Goal: Task Accomplishment & Management: Complete application form

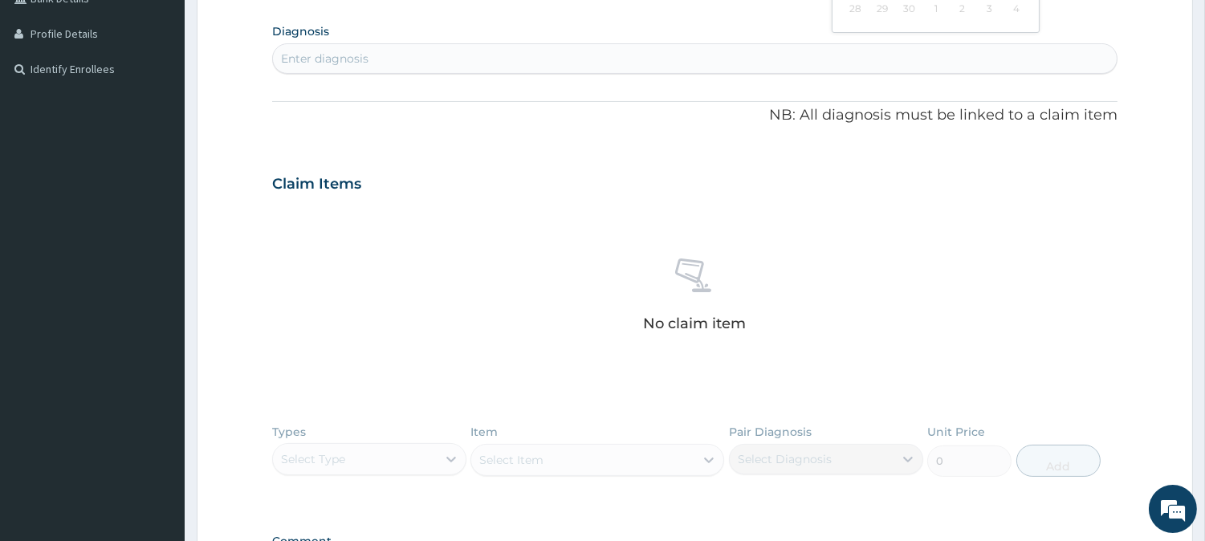
scroll to position [613, 0]
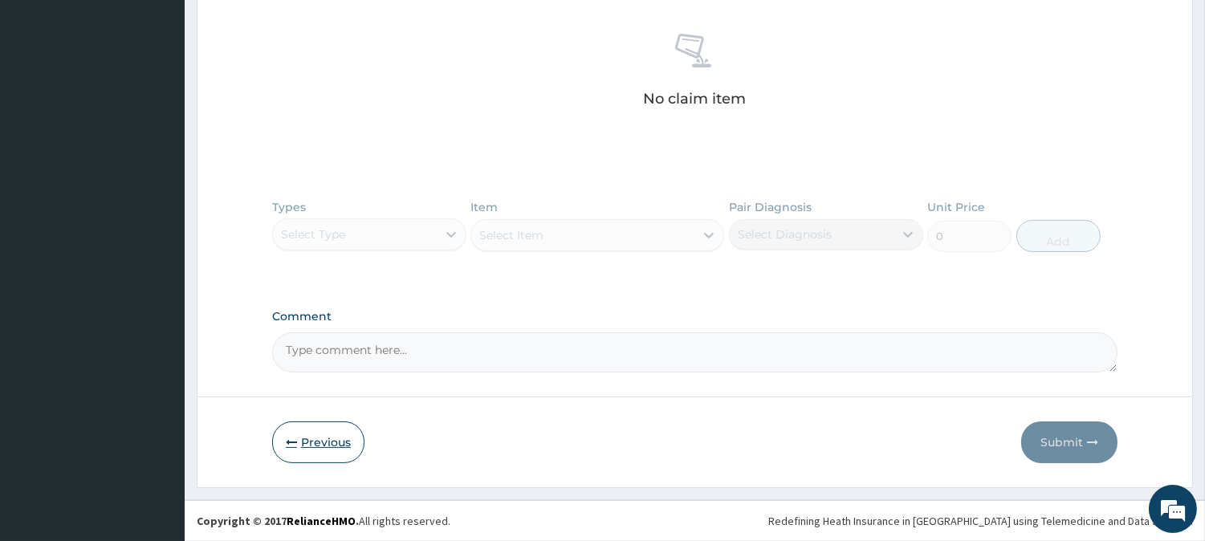
click at [336, 454] on button "Previous" at bounding box center [318, 442] width 92 height 42
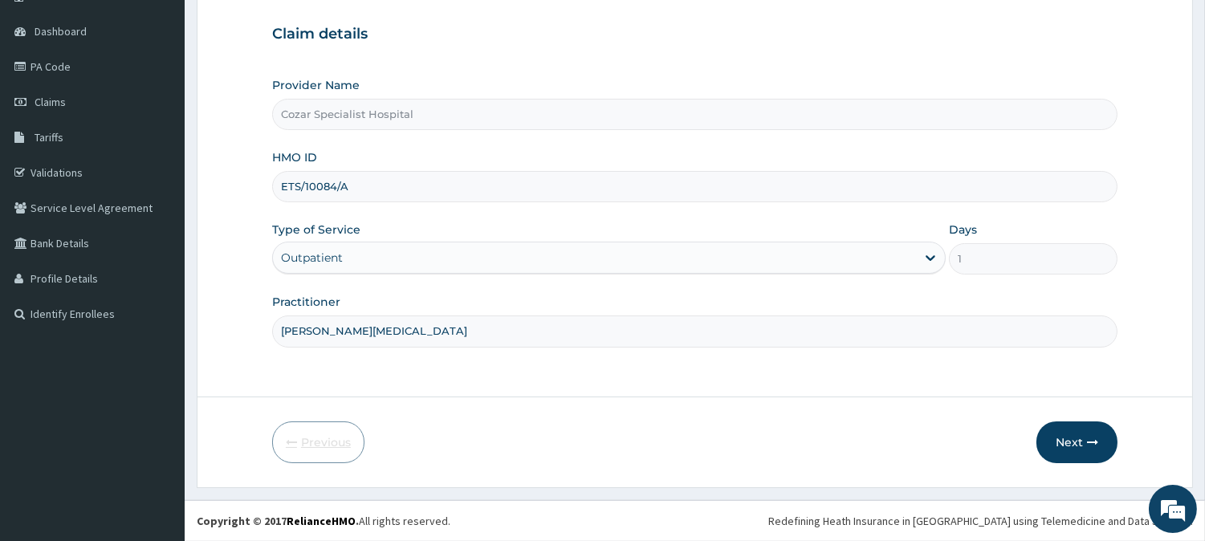
scroll to position [143, 0]
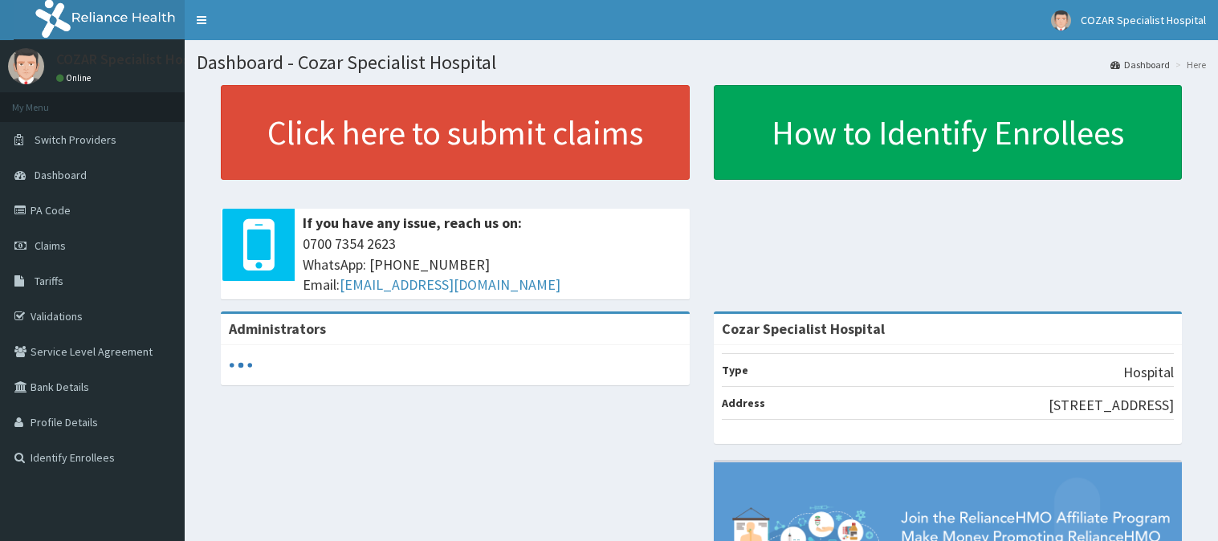
click at [78, 241] on link "Claims" at bounding box center [92, 245] width 185 height 35
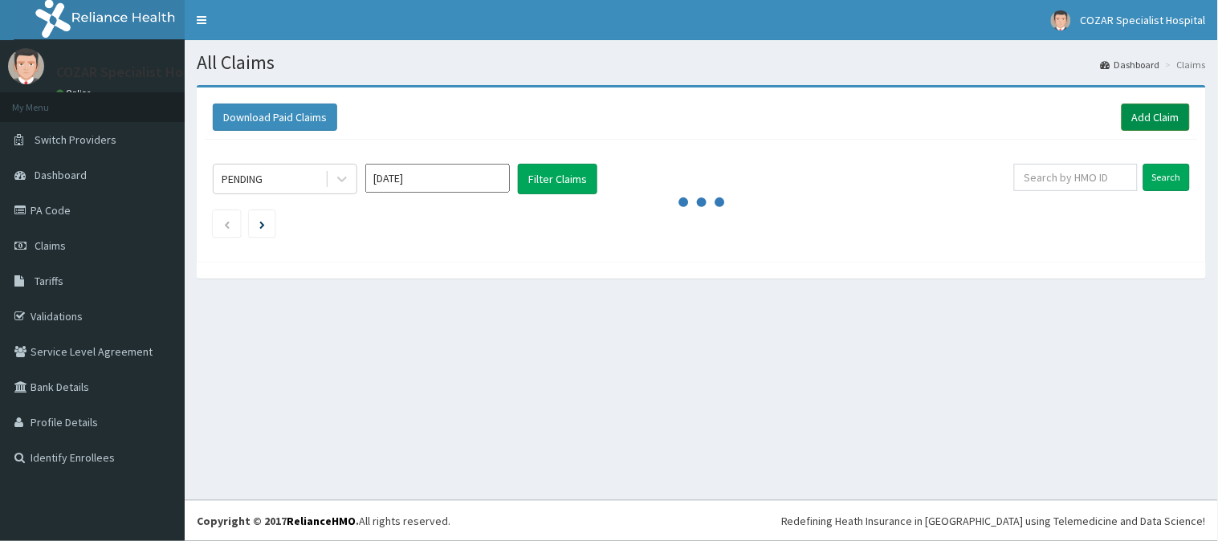
click at [1154, 117] on link "Add Claim" at bounding box center [1156, 117] width 68 height 27
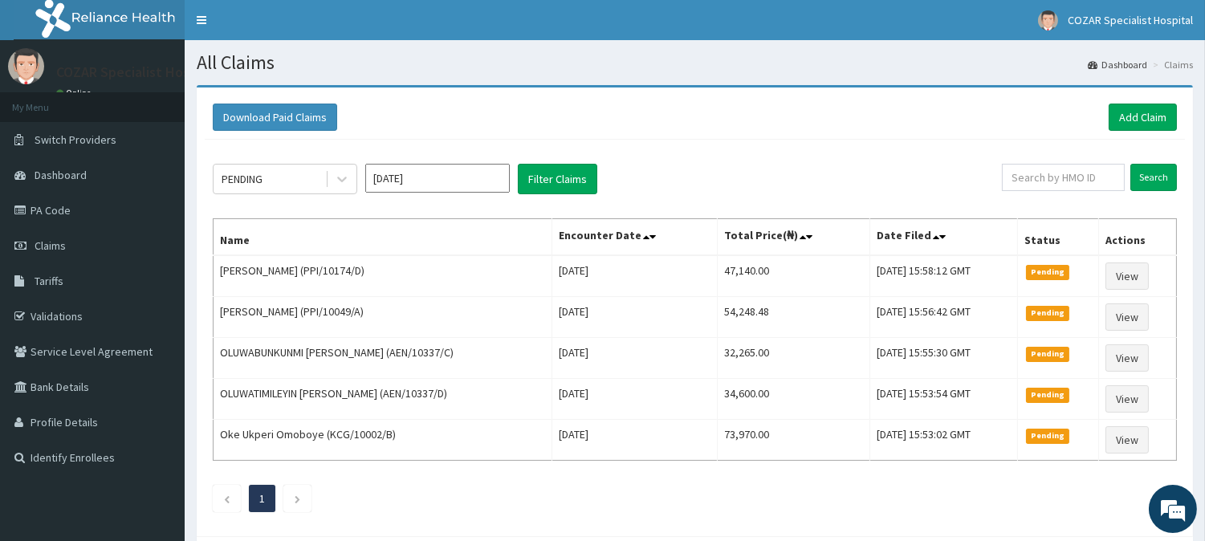
click at [383, 173] on input "Sep 2025" at bounding box center [437, 178] width 145 height 29
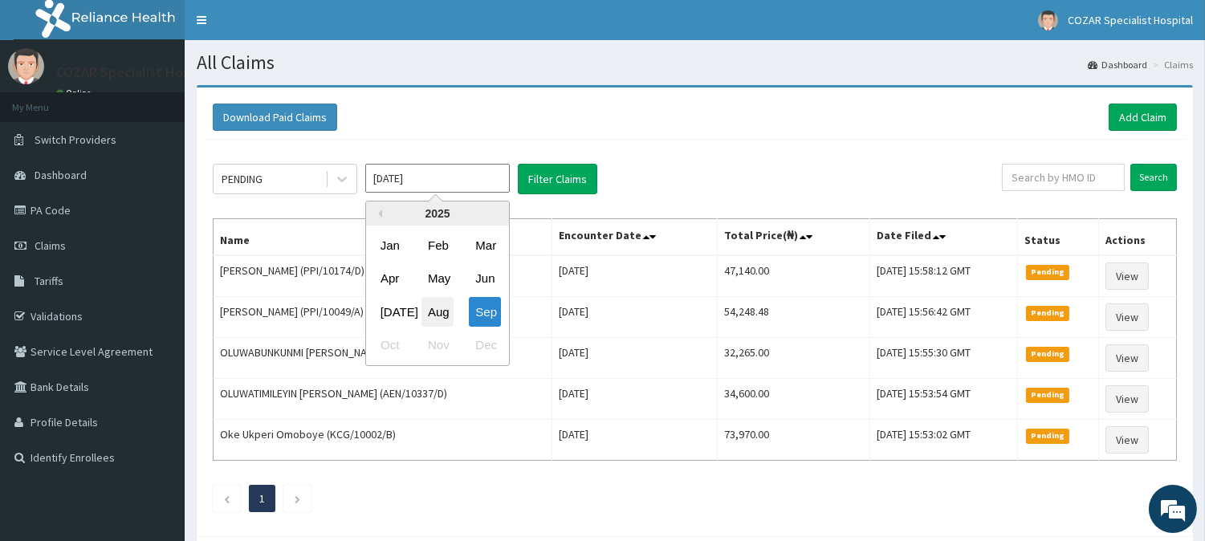
click at [434, 298] on div "Aug" at bounding box center [437, 312] width 32 height 30
type input "Aug 2025"
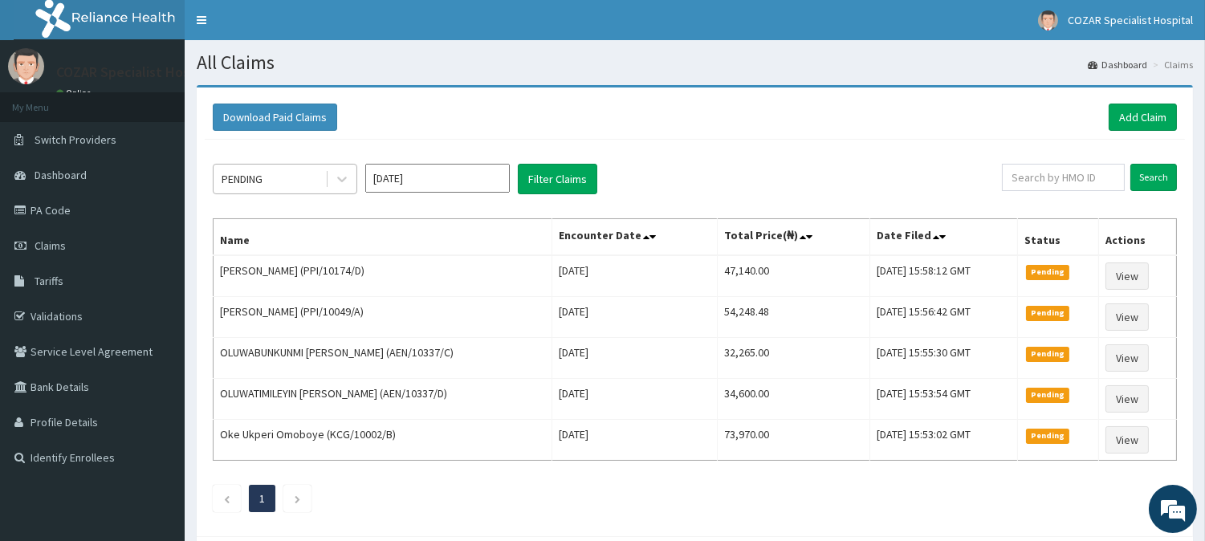
click at [311, 185] on div "PENDING" at bounding box center [270, 179] width 112 height 26
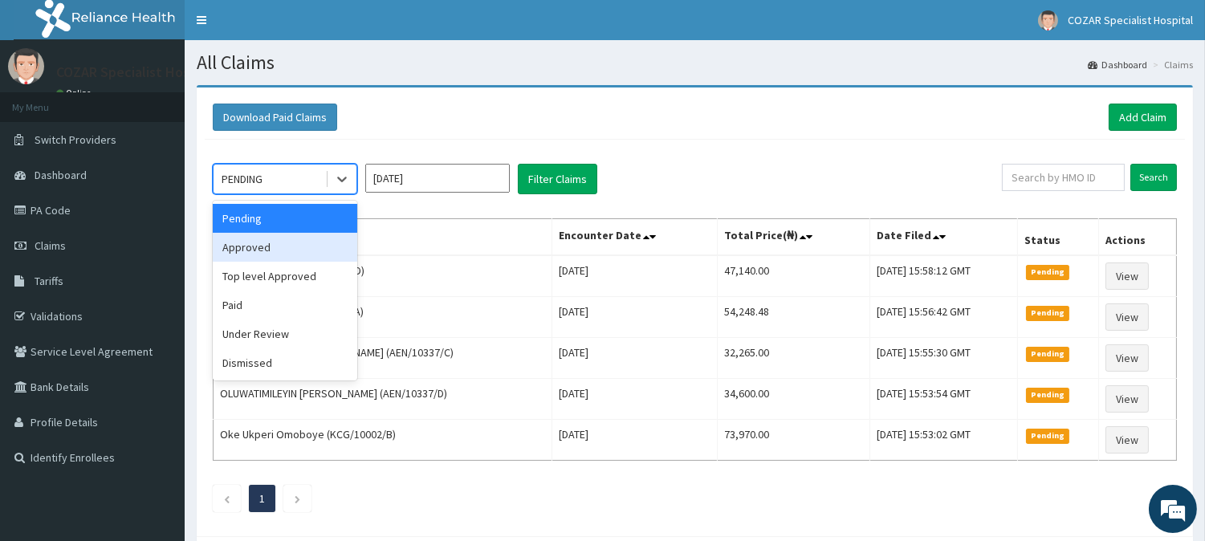
click at [319, 246] on div "Approved" at bounding box center [285, 247] width 145 height 29
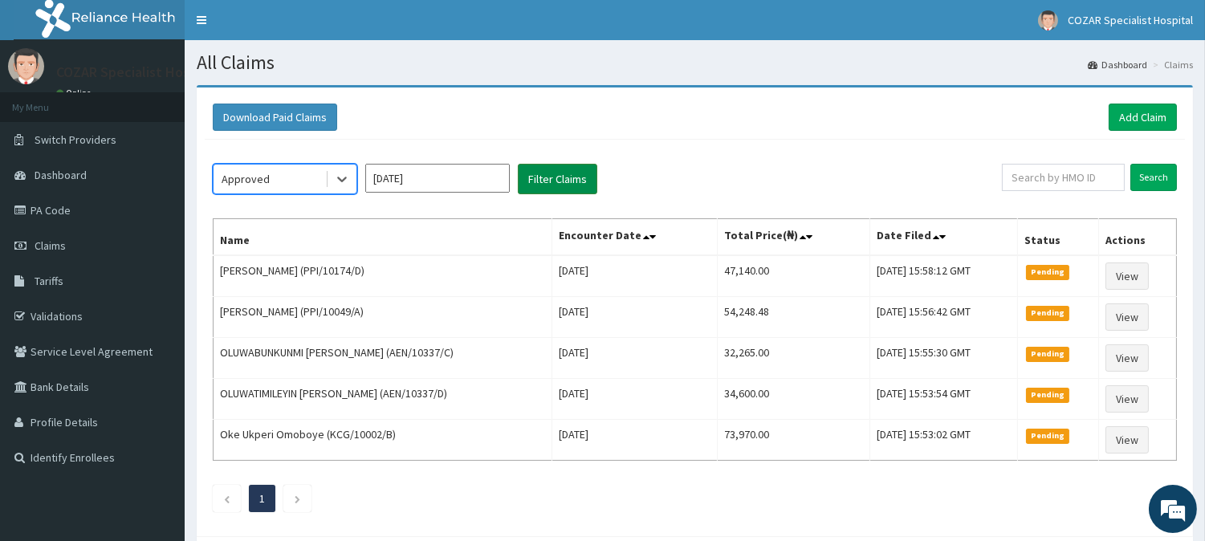
click at [580, 174] on button "Filter Claims" at bounding box center [557, 179] width 79 height 31
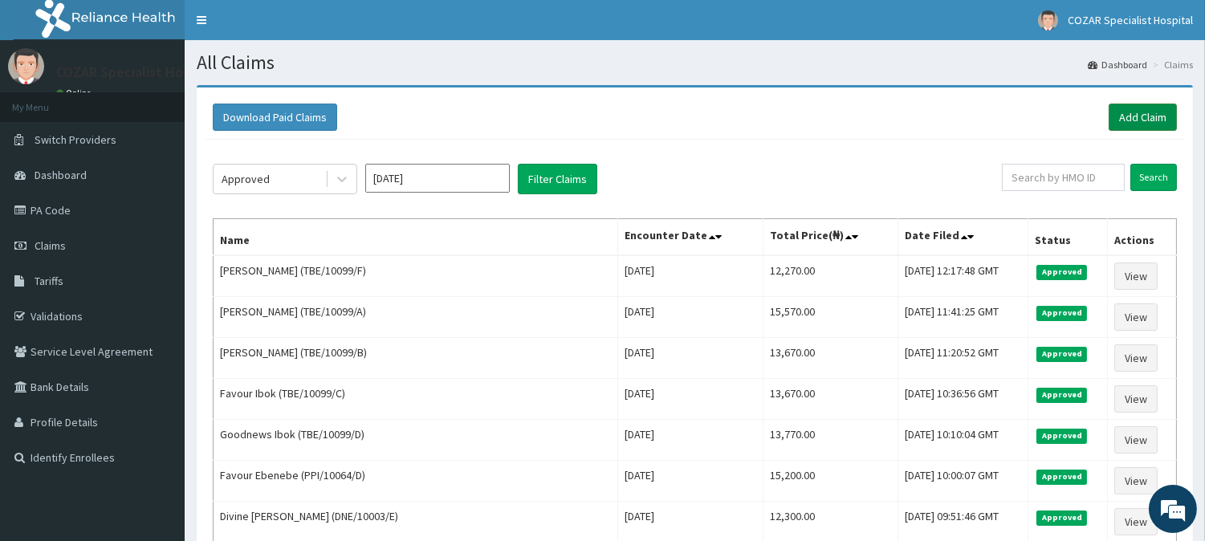
click at [1144, 110] on link "Add Claim" at bounding box center [1143, 117] width 68 height 27
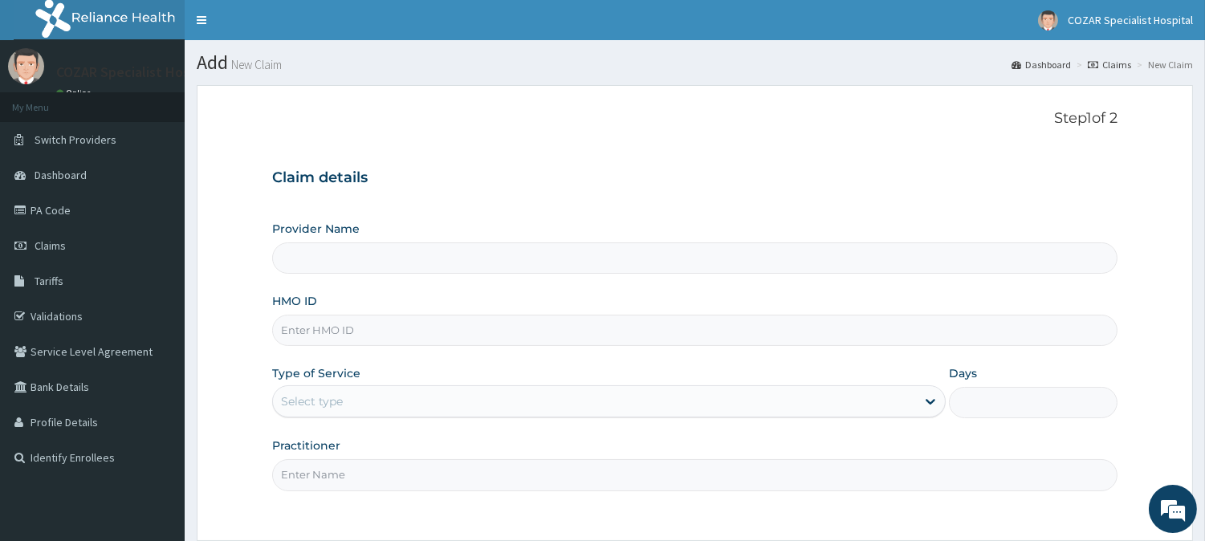
type input "Cozar Specialist Hospital"
click at [354, 332] on input "HMO ID" at bounding box center [694, 330] width 845 height 31
paste input "ETS/10084/A"
type input "ETS/10084/A"
type input "Cozar Specialist Hospital"
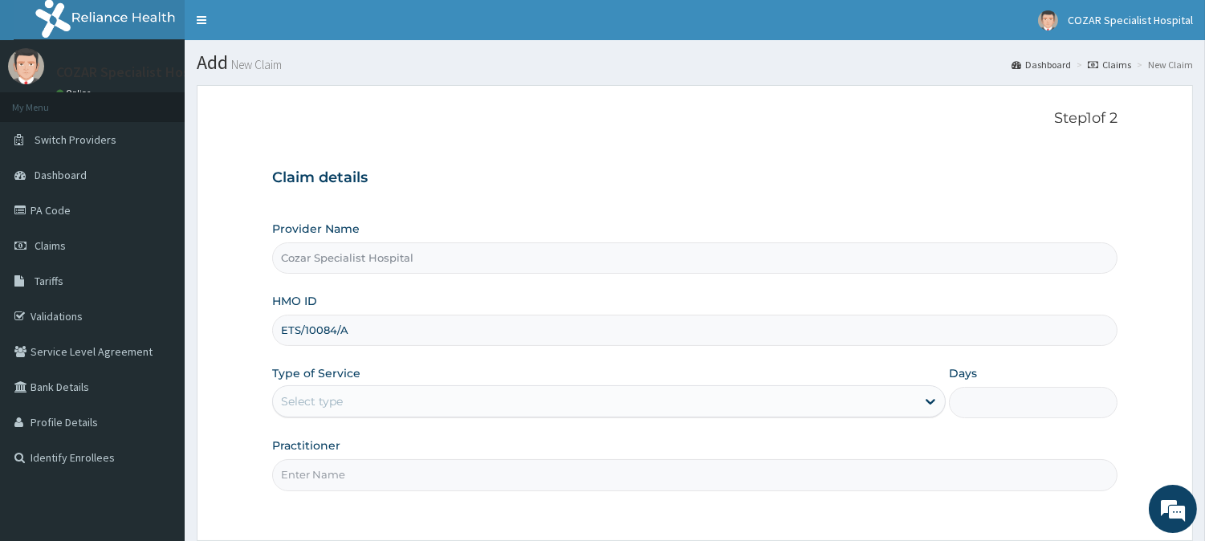
type input "ETS/10084/A"
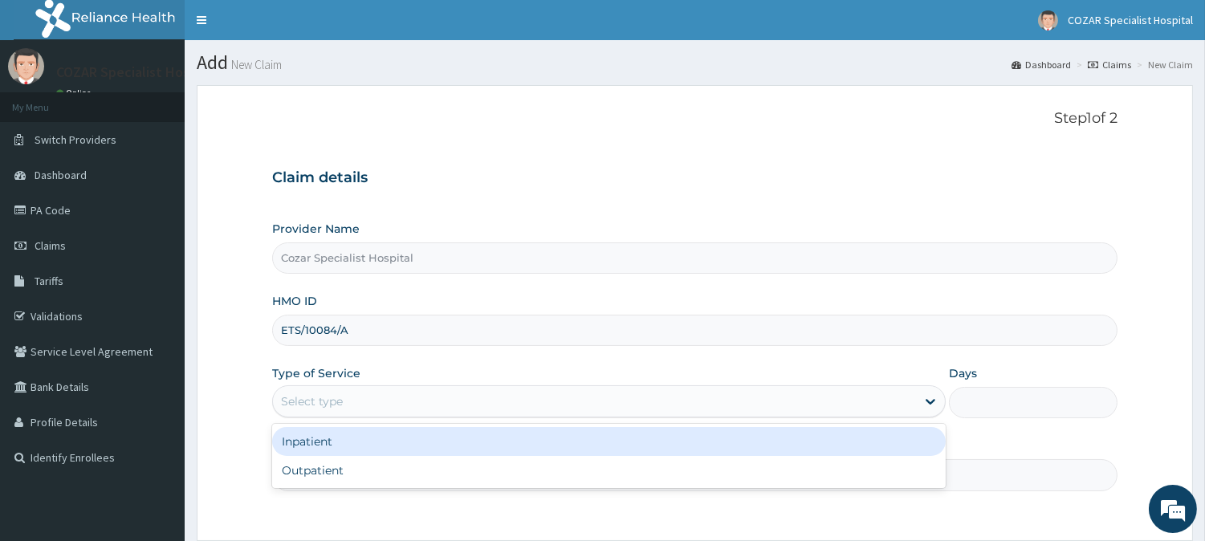
click at [444, 403] on div "Select type" at bounding box center [594, 402] width 643 height 26
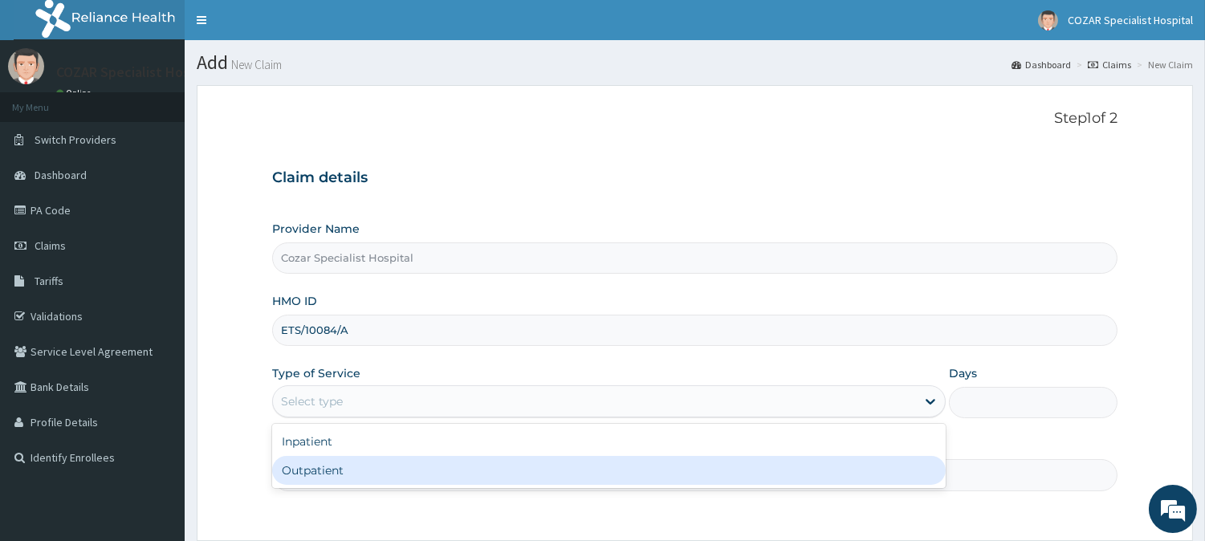
click at [434, 469] on div "Outpatient" at bounding box center [609, 470] width 674 height 29
type input "1"
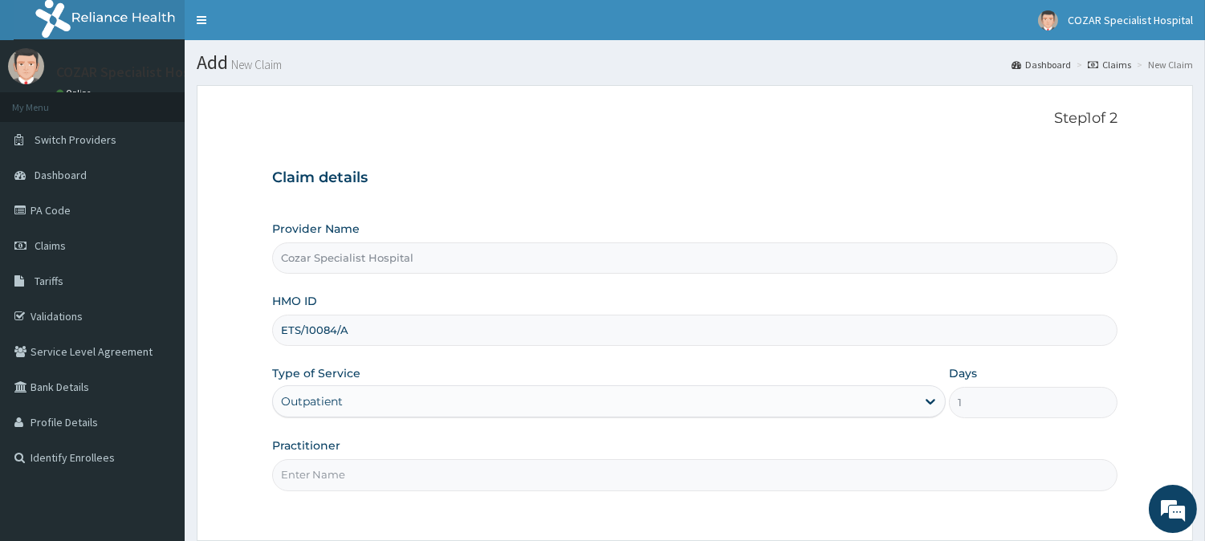
click at [446, 467] on input "Practitioner" at bounding box center [694, 474] width 845 height 31
type input "DR OSENI"
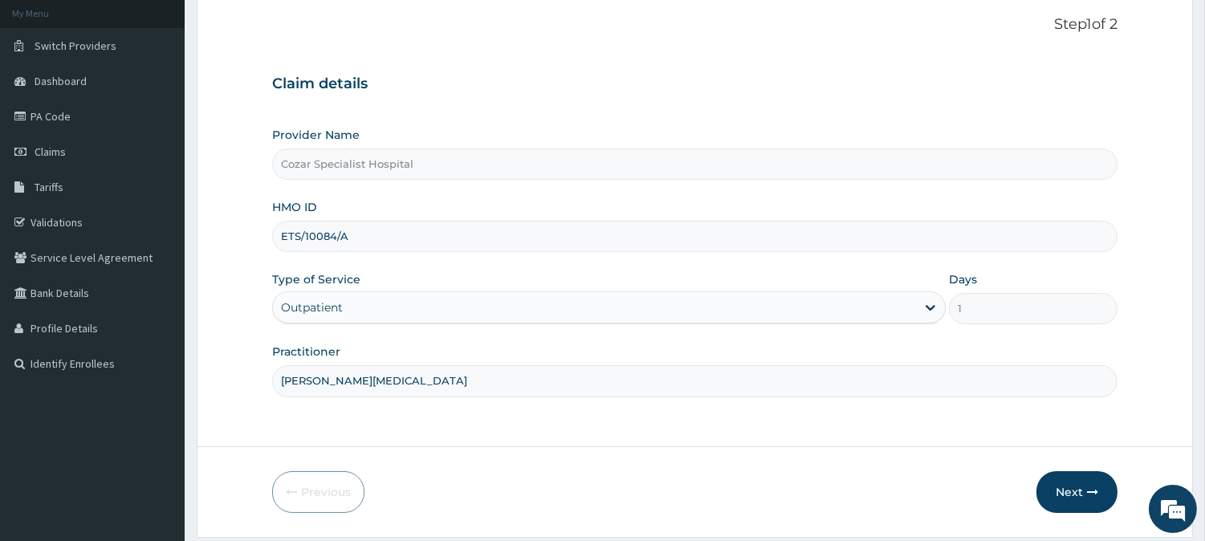
scroll to position [143, 0]
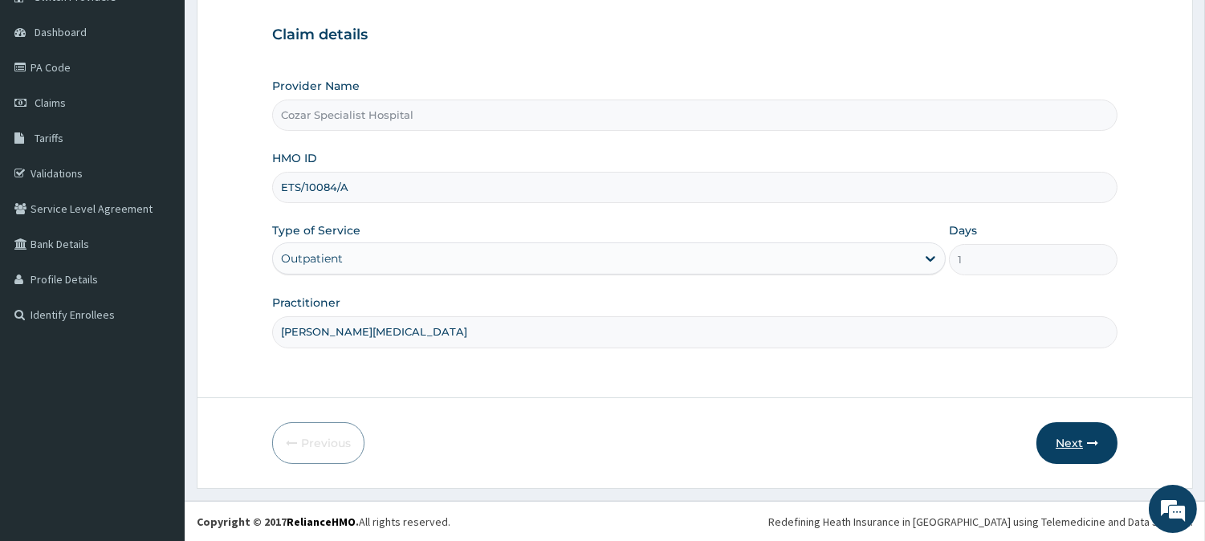
click at [1069, 436] on button "Next" at bounding box center [1076, 443] width 81 height 42
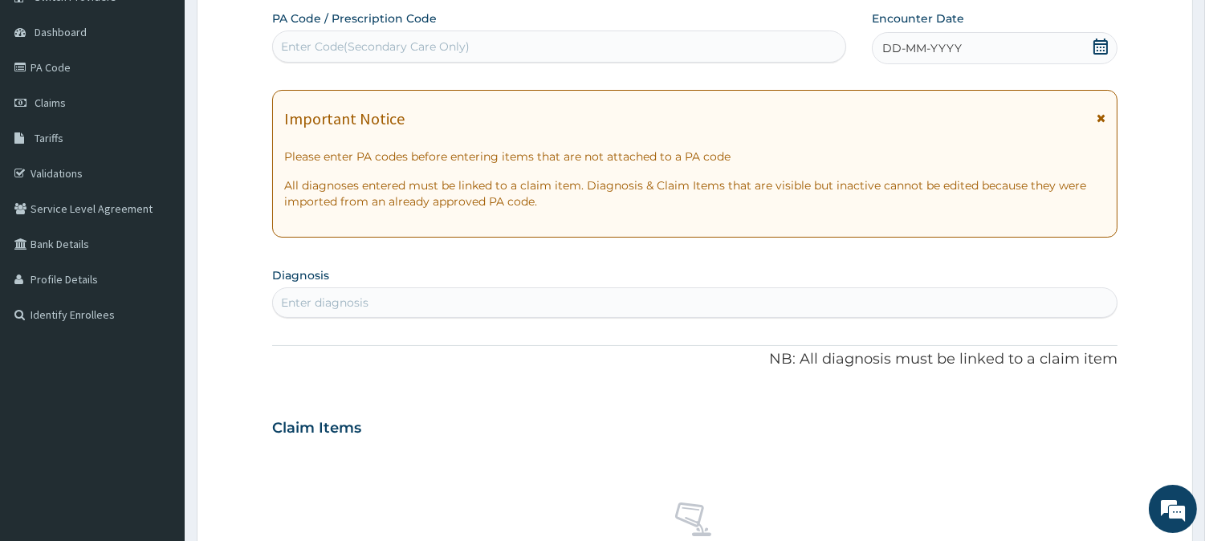
click at [1097, 41] on icon at bounding box center [1101, 47] width 16 height 16
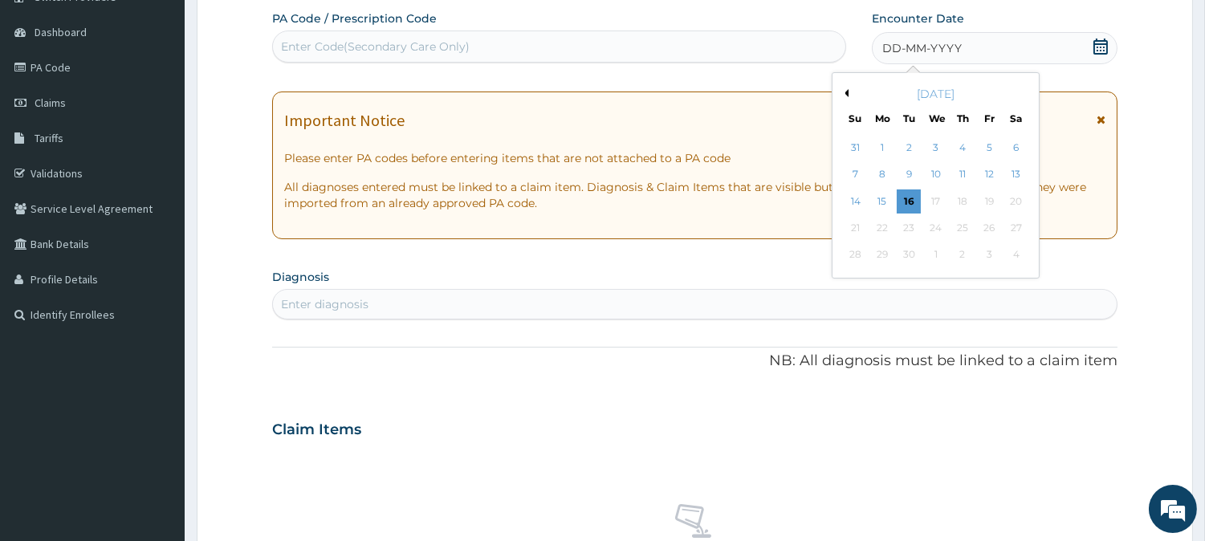
click at [849, 92] on div "September 2025" at bounding box center [935, 94] width 193 height 16
click at [844, 96] on button "Previous Month" at bounding box center [845, 93] width 8 height 8
click at [886, 225] on div "18" at bounding box center [882, 228] width 24 height 24
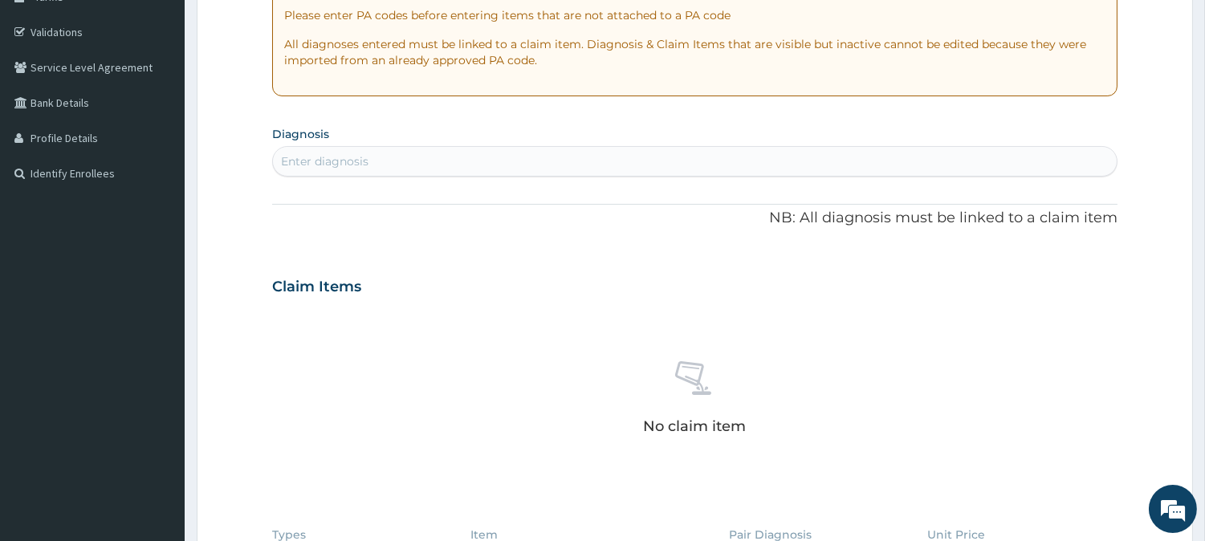
scroll to position [287, 0]
click at [592, 169] on div "Enter diagnosis" at bounding box center [695, 159] width 844 height 26
type input "[MEDICAL_DATA]"
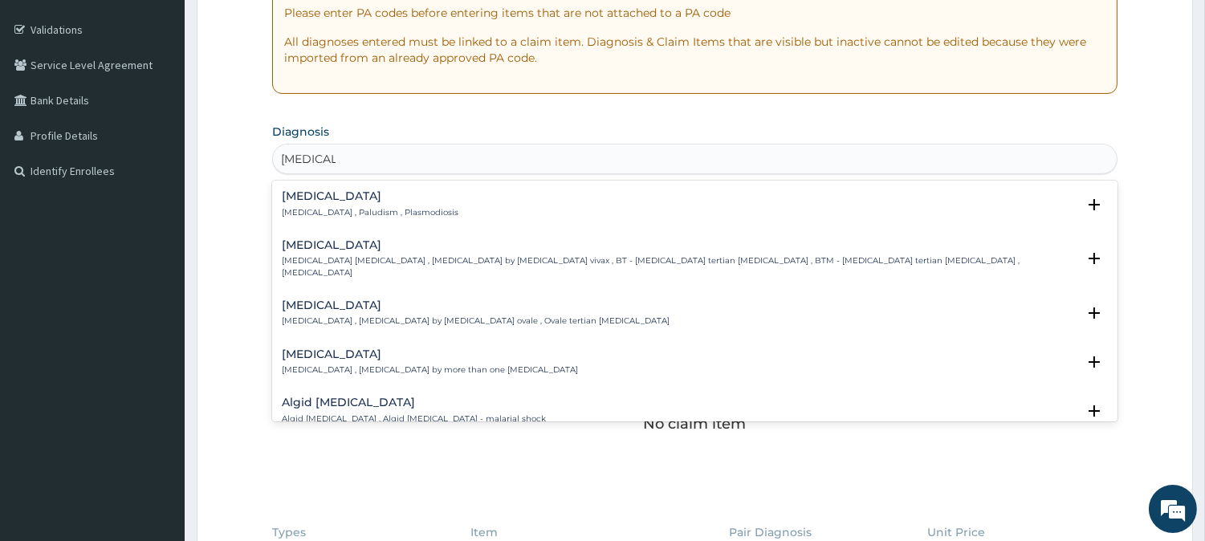
click at [721, 212] on div "Malaria Malaria , Paludism , Plasmodiosis" at bounding box center [695, 204] width 826 height 28
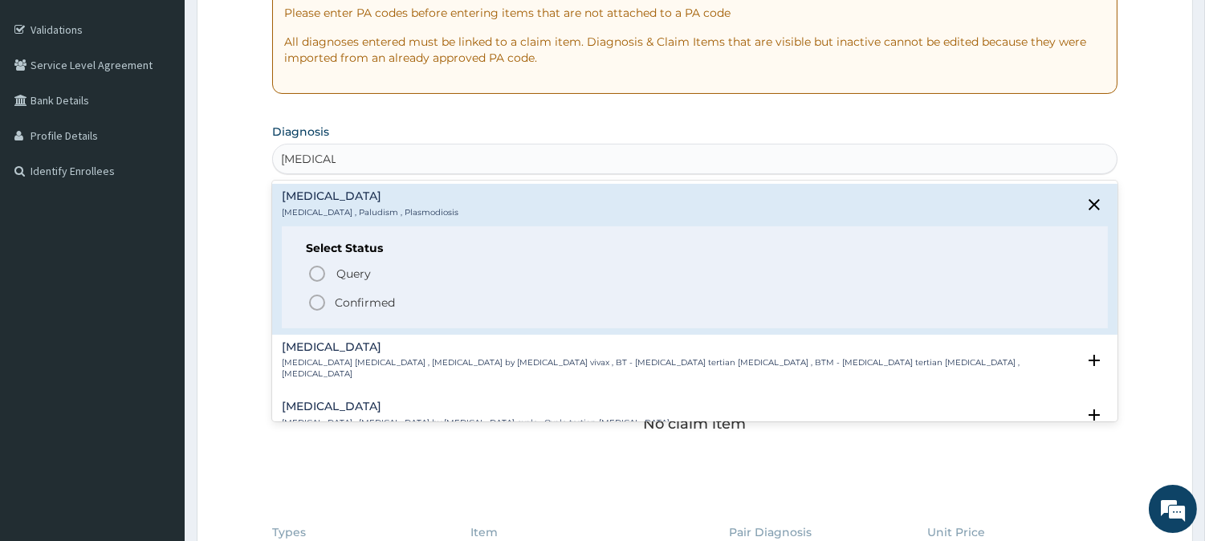
click at [366, 297] on p "Confirmed" at bounding box center [365, 303] width 60 height 16
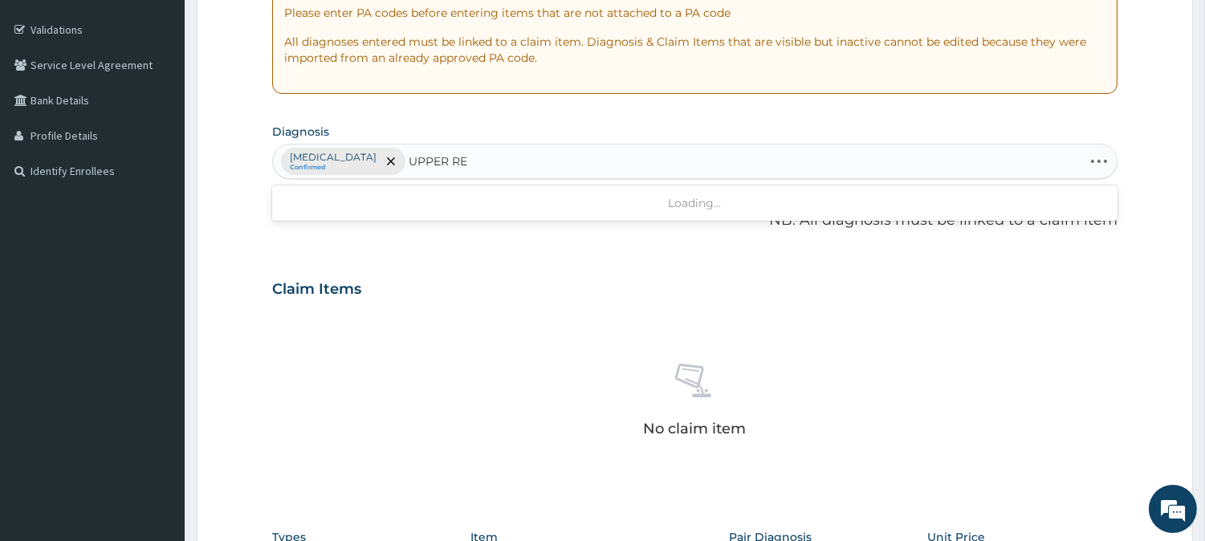
type input "UPPER RES"
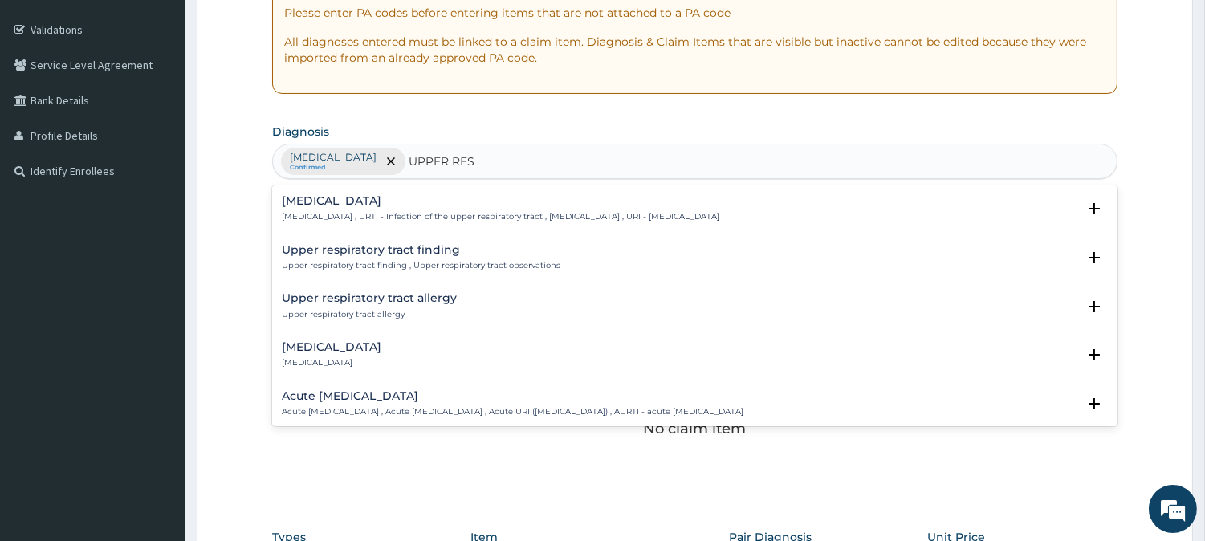
click at [656, 218] on p "Upper respiratory infection , URTI - Infection of the upper respiratory tract ,…" at bounding box center [501, 216] width 438 height 11
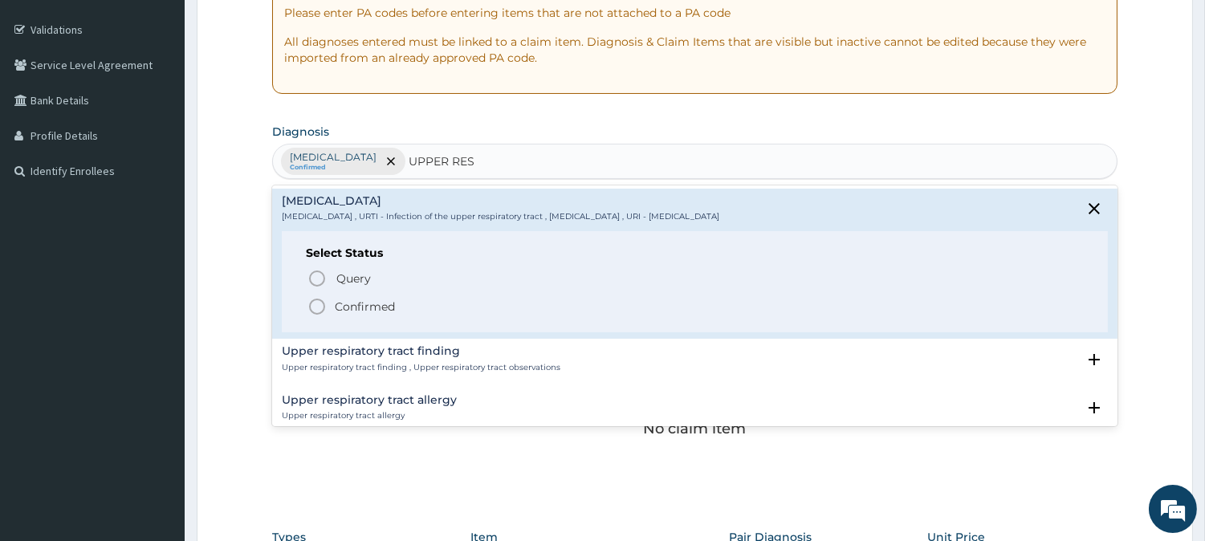
click at [381, 306] on p "Confirmed" at bounding box center [365, 307] width 60 height 16
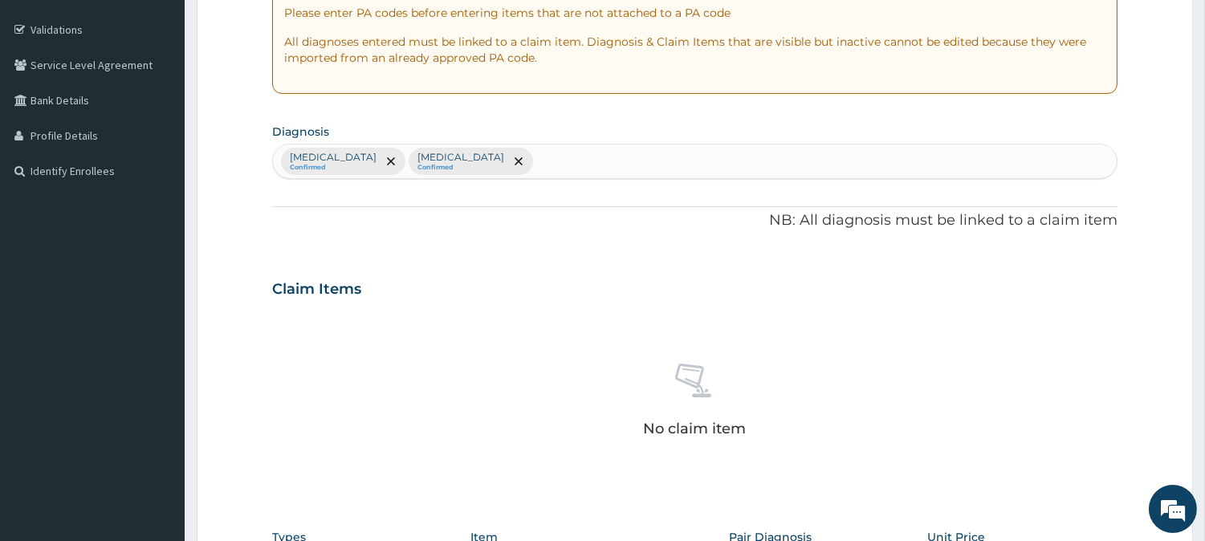
scroll to position [616, 0]
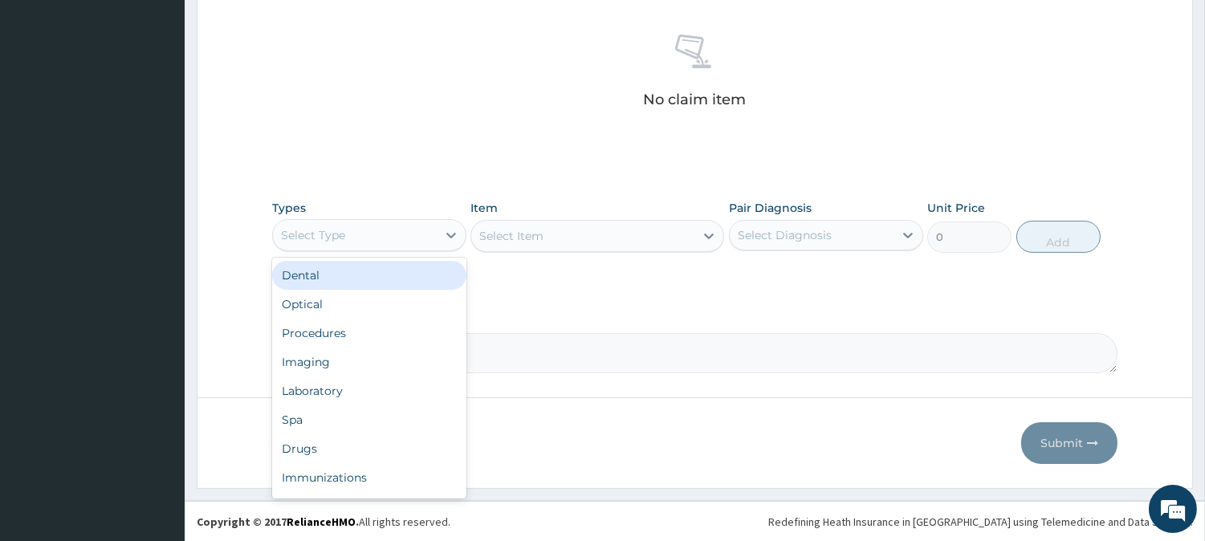
click at [410, 234] on div "Select Type" at bounding box center [355, 235] width 164 height 26
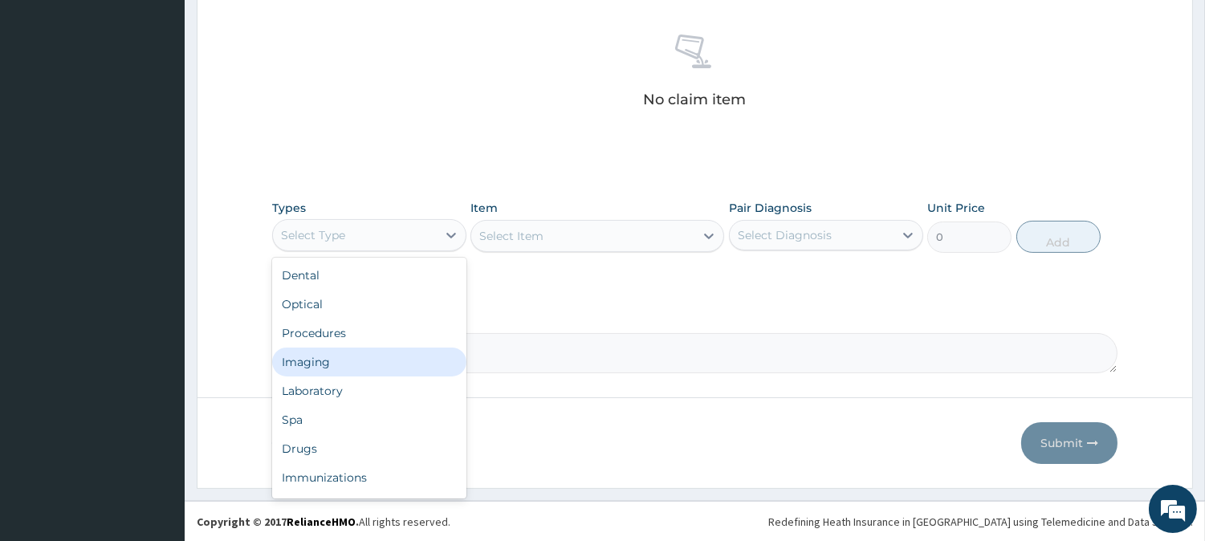
click at [409, 348] on div "Imaging" at bounding box center [369, 362] width 194 height 29
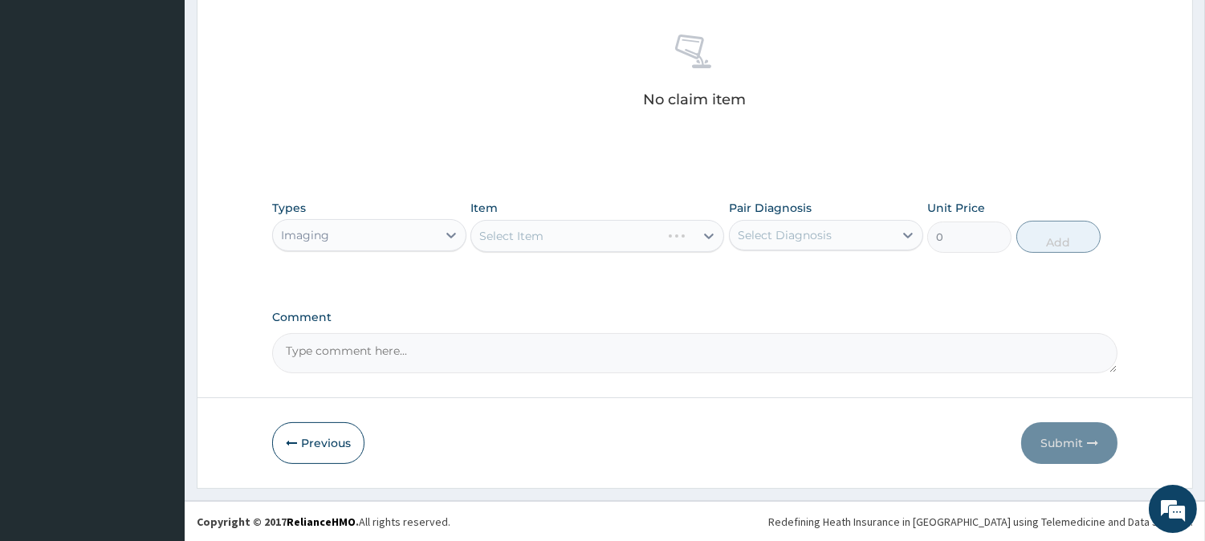
click at [409, 348] on textarea "Comment" at bounding box center [694, 353] width 845 height 40
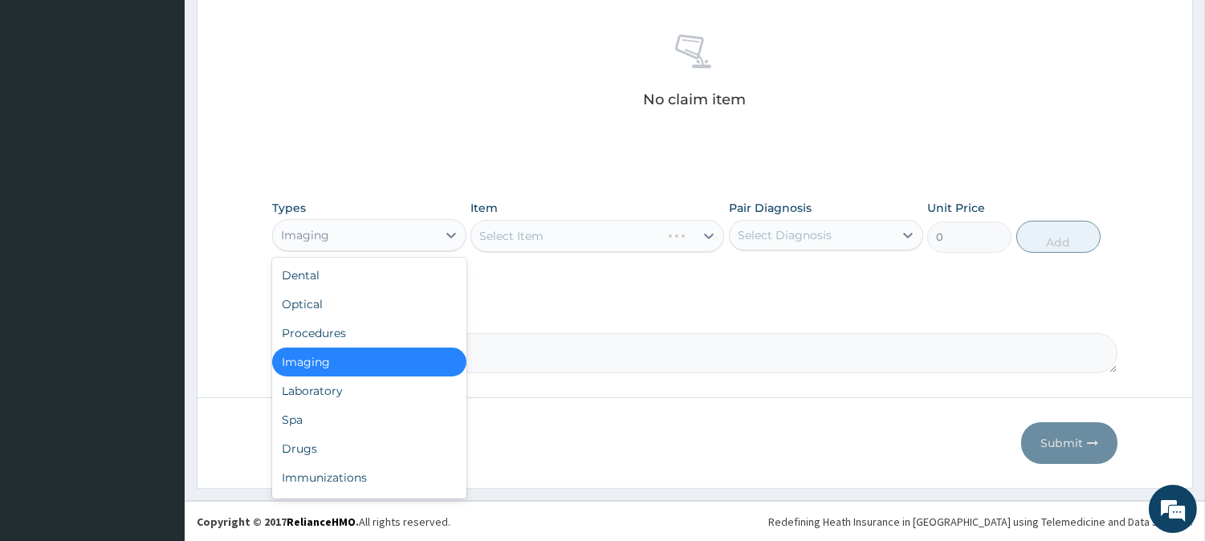
click at [413, 233] on div "Imaging" at bounding box center [355, 235] width 164 height 26
click at [364, 324] on div "Procedures" at bounding box center [369, 333] width 194 height 29
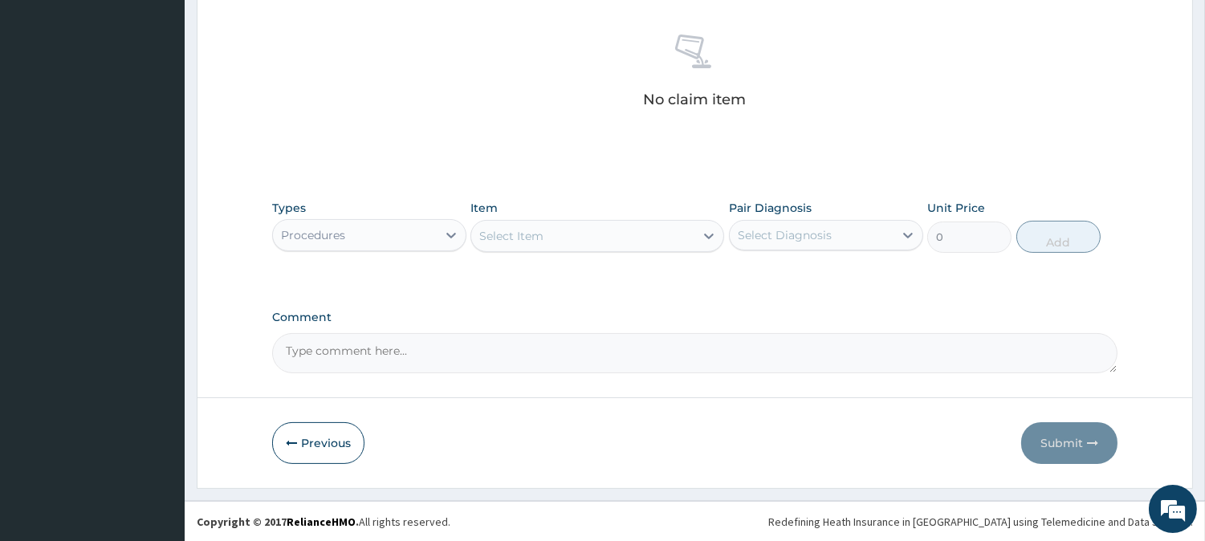
click at [687, 242] on div "Select Item" at bounding box center [582, 236] width 223 height 26
type input "INI"
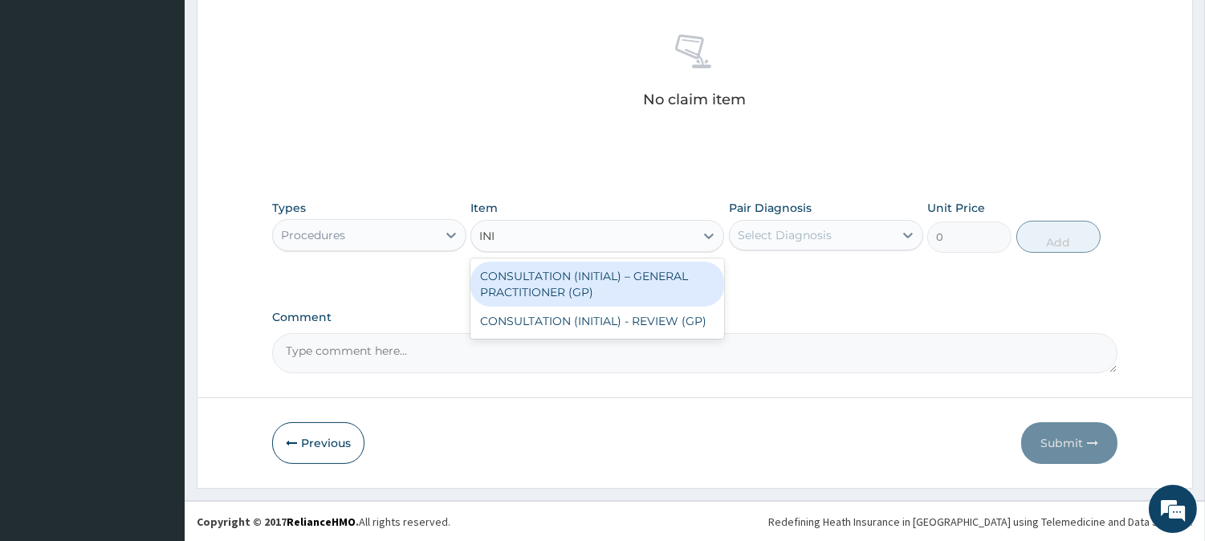
click at [660, 283] on div "CONSULTATION (INITIAL) – GENERAL PRACTITIONER (GP)" at bounding box center [597, 284] width 254 height 45
type input "3000"
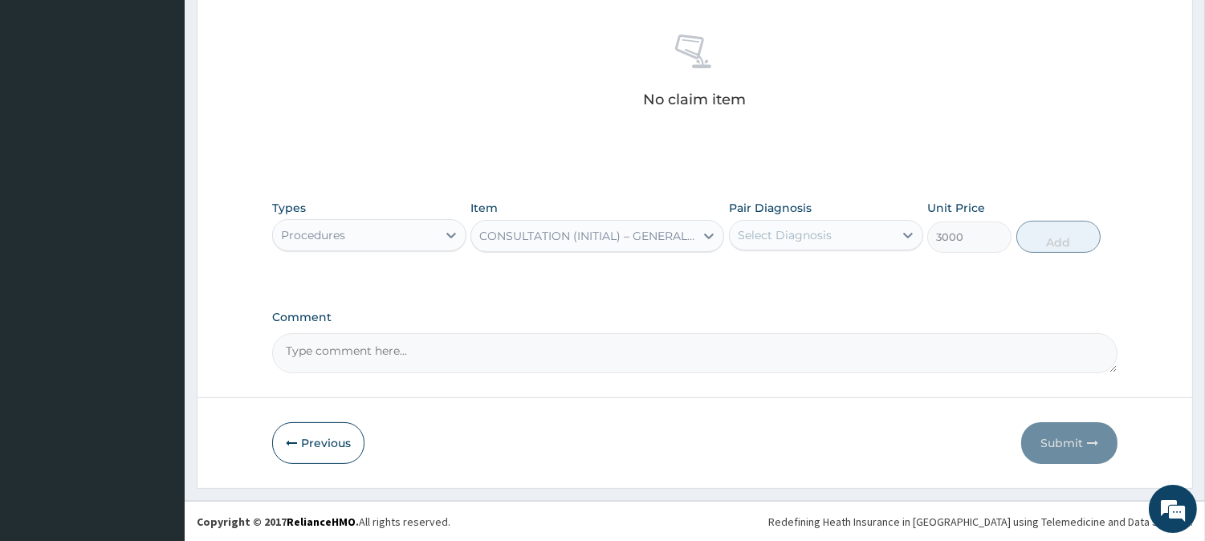
drag, startPoint x: 865, startPoint y: 277, endPoint x: 881, endPoint y: 261, distance: 22.1
click at [870, 271] on div "Types Procedures Item option CONSULTATION (INITIAL) – GENERAL PRACTITIONER (GP)…" at bounding box center [694, 238] width 845 height 93
click at [896, 230] on div at bounding box center [908, 235] width 29 height 29
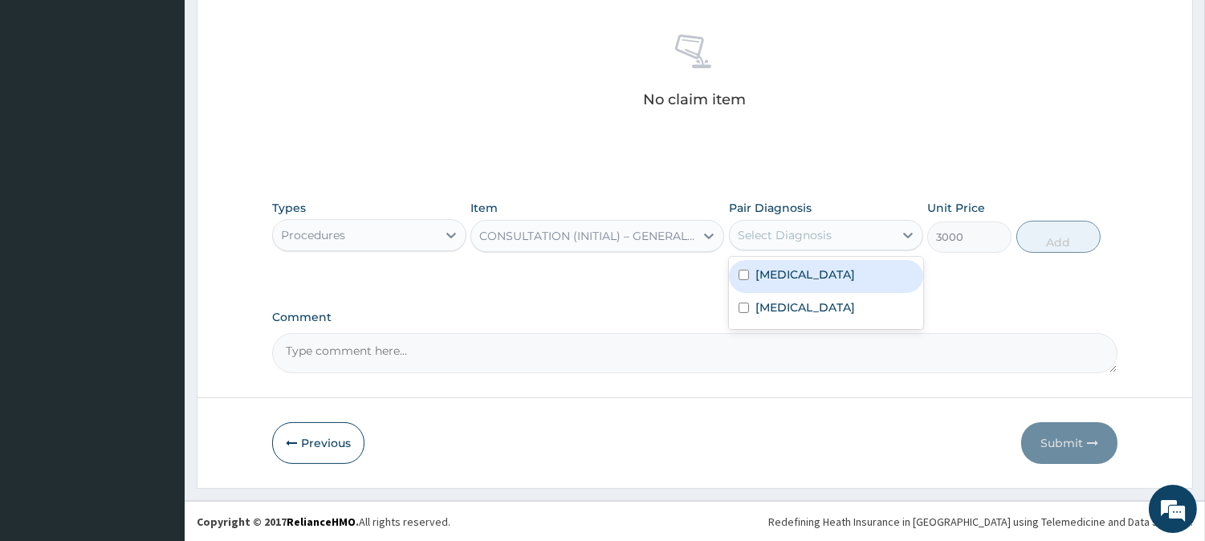
click at [857, 287] on div "[MEDICAL_DATA]" at bounding box center [826, 276] width 194 height 33
checkbox input "true"
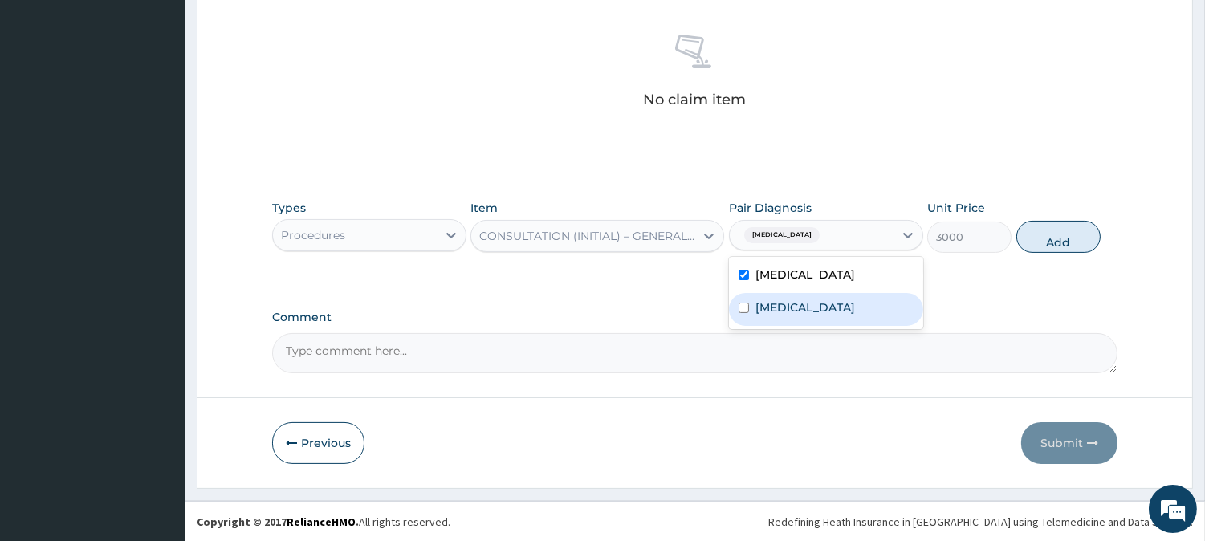
click at [855, 302] on label "[MEDICAL_DATA]" at bounding box center [805, 307] width 100 height 16
checkbox input "true"
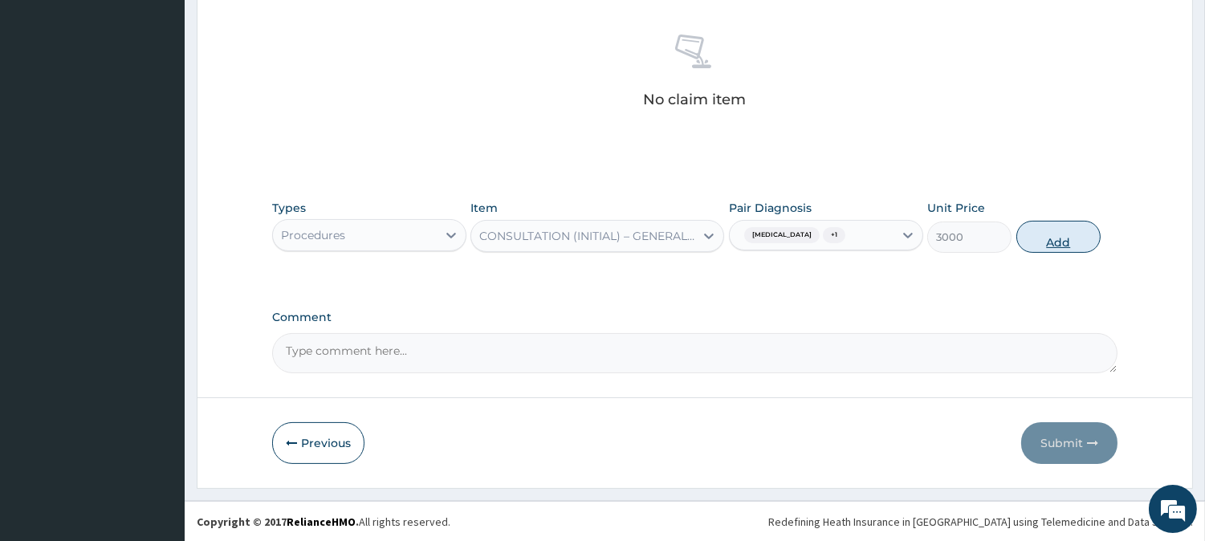
click at [1066, 230] on button "Add" at bounding box center [1058, 237] width 84 height 32
type input "0"
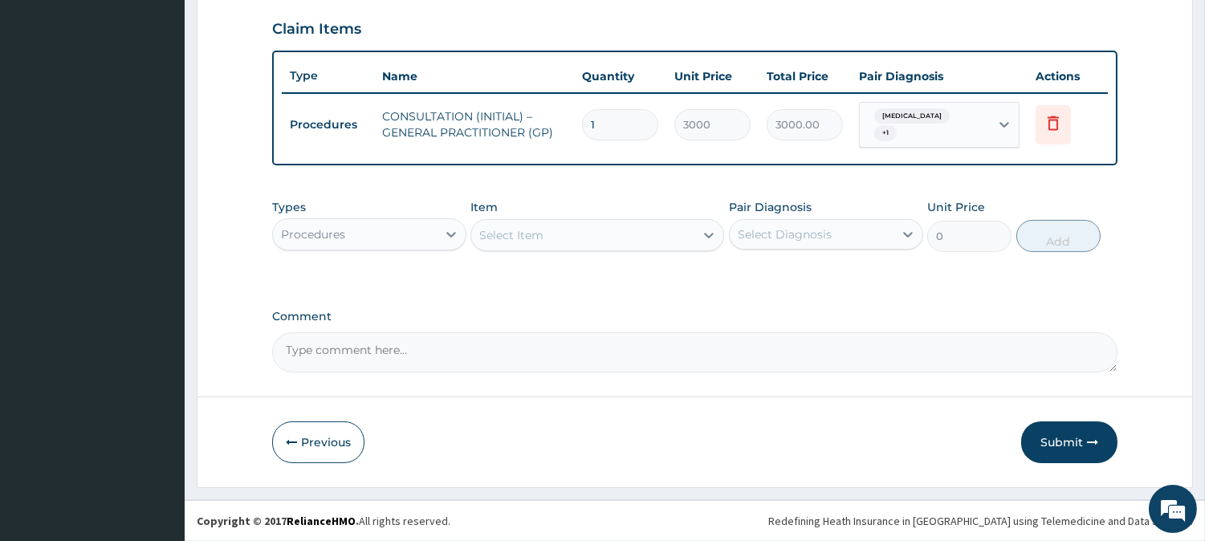
scroll to position [539, 0]
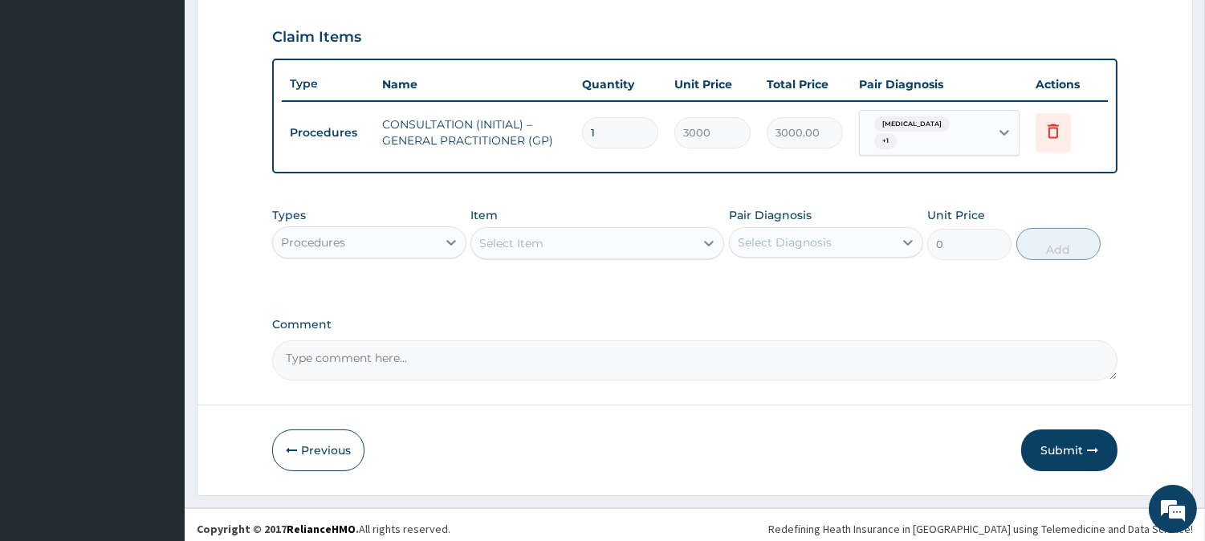
click at [409, 234] on div "Procedures" at bounding box center [355, 243] width 164 height 26
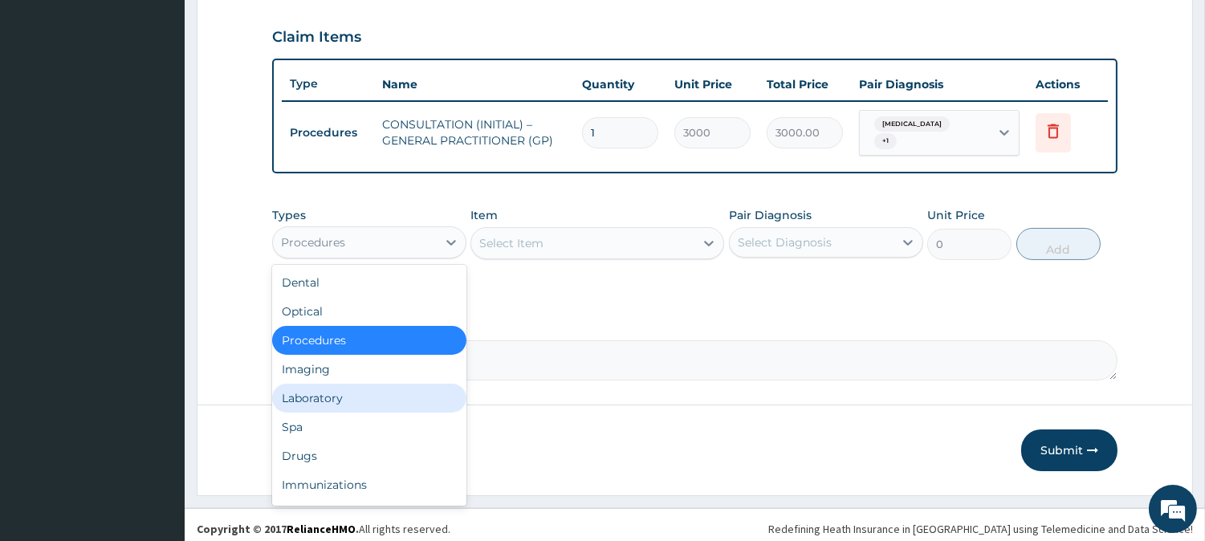
click at [395, 385] on div "Laboratory" at bounding box center [369, 398] width 194 height 29
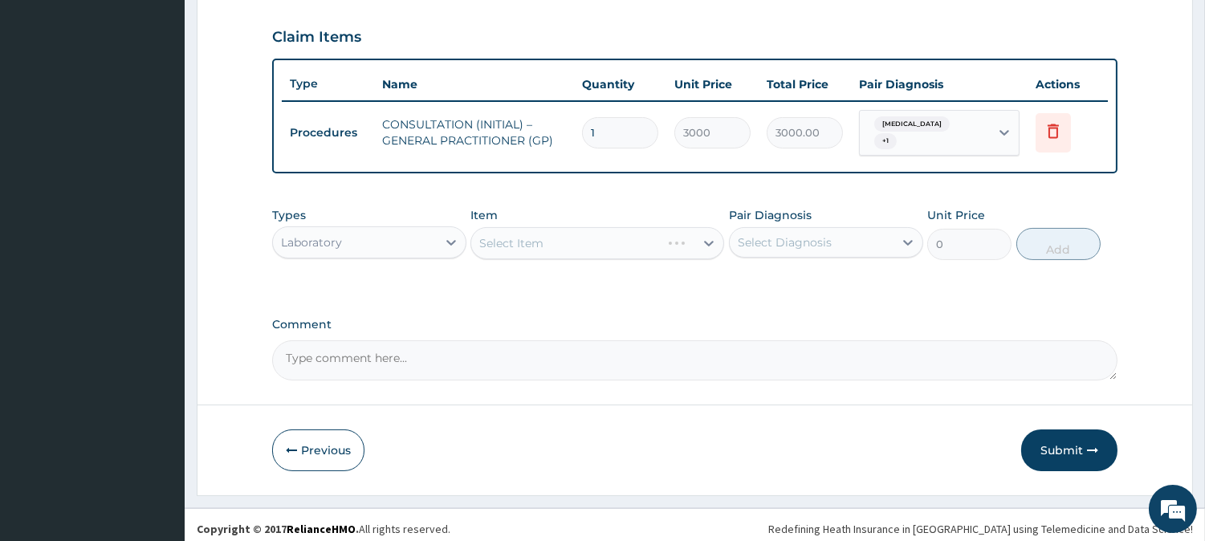
click at [678, 230] on div "Select Item" at bounding box center [597, 243] width 254 height 32
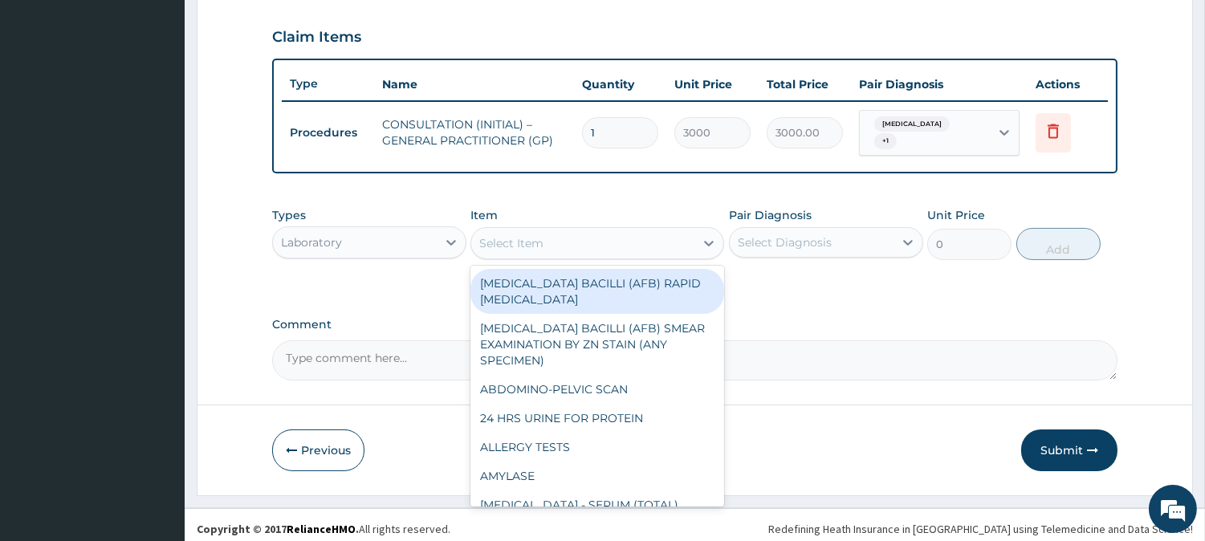
click at [678, 230] on div "Select Item" at bounding box center [582, 243] width 223 height 26
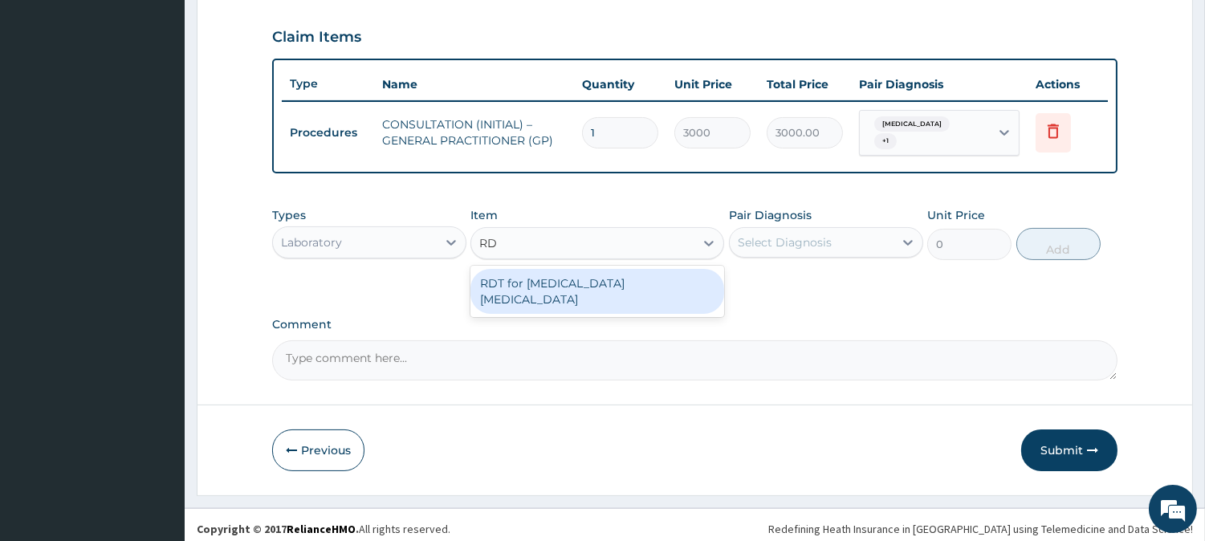
type input "RDT"
click at [694, 275] on div "RDT for [MEDICAL_DATA] [MEDICAL_DATA]" at bounding box center [597, 291] width 254 height 45
type input "1300"
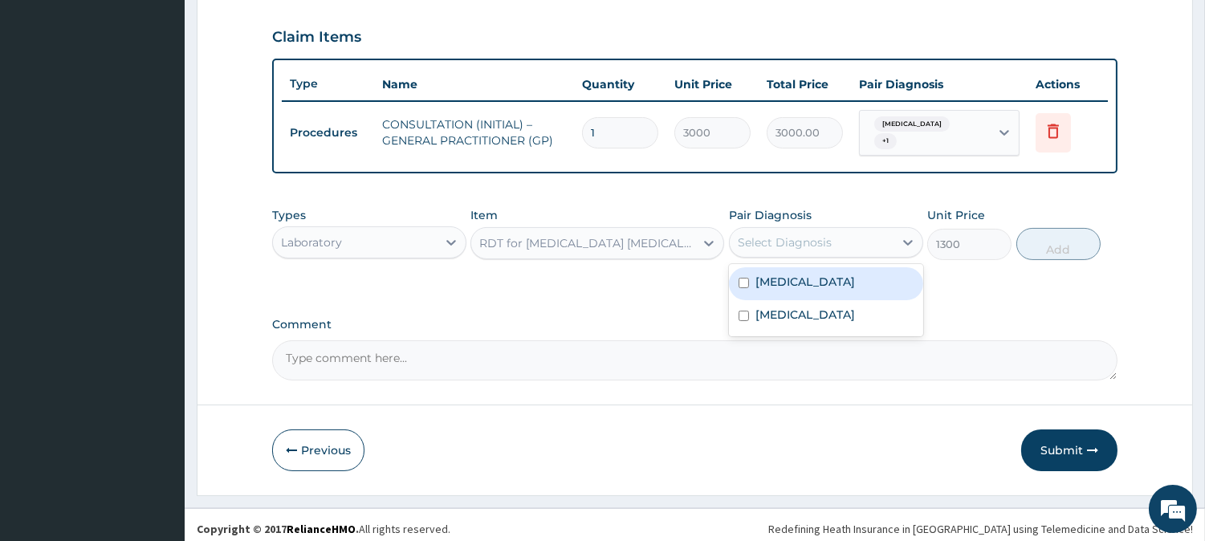
click at [791, 246] on div "Select Diagnosis" at bounding box center [812, 243] width 164 height 26
click at [791, 274] on label "[MEDICAL_DATA]" at bounding box center [805, 282] width 100 height 16
checkbox input "true"
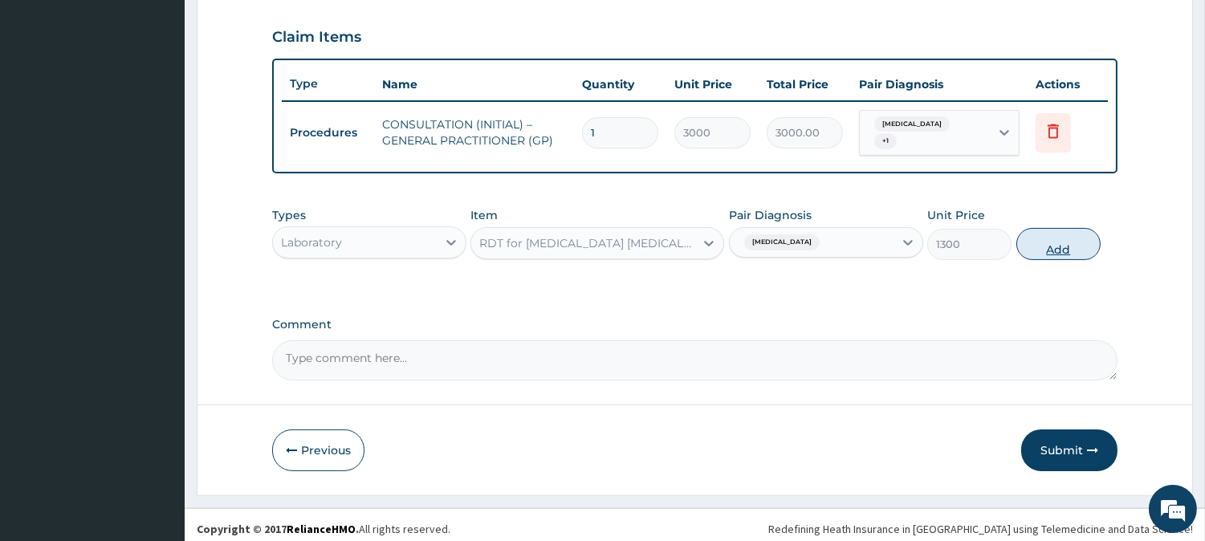
click at [1045, 234] on button "Add" at bounding box center [1058, 244] width 84 height 32
type input "0"
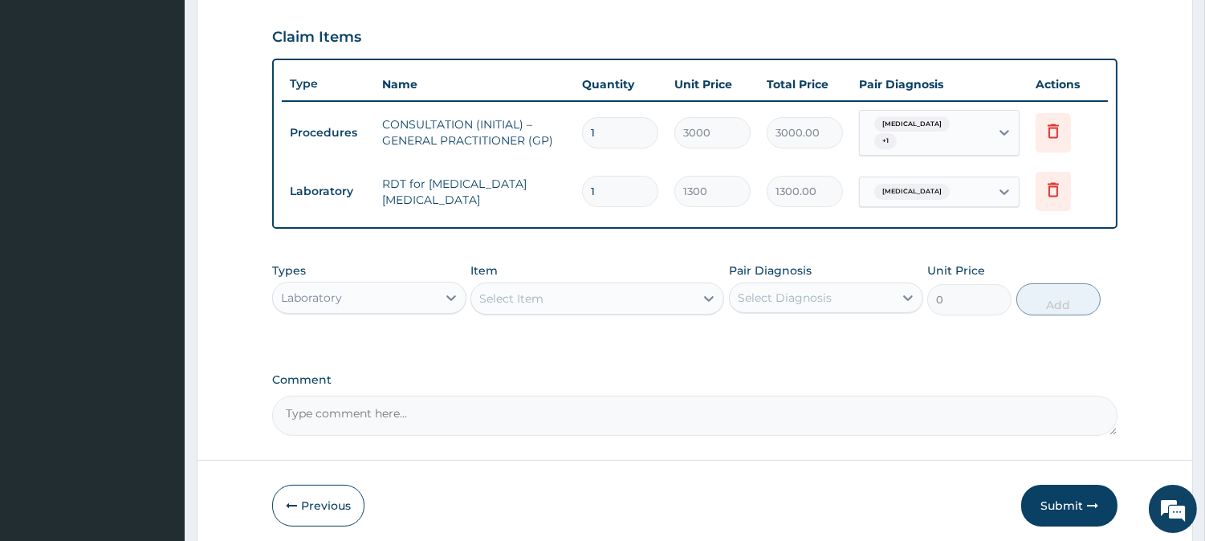
click at [407, 297] on div "Laboratory" at bounding box center [355, 298] width 164 height 26
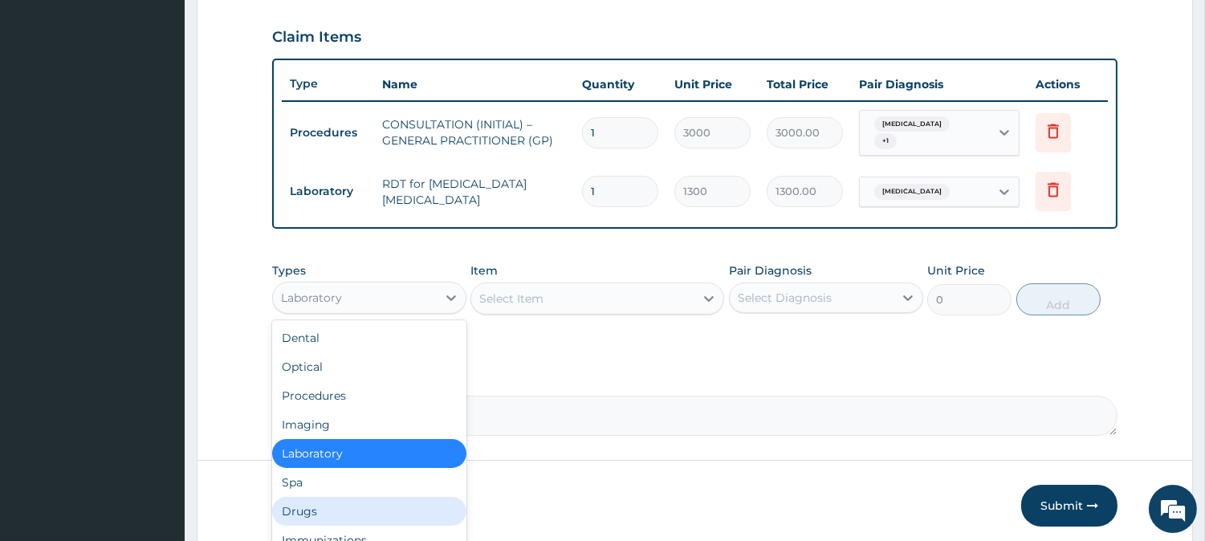
click at [347, 503] on div "Drugs" at bounding box center [369, 511] width 194 height 29
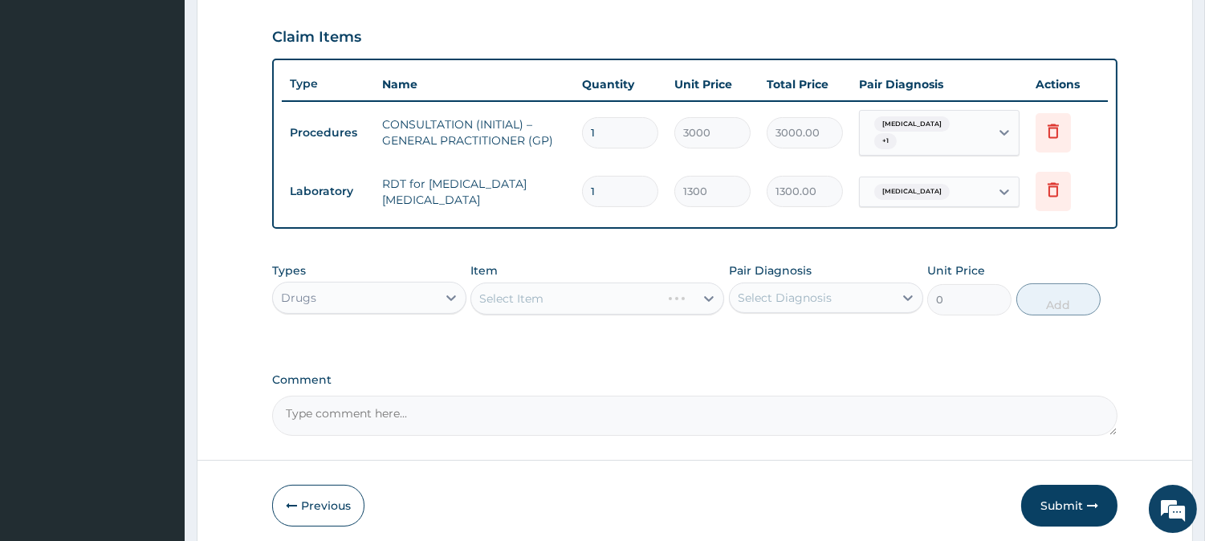
click at [661, 297] on div "Select Item" at bounding box center [597, 299] width 254 height 32
click at [661, 297] on div "Select Item" at bounding box center [582, 299] width 223 height 26
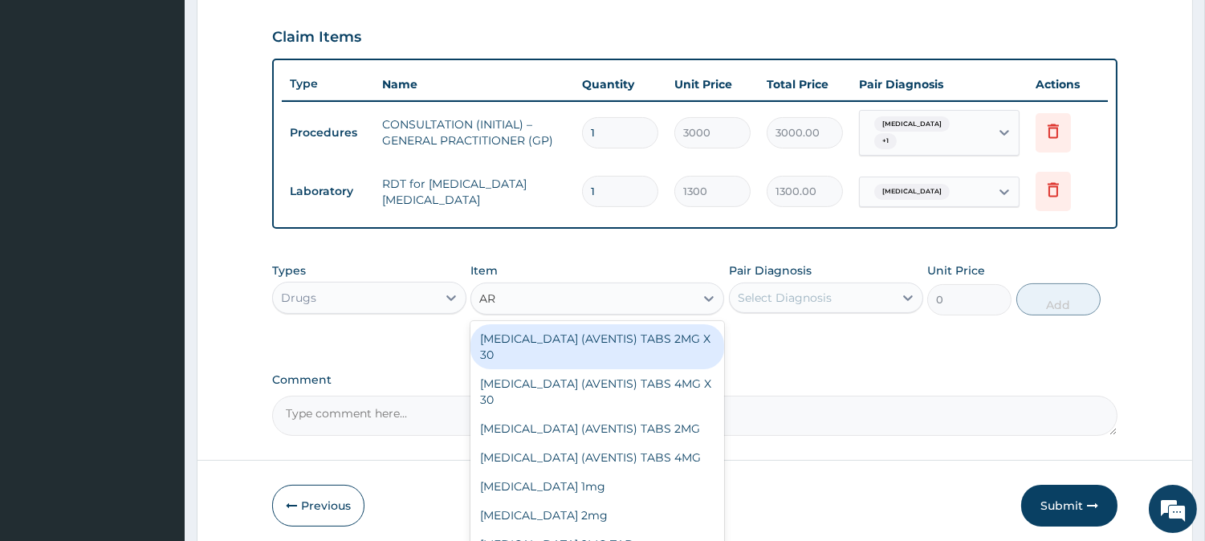
type input "A"
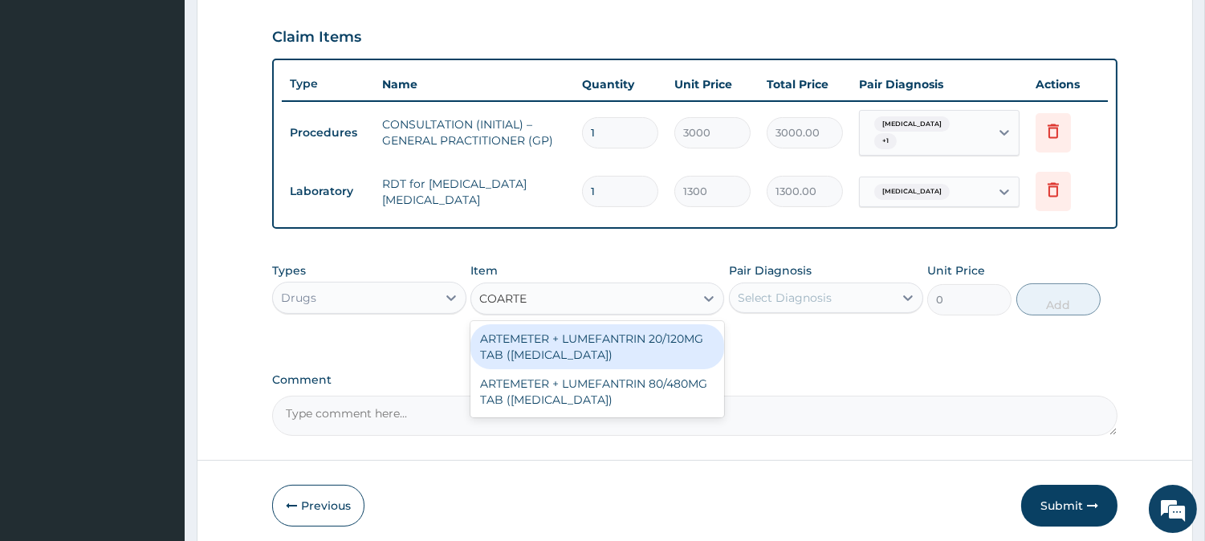
type input "[MEDICAL_DATA]"
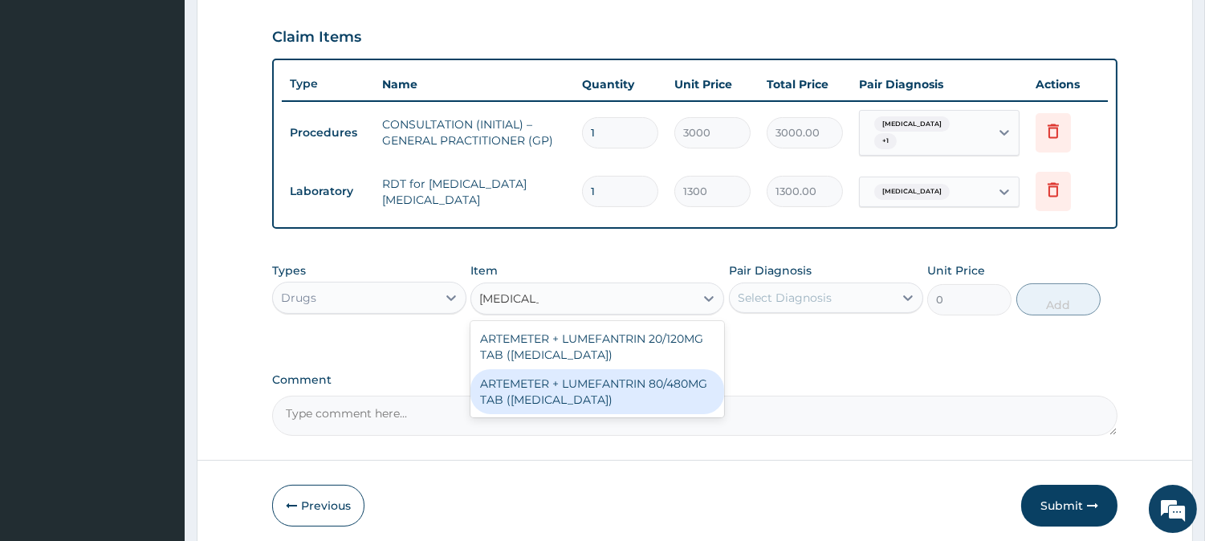
click at [716, 388] on div "ARTEMETER + LUMEFANTRIN 80/480MG TAB ([MEDICAL_DATA])" at bounding box center [597, 391] width 254 height 45
type input "500"
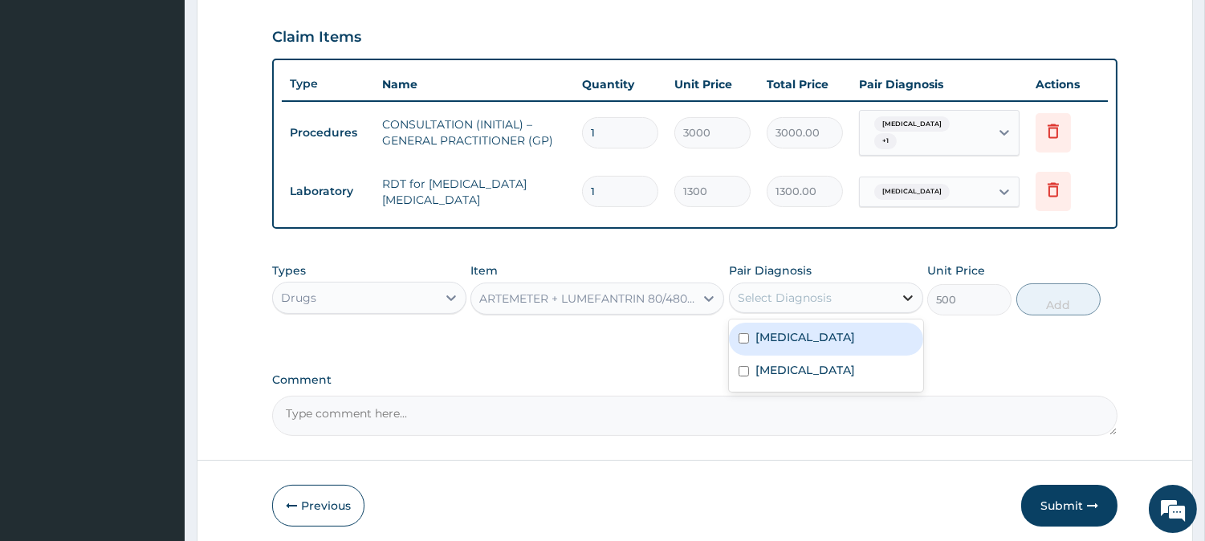
click at [910, 290] on icon at bounding box center [908, 298] width 16 height 16
click at [886, 334] on div "[MEDICAL_DATA]" at bounding box center [826, 339] width 194 height 33
checkbox input "true"
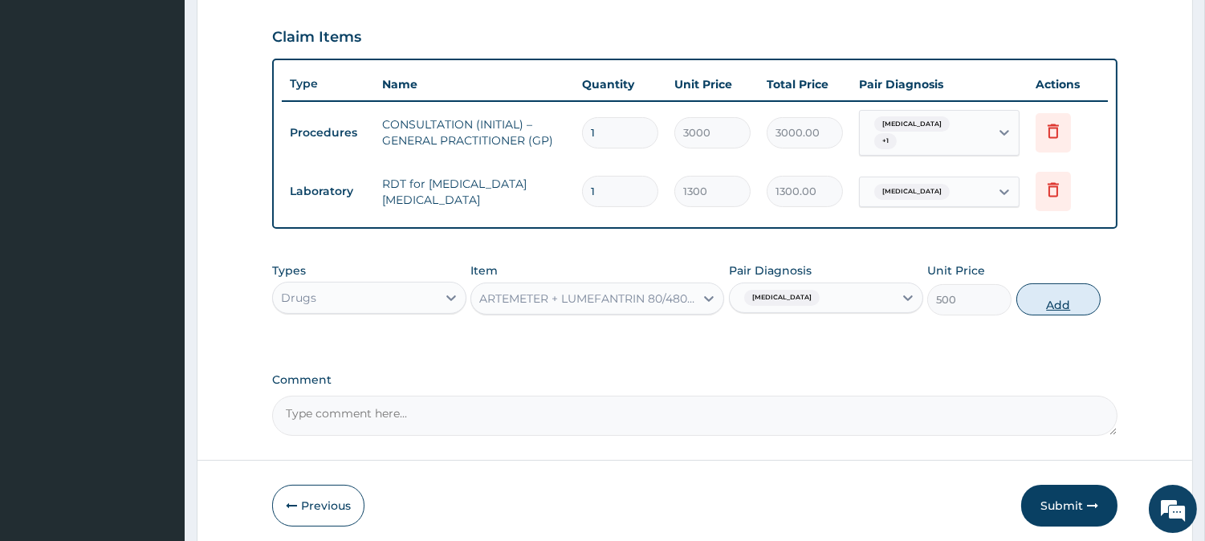
click at [1044, 283] on button "Add" at bounding box center [1058, 299] width 84 height 32
type input "0"
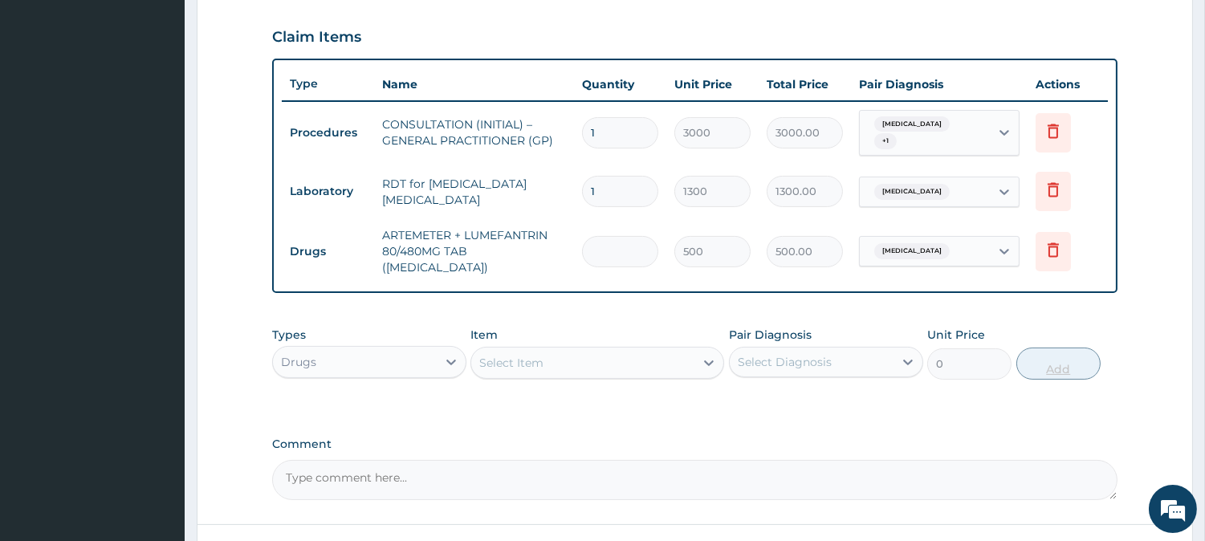
type input "0.00"
type input "6"
type input "3000.00"
type input "6"
click at [670, 350] on div "Select Item" at bounding box center [582, 363] width 223 height 26
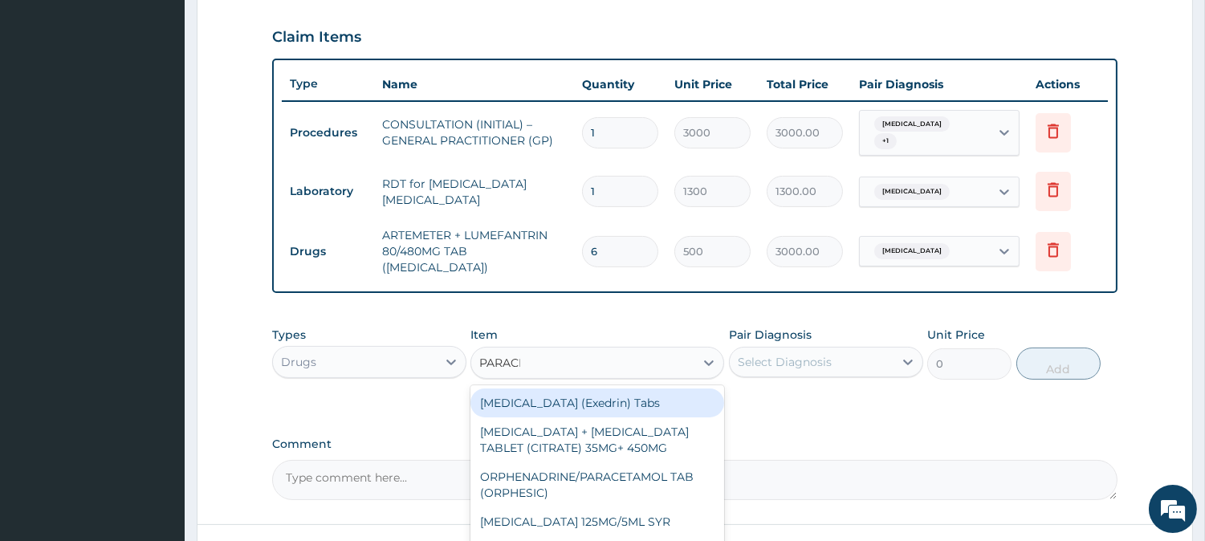
type input "PARACET"
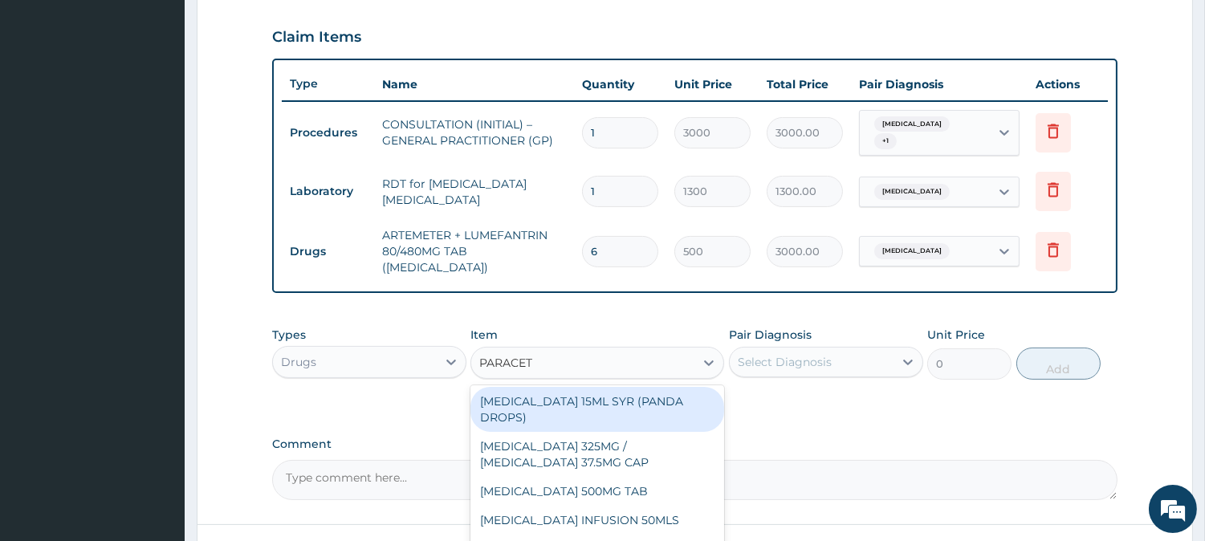
scroll to position [225, 0]
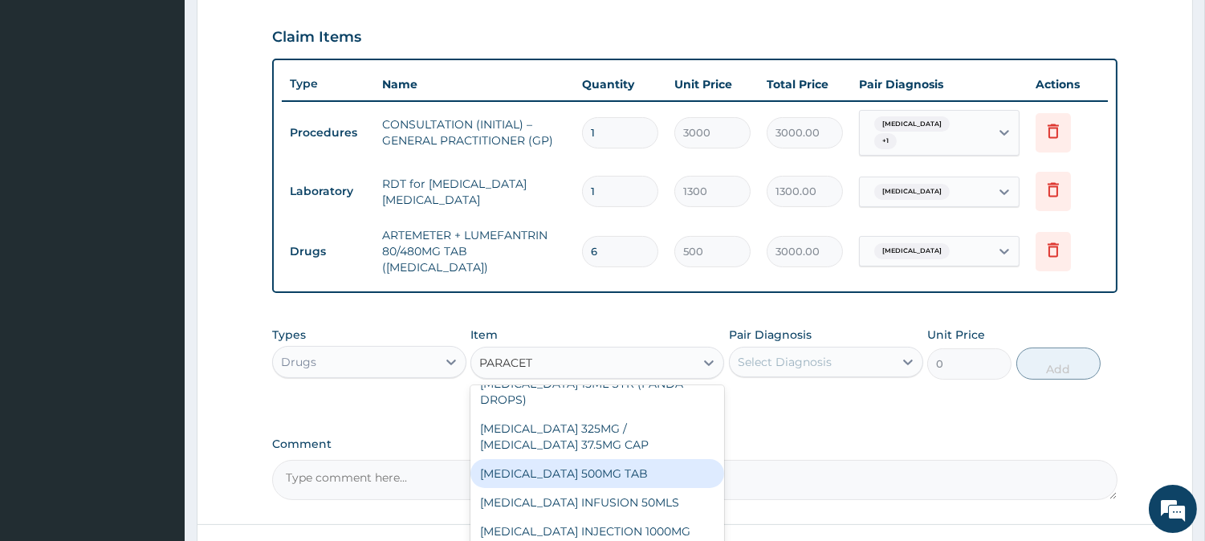
click at [679, 483] on div "[MEDICAL_DATA] 500MG TAB" at bounding box center [597, 473] width 254 height 29
type input "65"
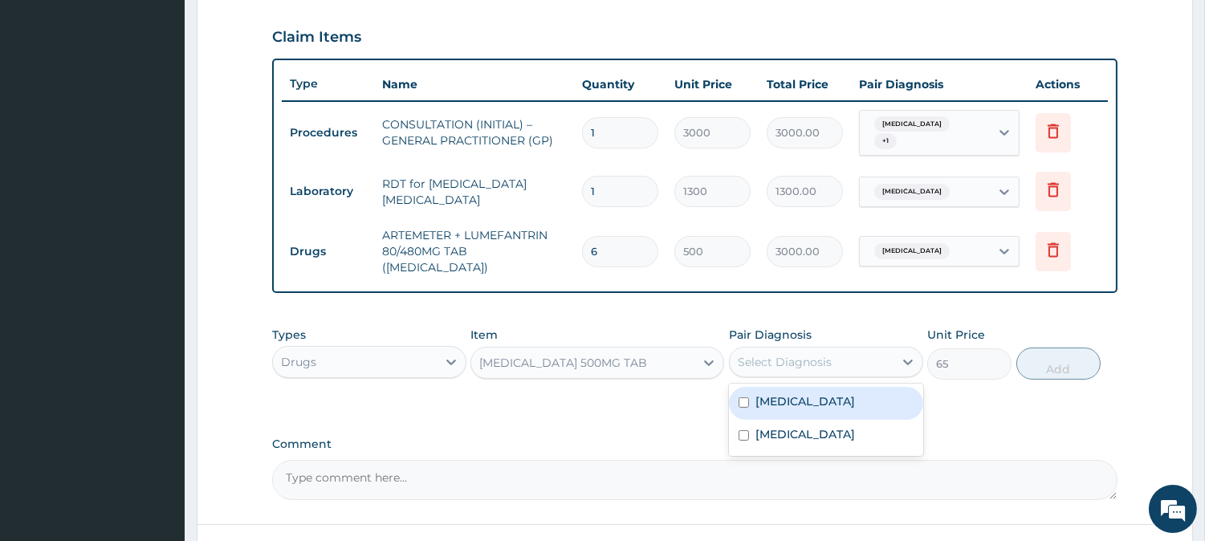
click at [880, 349] on div "Select Diagnosis" at bounding box center [812, 362] width 164 height 26
click at [867, 388] on div "[MEDICAL_DATA]" at bounding box center [826, 403] width 194 height 33
checkbox input "true"
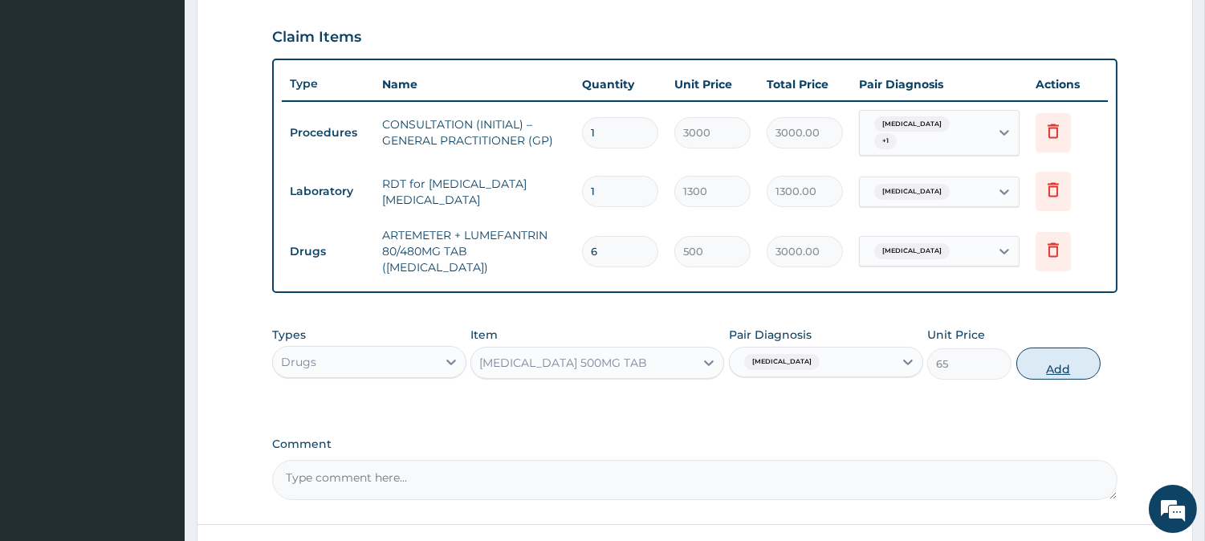
click at [1057, 348] on button "Add" at bounding box center [1058, 364] width 84 height 32
type input "0"
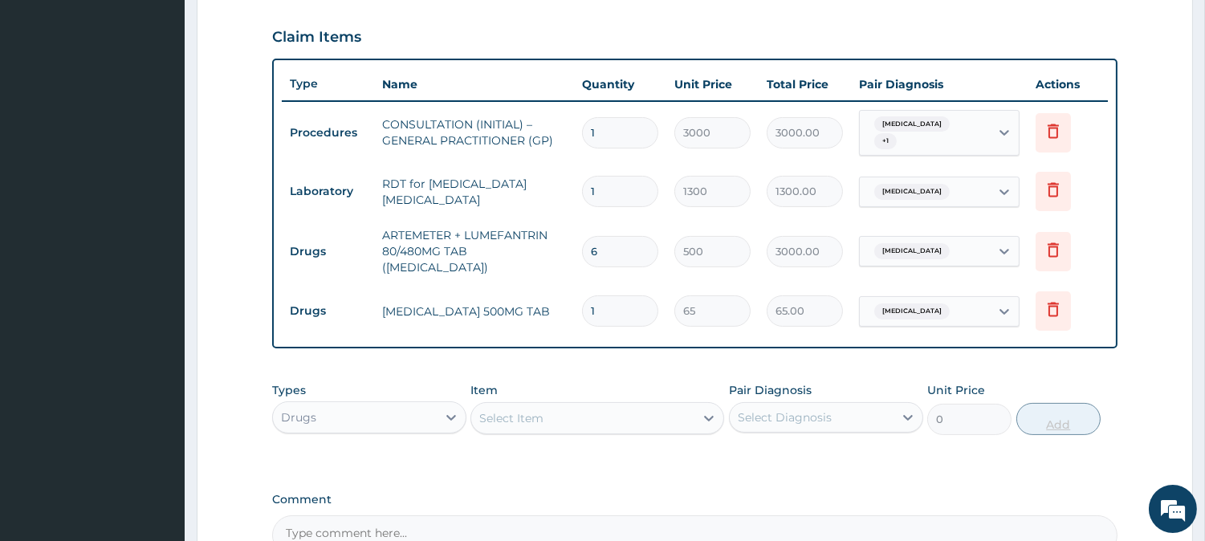
type input "18"
type input "1170.00"
type input "18"
click at [586, 405] on div "Select Item" at bounding box center [582, 418] width 223 height 26
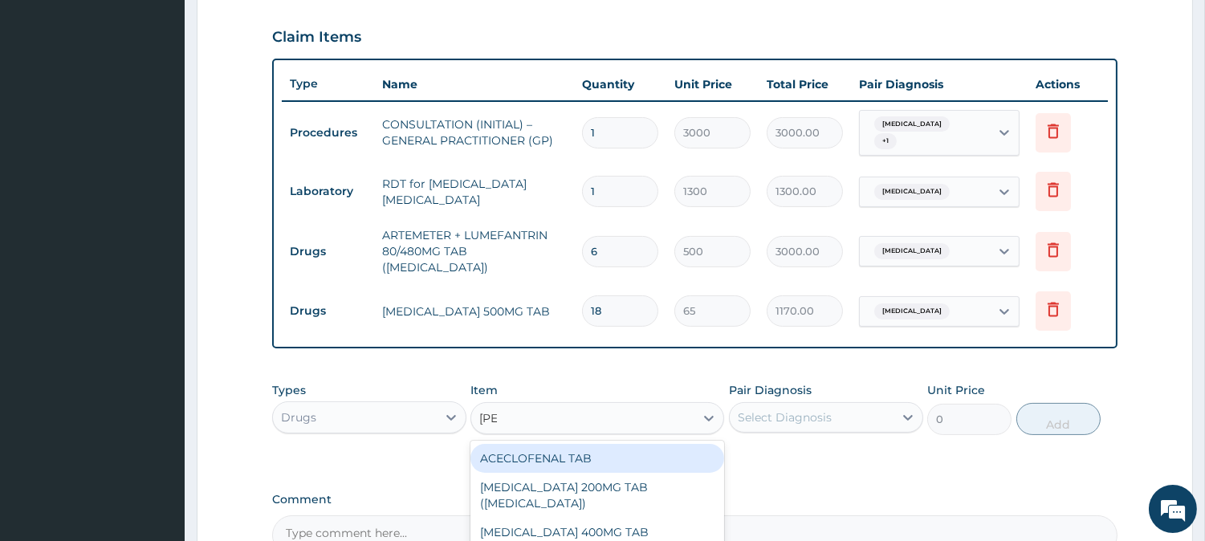
type input "LORAT"
click at [635, 444] on div "LORATIDINE 10MG TAB" at bounding box center [597, 458] width 254 height 29
type input "110"
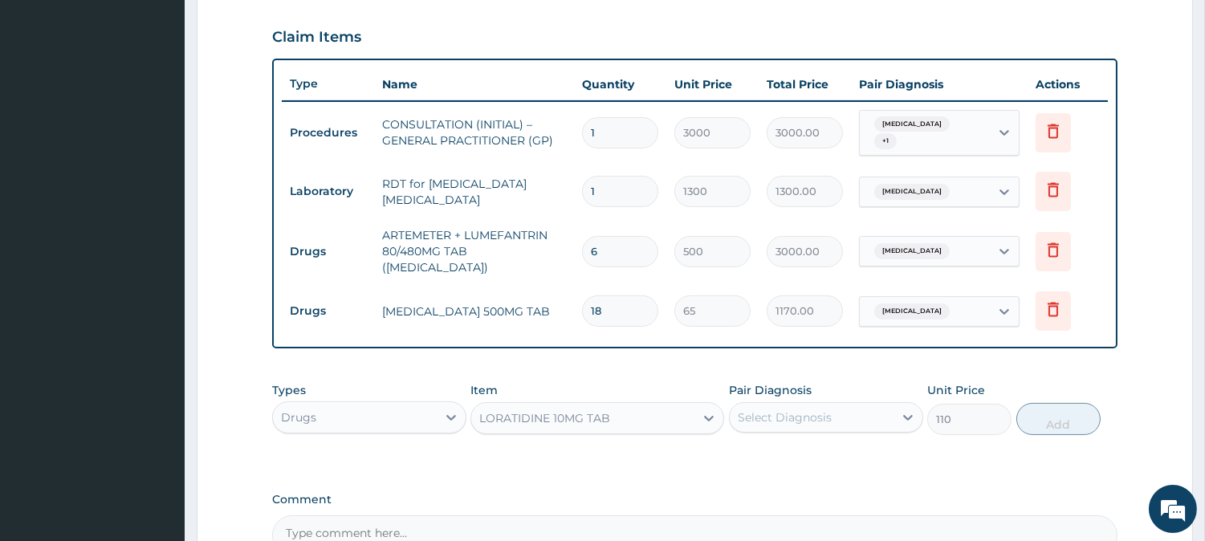
click at [860, 405] on div "Select Diagnosis" at bounding box center [812, 418] width 164 height 26
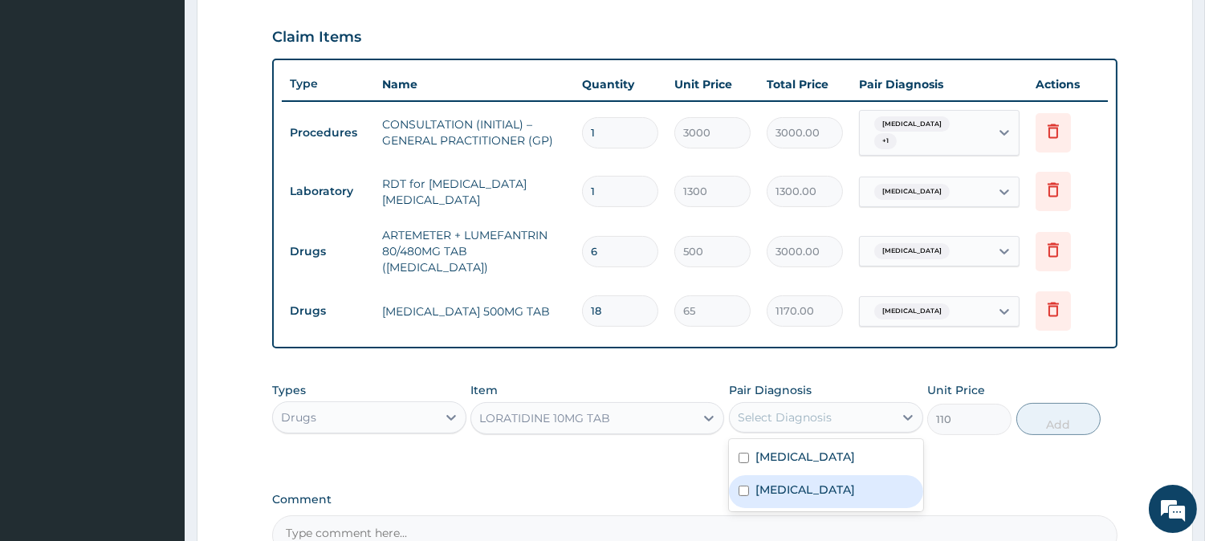
click at [855, 482] on label "[MEDICAL_DATA]" at bounding box center [805, 490] width 100 height 16
checkbox input "true"
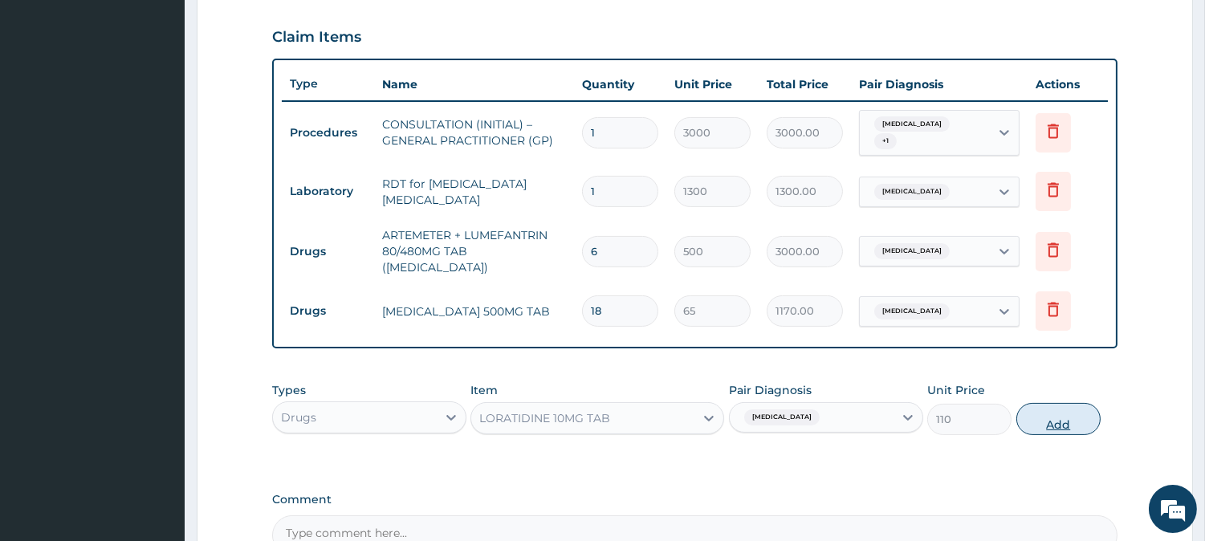
click at [1062, 404] on button "Add" at bounding box center [1058, 419] width 84 height 32
type input "0"
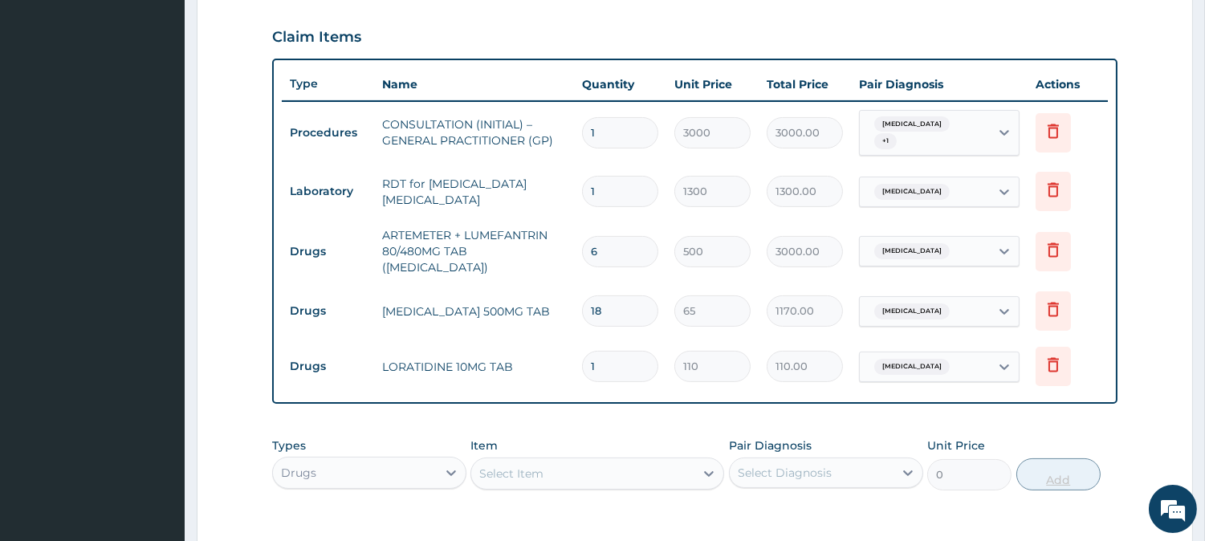
type input "10"
type input "1100.00"
type input "10"
click at [551, 461] on div "Select Item" at bounding box center [582, 474] width 223 height 26
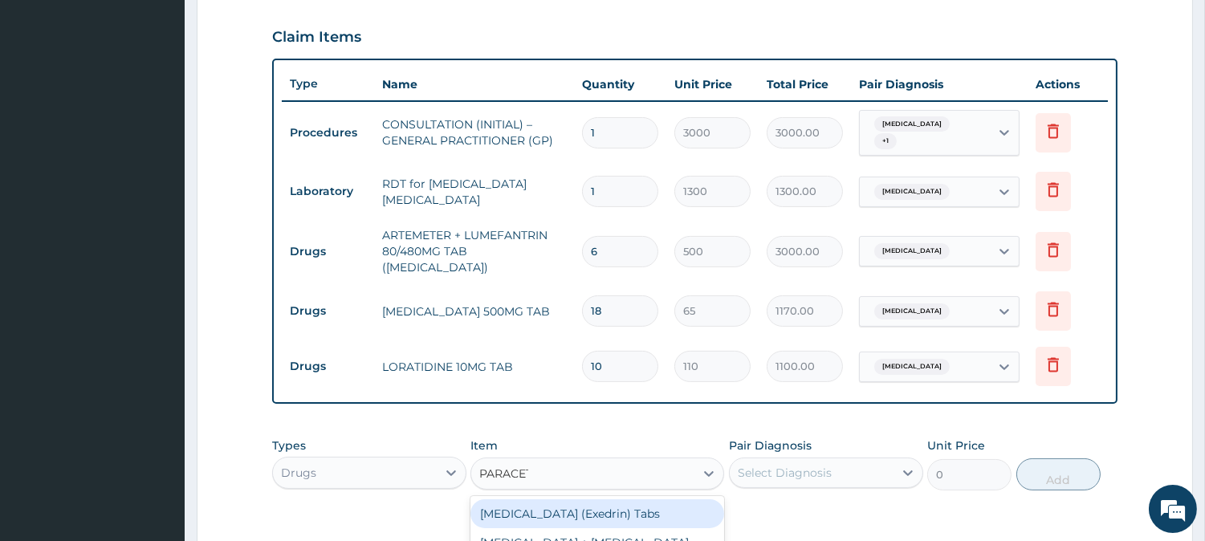
type input "PARACETA"
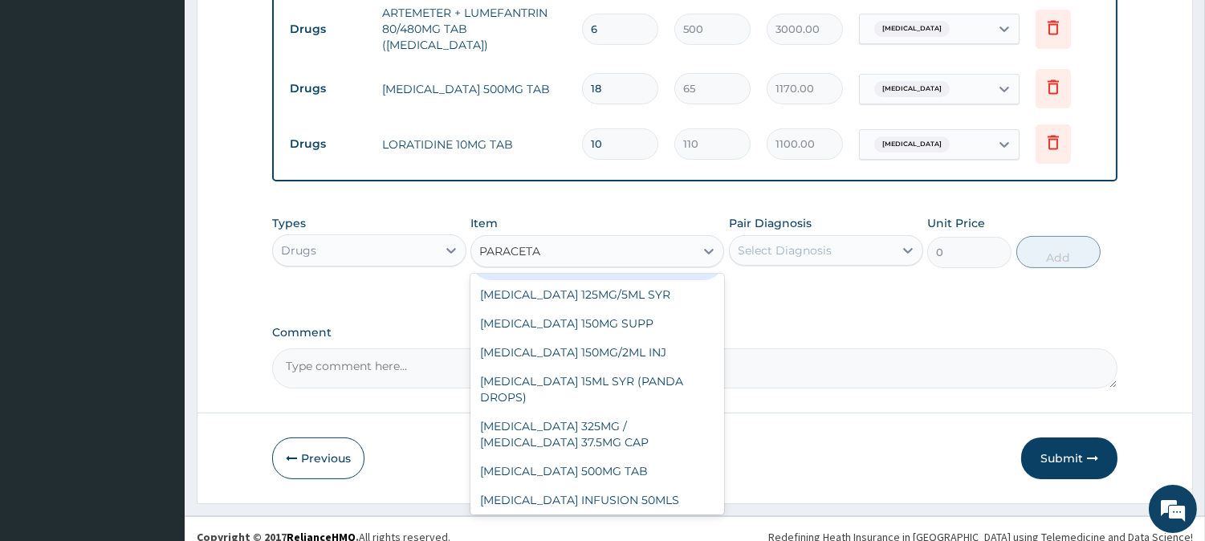
scroll to position [125, 0]
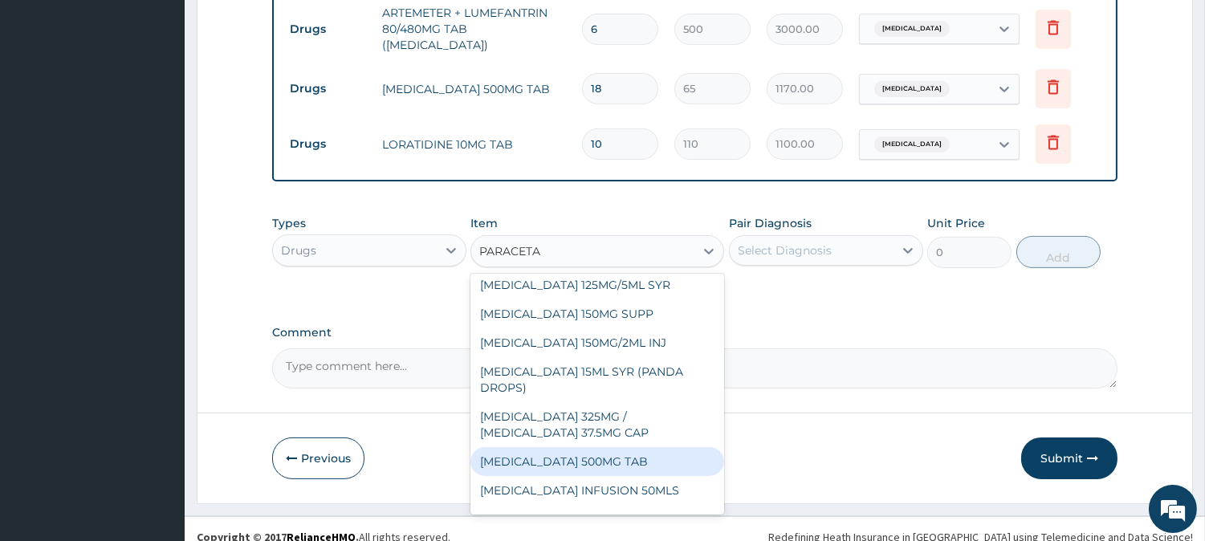
click at [684, 466] on div "[MEDICAL_DATA] 500MG TAB" at bounding box center [597, 461] width 254 height 29
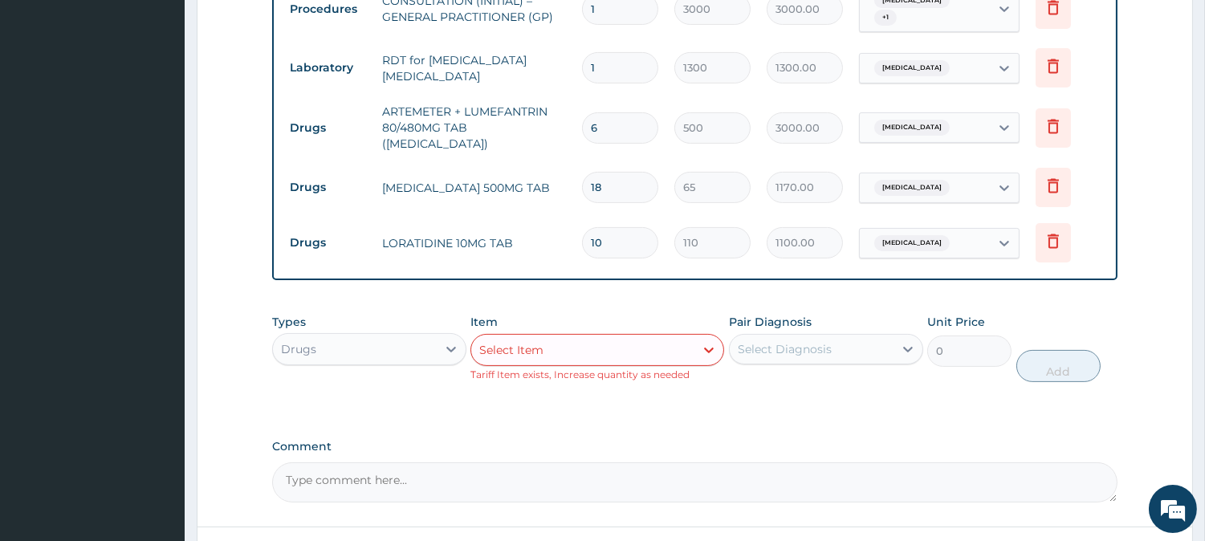
scroll to position [664, 0]
click at [546, 336] on div "Select Item" at bounding box center [582, 349] width 223 height 26
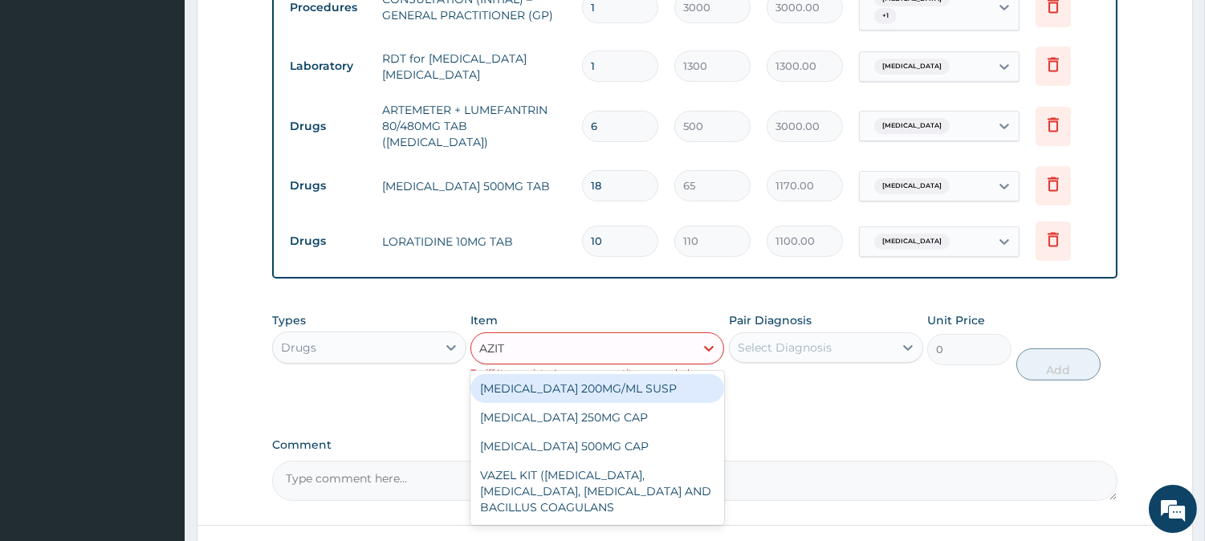
type input "AZITH"
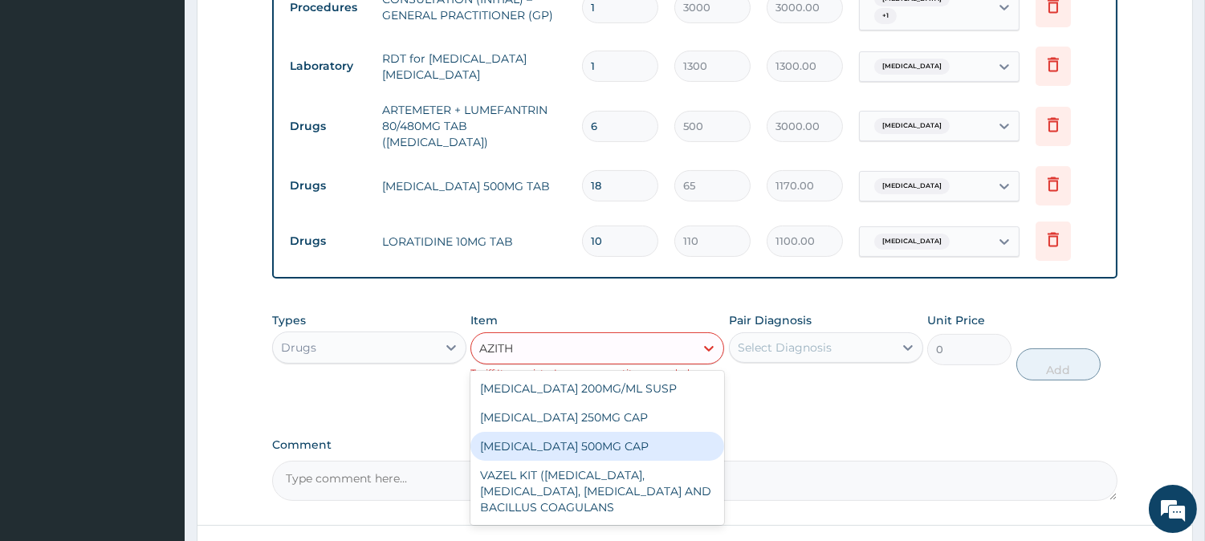
click at [655, 432] on div "AZITHROMYCIN 500MG CAP" at bounding box center [597, 446] width 254 height 29
type input "450"
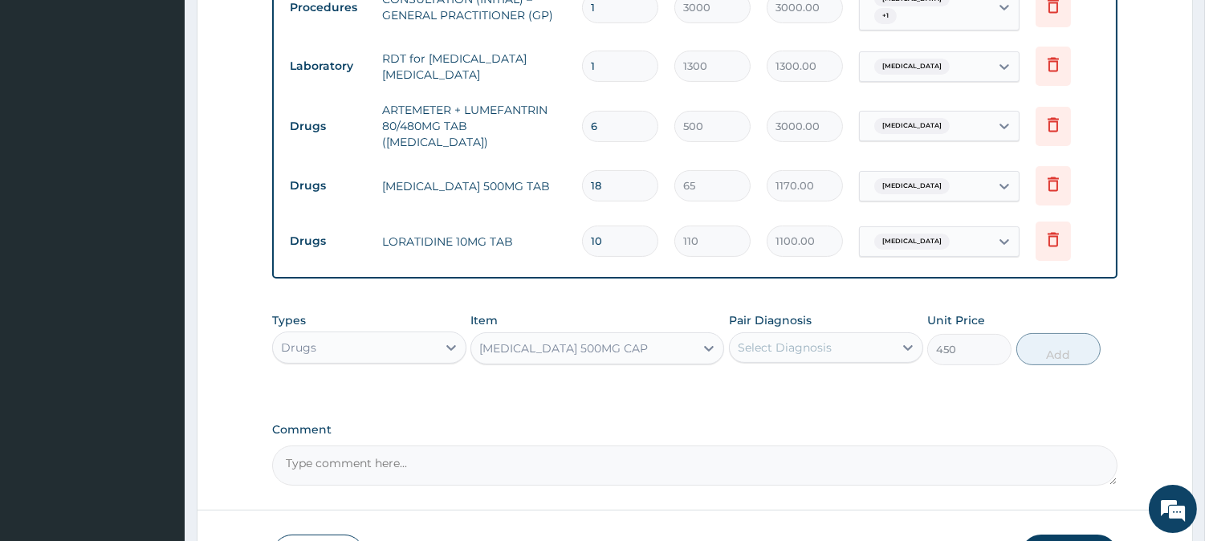
click at [888, 335] on div "Select Diagnosis" at bounding box center [812, 348] width 164 height 26
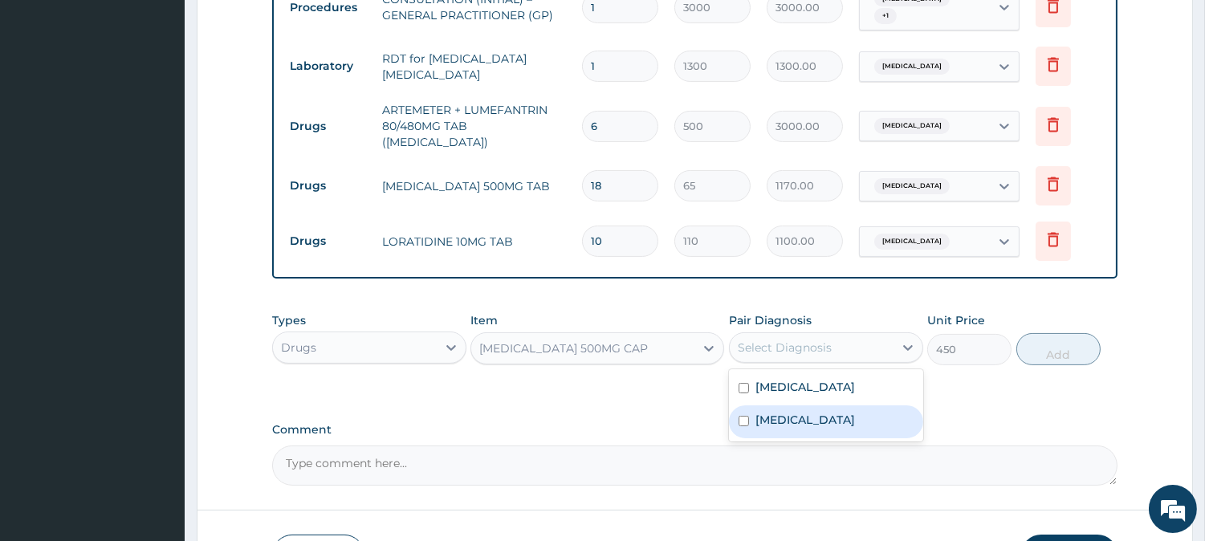
click at [855, 412] on label "Upper respiratory infection" at bounding box center [805, 420] width 100 height 16
checkbox input "true"
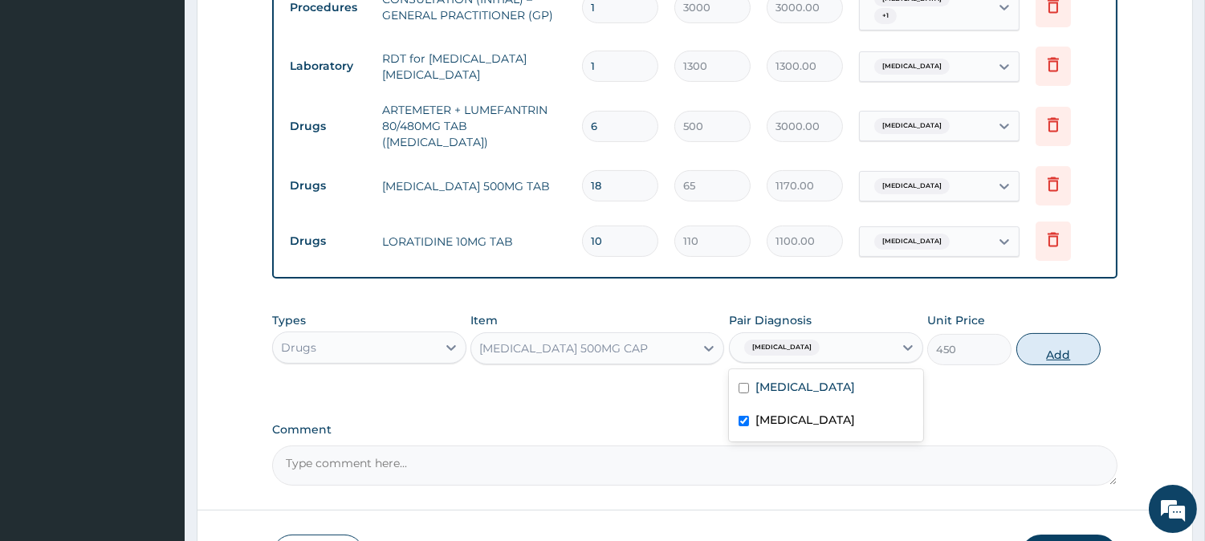
click at [1064, 344] on button "Add" at bounding box center [1058, 349] width 84 height 32
type input "0"
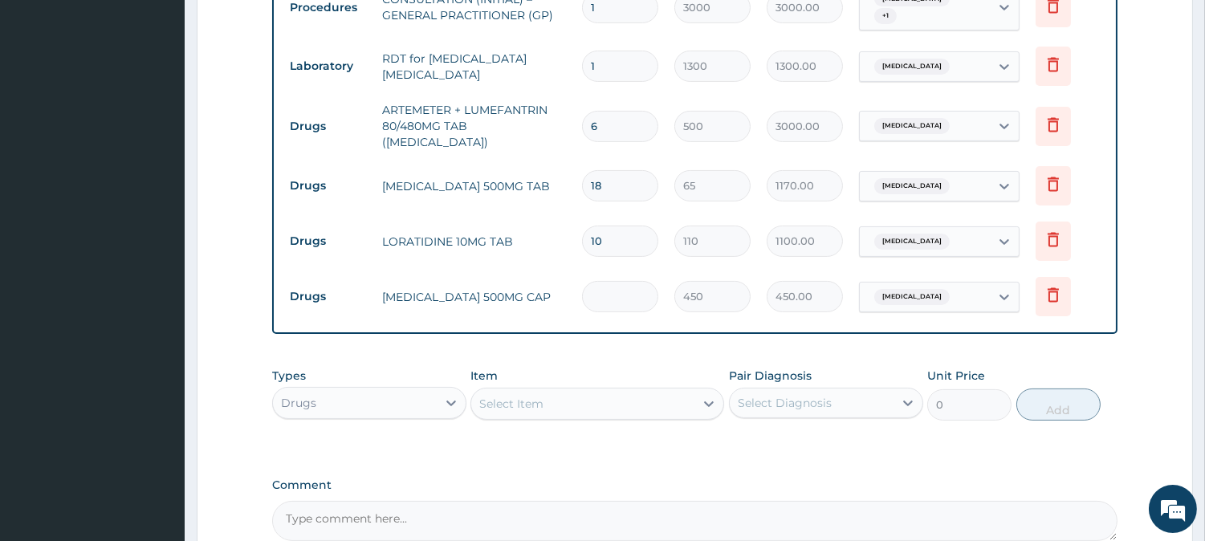
type input "0.00"
type input "6"
type input "2700.00"
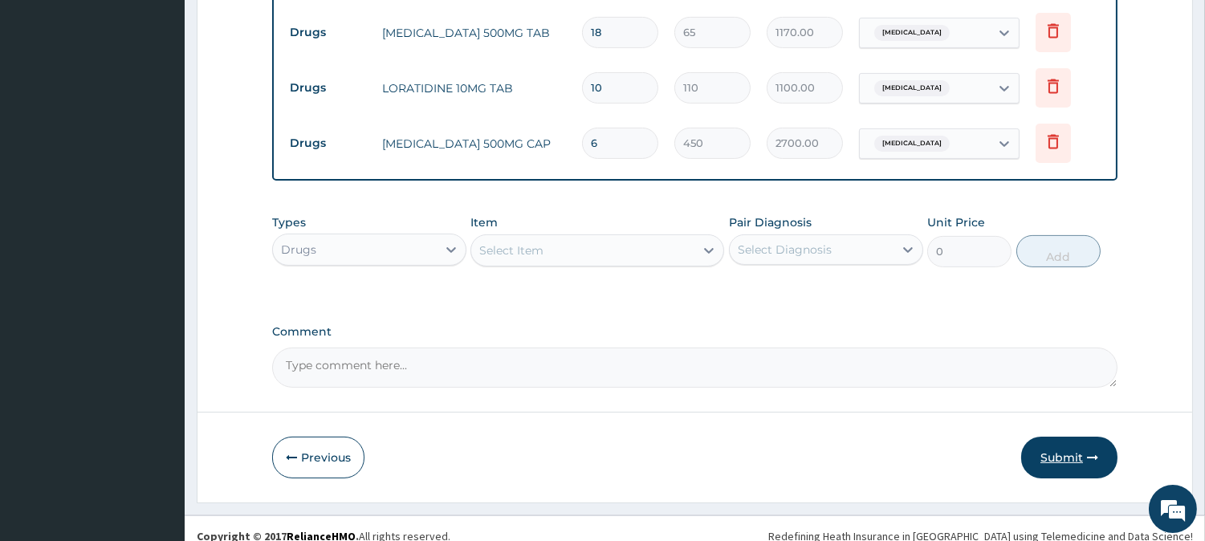
type input "6"
click at [1090, 452] on icon "button" at bounding box center [1092, 457] width 11 height 11
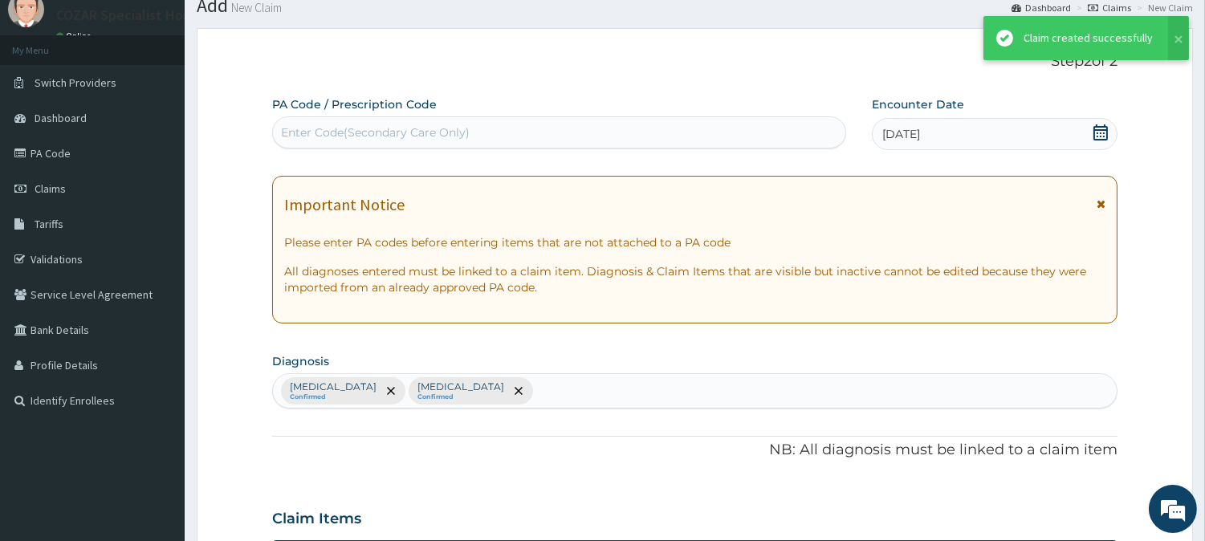
scroll to position [817, 0]
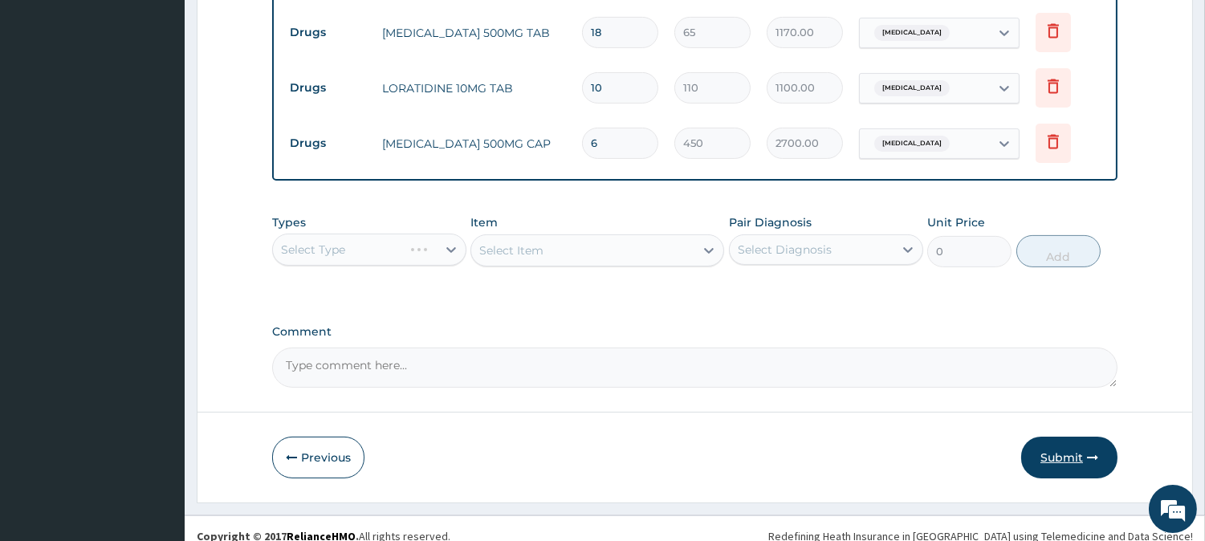
click at [1092, 452] on icon "button" at bounding box center [1092, 457] width 11 height 11
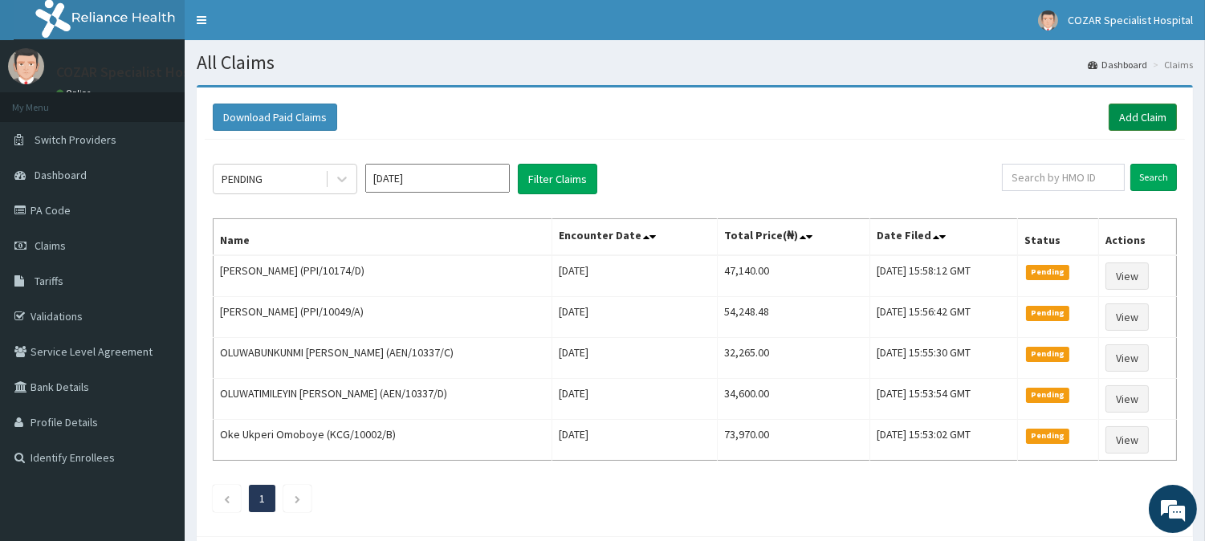
click at [1150, 109] on link "Add Claim" at bounding box center [1143, 117] width 68 height 27
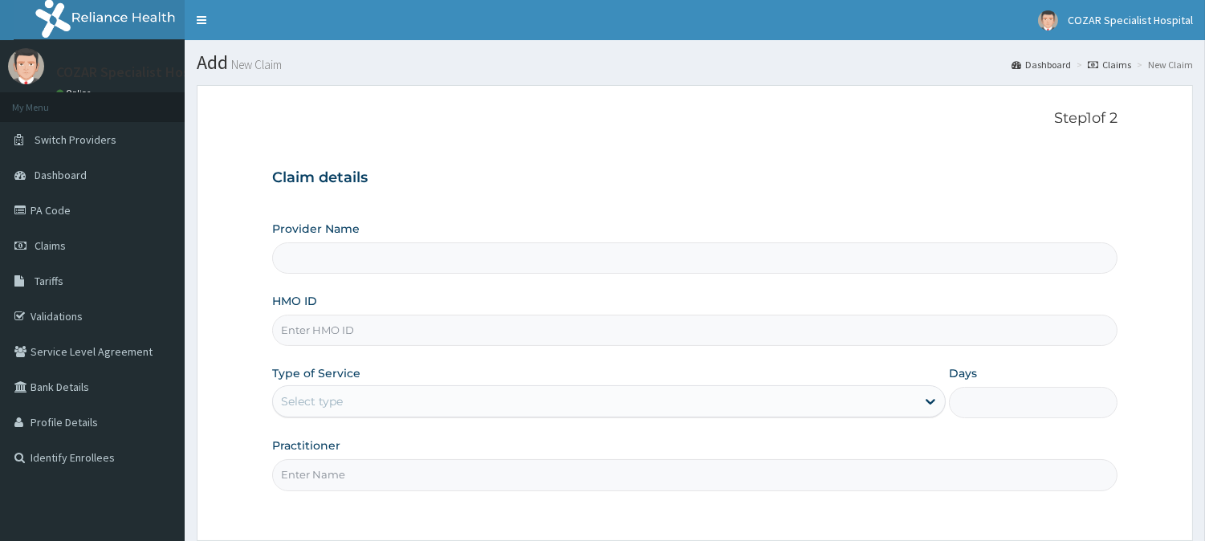
click at [477, 324] on input "HMO ID" at bounding box center [694, 330] width 845 height 31
type input "Cozar Specialist Hospital"
paste input "PPI/10068/A"
click at [306, 328] on input "PPI/10068/A" at bounding box center [694, 330] width 845 height 31
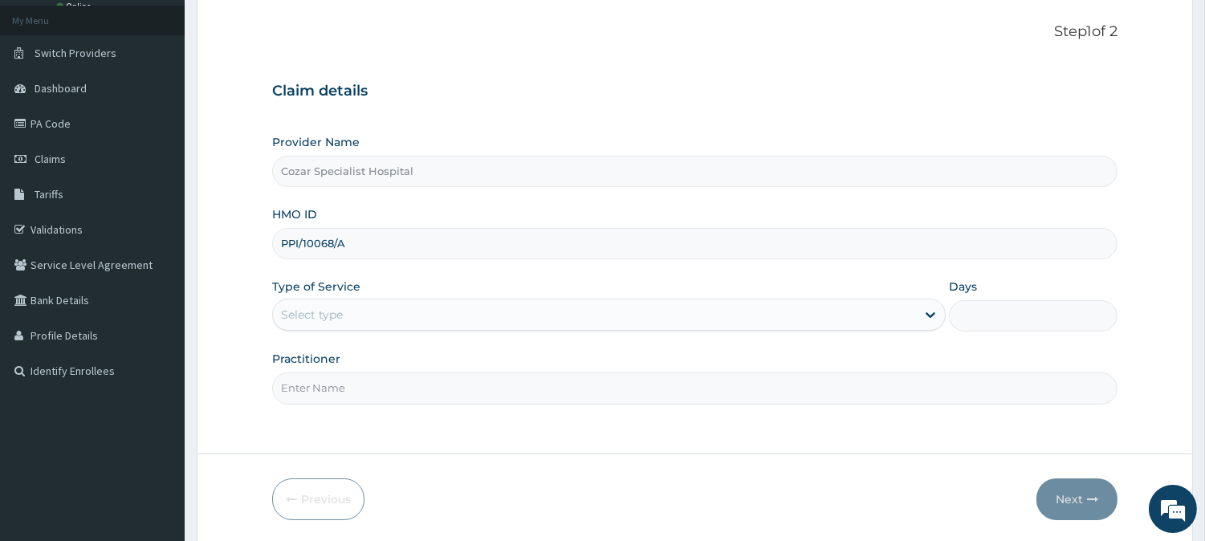
scroll to position [143, 0]
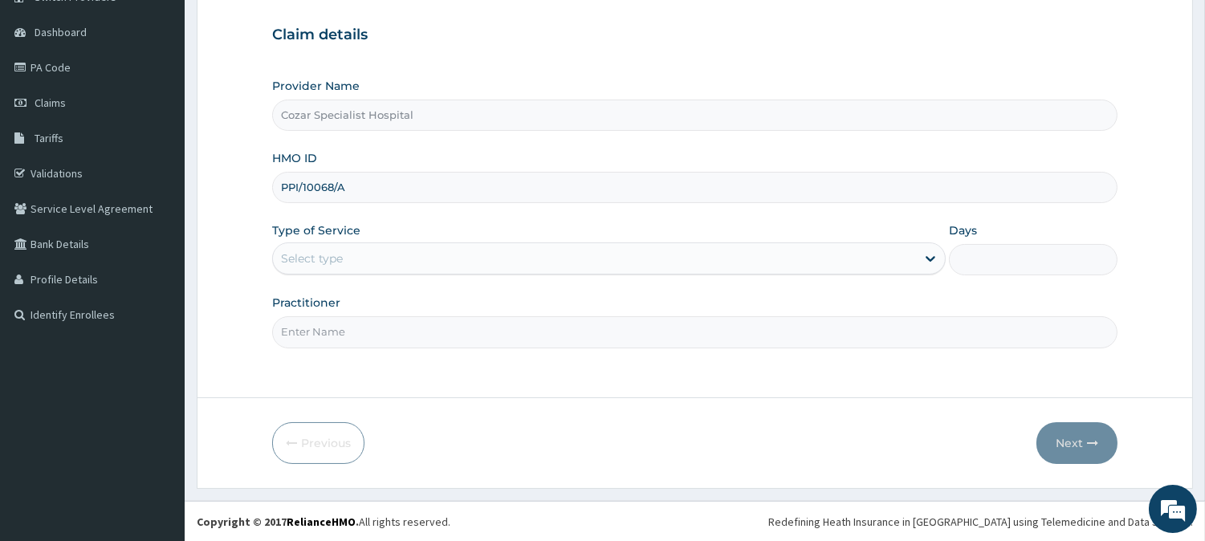
type input "PPI/10068/A"
click at [578, 268] on div "Select type" at bounding box center [594, 259] width 643 height 26
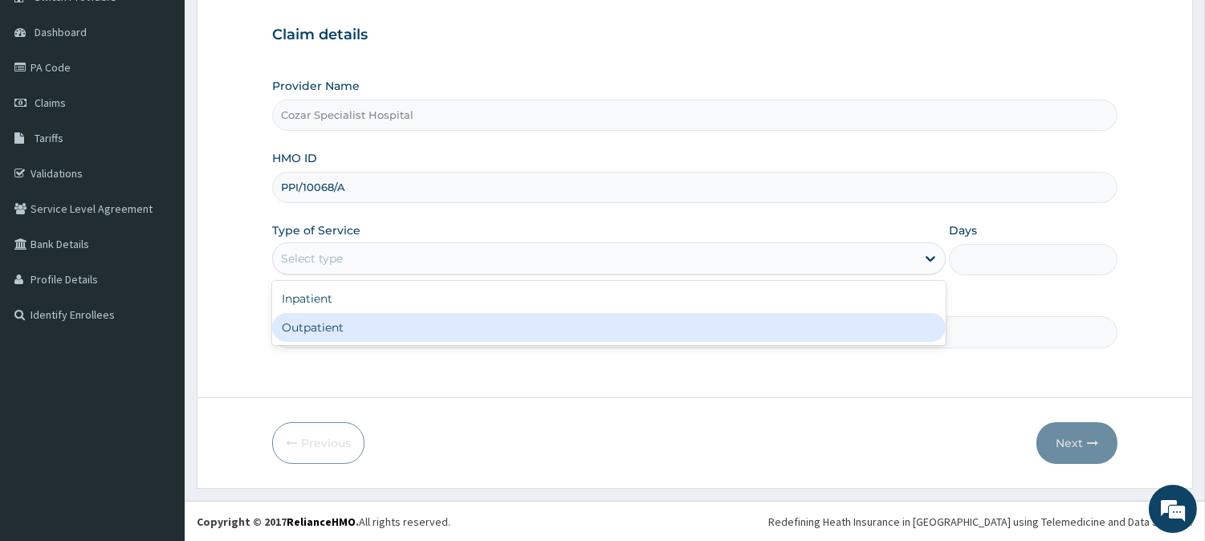
scroll to position [0, 0]
click at [417, 326] on div "Outpatient" at bounding box center [609, 327] width 674 height 29
type input "1"
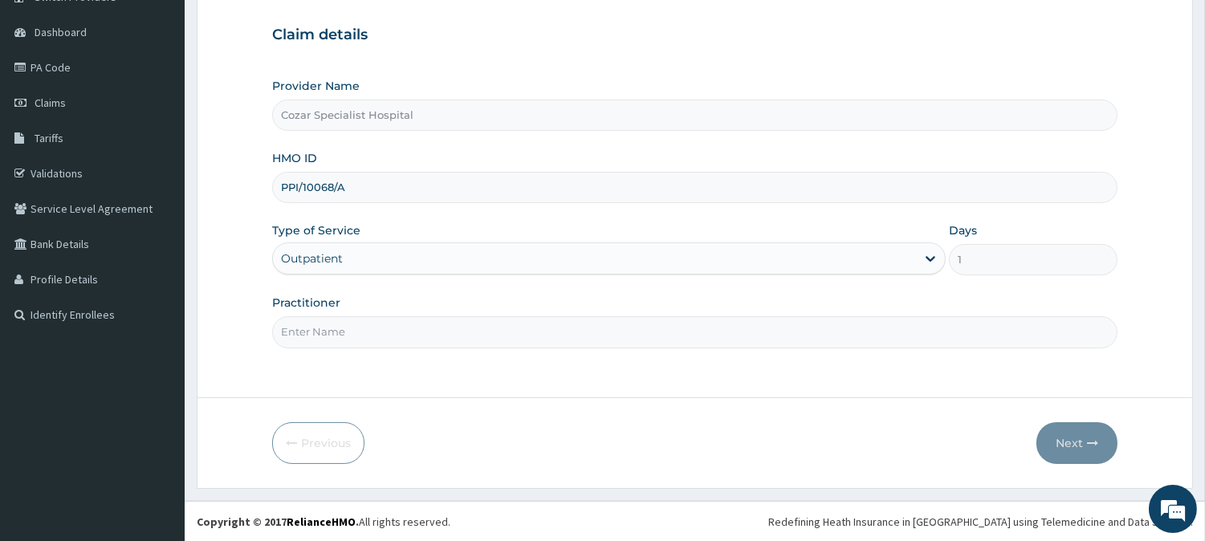
click at [373, 332] on input "Practitioner" at bounding box center [694, 331] width 845 height 31
type input "[PERSON_NAME][MEDICAL_DATA]"
click at [1085, 435] on button "Next" at bounding box center [1076, 443] width 81 height 42
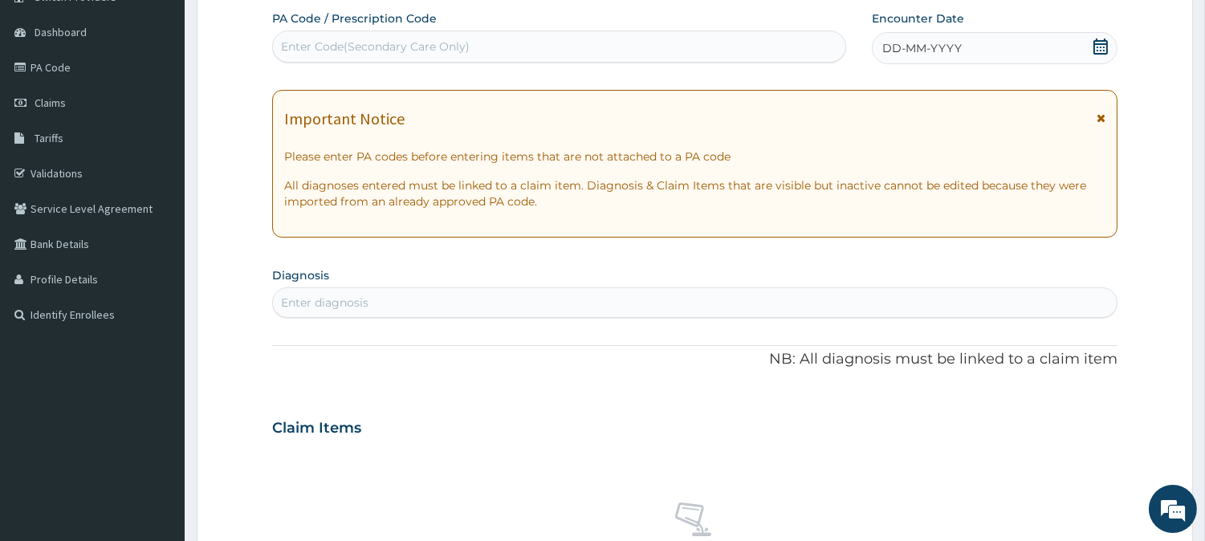
click at [1097, 51] on icon at bounding box center [1101, 47] width 16 height 16
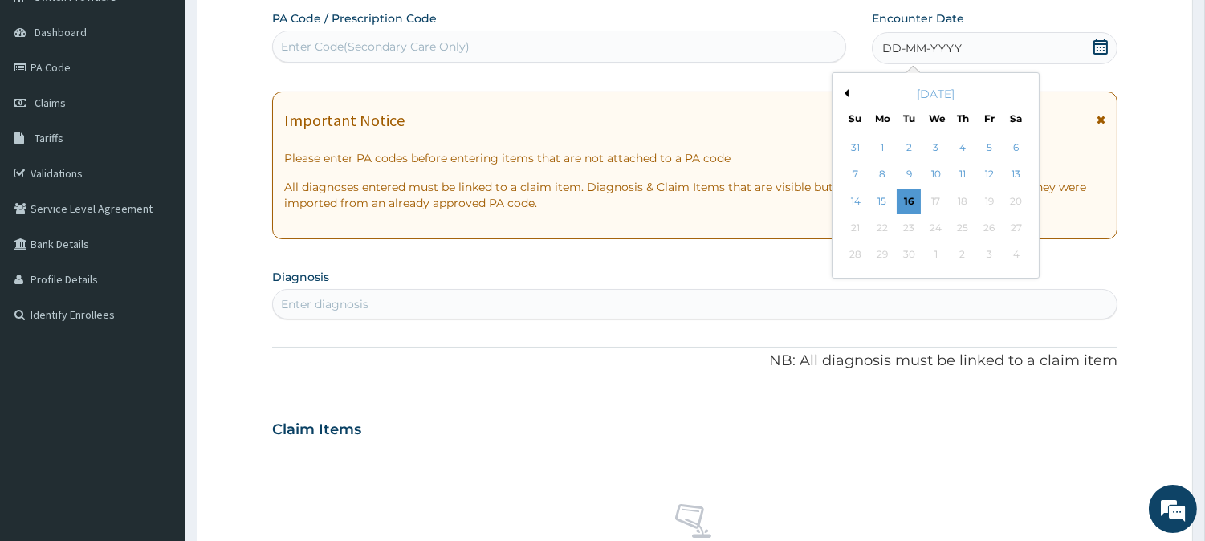
click at [847, 95] on button "Previous Month" at bounding box center [845, 93] width 8 height 8
click at [888, 226] on div "18" at bounding box center [882, 228] width 24 height 24
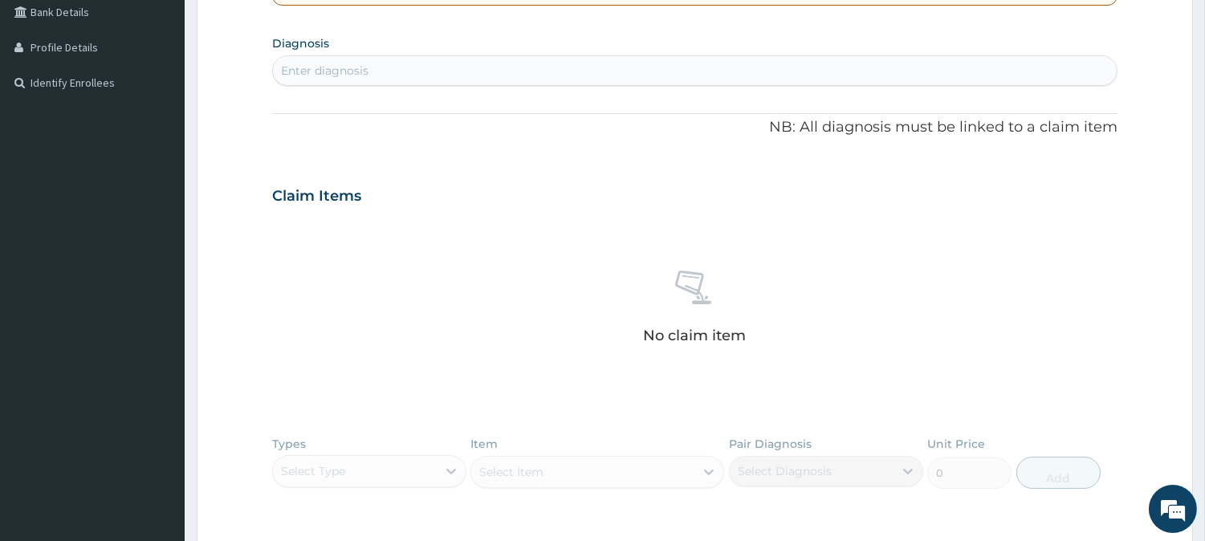
scroll to position [378, 0]
click at [391, 64] on div "Enter diagnosis" at bounding box center [695, 68] width 844 height 26
type input "MALARIA"
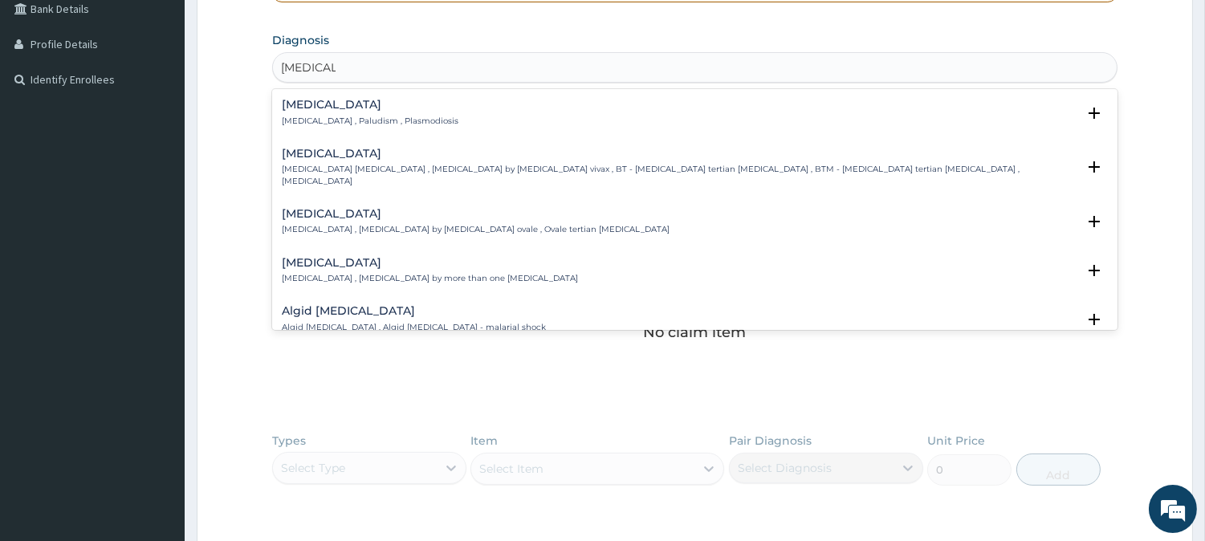
click at [324, 102] on h4 "Malaria" at bounding box center [370, 105] width 177 height 12
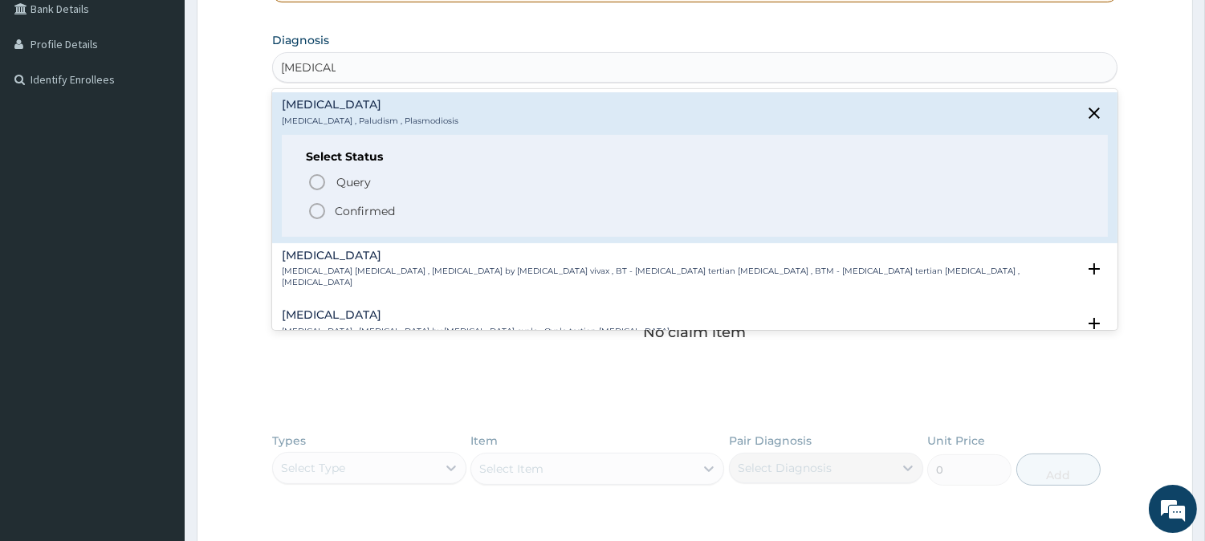
click at [397, 214] on span "Confirmed" at bounding box center [695, 211] width 776 height 19
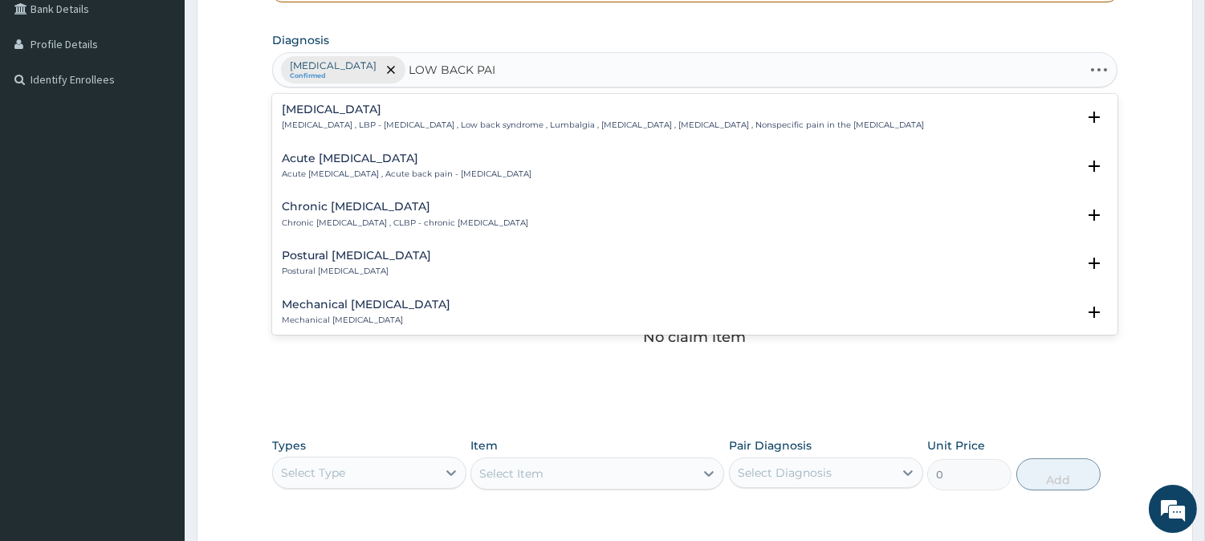
type input "[MEDICAL_DATA]"
click at [371, 116] on div "Low back pain Low back pain , LBP - Low back pain , Low back syndrome , Lumbalg…" at bounding box center [603, 118] width 642 height 28
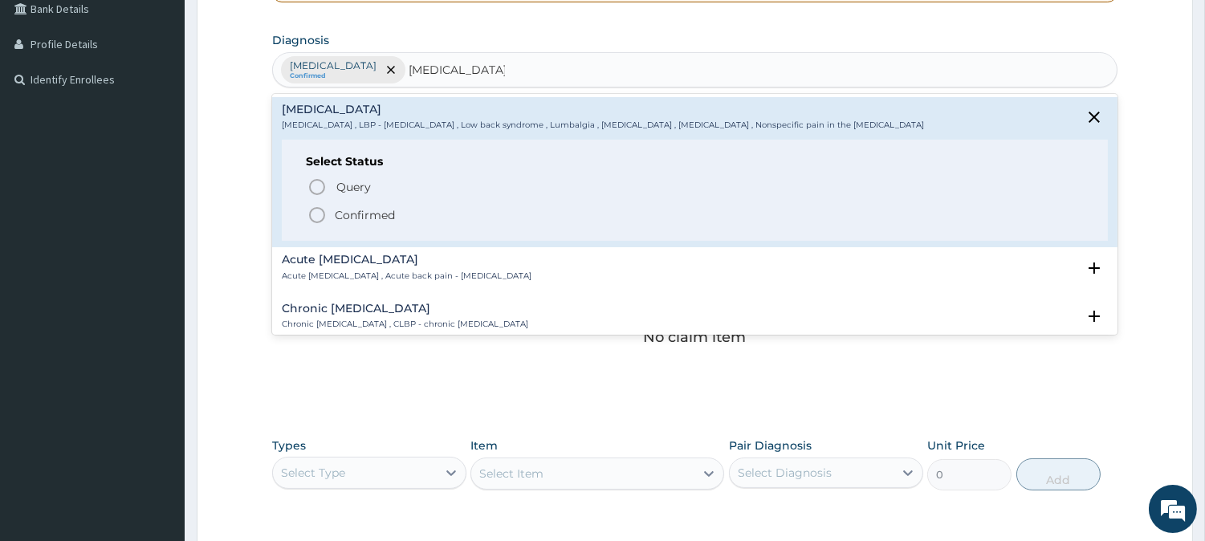
click at [379, 211] on p "Confirmed" at bounding box center [365, 215] width 60 height 16
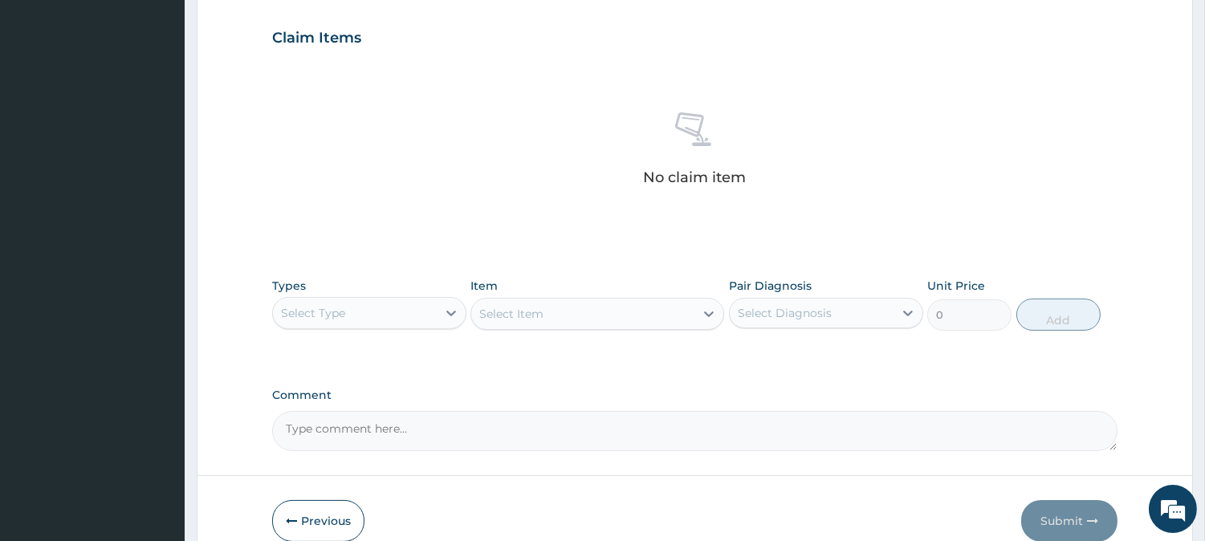
scroll to position [616, 0]
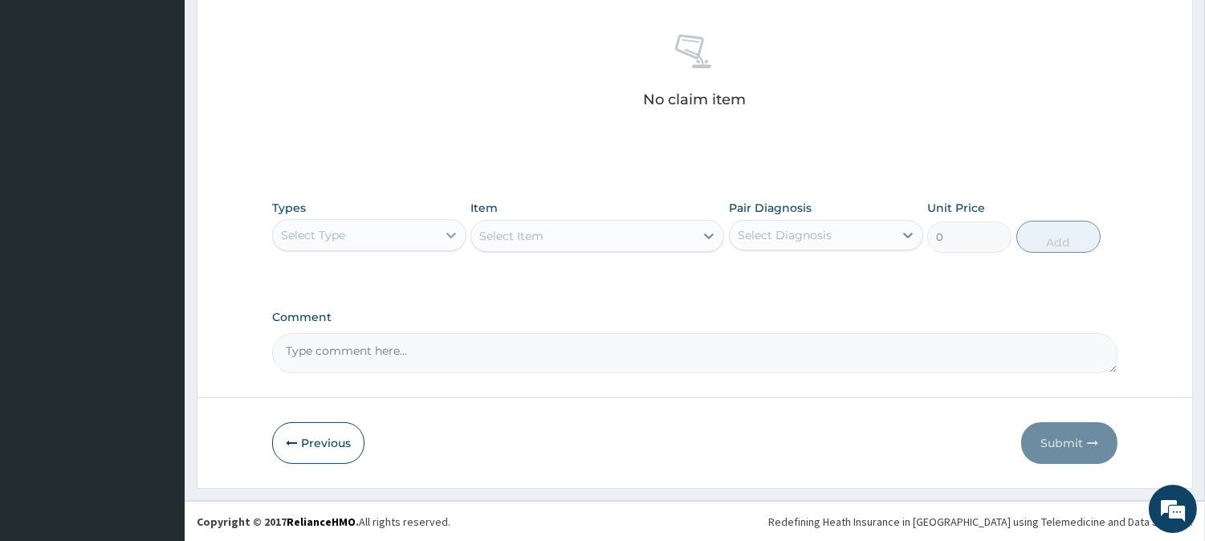
click at [438, 230] on div at bounding box center [451, 235] width 29 height 29
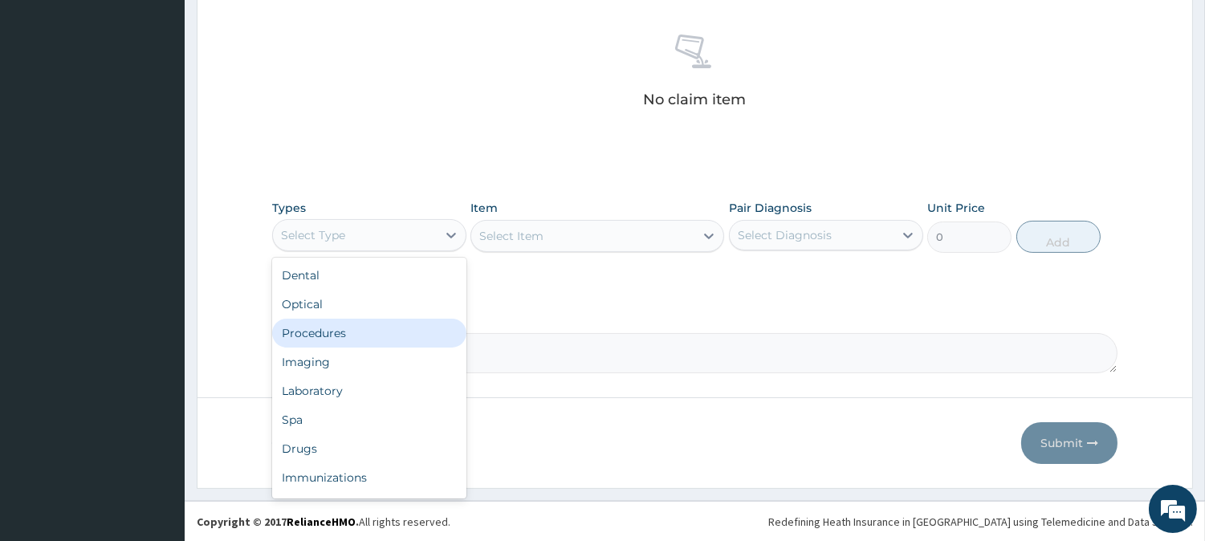
click at [408, 334] on div "Procedures" at bounding box center [369, 333] width 194 height 29
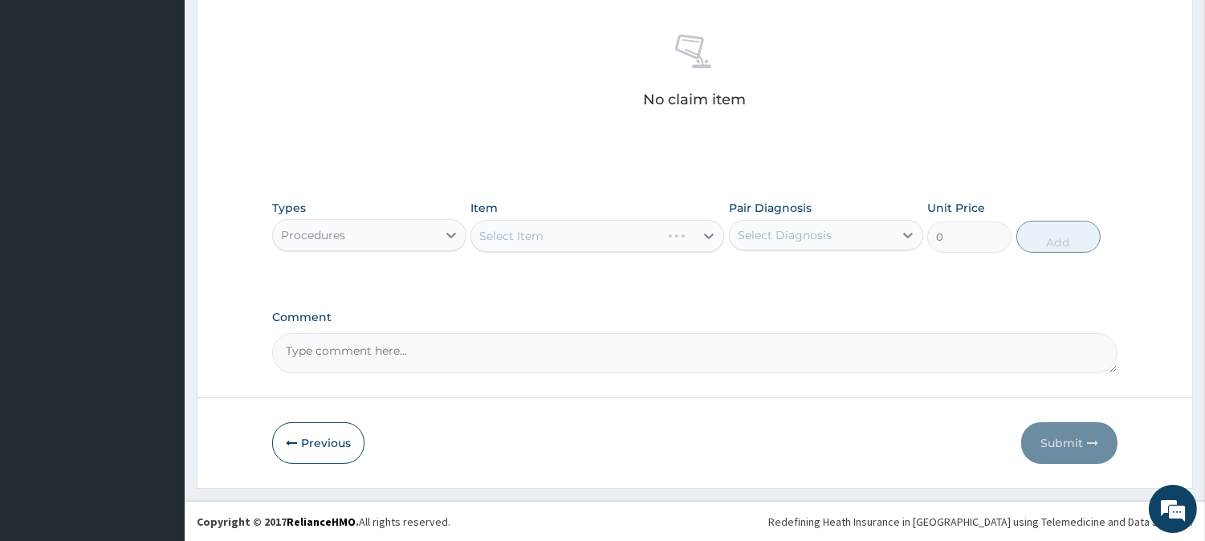
click at [632, 249] on div "Select Item" at bounding box center [597, 236] width 254 height 32
click at [662, 237] on div "Select Item" at bounding box center [597, 236] width 254 height 32
click at [639, 227] on div "Select Item" at bounding box center [582, 236] width 223 height 26
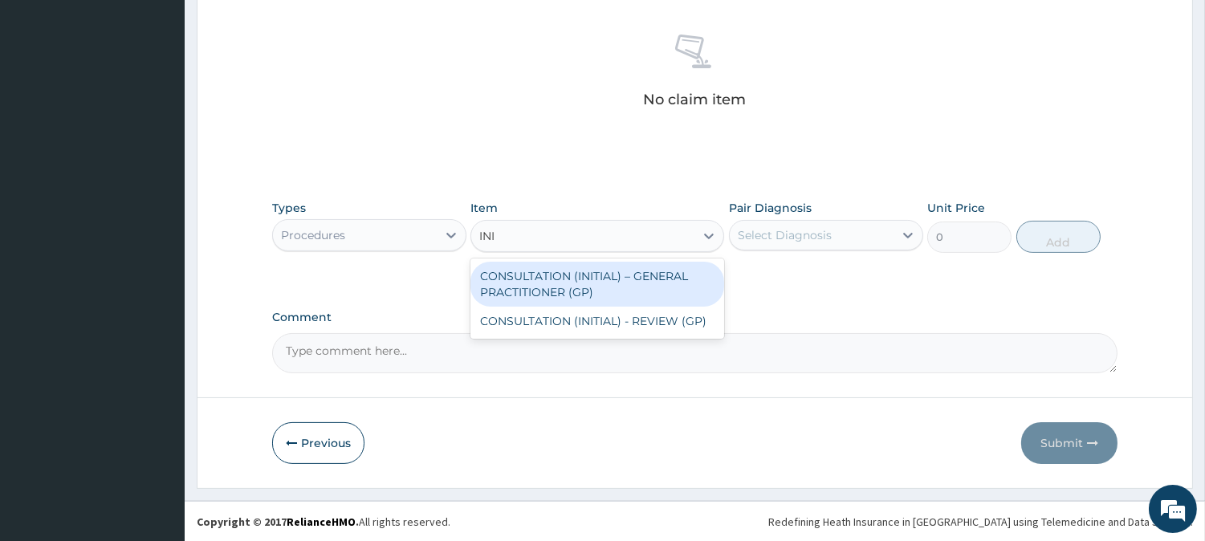
type input "INIT"
click at [654, 274] on div "CONSULTATION (INITIAL) – GENERAL PRACTITIONER (GP)" at bounding box center [597, 284] width 254 height 45
type input "3000"
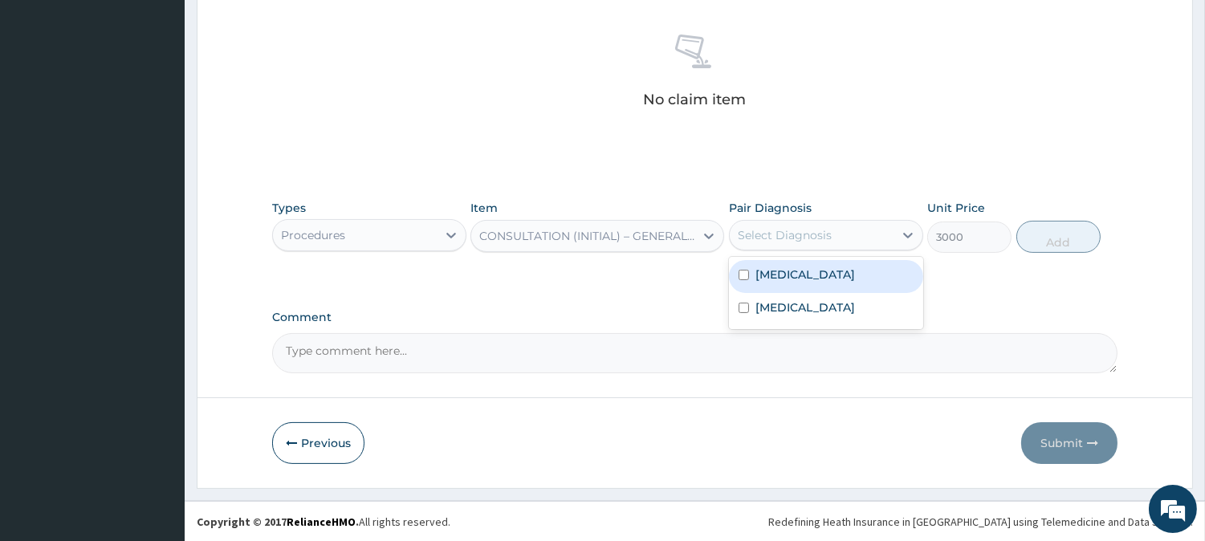
click at [795, 220] on div "Select Diagnosis" at bounding box center [826, 235] width 194 height 31
click at [790, 274] on label "Malaria" at bounding box center [805, 275] width 100 height 16
checkbox input "true"
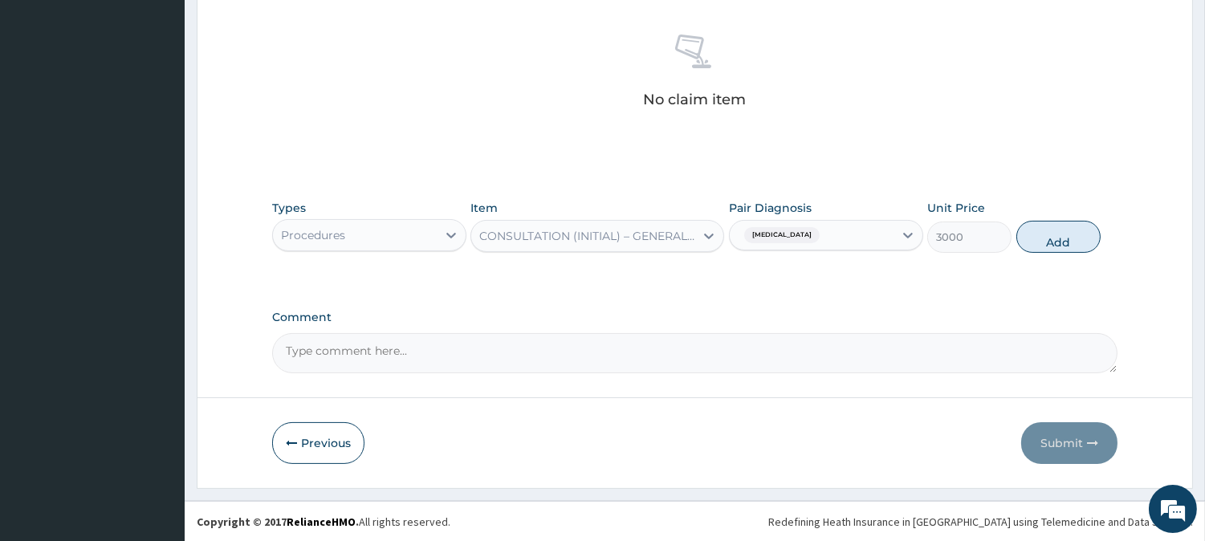
click at [849, 234] on div "Malaria" at bounding box center [812, 235] width 164 height 27
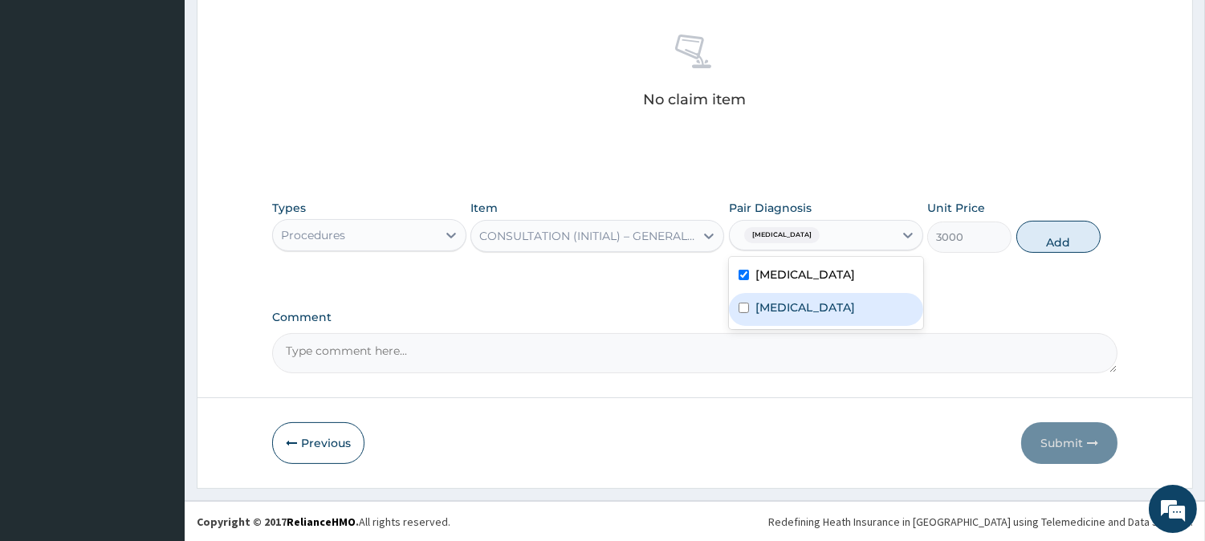
click at [855, 302] on div "Low back pain" at bounding box center [826, 309] width 194 height 33
checkbox input "true"
click at [1082, 234] on button "Add" at bounding box center [1058, 237] width 84 height 32
type input "0"
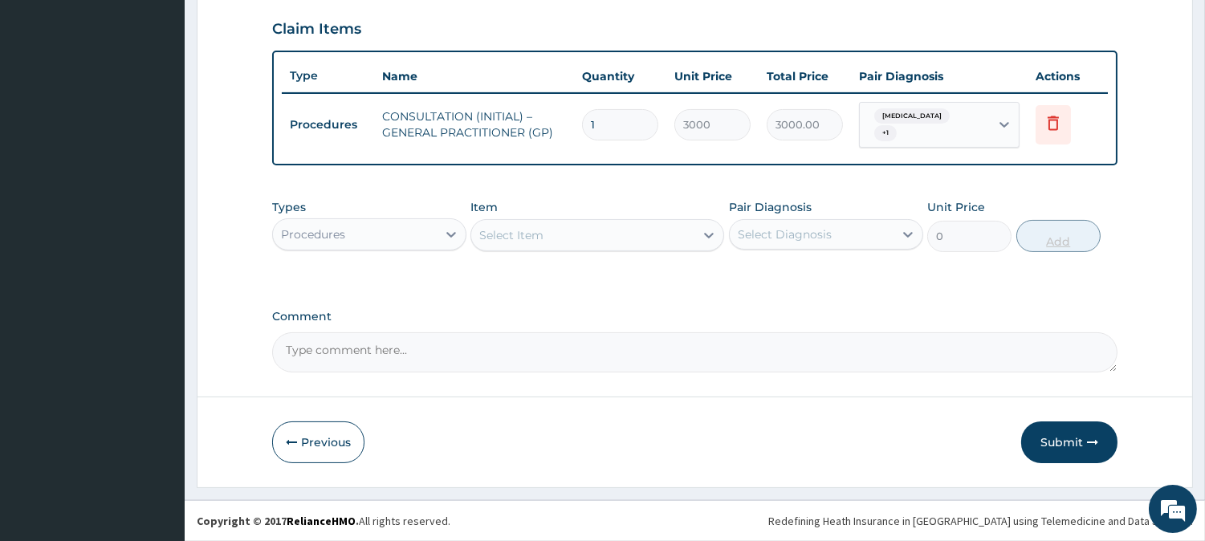
scroll to position [539, 0]
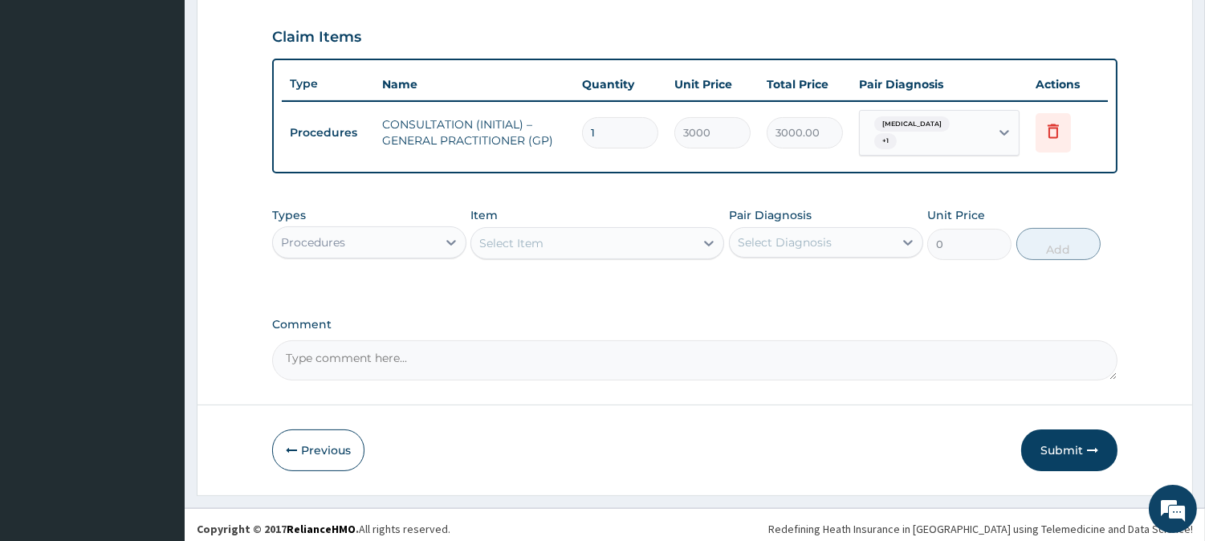
click at [392, 230] on div "Procedures" at bounding box center [355, 243] width 164 height 26
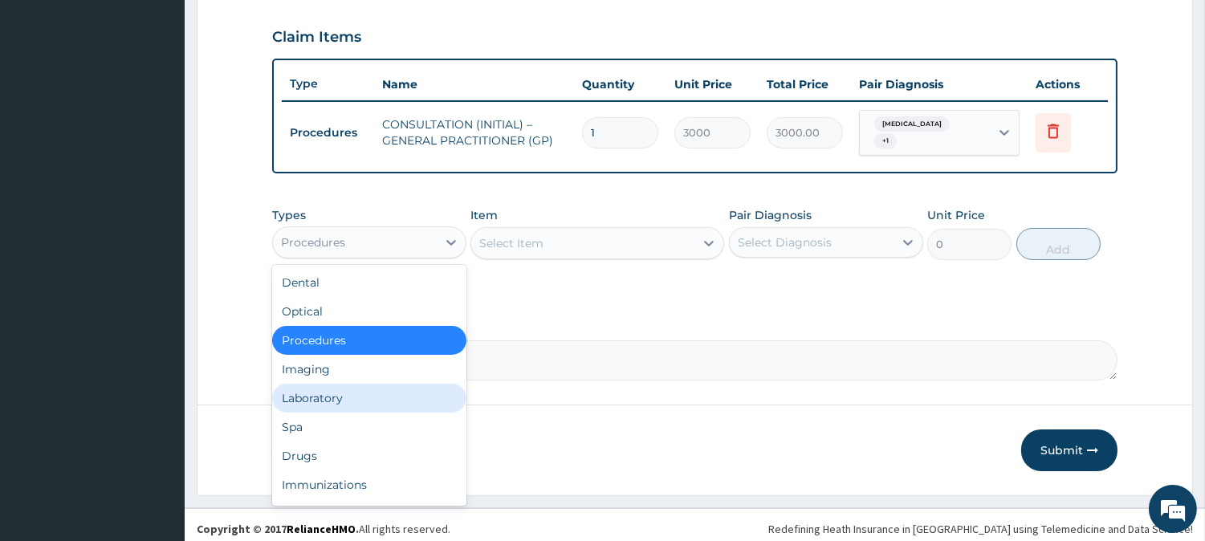
click at [389, 397] on div "Laboratory" at bounding box center [369, 398] width 194 height 29
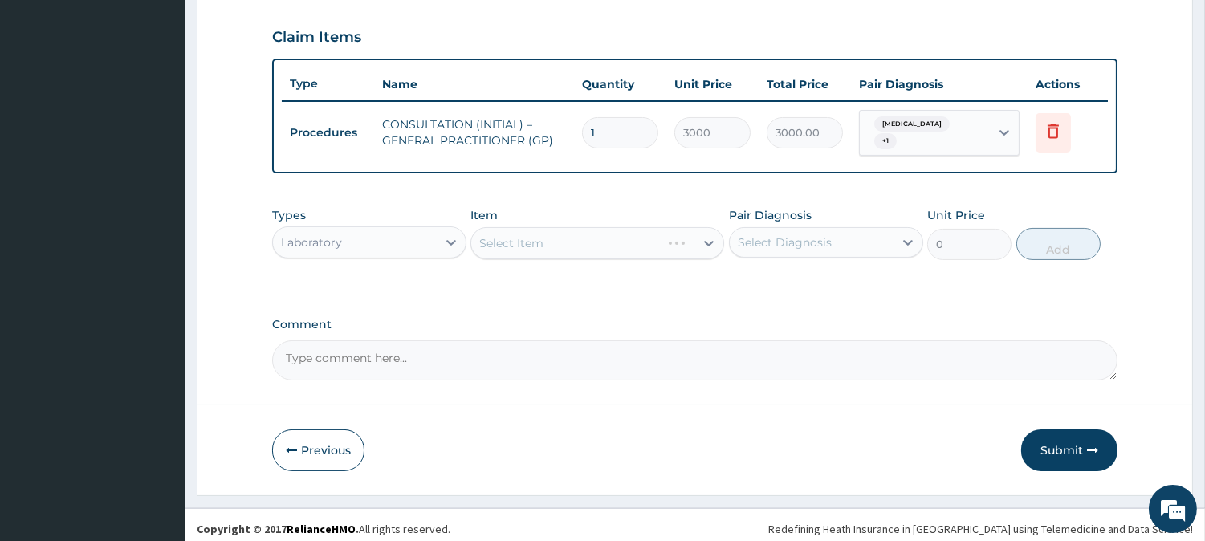
click at [690, 238] on div "Select Item" at bounding box center [597, 243] width 254 height 32
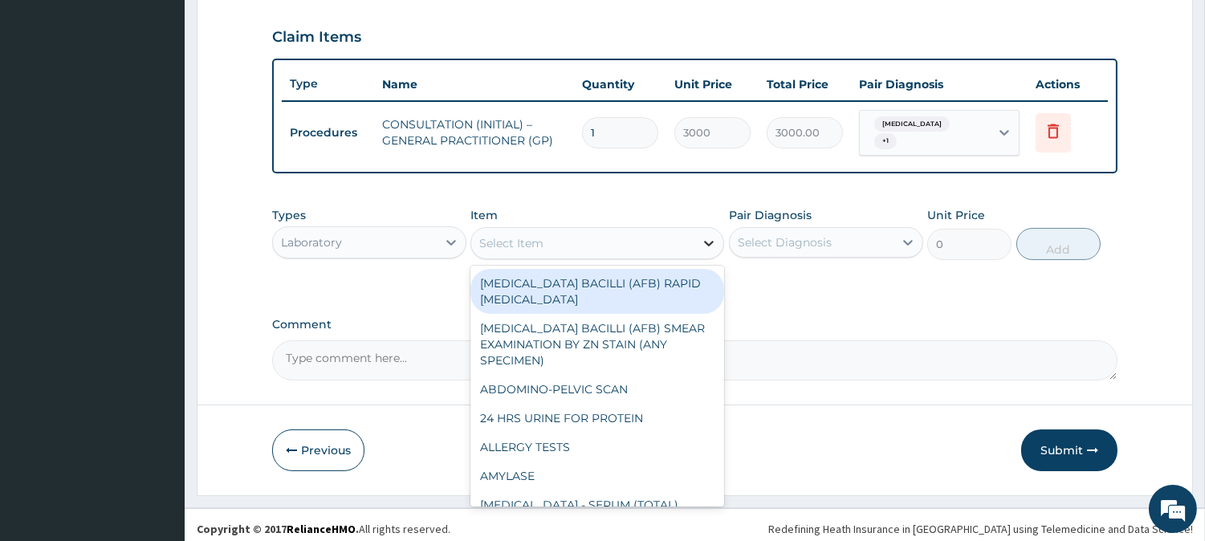
click at [698, 230] on div at bounding box center [708, 243] width 29 height 29
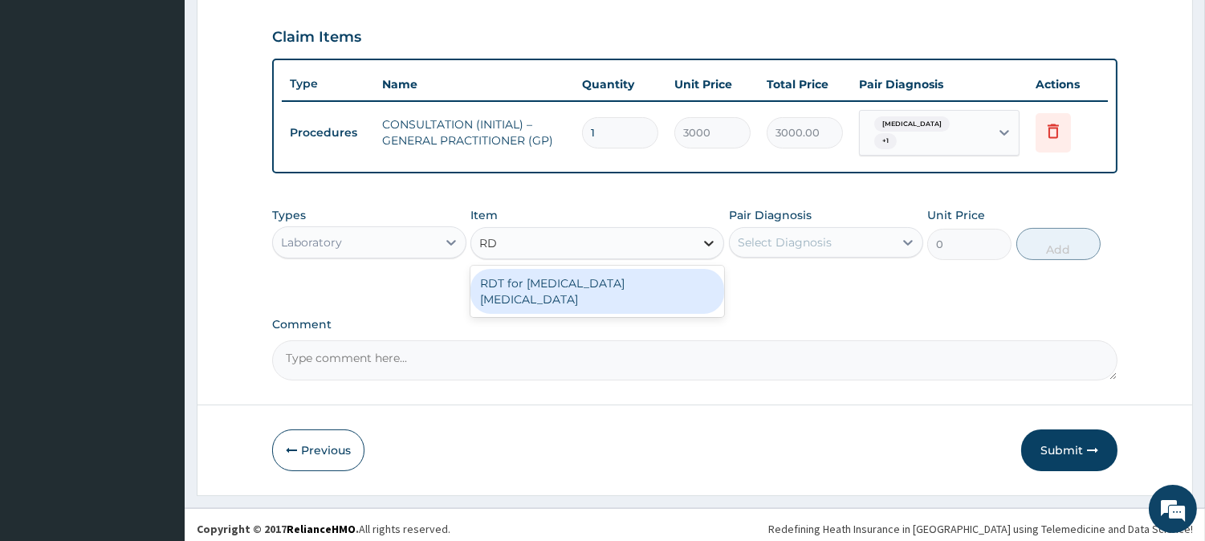
type input "RDT"
click at [681, 277] on div "RDT for Malaria Parasite" at bounding box center [597, 291] width 254 height 45
type input "1300"
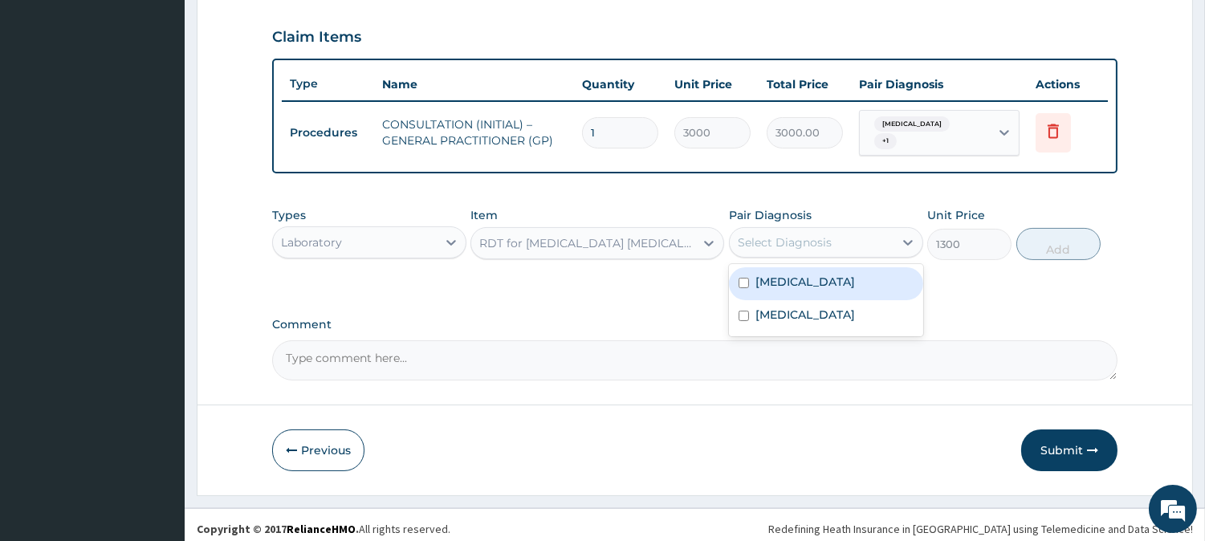
click at [821, 234] on div "Select Diagnosis" at bounding box center [785, 242] width 94 height 16
click at [809, 275] on div "Malaria" at bounding box center [826, 283] width 194 height 33
checkbox input "true"
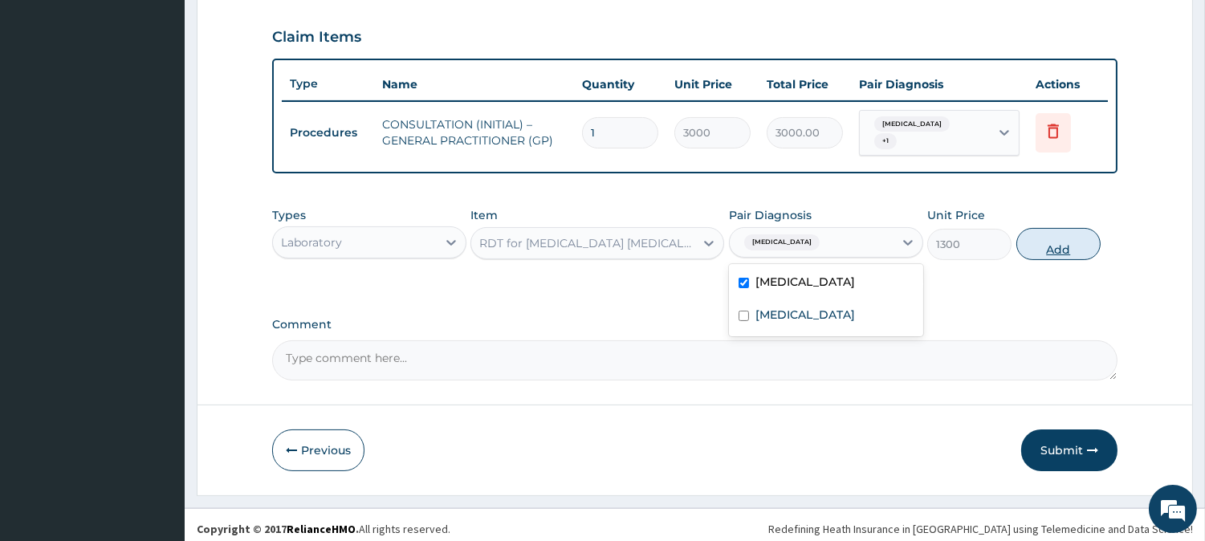
click at [1053, 242] on button "Add" at bounding box center [1058, 244] width 84 height 32
type input "0"
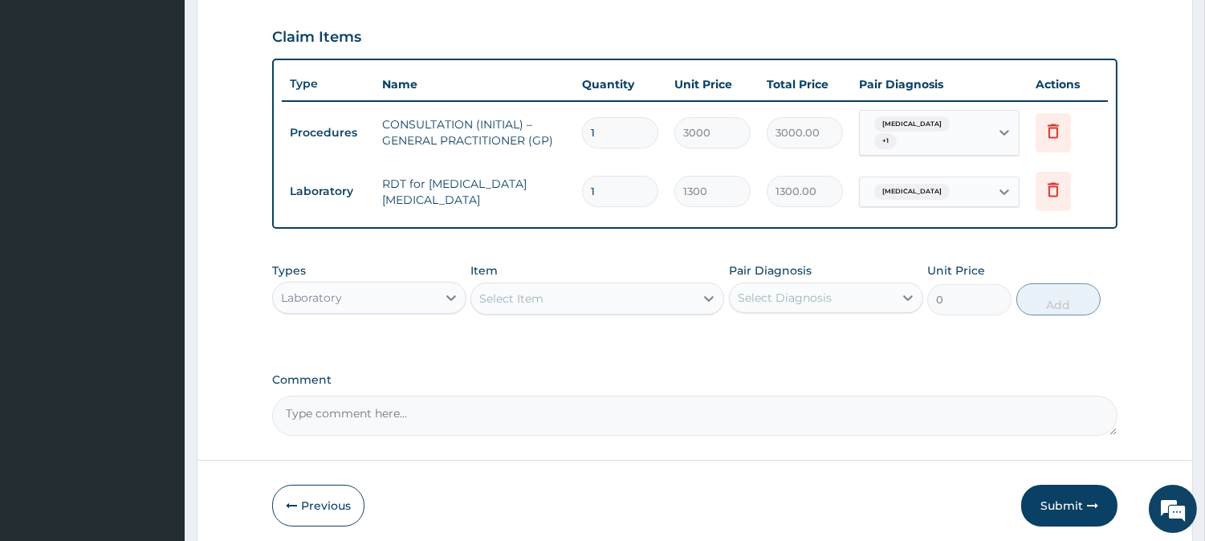
click at [412, 291] on div "Laboratory" at bounding box center [355, 298] width 164 height 26
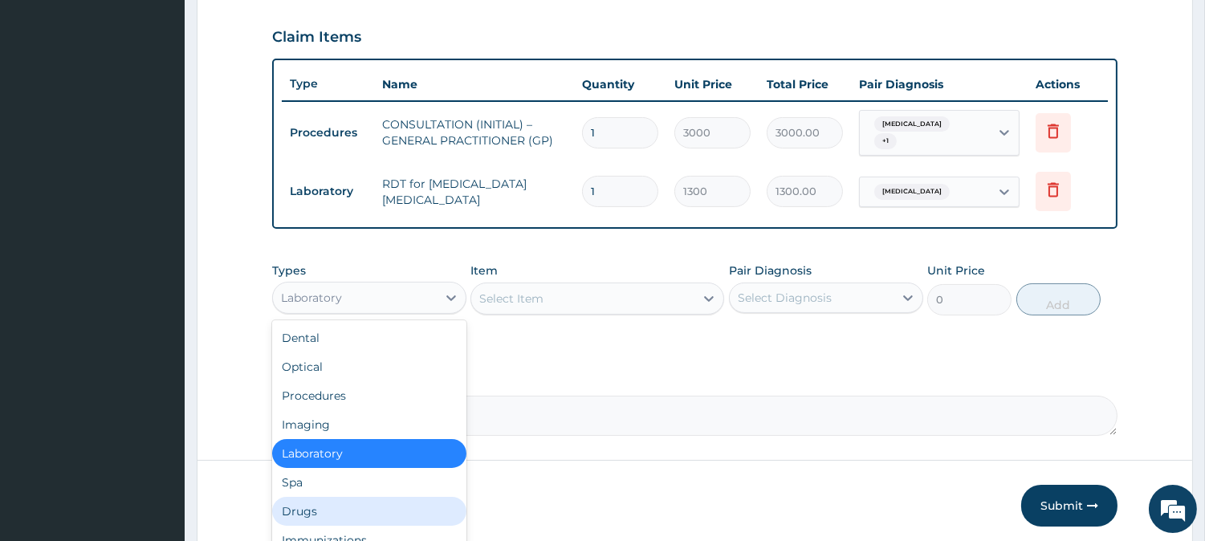
click at [374, 510] on div "Drugs" at bounding box center [369, 511] width 194 height 29
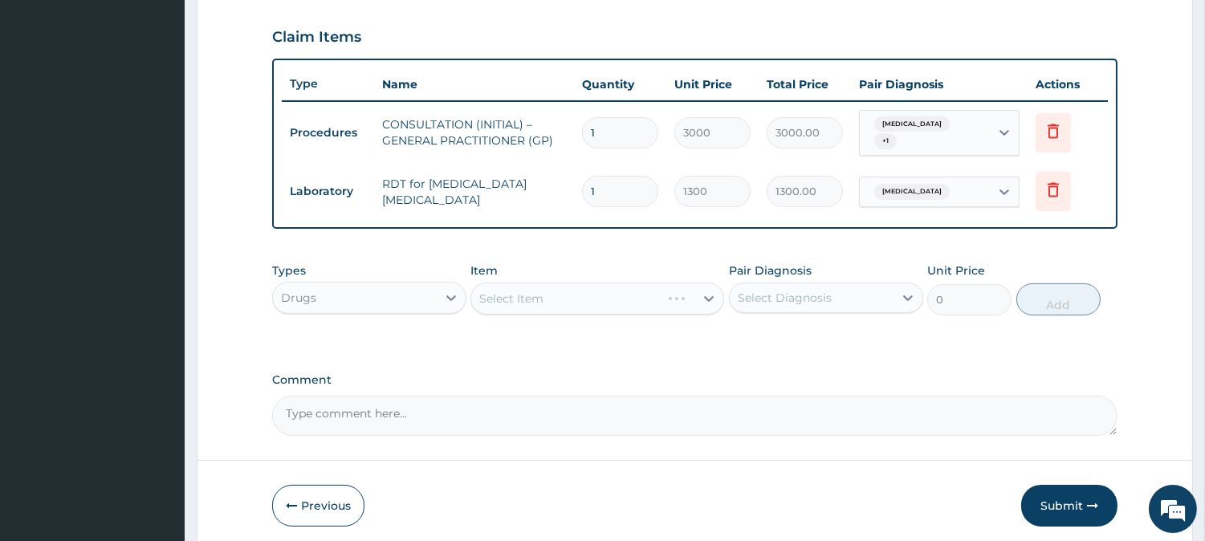
click at [688, 284] on div "Select Item" at bounding box center [597, 299] width 254 height 32
click at [681, 292] on div "Select Item" at bounding box center [597, 299] width 254 height 32
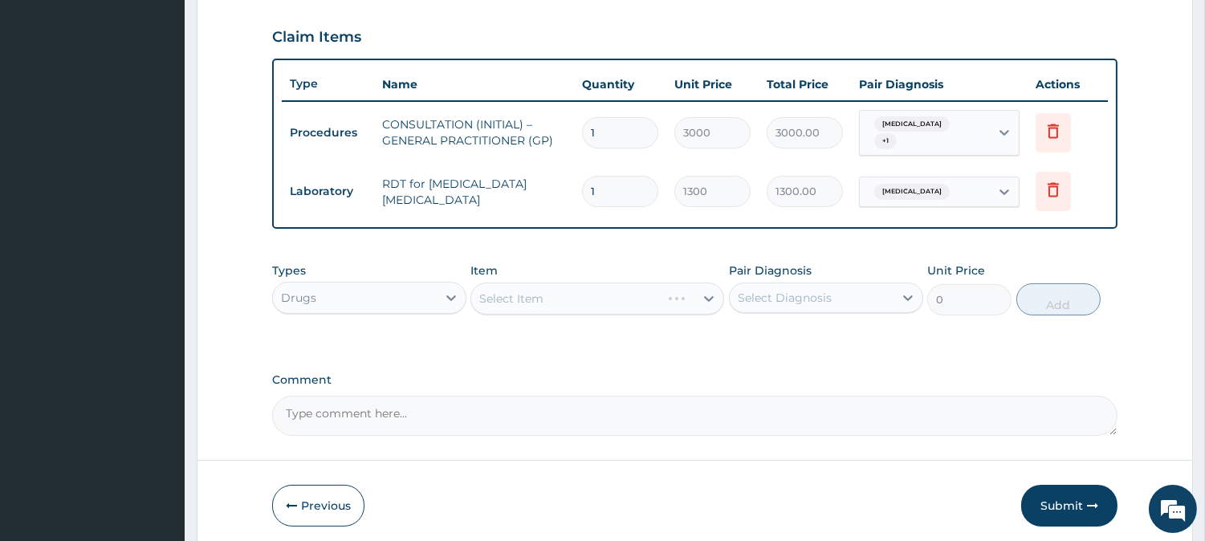
click at [681, 292] on div "Select Item" at bounding box center [597, 299] width 254 height 32
click at [681, 292] on div "Select Item" at bounding box center [582, 299] width 223 height 26
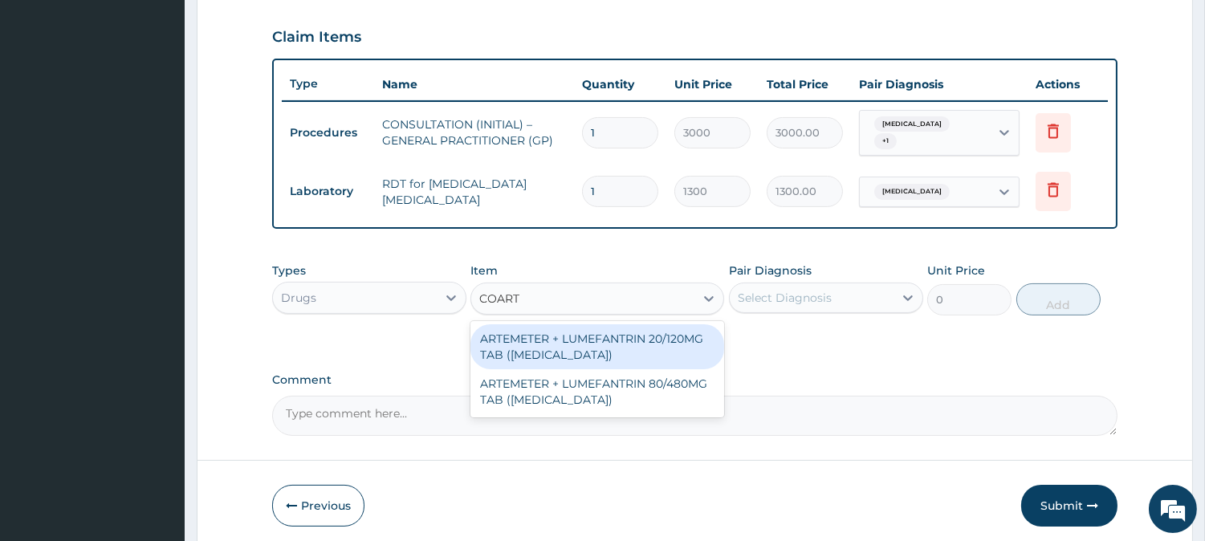
type input "COARTEM"
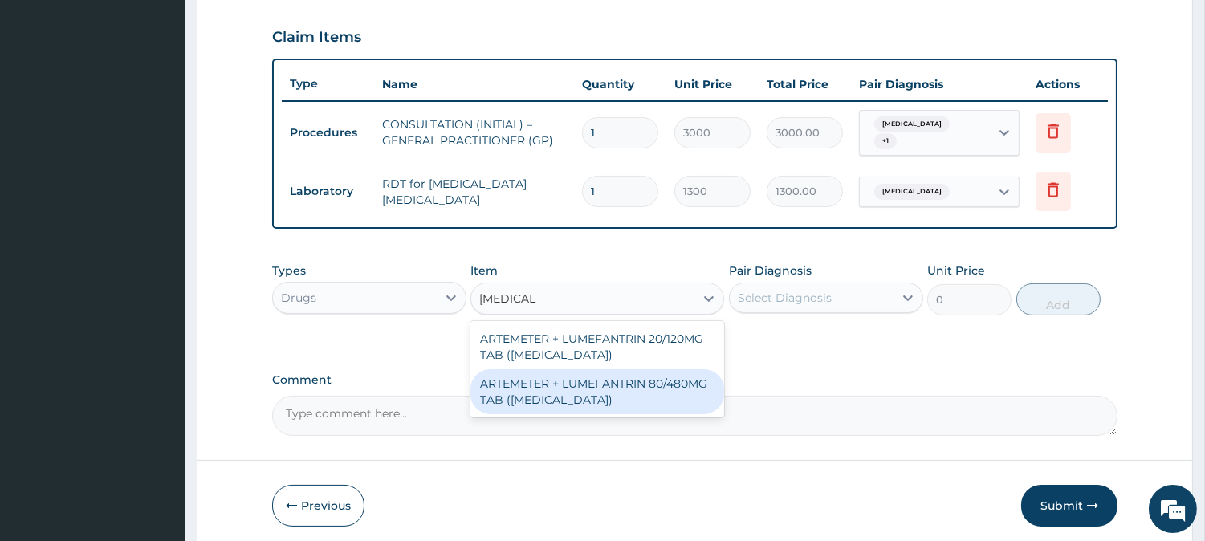
click at [693, 373] on div "ARTEMETER + LUMEFANTRIN 80/480MG TAB (COARTEM)" at bounding box center [597, 391] width 254 height 45
type input "500"
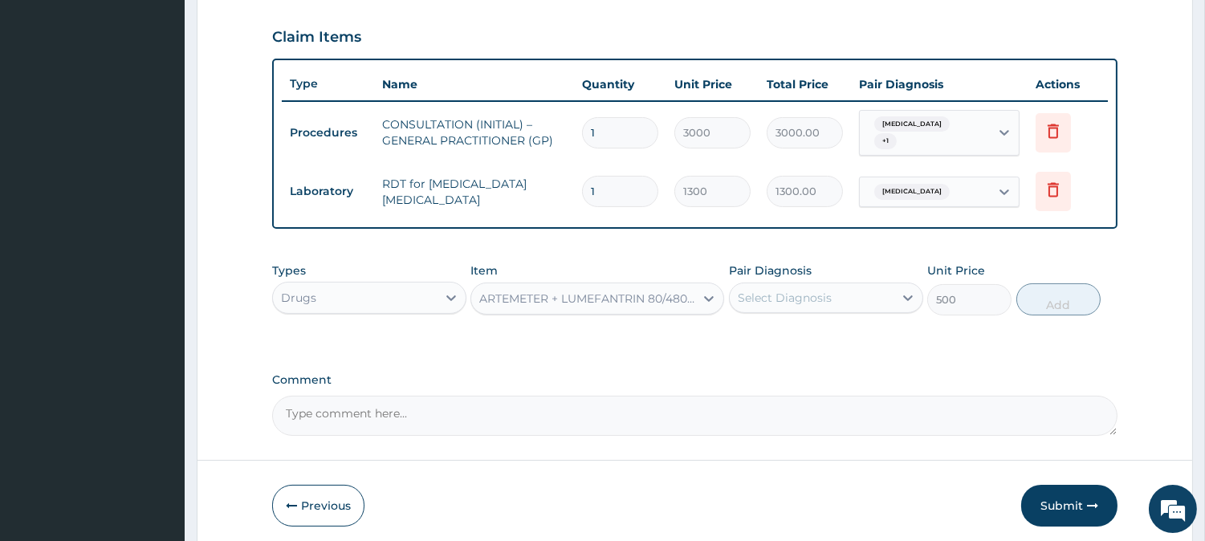
click at [847, 293] on div "Select Diagnosis" at bounding box center [812, 298] width 164 height 26
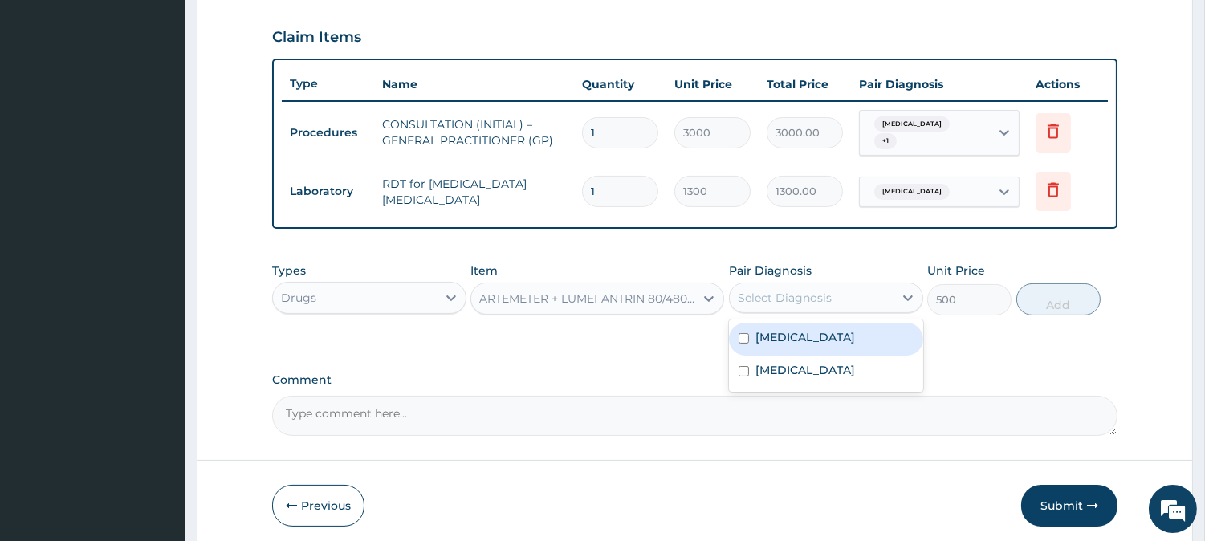
click at [839, 329] on div "Malaria" at bounding box center [826, 339] width 194 height 33
checkbox input "true"
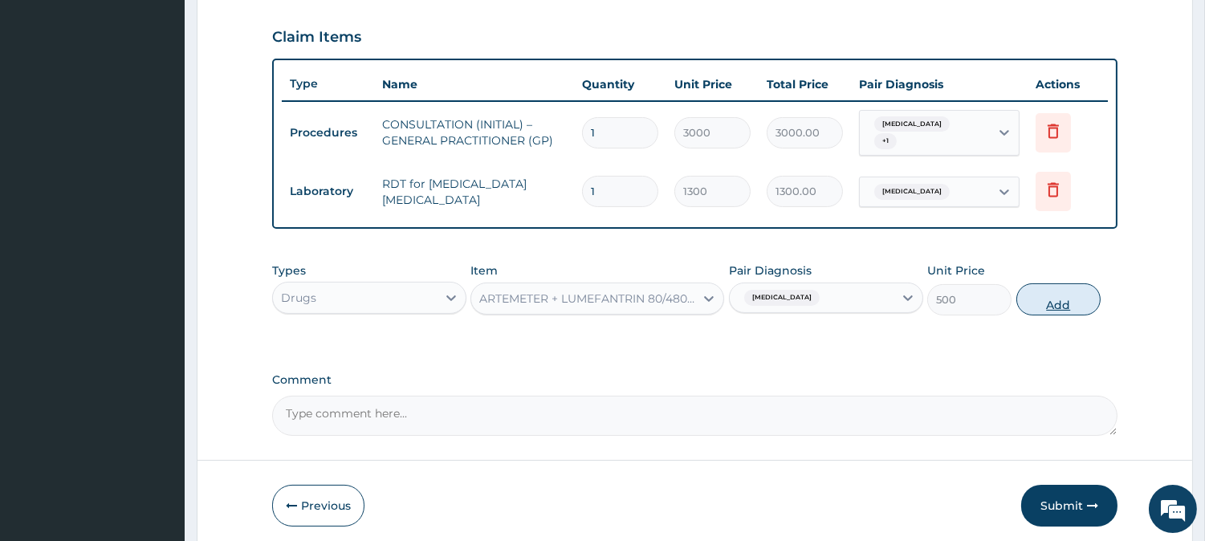
click at [1063, 290] on button "Add" at bounding box center [1058, 299] width 84 height 32
type input "0"
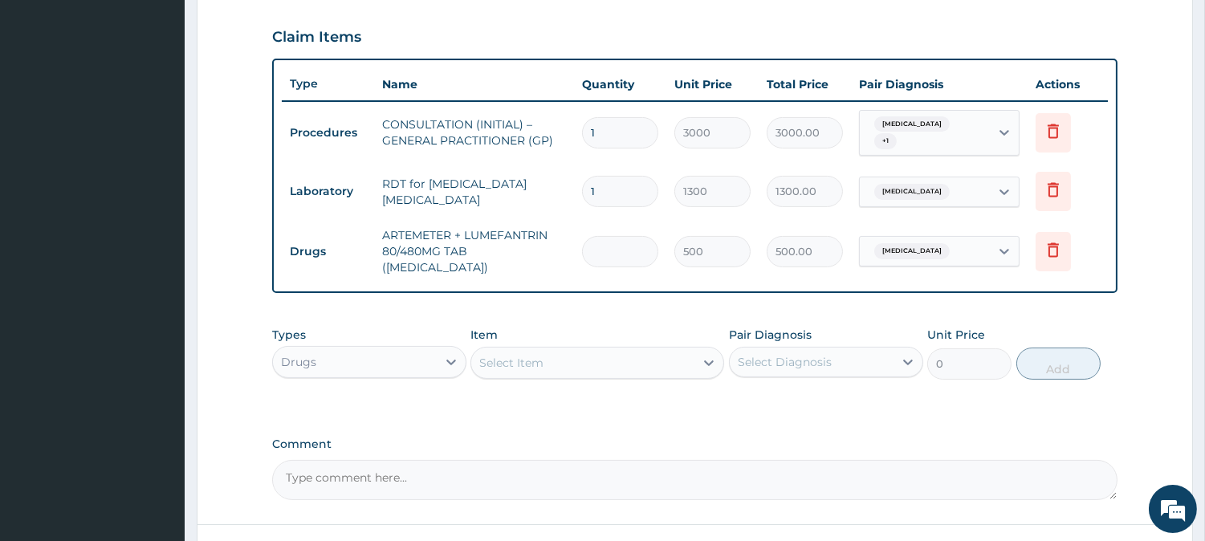
type input "0.00"
type input "6"
type input "3000.00"
type input "6"
click at [560, 350] on div "Select Item" at bounding box center [582, 363] width 223 height 26
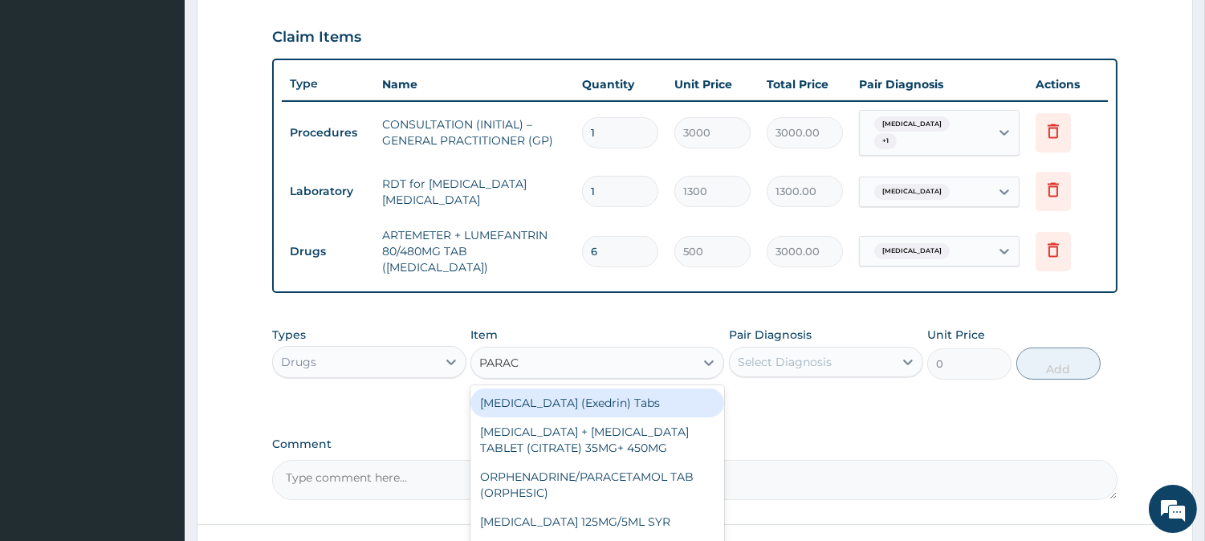
type input "PARACE"
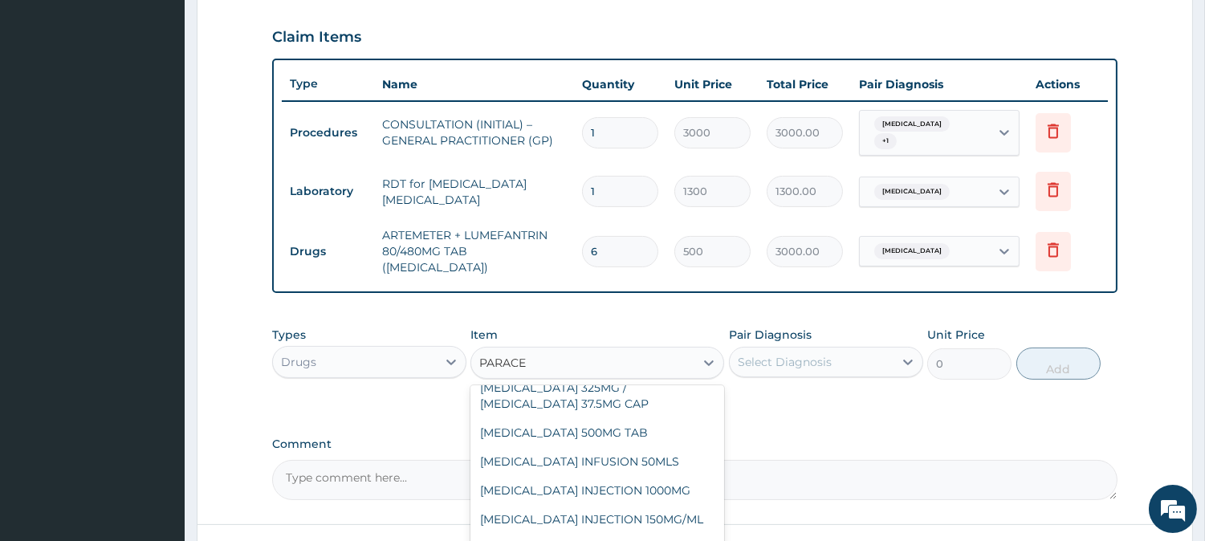
scroll to position [268, 0]
click at [597, 426] on div "PARACETAMOL 500MG TAB" at bounding box center [597, 430] width 254 height 29
type input "65"
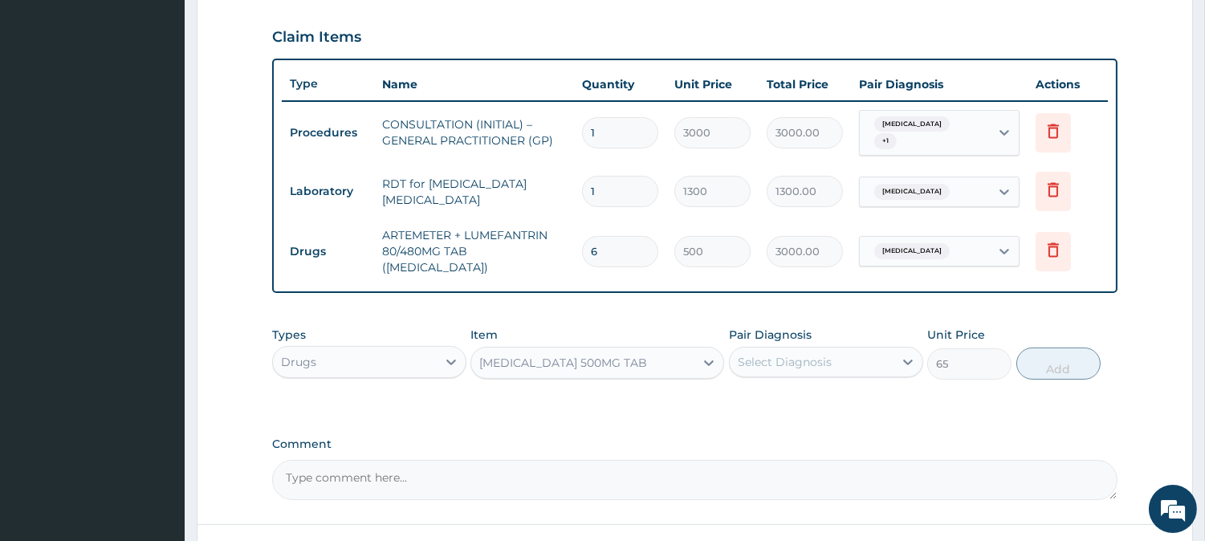
click at [840, 349] on div "Select Diagnosis" at bounding box center [812, 362] width 164 height 26
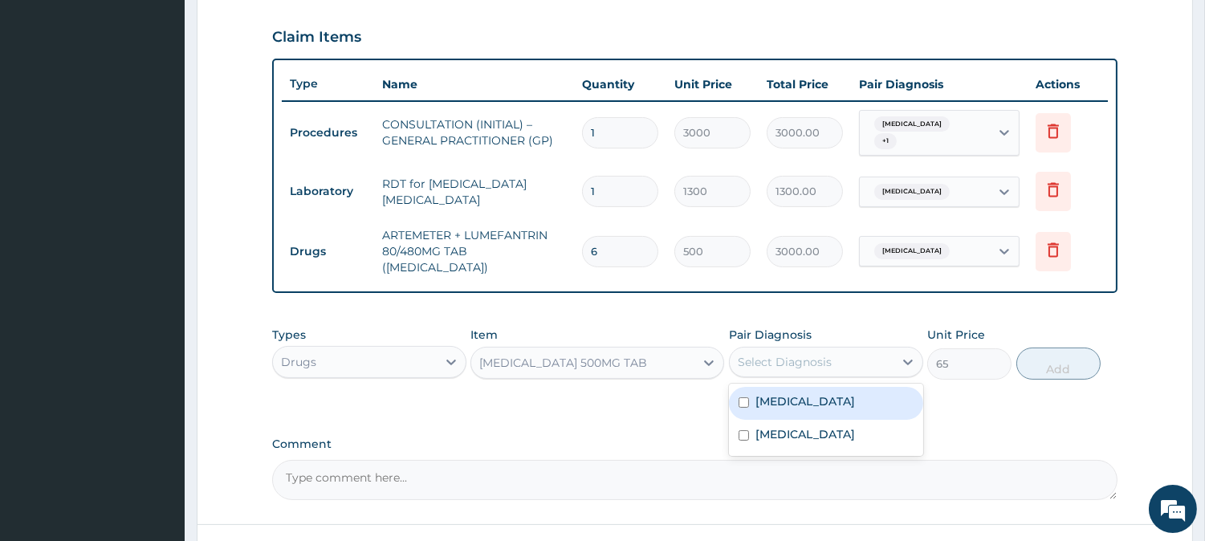
click at [841, 387] on div "Malaria" at bounding box center [826, 403] width 194 height 33
checkbox input "true"
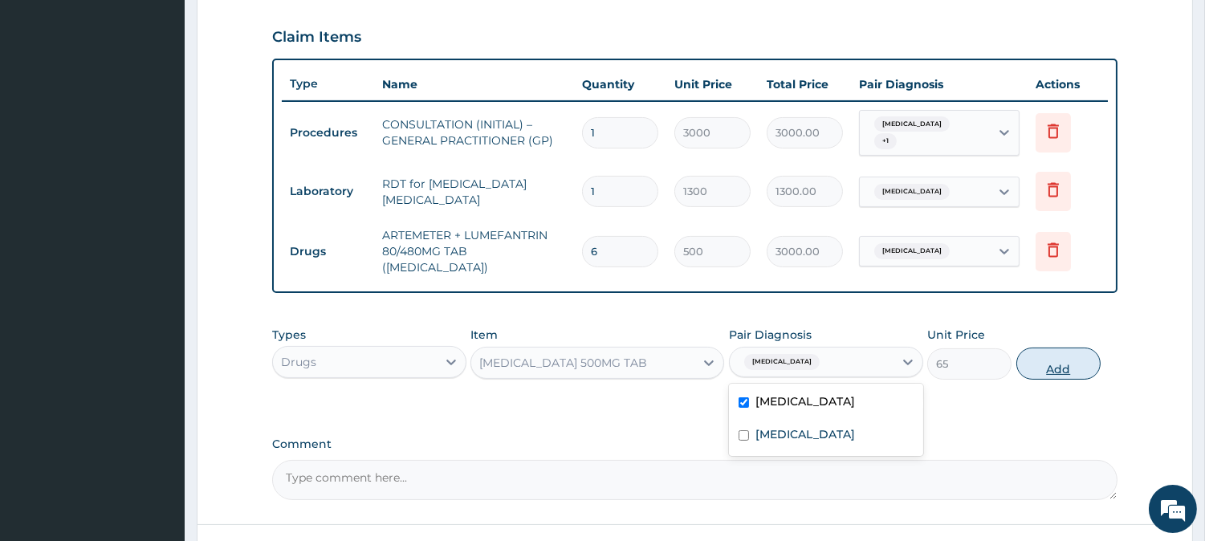
click at [1061, 348] on button "Add" at bounding box center [1058, 364] width 84 height 32
type input "0"
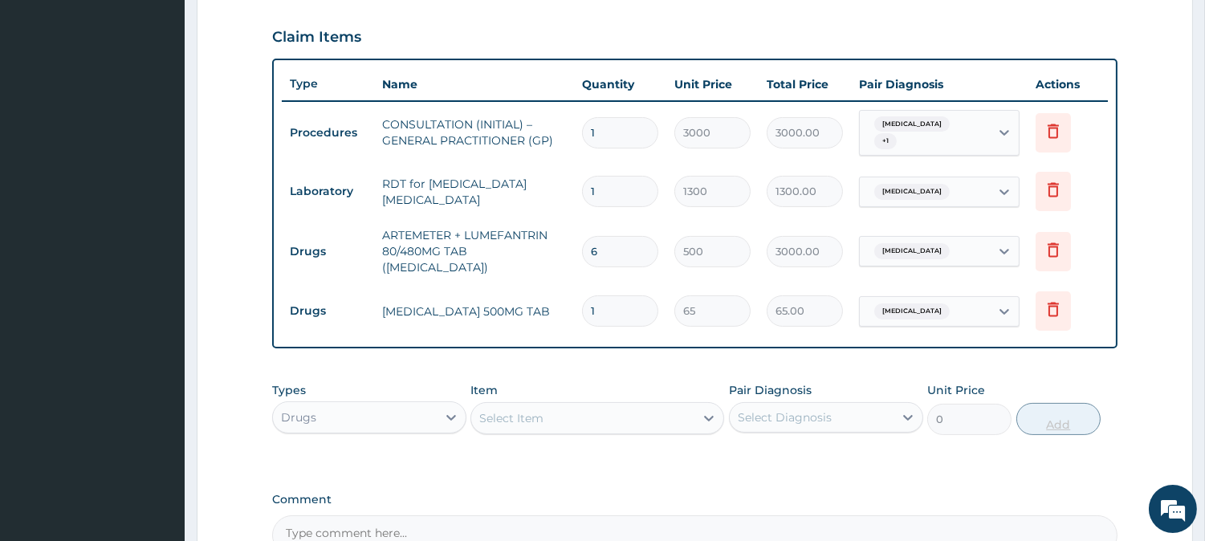
type input "18"
type input "1170.00"
type input "18"
click at [564, 405] on div "Select Item" at bounding box center [582, 418] width 223 height 26
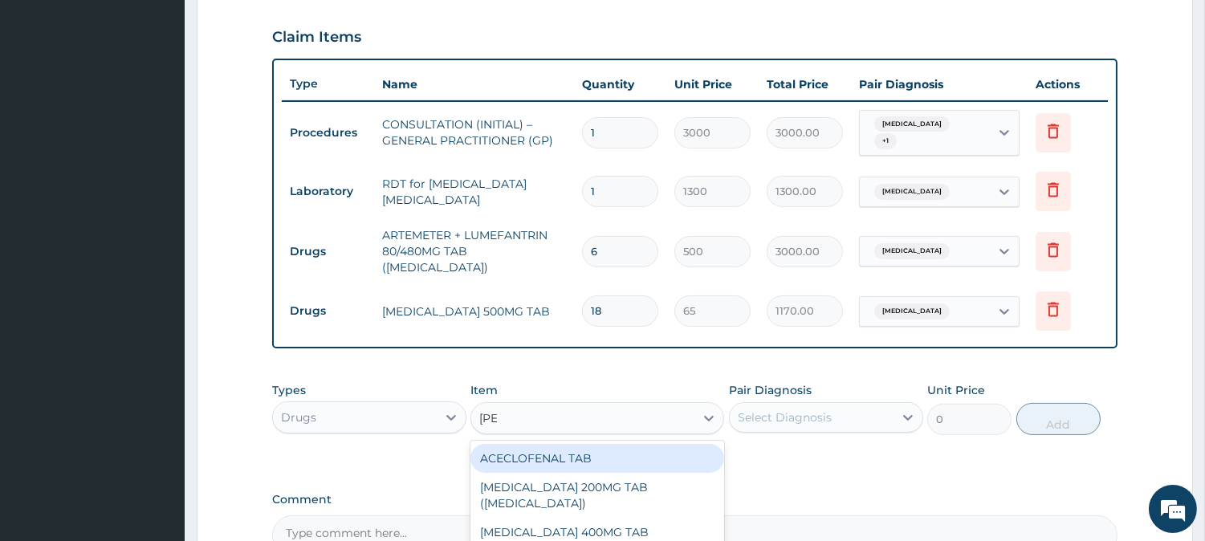
type input "LORAT"
click at [660, 446] on div "LORATIDINE 10MG TAB" at bounding box center [597, 458] width 254 height 29
type input "110"
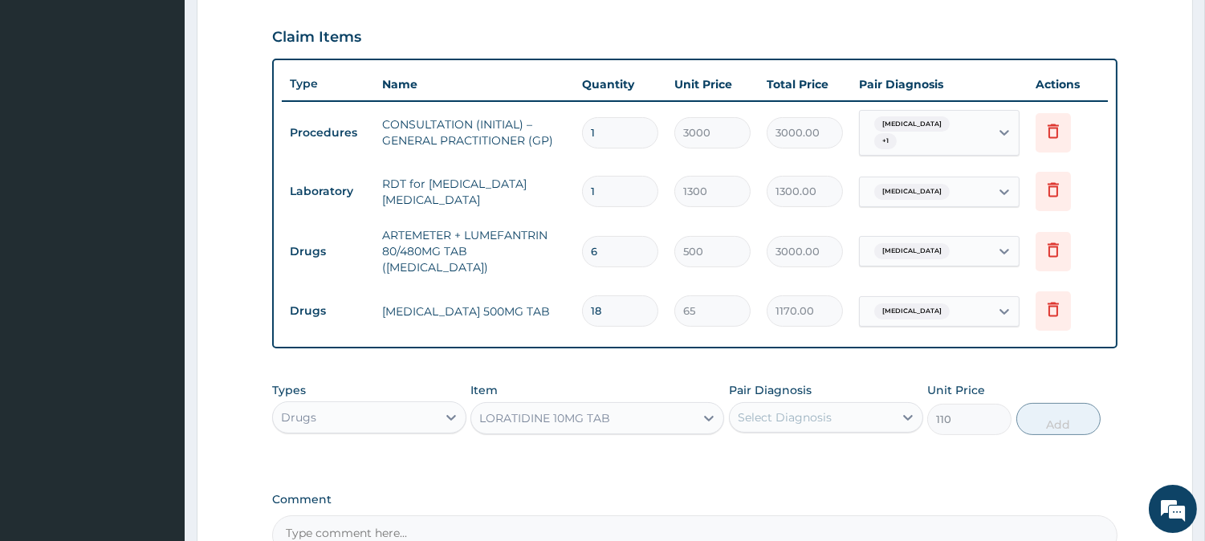
click at [824, 409] on div "Select Diagnosis" at bounding box center [785, 417] width 94 height 16
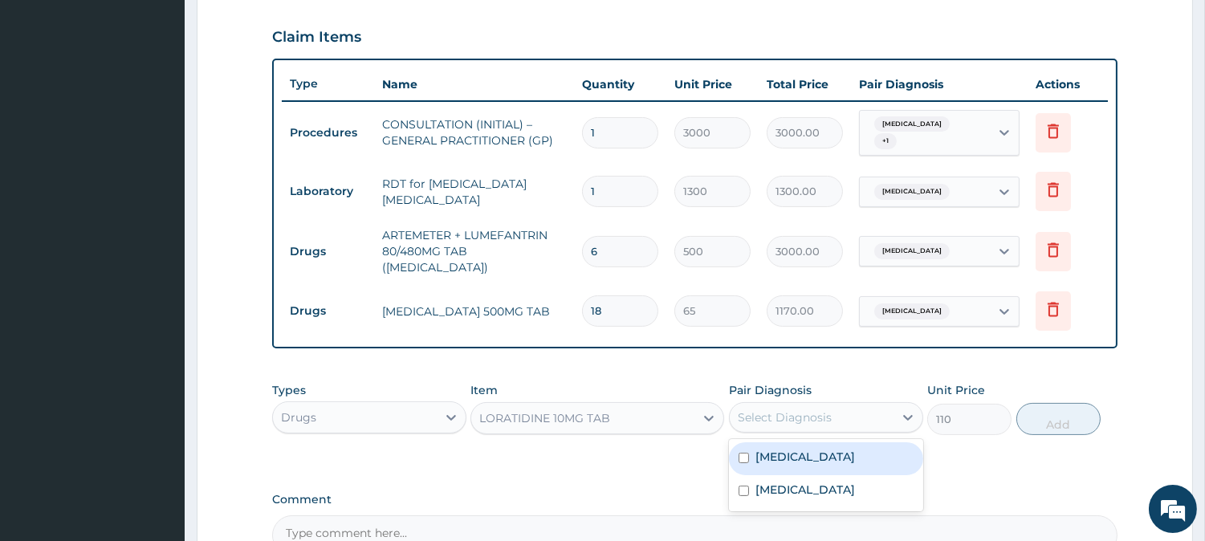
click at [600, 405] on div "LORATIDINE 10MG TAB" at bounding box center [582, 418] width 223 height 26
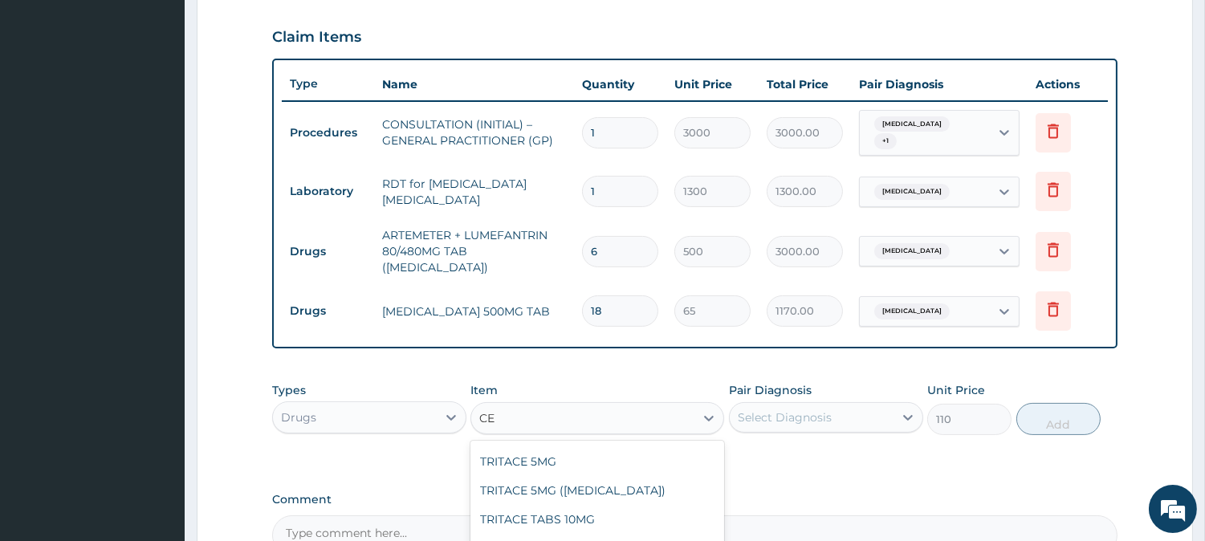
scroll to position [4323, 0]
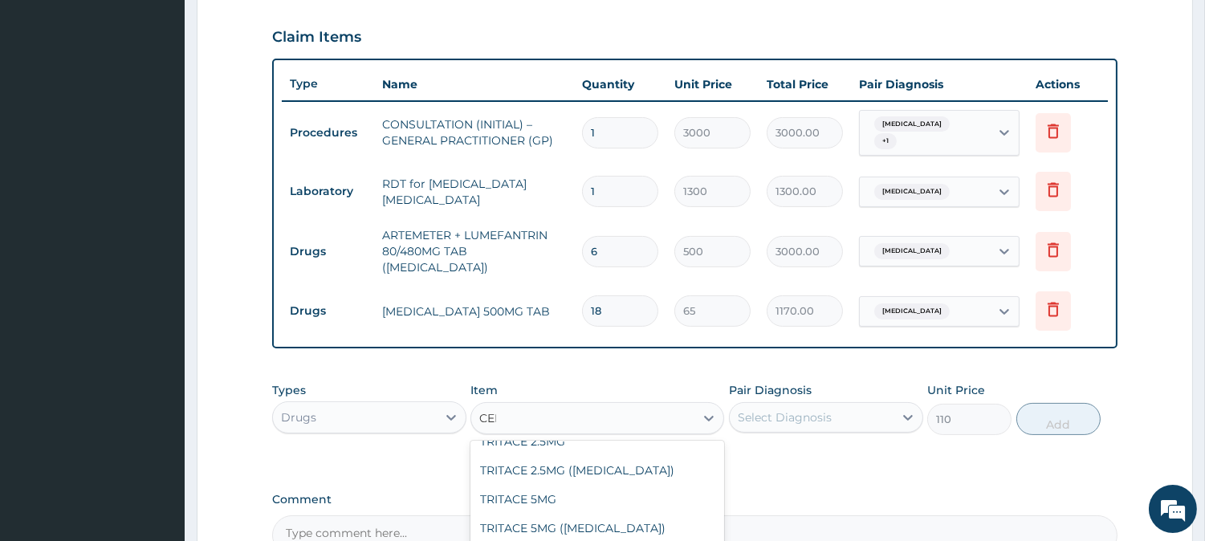
type input "CELEB"
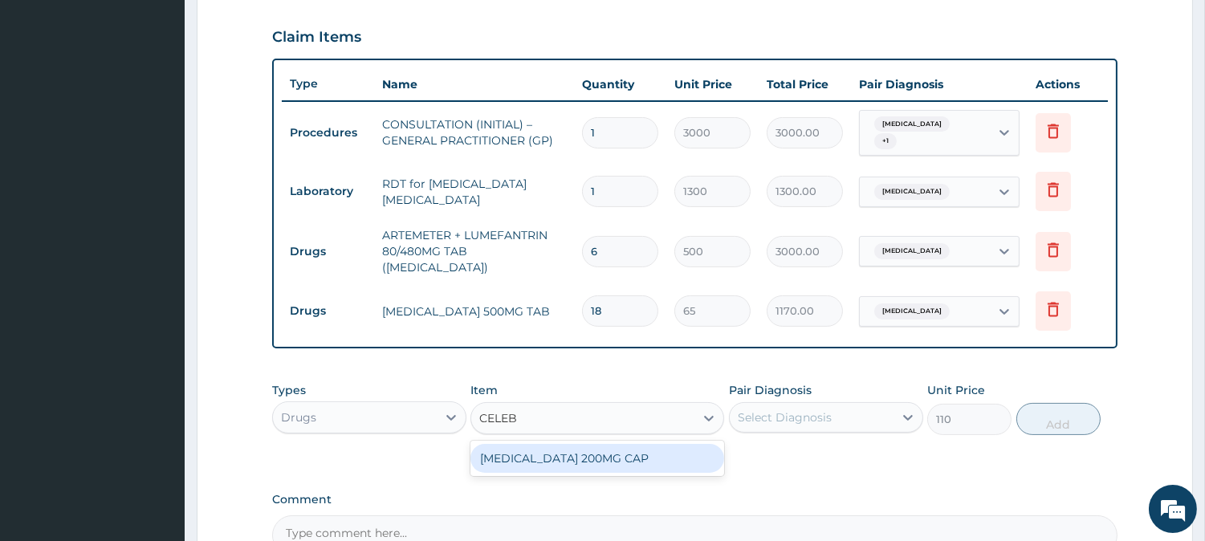
scroll to position [0, 0]
click at [621, 450] on div "CELEBREX 200MG CAP" at bounding box center [597, 458] width 254 height 29
type input "500"
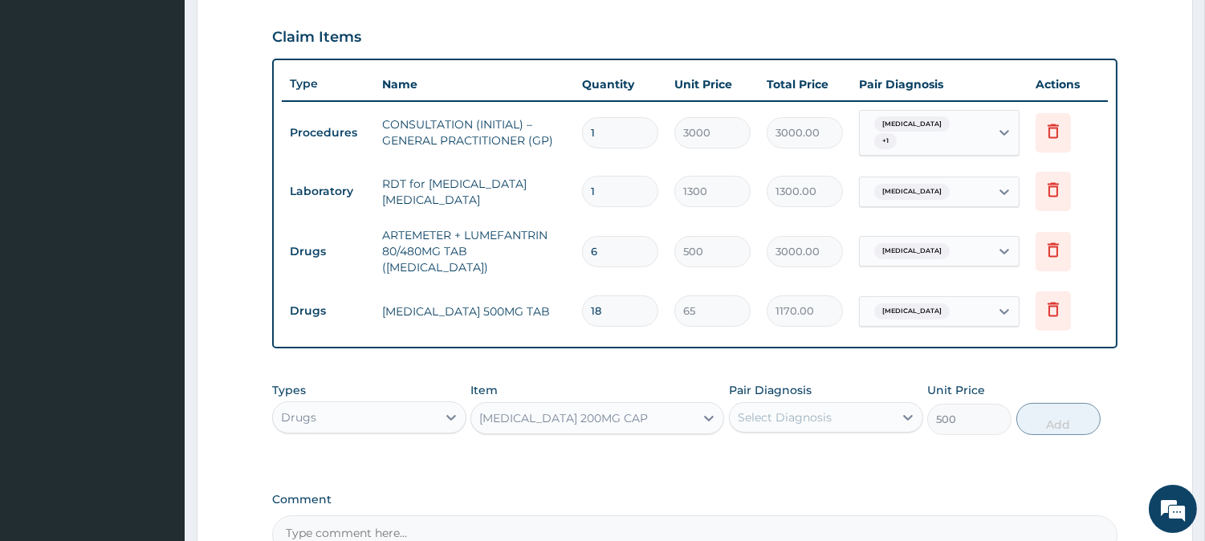
click at [807, 428] on div "Types Drugs Item CELEBREX 200MG CAP Pair Diagnosis Select Diagnosis Unit Price …" at bounding box center [694, 420] width 845 height 93
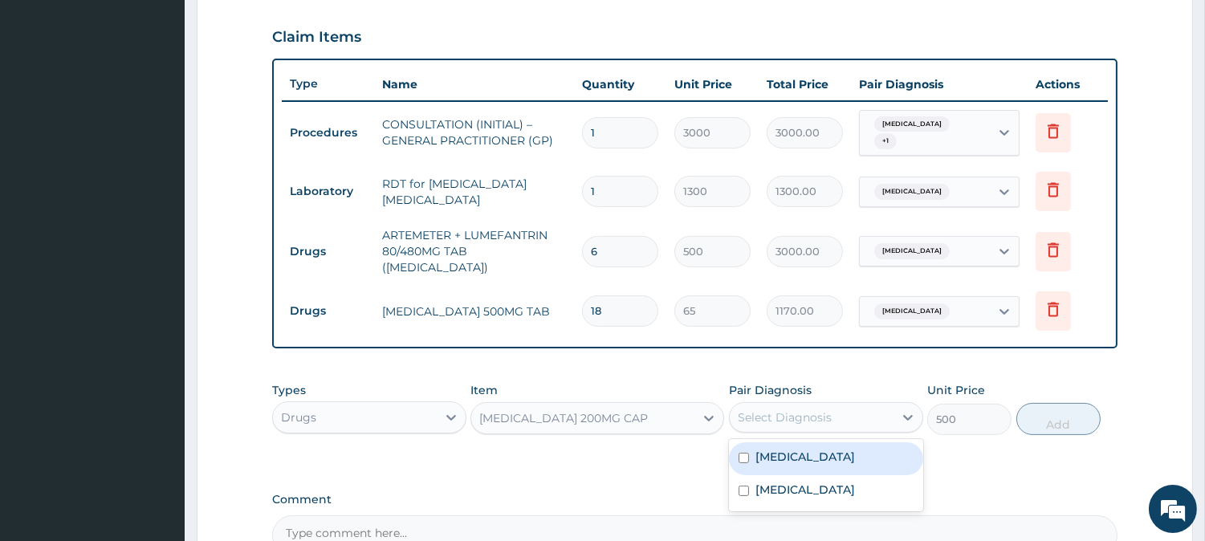
click at [869, 410] on div "Select Diagnosis" at bounding box center [812, 418] width 164 height 26
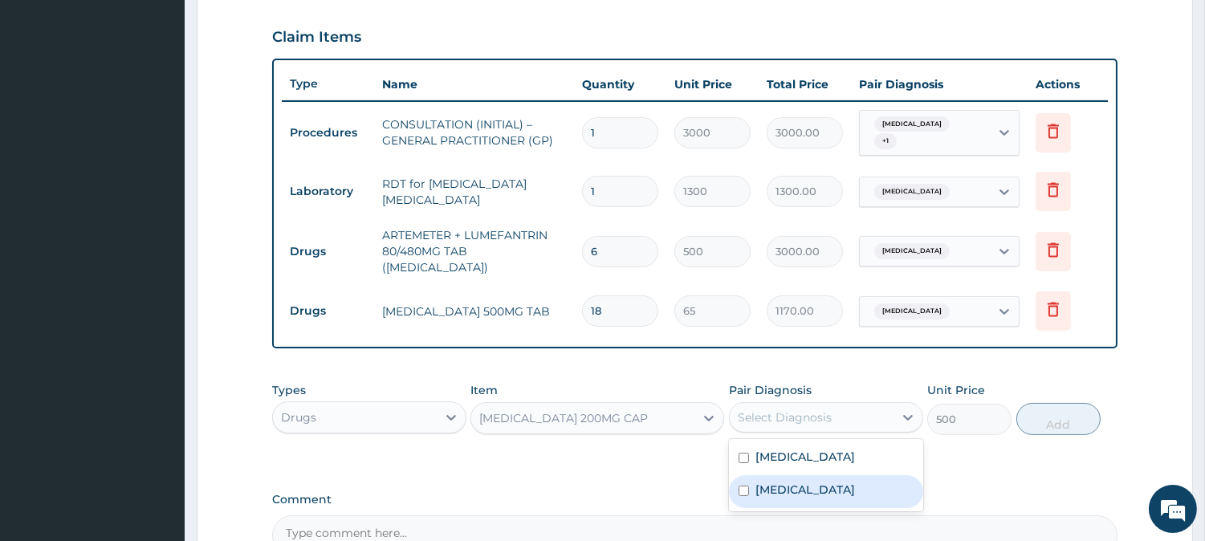
click at [840, 475] on div "Low back pain" at bounding box center [826, 491] width 194 height 33
checkbox input "true"
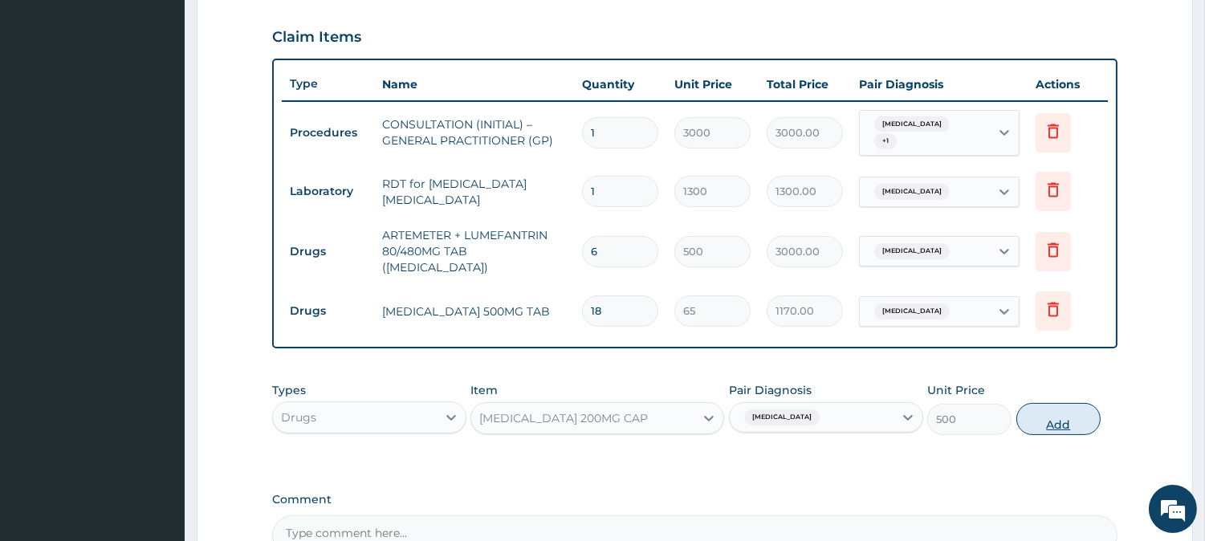
click at [1077, 403] on button "Add" at bounding box center [1058, 419] width 84 height 32
type input "0"
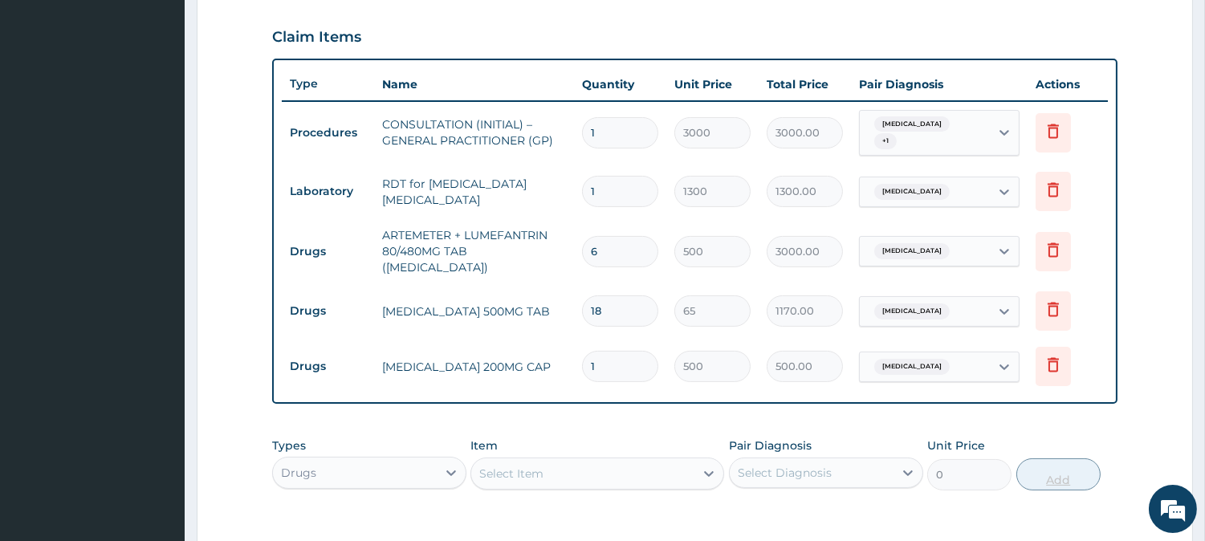
type input "10"
type input "5000.00"
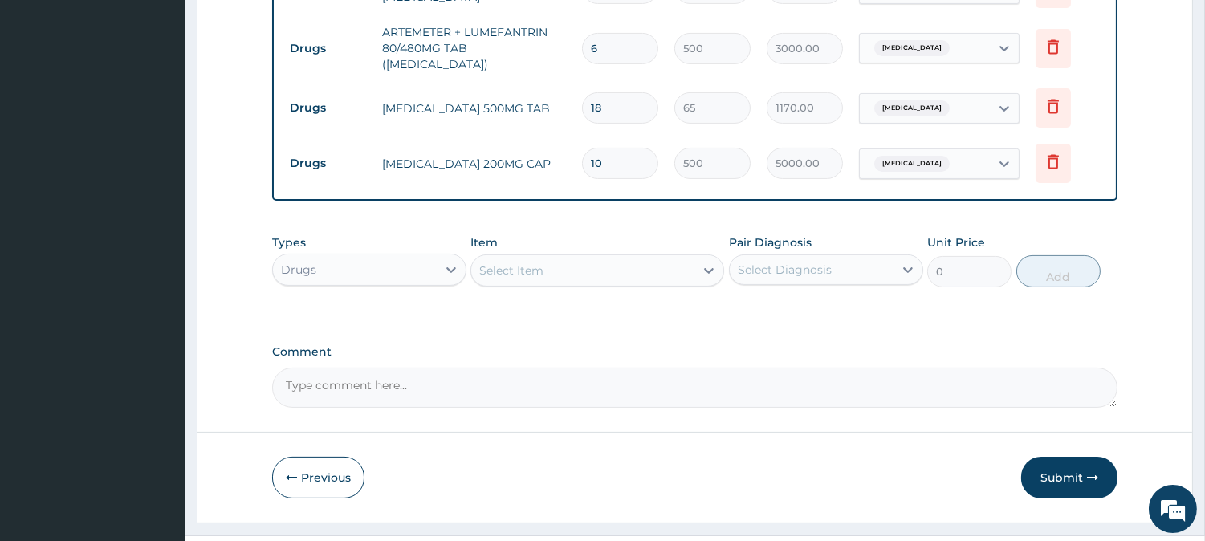
scroll to position [759, 0]
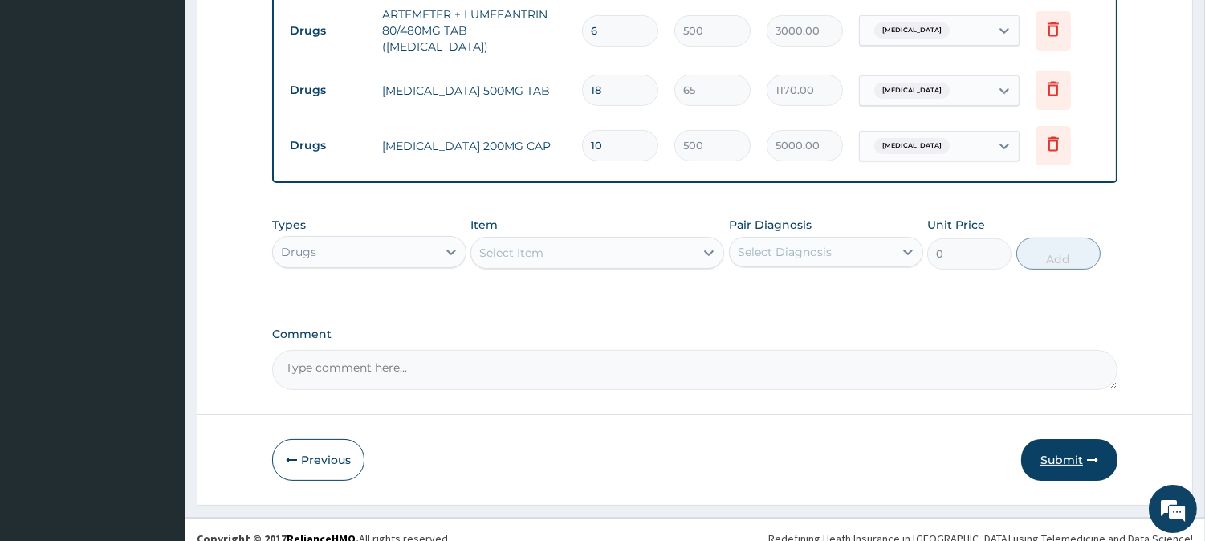
type input "10"
click at [1070, 440] on button "Submit" at bounding box center [1069, 460] width 96 height 42
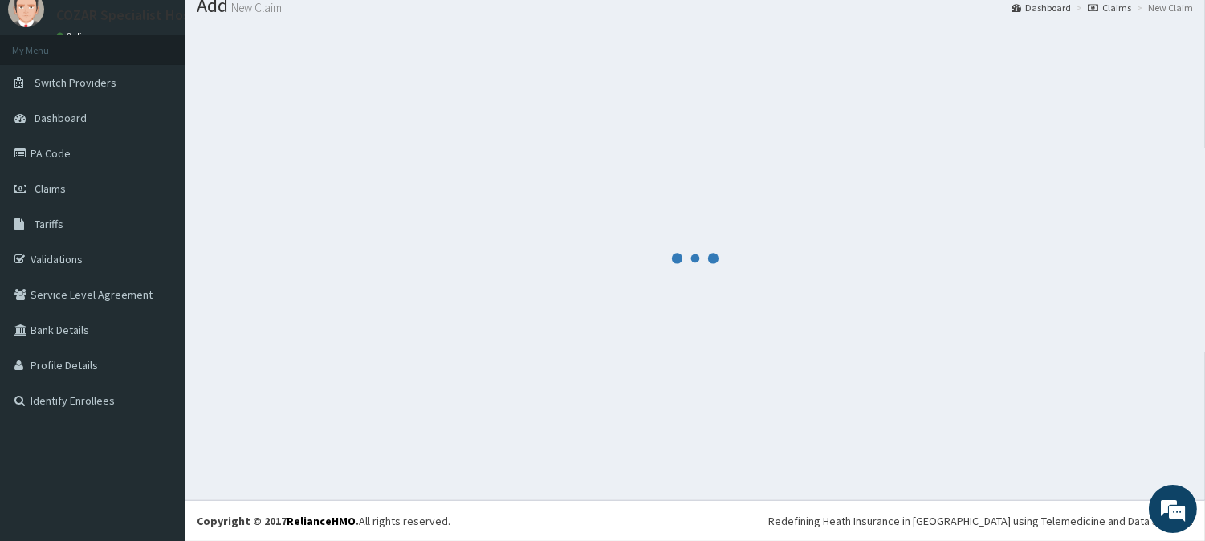
scroll to position [57, 0]
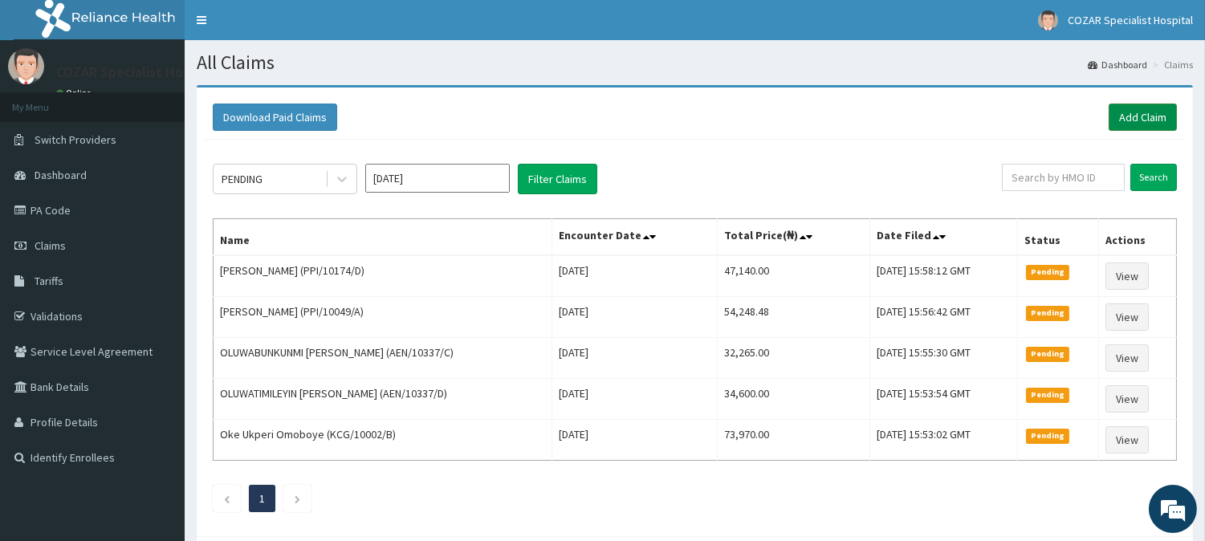
click at [1154, 110] on link "Add Claim" at bounding box center [1143, 117] width 68 height 27
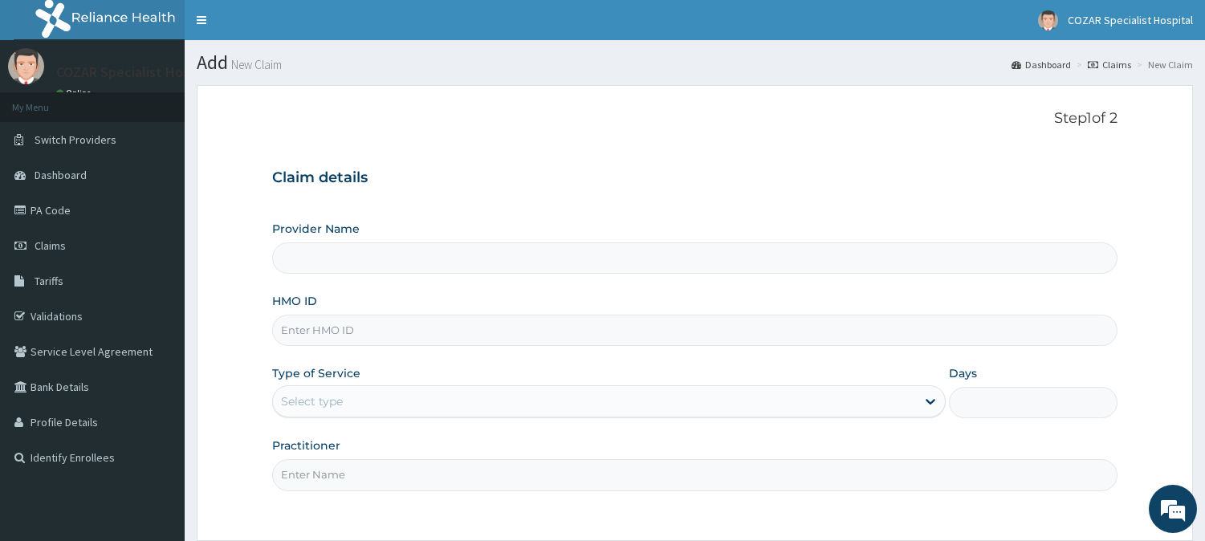
type input "Cozar Specialist Hospital"
click at [410, 330] on input "HMO ID" at bounding box center [694, 330] width 845 height 31
paste input "ETS/10007/A"
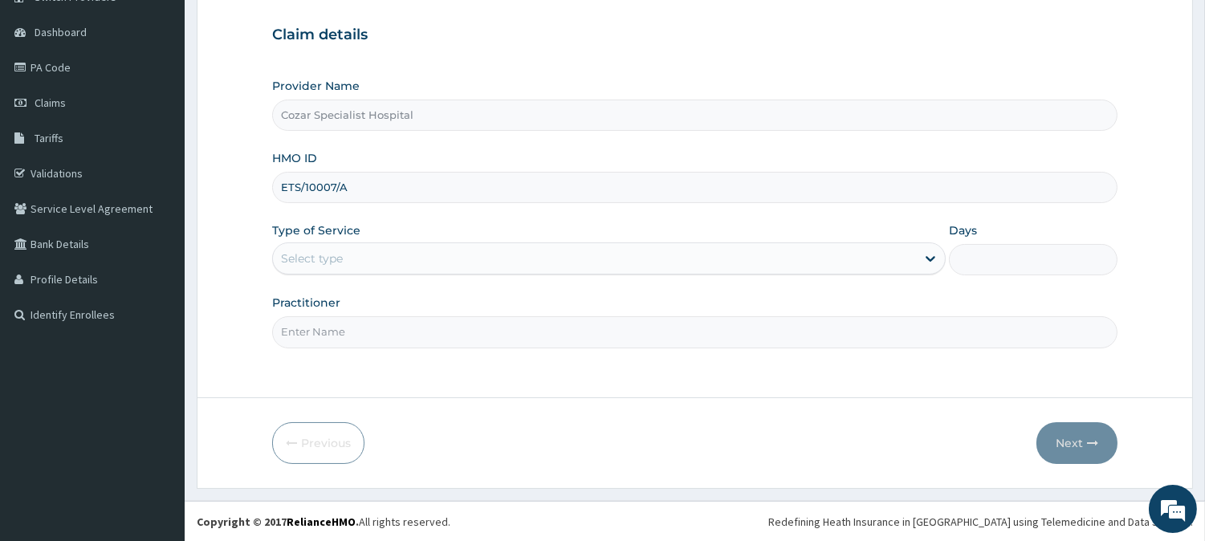
type input "ETS/10007/A"
click at [539, 271] on div "Select type" at bounding box center [594, 259] width 643 height 26
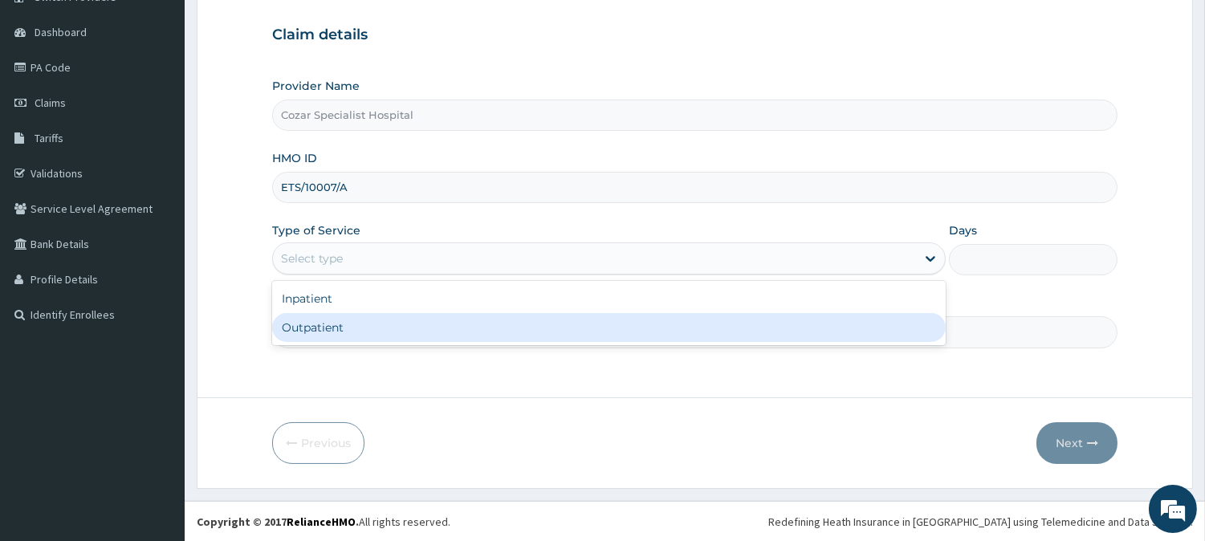
click at [539, 337] on div "Outpatient" at bounding box center [609, 327] width 674 height 29
type input "1"
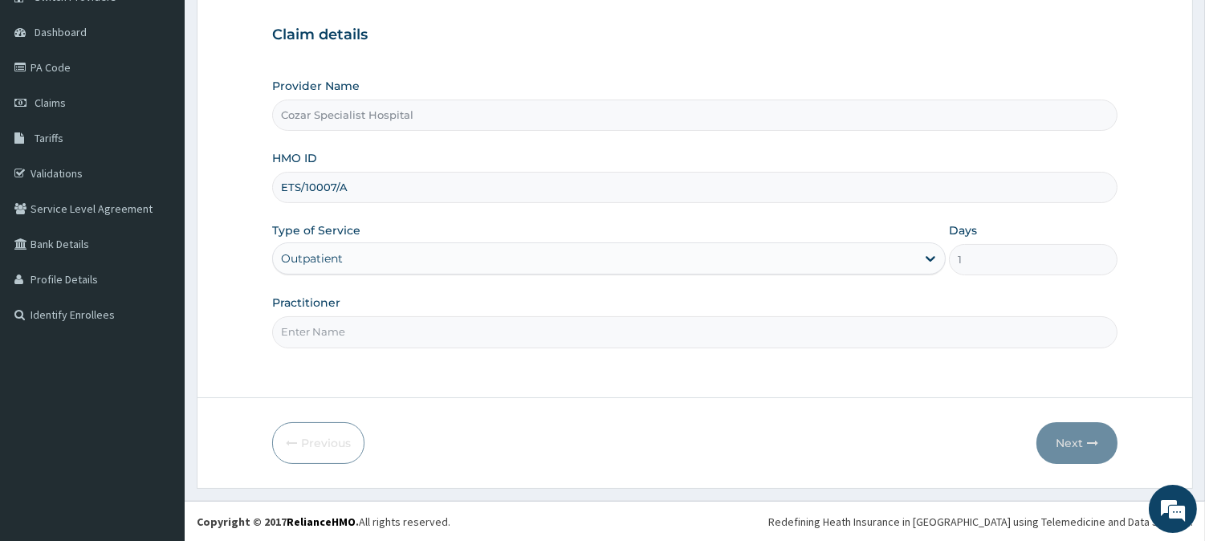
click at [523, 346] on input "Practitioner" at bounding box center [694, 331] width 845 height 31
type input "[PERSON_NAME][MEDICAL_DATA]"
click at [1084, 438] on button "Next" at bounding box center [1076, 443] width 81 height 42
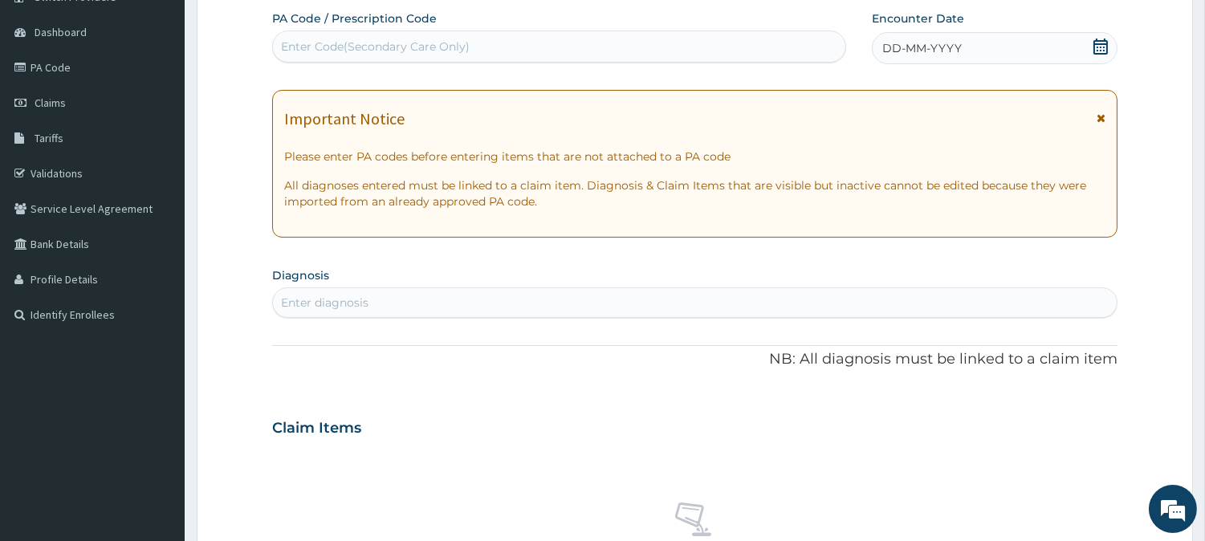
click at [1097, 45] on icon at bounding box center [1101, 47] width 16 height 16
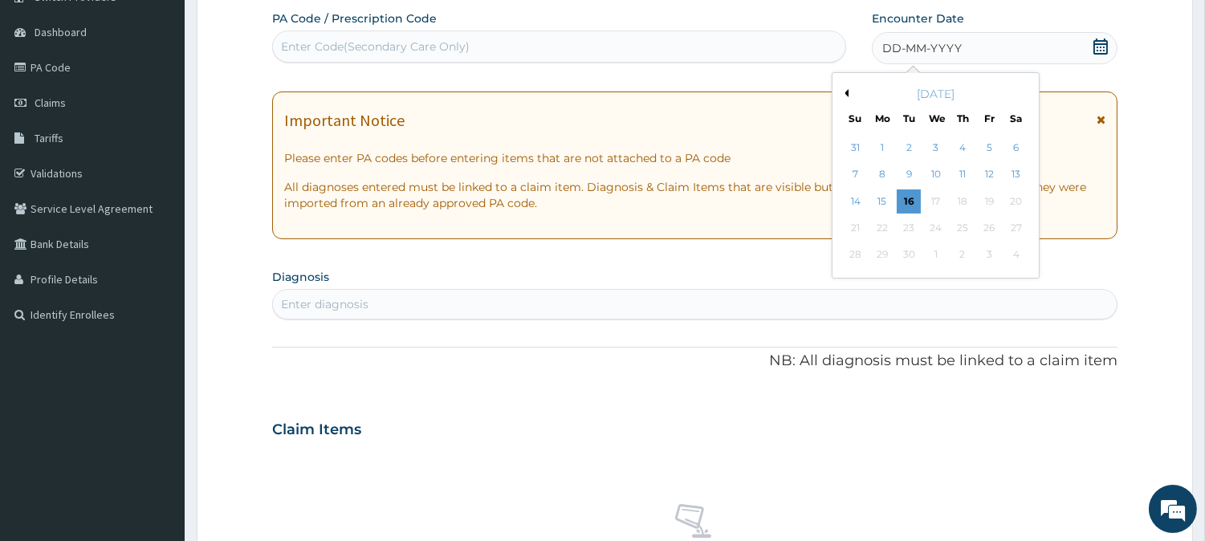
click at [844, 89] on button "Previous Month" at bounding box center [845, 93] width 8 height 8
click at [880, 226] on div "18" at bounding box center [882, 228] width 24 height 24
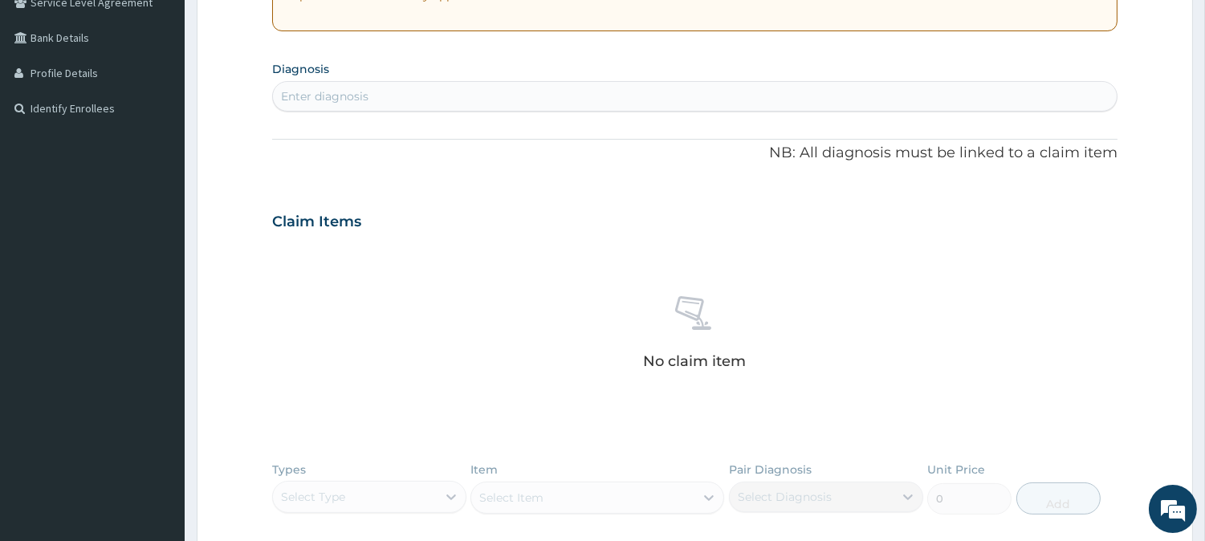
scroll to position [389, 0]
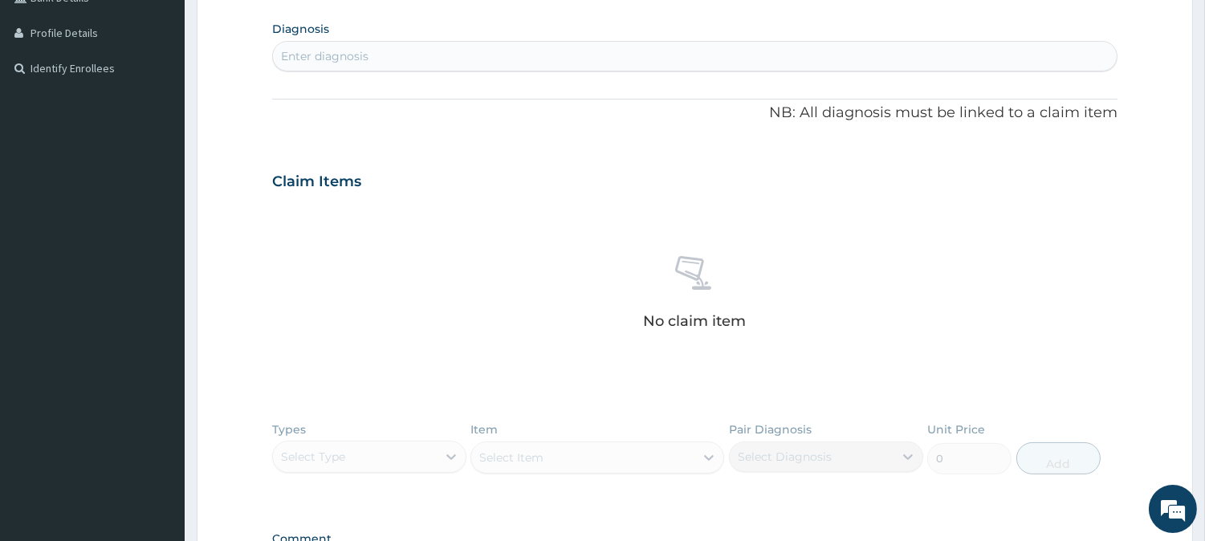
click at [597, 51] on div "Enter diagnosis" at bounding box center [695, 56] width 844 height 26
type input "MALARIA"
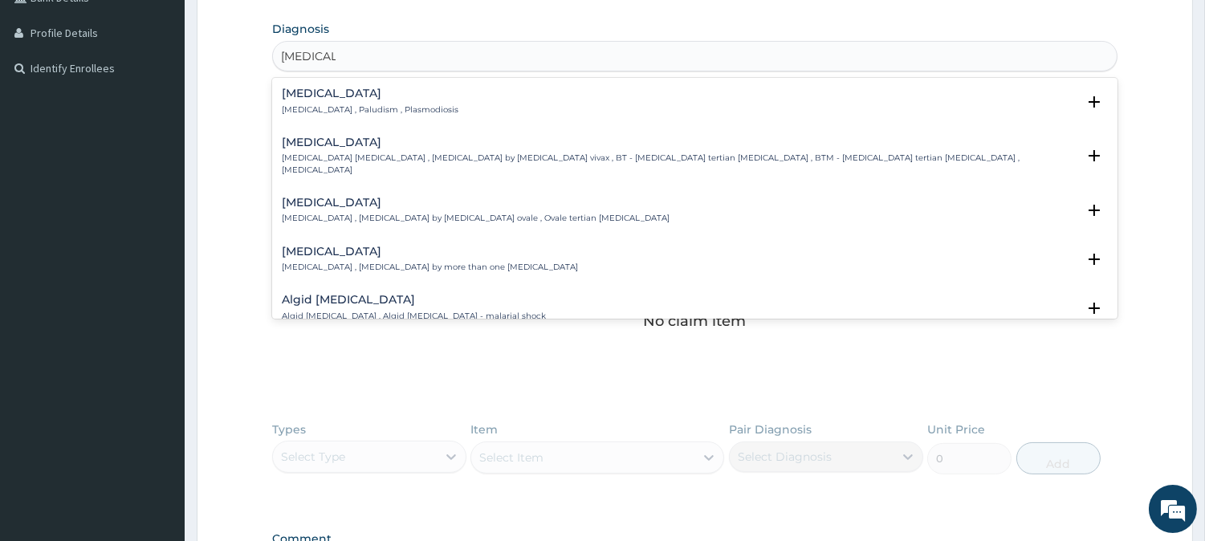
click at [493, 103] on div "Malaria Malaria , Paludism , Plasmodiosis" at bounding box center [695, 102] width 826 height 28
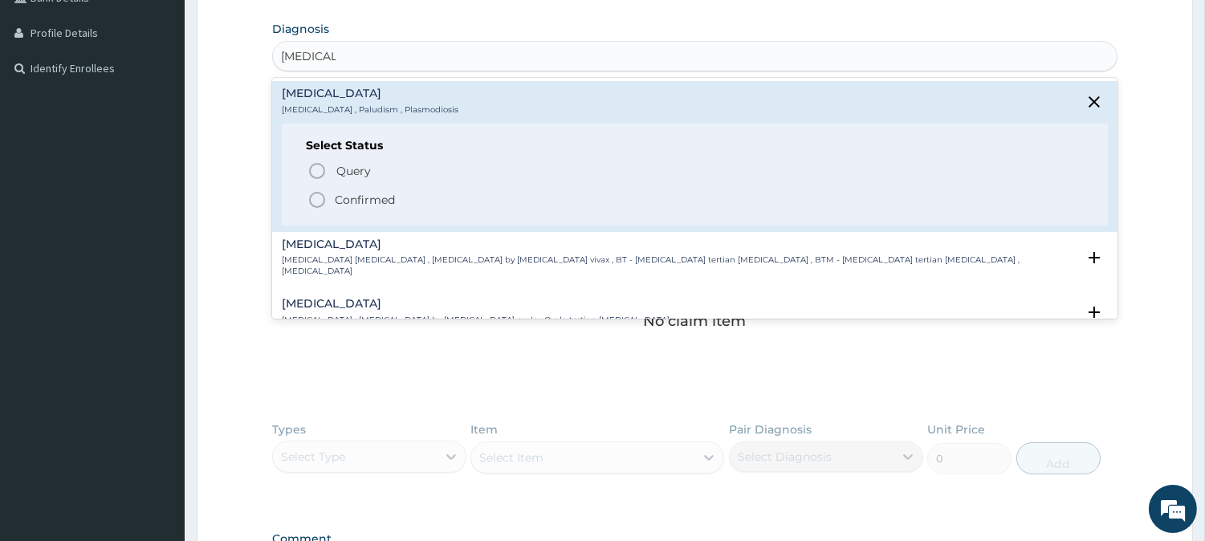
click at [413, 194] on span "Confirmed" at bounding box center [695, 199] width 776 height 19
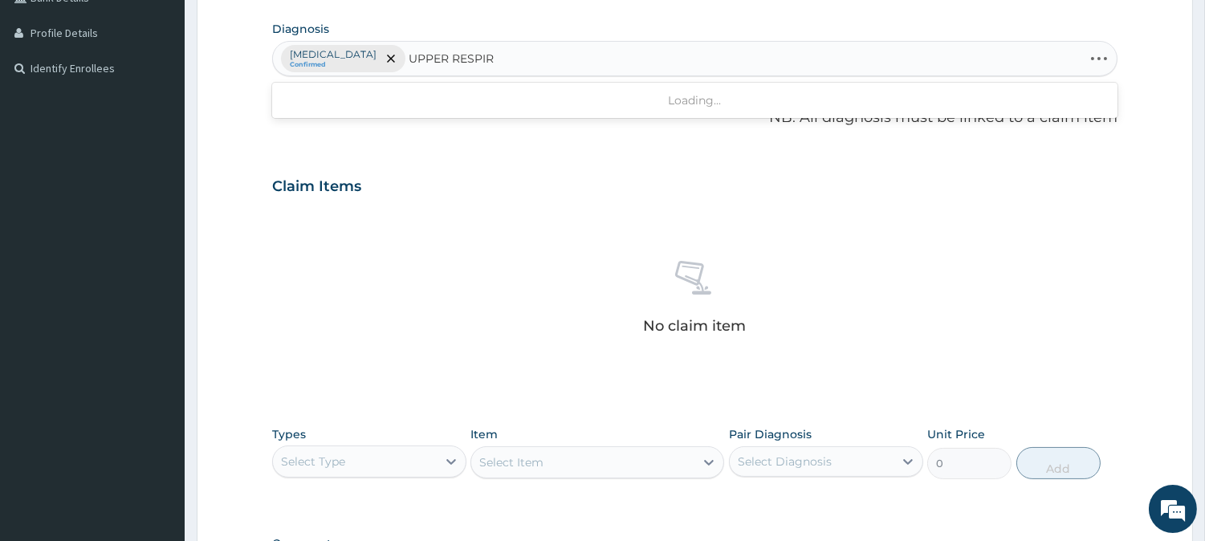
type input "UPPER RESPIRA"
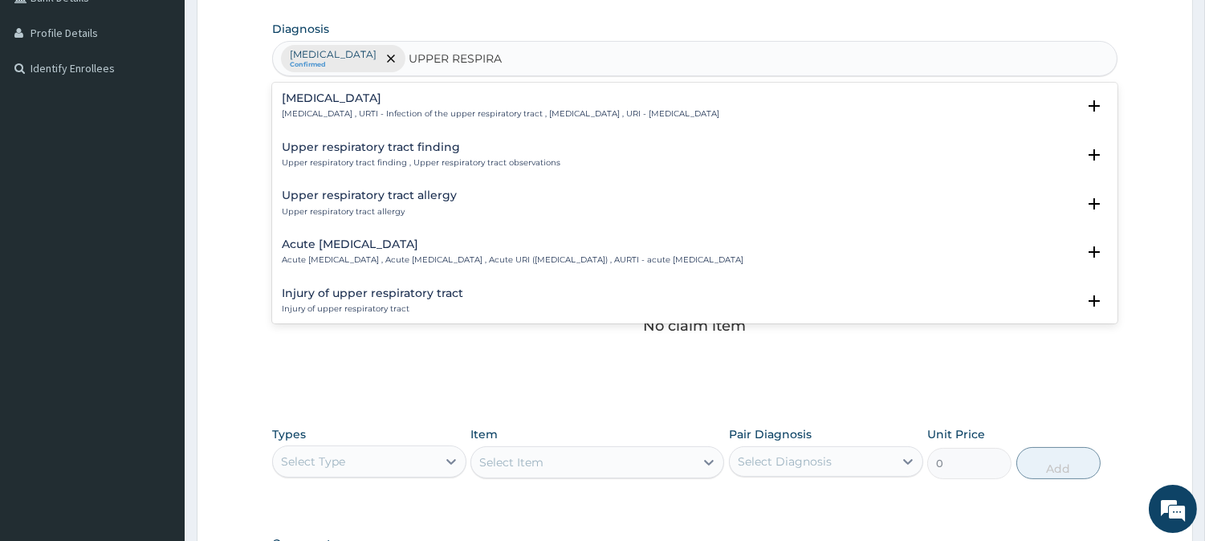
click at [544, 107] on div "Upper respiratory infection Upper respiratory infection , URTI - Infection of t…" at bounding box center [501, 106] width 438 height 28
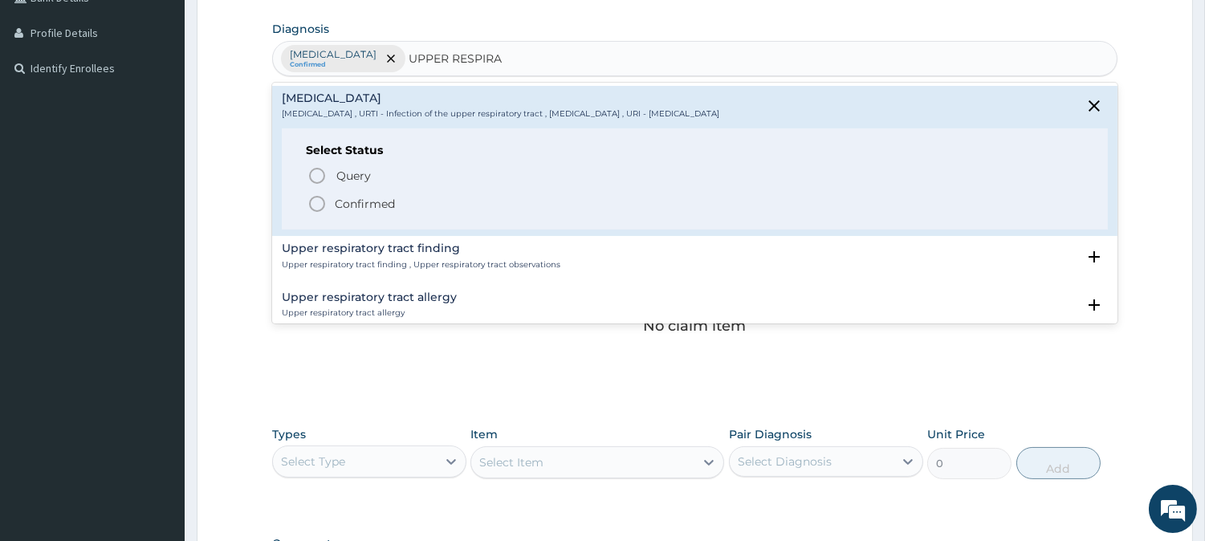
click at [346, 206] on p "Confirmed" at bounding box center [365, 204] width 60 height 16
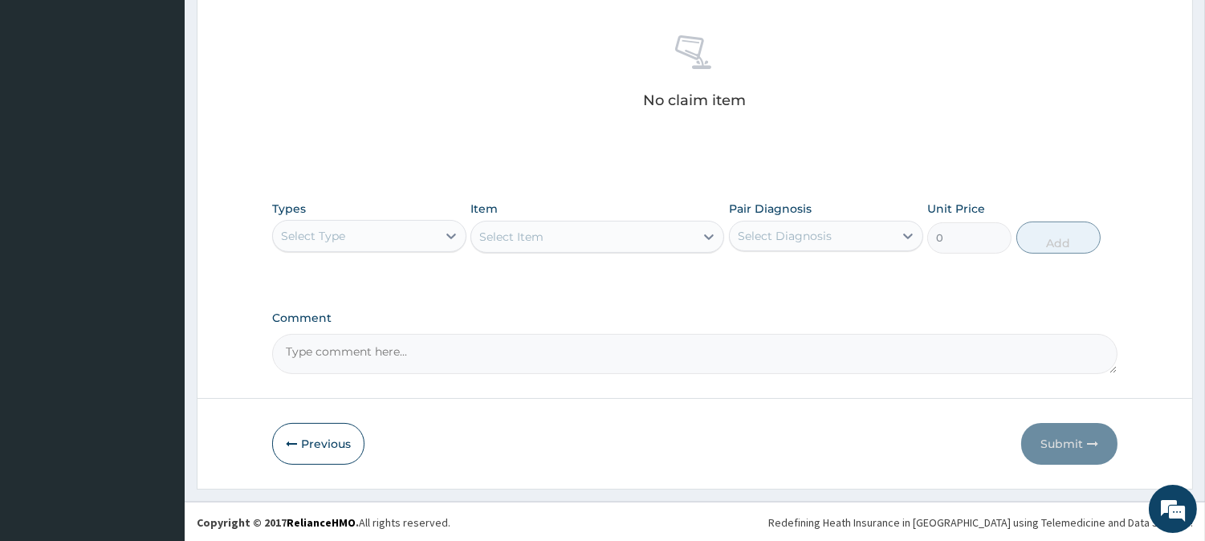
scroll to position [616, 0]
click at [426, 230] on div "Select Type" at bounding box center [355, 235] width 164 height 26
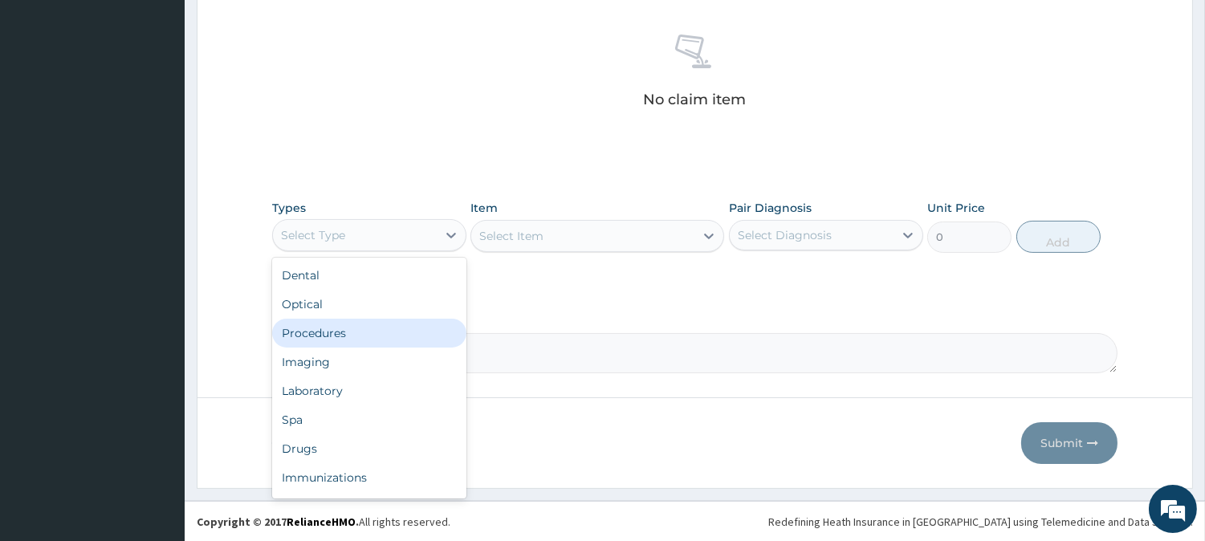
click at [400, 334] on div "Procedures" at bounding box center [369, 333] width 194 height 29
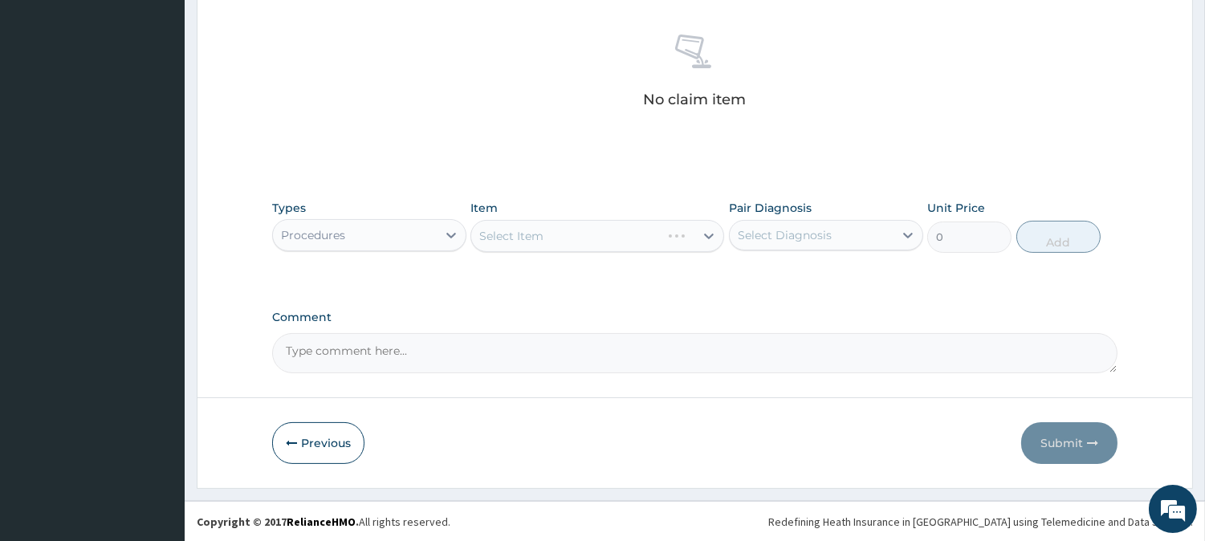
click at [704, 238] on div "Select Item" at bounding box center [597, 236] width 254 height 32
click at [704, 238] on icon at bounding box center [709, 236] width 16 height 16
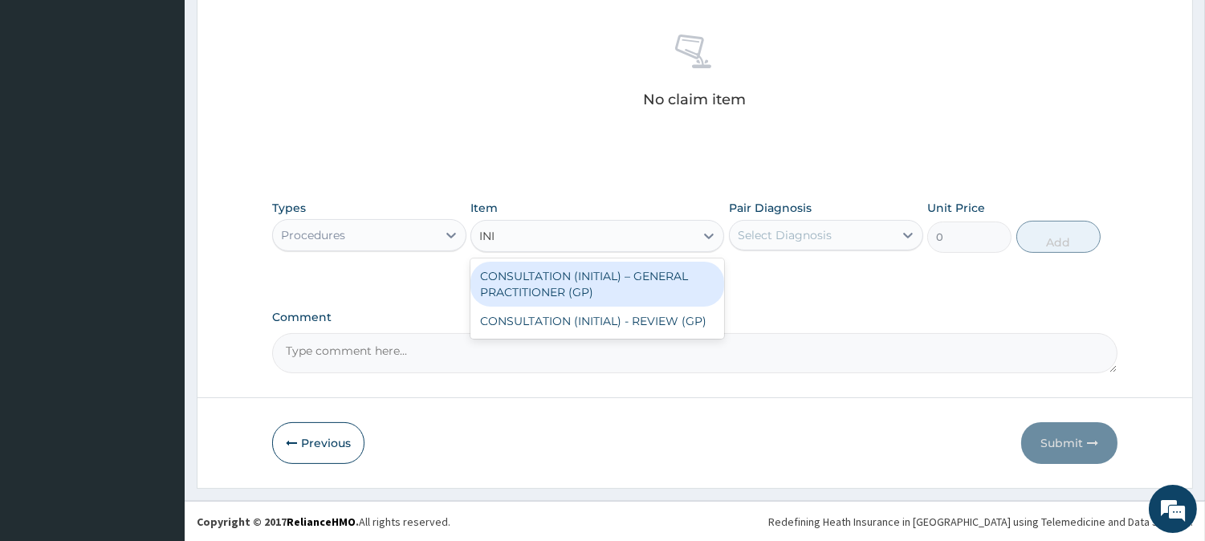
type input "INIT"
click at [685, 268] on div "CONSULTATION (INITIAL) – GENERAL PRACTITIONER (GP)" at bounding box center [597, 284] width 254 height 45
type input "3000"
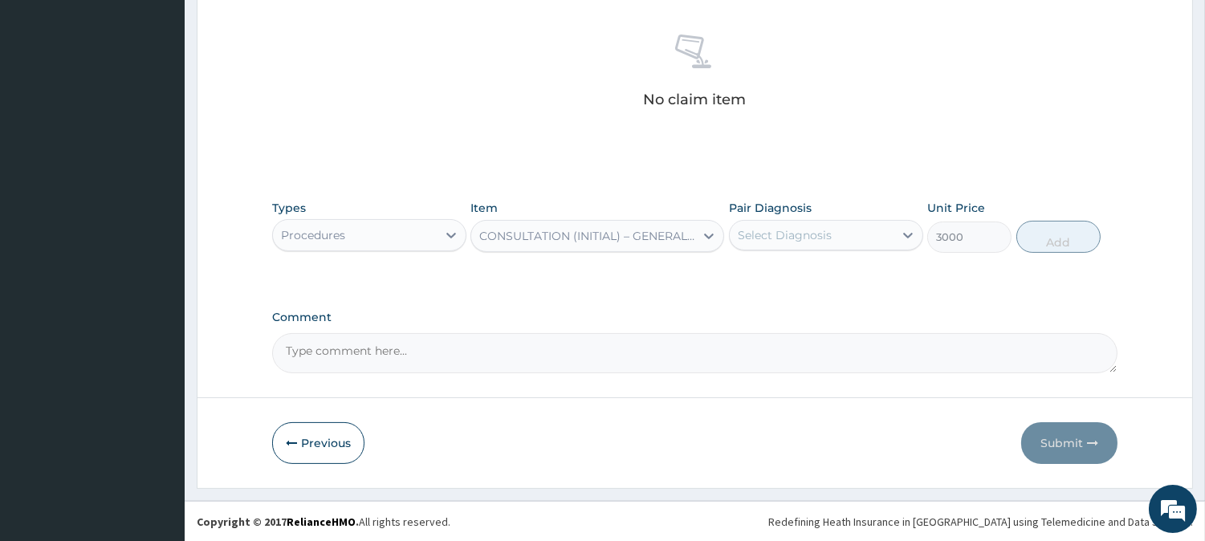
click at [800, 228] on div "Select Diagnosis" at bounding box center [785, 235] width 94 height 16
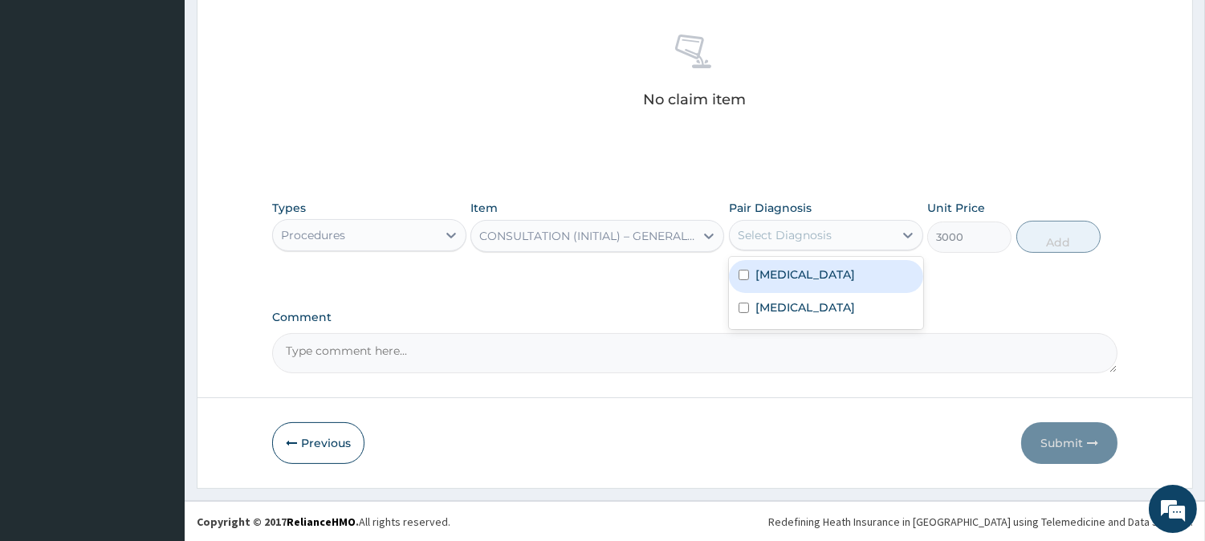
click at [805, 283] on div "Malaria" at bounding box center [826, 276] width 194 height 33
checkbox input "true"
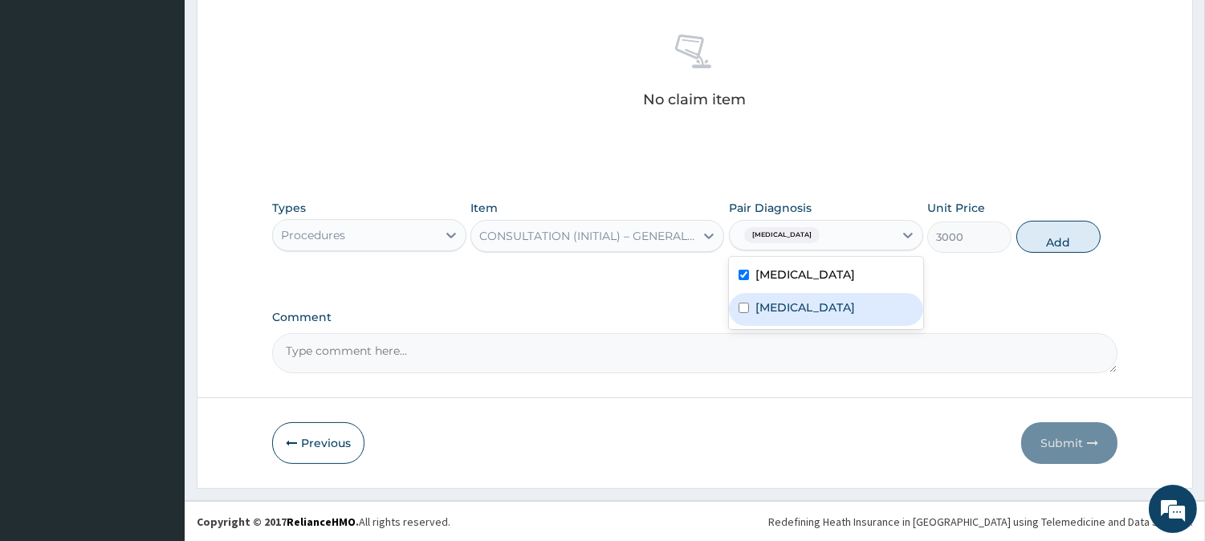
click at [813, 324] on div "Upper respiratory infection" at bounding box center [826, 309] width 194 height 33
checkbox input "true"
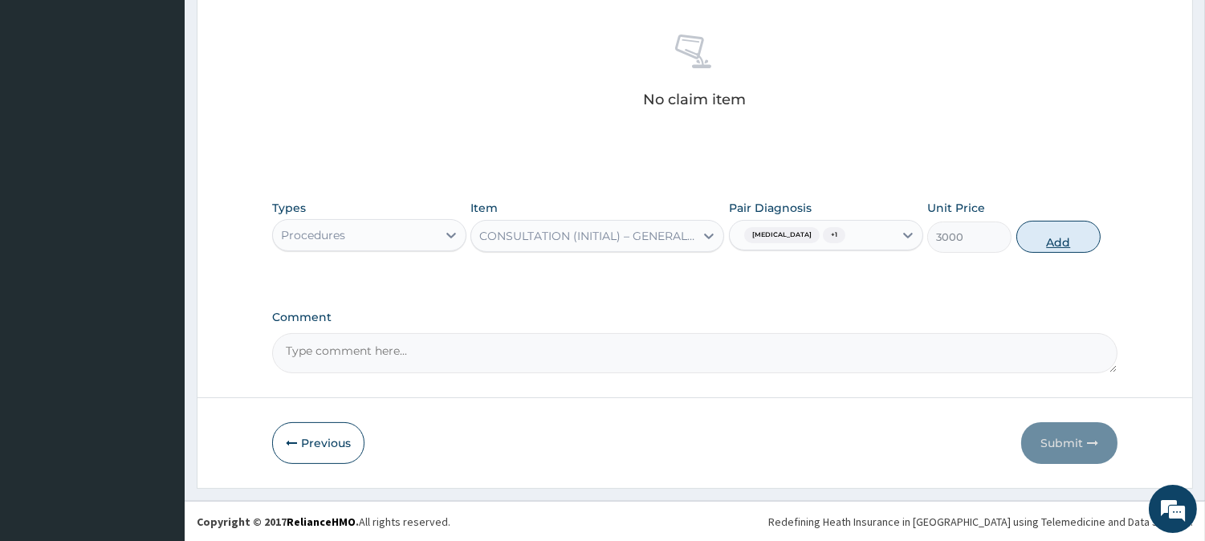
click at [1068, 233] on button "Add" at bounding box center [1058, 237] width 84 height 32
type input "0"
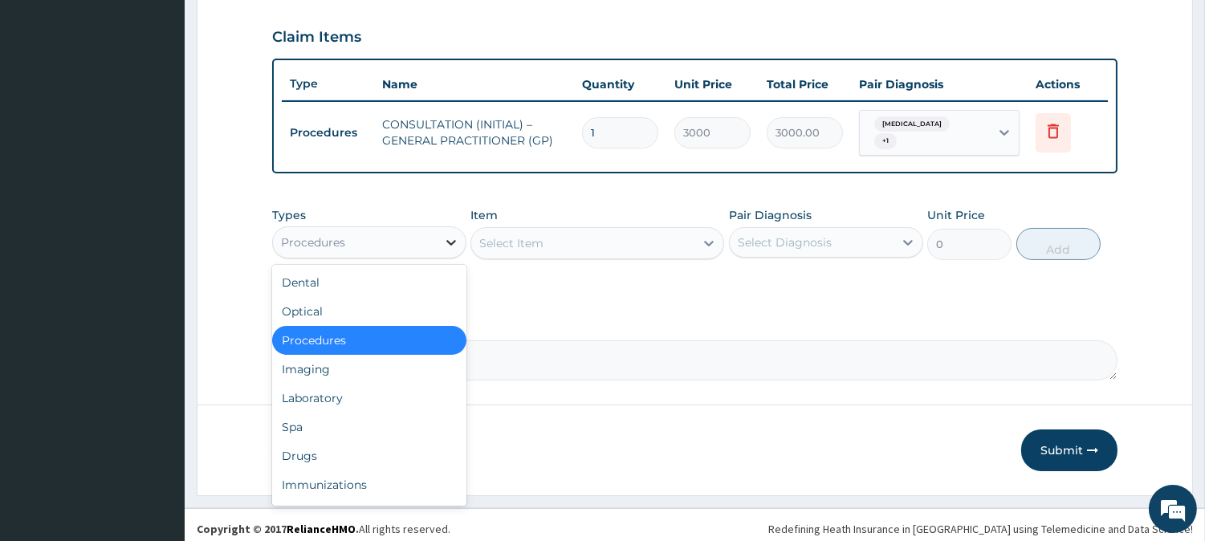
click at [450, 234] on icon at bounding box center [451, 242] width 16 height 16
click at [626, 231] on div "Select Item" at bounding box center [582, 243] width 223 height 26
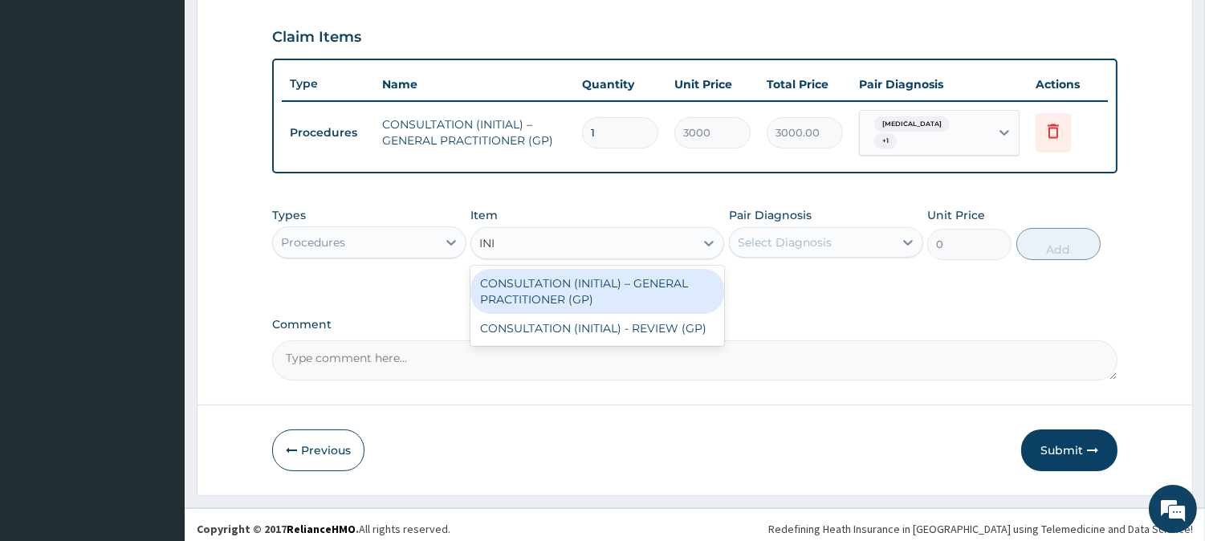
type input "INIT"
click at [656, 281] on div "CONSULTATION (INITIAL) – GENERAL PRACTITIONER (GP)" at bounding box center [597, 291] width 254 height 45
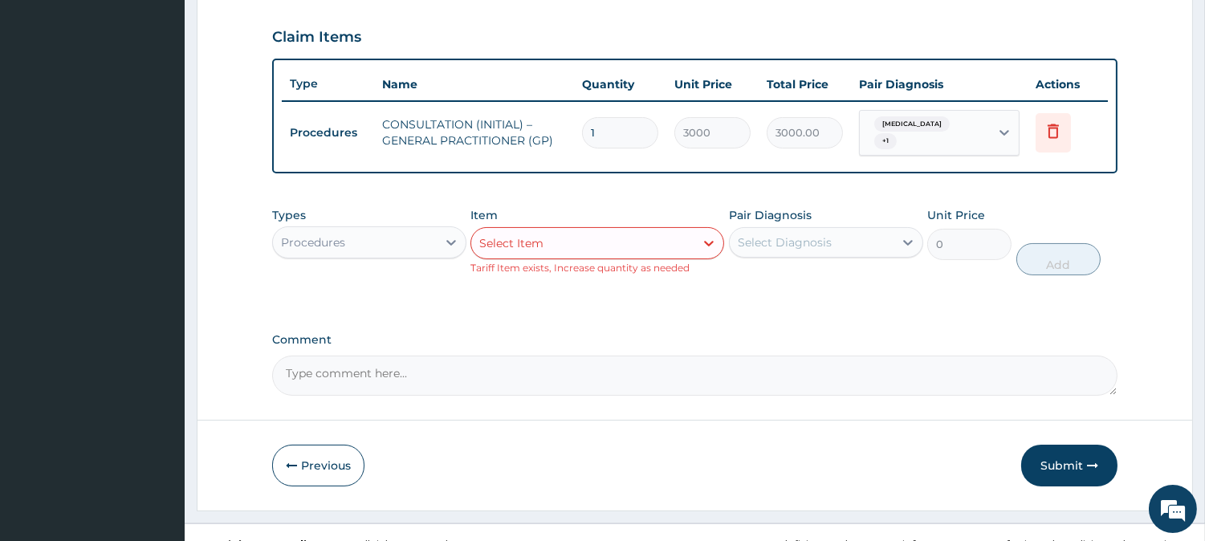
click at [656, 281] on div "Types Procedures Item Select Item Tariff Item exists, Increase quantity as need…" at bounding box center [694, 253] width 845 height 108
click at [624, 230] on div "Select Item" at bounding box center [582, 243] width 223 height 26
type input "RDT"
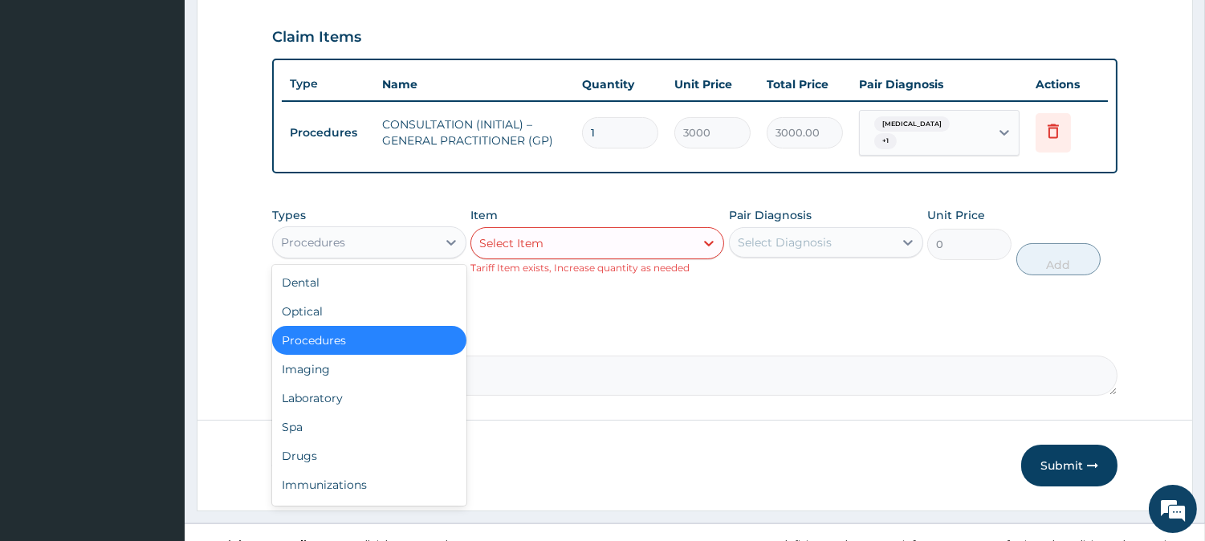
click at [436, 230] on div "Procedures" at bounding box center [355, 243] width 164 height 26
click at [391, 388] on div "Laboratory" at bounding box center [369, 398] width 194 height 29
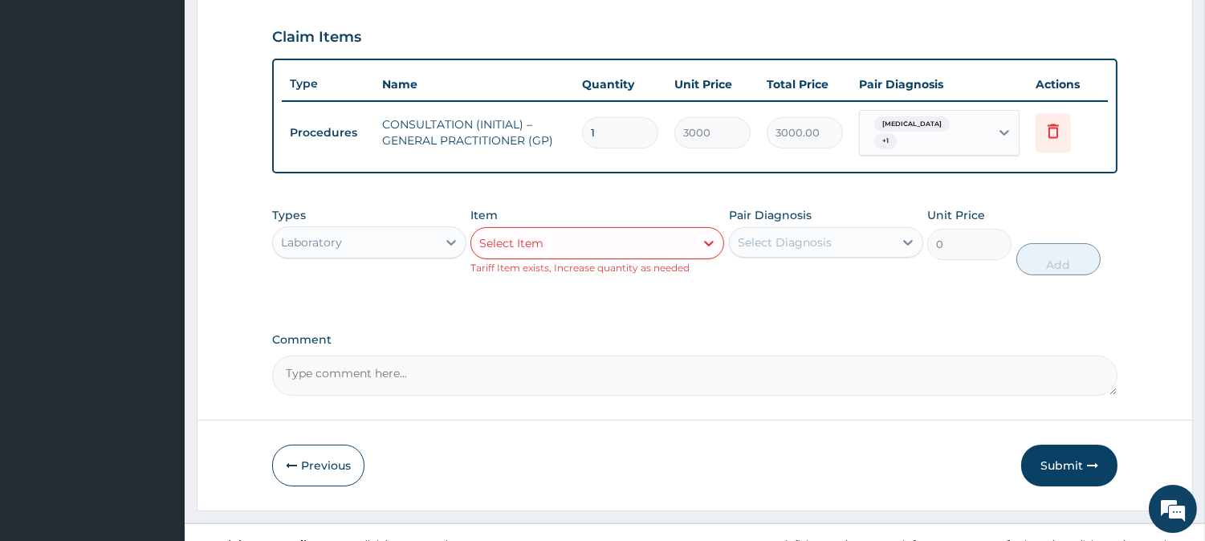
click at [668, 230] on div "Select Item" at bounding box center [582, 243] width 223 height 26
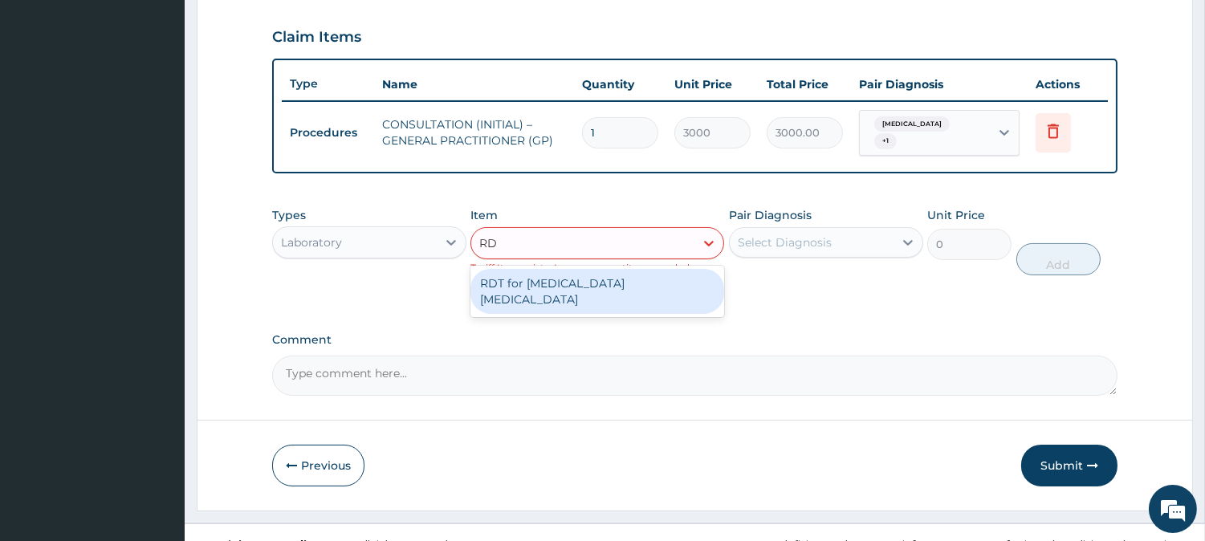
type input "RDT"
click at [686, 269] on div "RDT for Malaria Parasite" at bounding box center [597, 291] width 254 height 45
type input "1300"
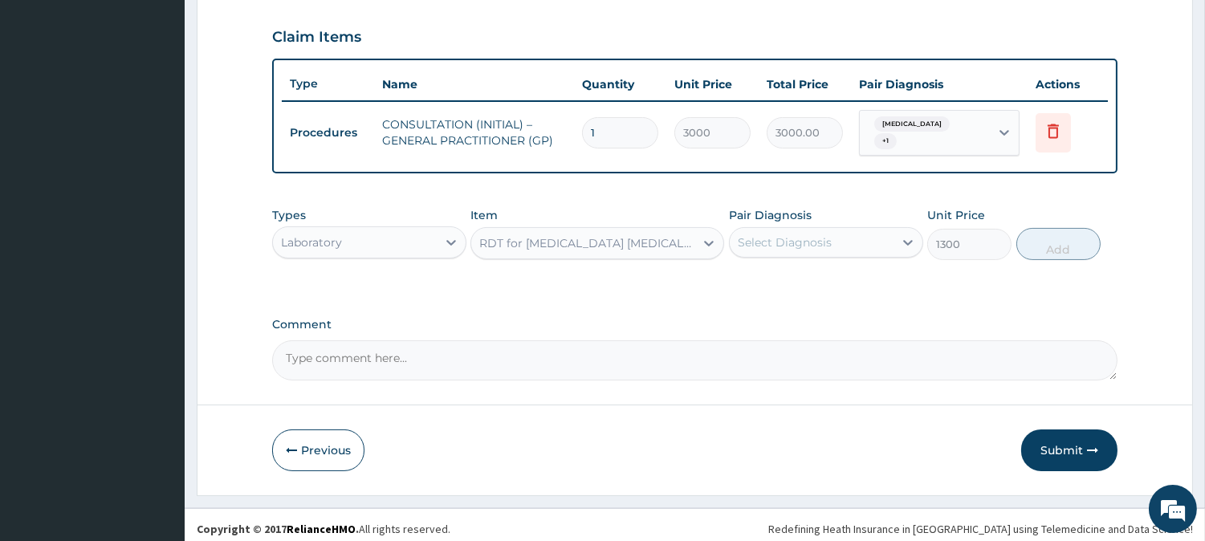
click at [808, 236] on div "Select Diagnosis" at bounding box center [785, 242] width 94 height 16
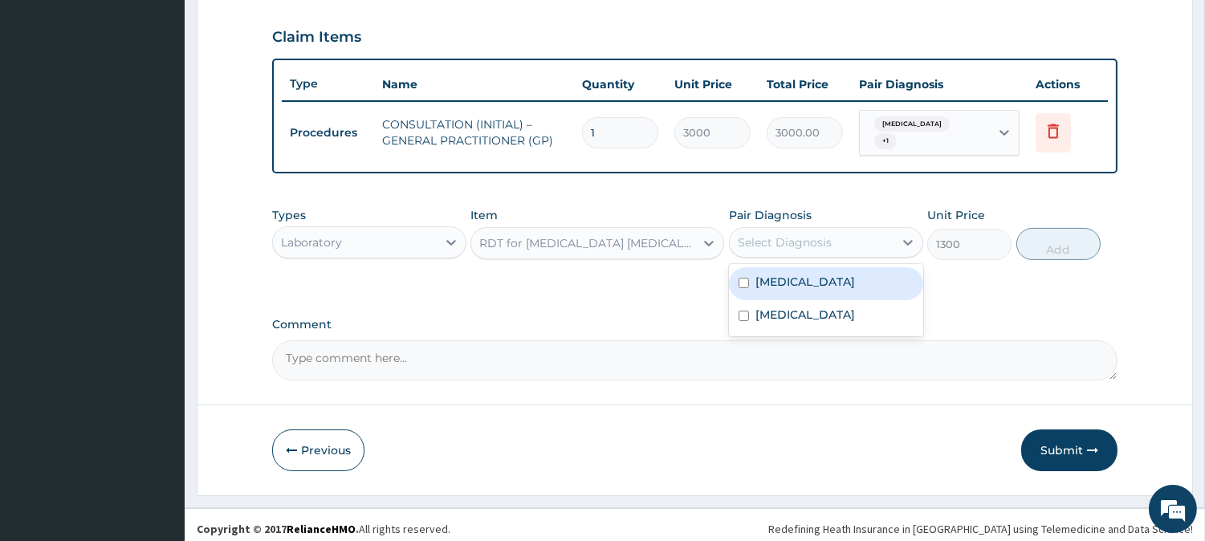
click at [809, 279] on div "Malaria" at bounding box center [826, 283] width 194 height 33
checkbox input "true"
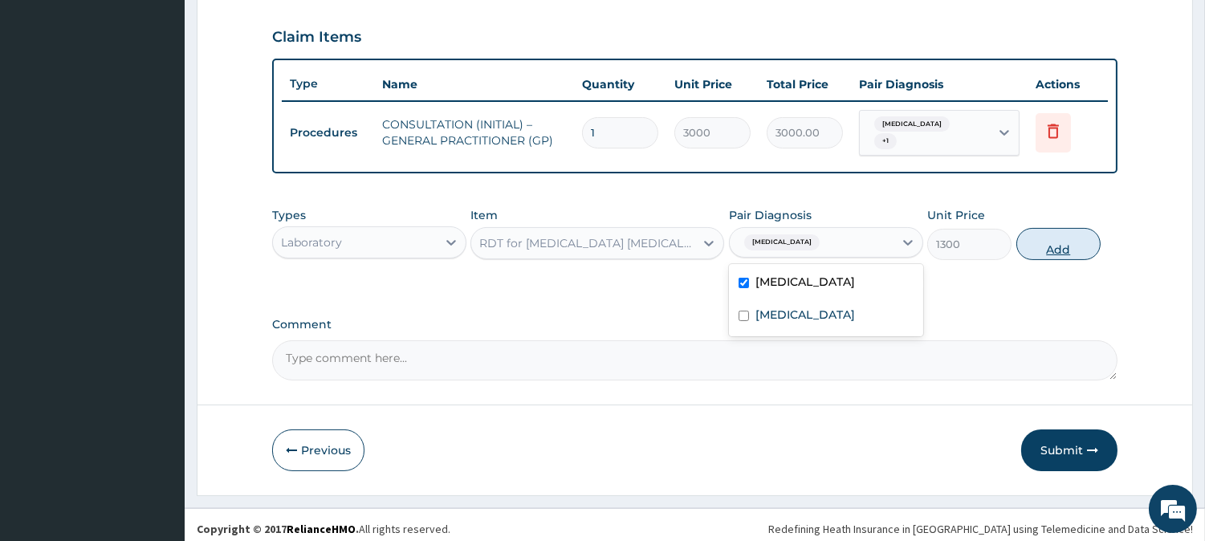
click at [1040, 239] on button "Add" at bounding box center [1058, 244] width 84 height 32
type input "0"
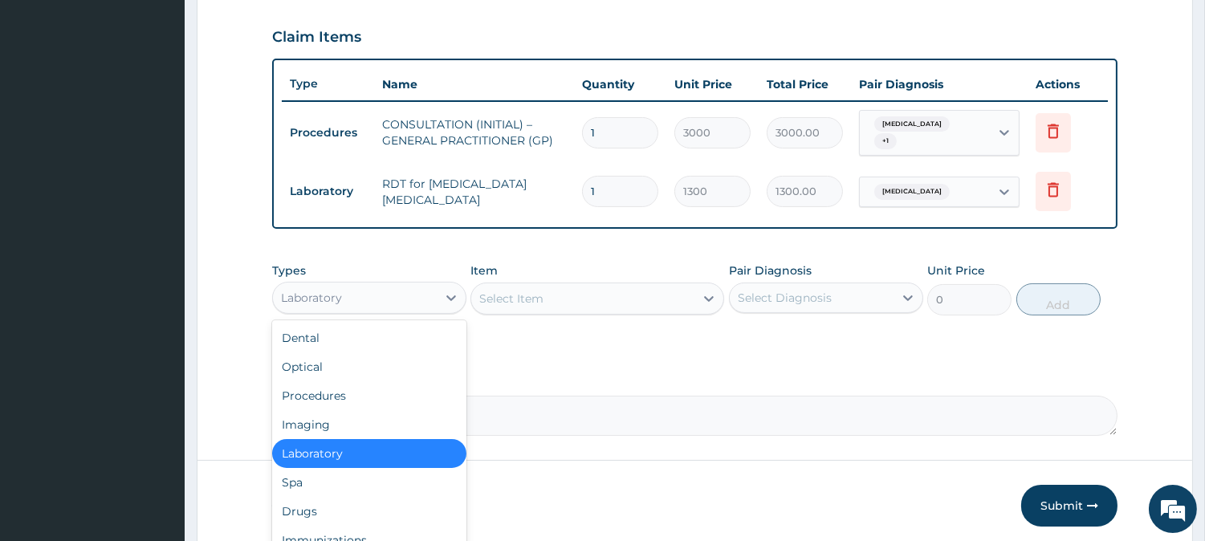
click at [408, 287] on div "Laboratory" at bounding box center [355, 298] width 164 height 26
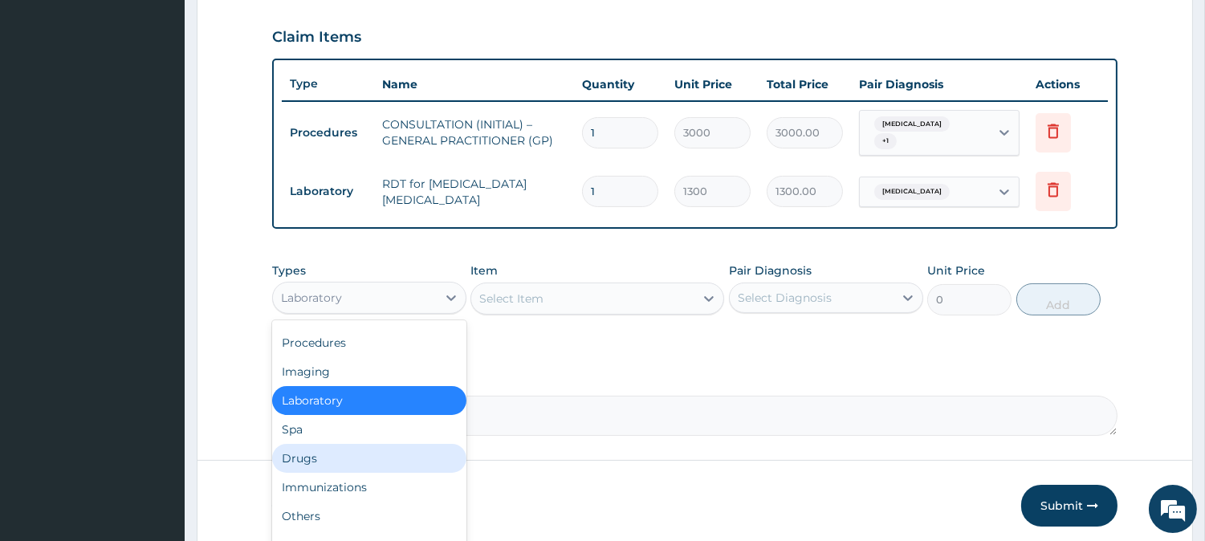
click at [408, 451] on div "Drugs" at bounding box center [369, 458] width 194 height 29
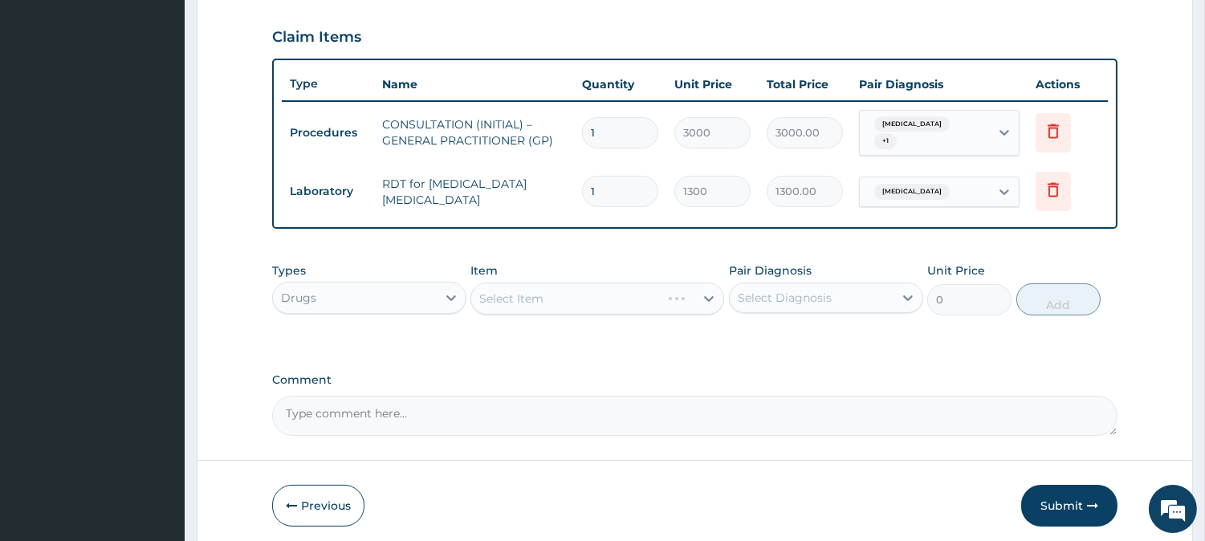
click at [644, 301] on div "Select Item" at bounding box center [597, 299] width 254 height 32
click at [664, 290] on div "Select Item" at bounding box center [597, 299] width 254 height 32
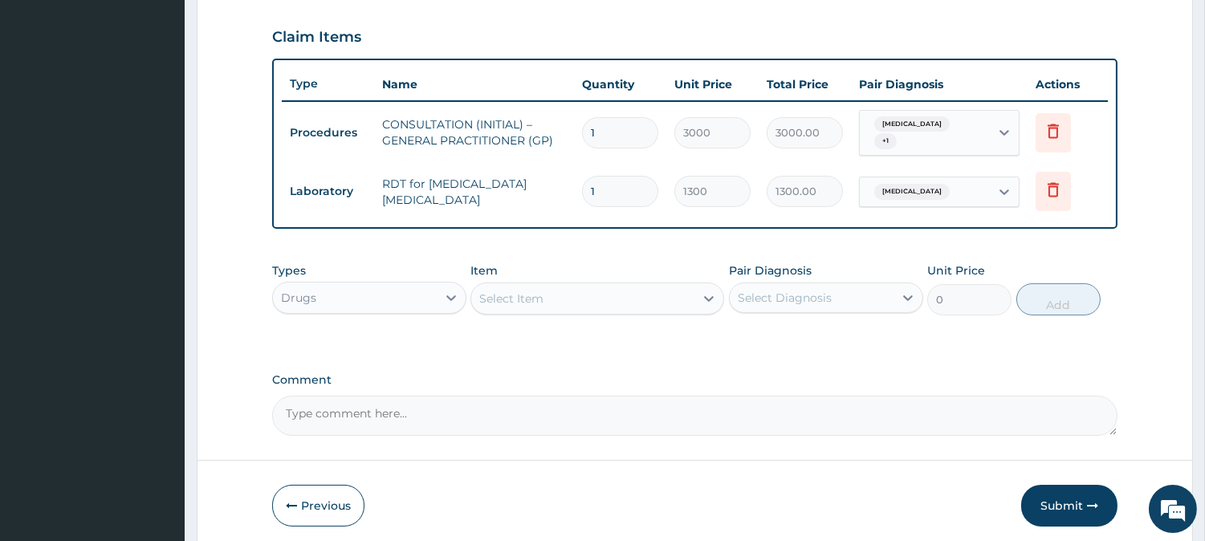
click at [542, 291] on div "Select Item" at bounding box center [511, 299] width 64 height 16
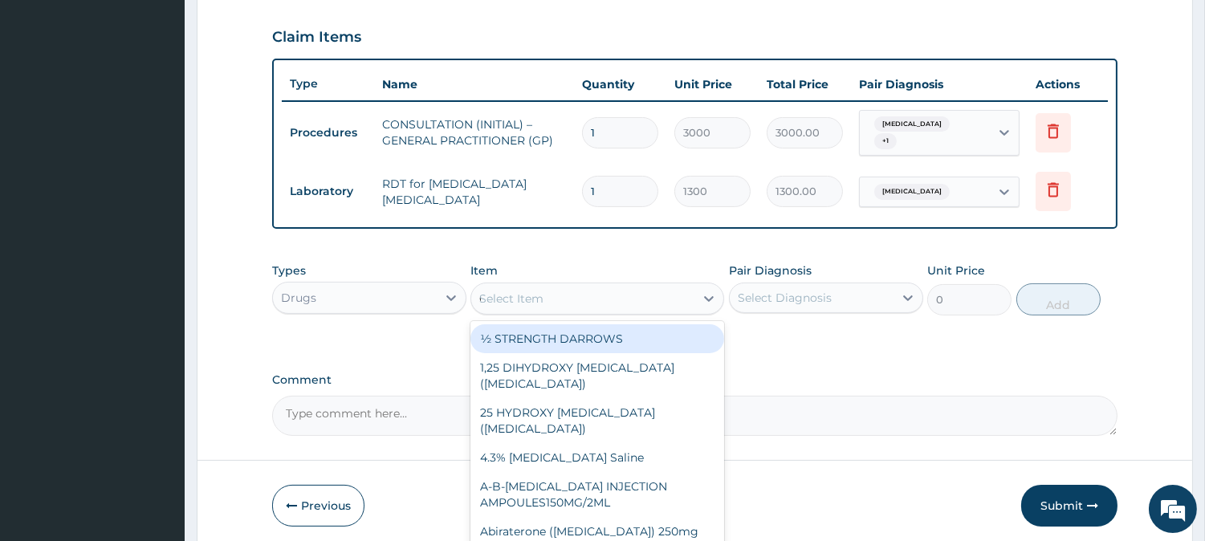
type input "COARTEM"
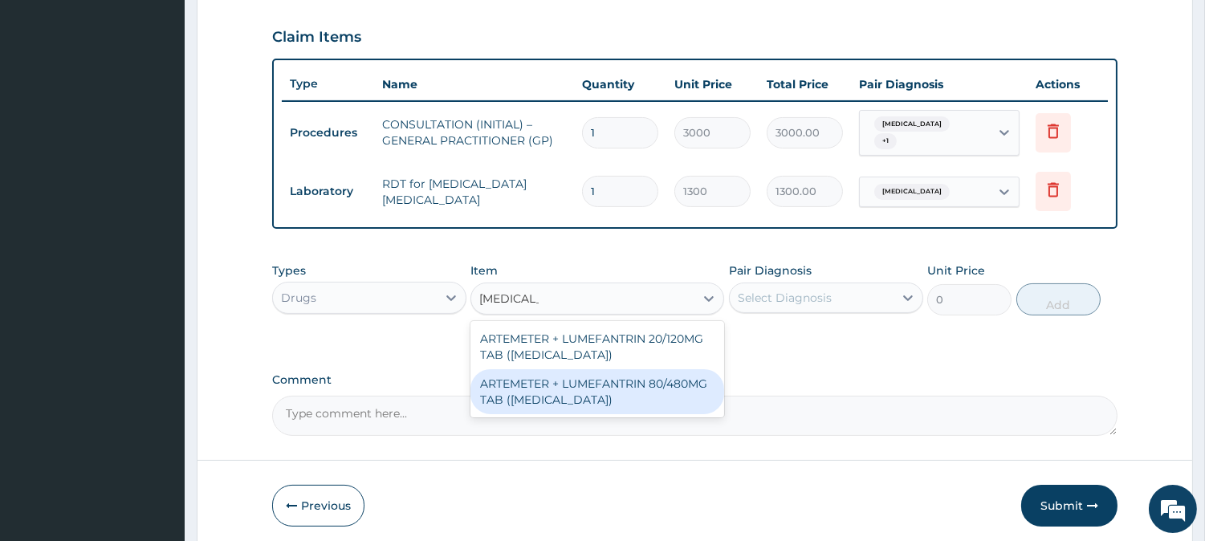
click at [637, 369] on div "ARTEMETER + LUMEFANTRIN 80/480MG TAB (COARTEM)" at bounding box center [597, 391] width 254 height 45
type input "500"
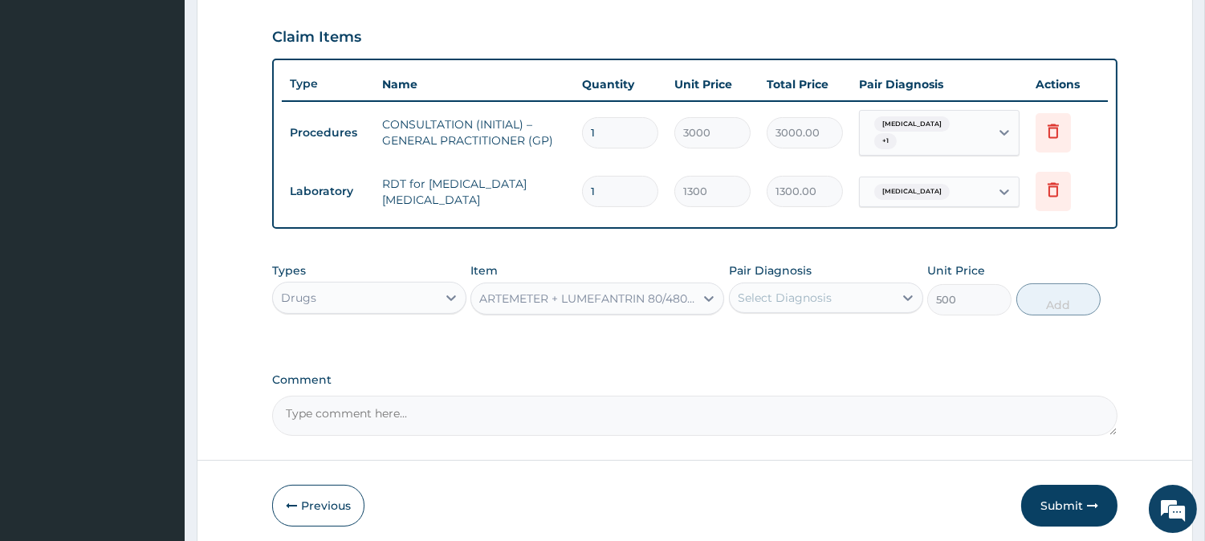
click at [864, 294] on div "Select Diagnosis" at bounding box center [812, 298] width 164 height 26
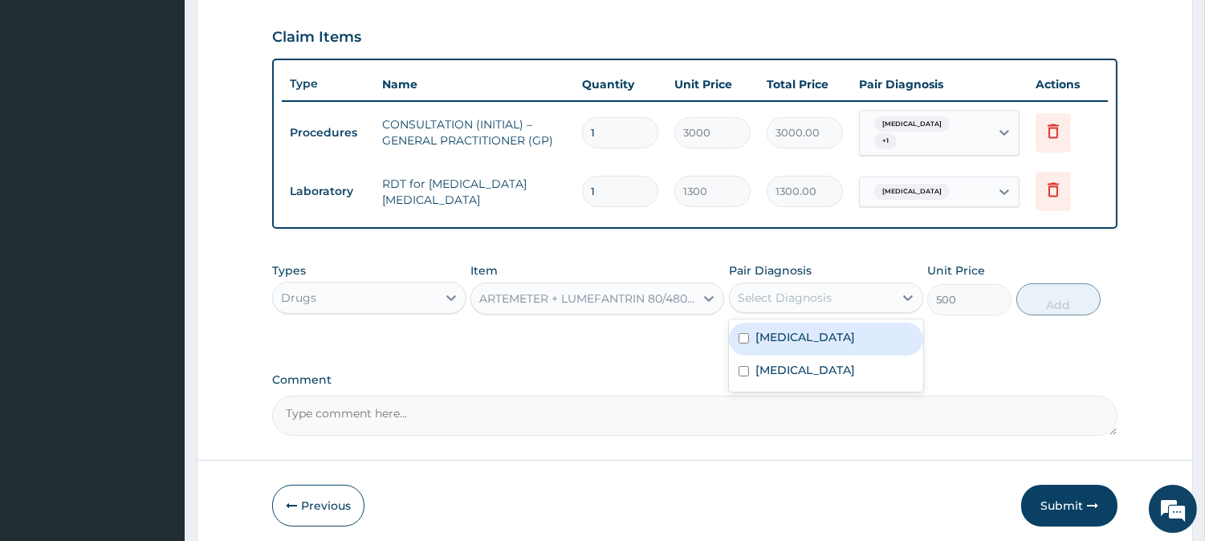
click at [886, 327] on div "Malaria" at bounding box center [826, 339] width 194 height 33
checkbox input "true"
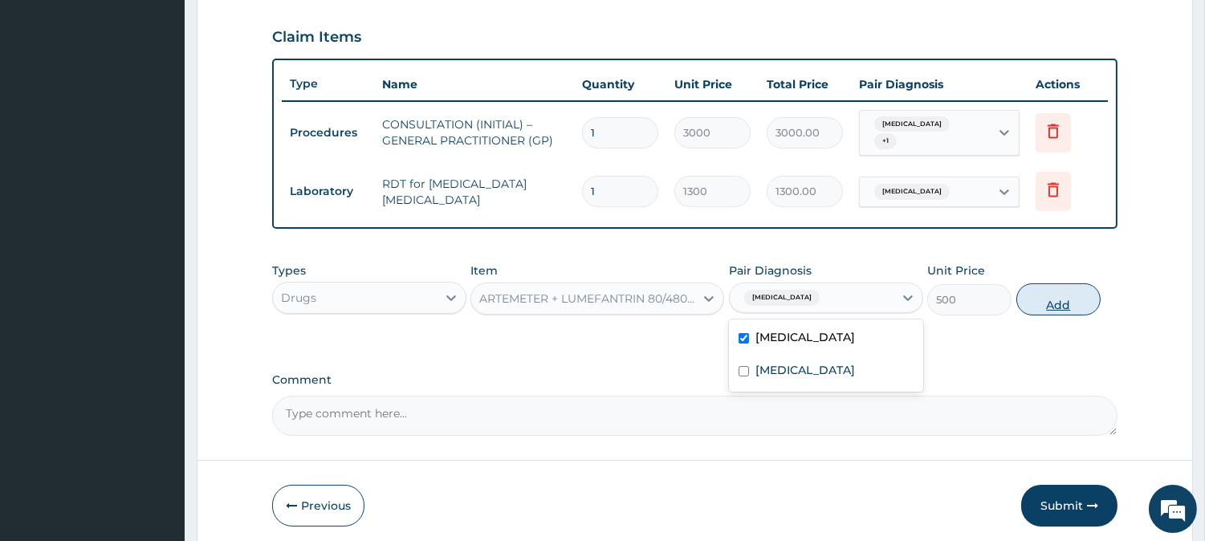
click at [1037, 284] on button "Add" at bounding box center [1058, 299] width 84 height 32
type input "0"
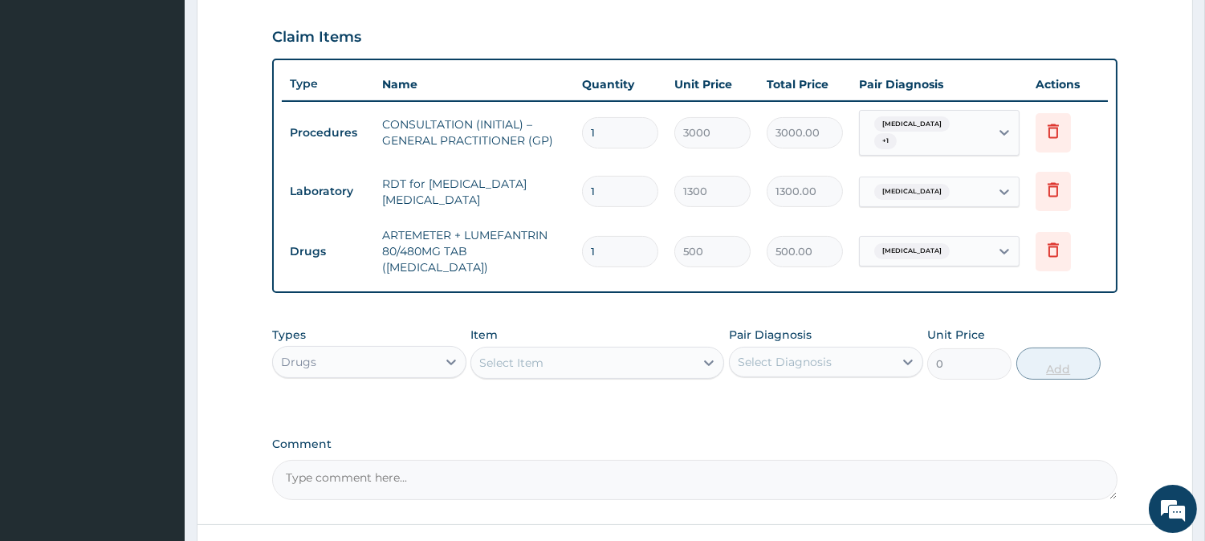
type input "0.00"
type input "6"
type input "3000.00"
type input "6"
click at [698, 352] on div at bounding box center [708, 362] width 29 height 29
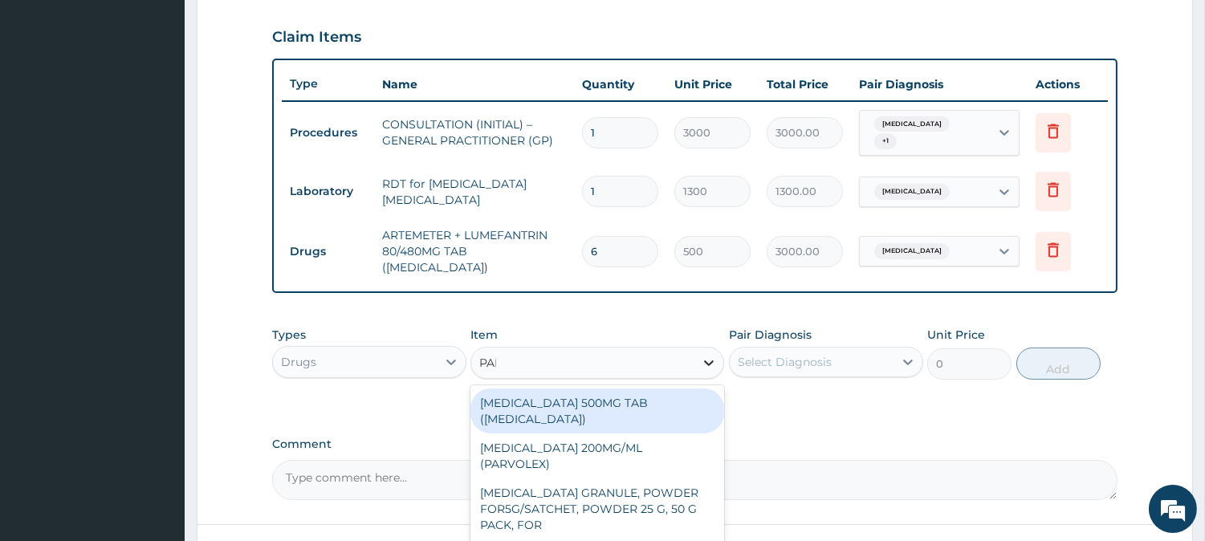
type input "PARACET"
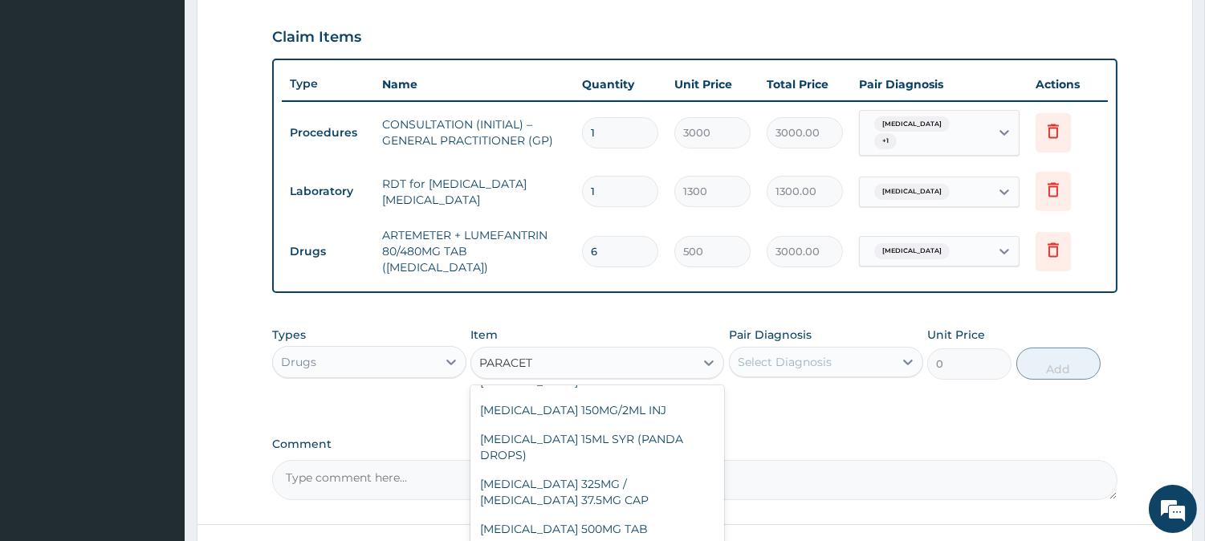
scroll to position [183, 0]
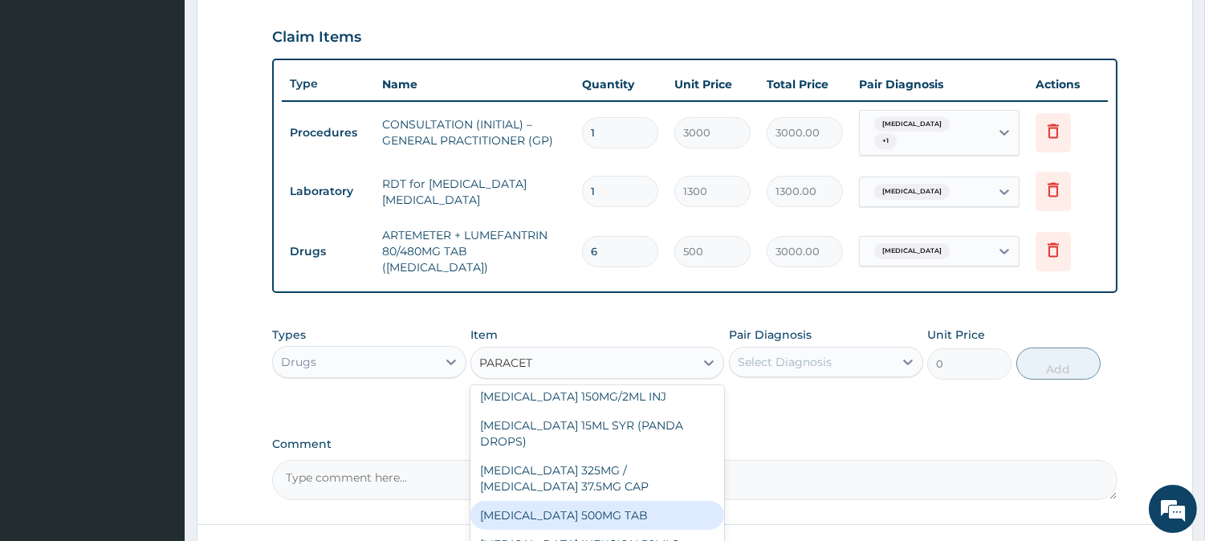
click at [701, 503] on div "PARACETAMOL 500MG TAB" at bounding box center [597, 515] width 254 height 29
type input "65"
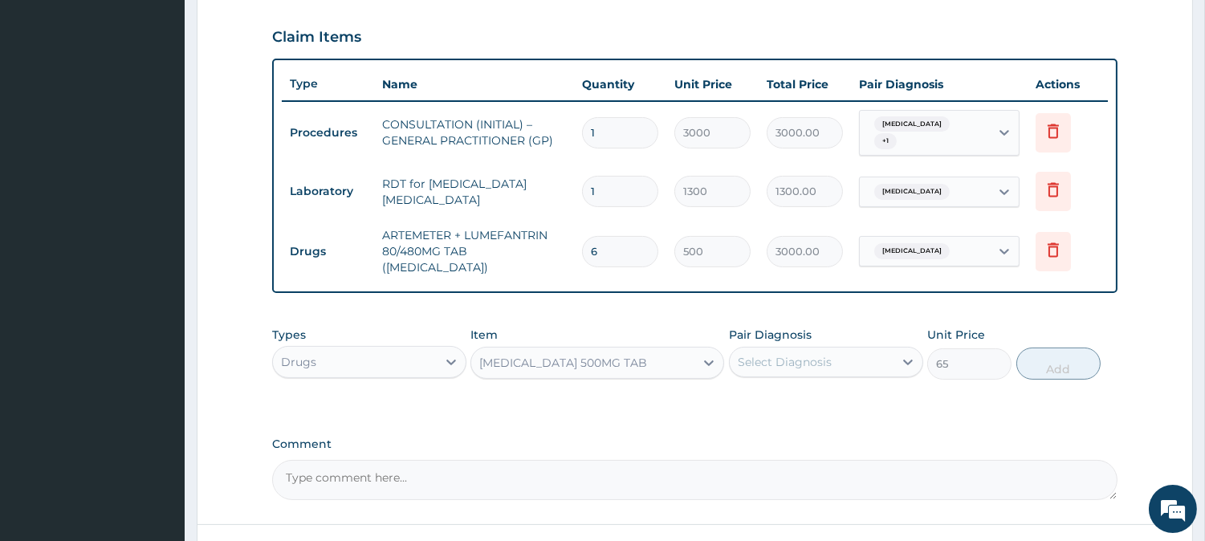
click at [821, 354] on div "Select Diagnosis" at bounding box center [785, 362] width 94 height 16
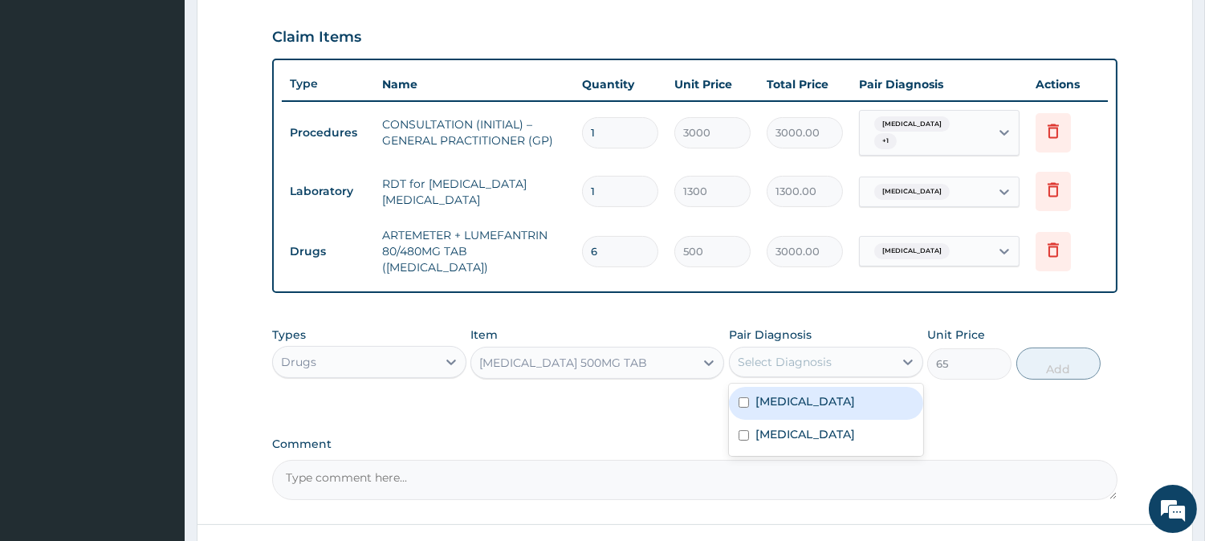
click at [823, 387] on div "Malaria" at bounding box center [826, 403] width 194 height 33
checkbox input "true"
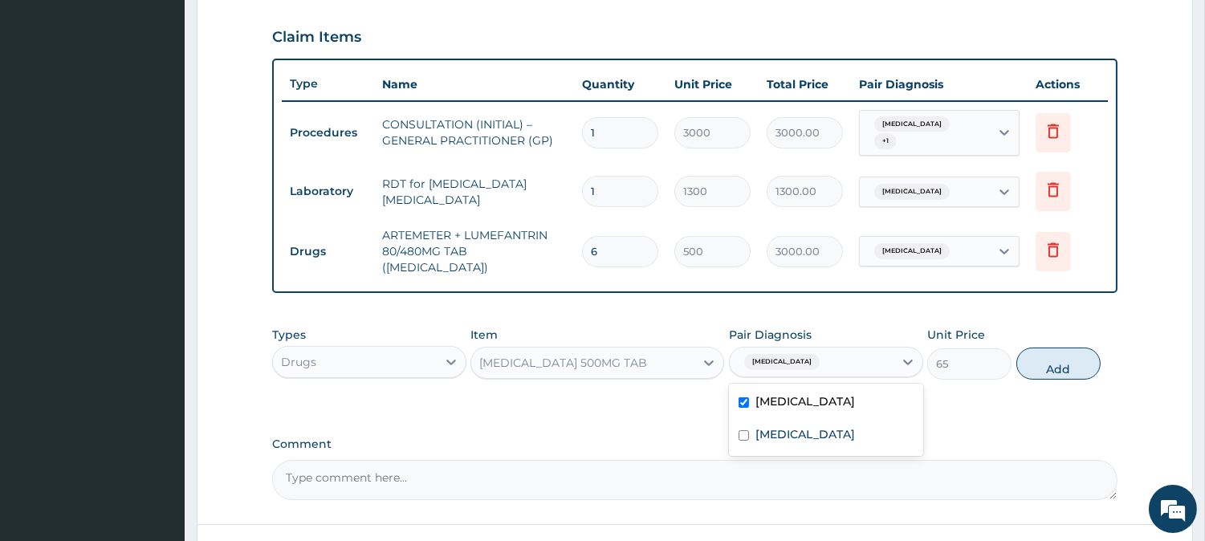
click at [1085, 348] on button "Add" at bounding box center [1058, 364] width 84 height 32
type input "0"
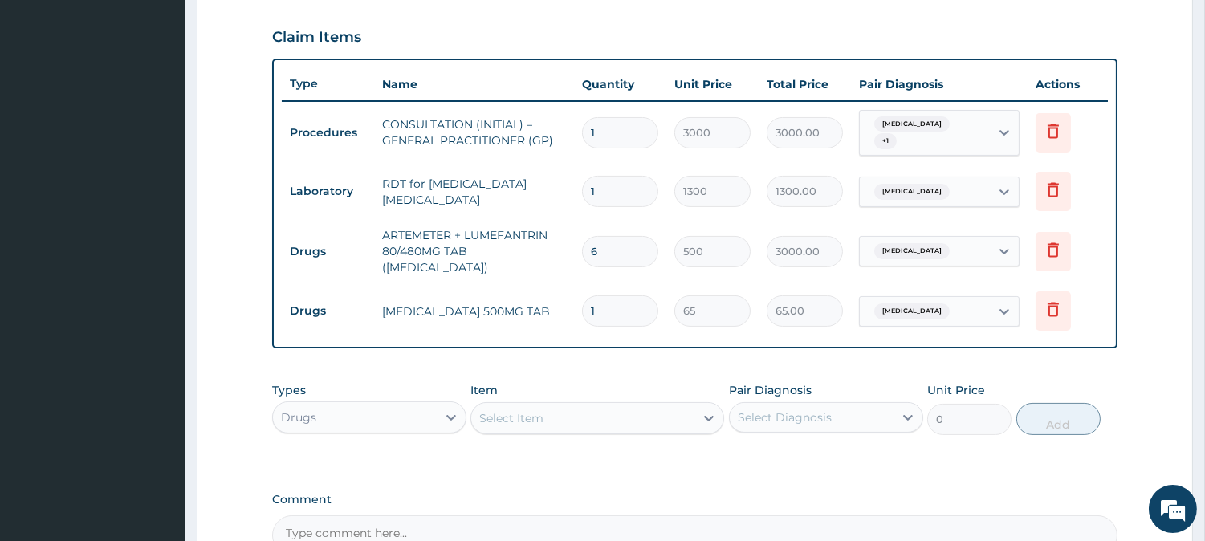
type input "18"
type input "1170.00"
type input "18"
click at [550, 405] on div "Select Item" at bounding box center [582, 418] width 223 height 26
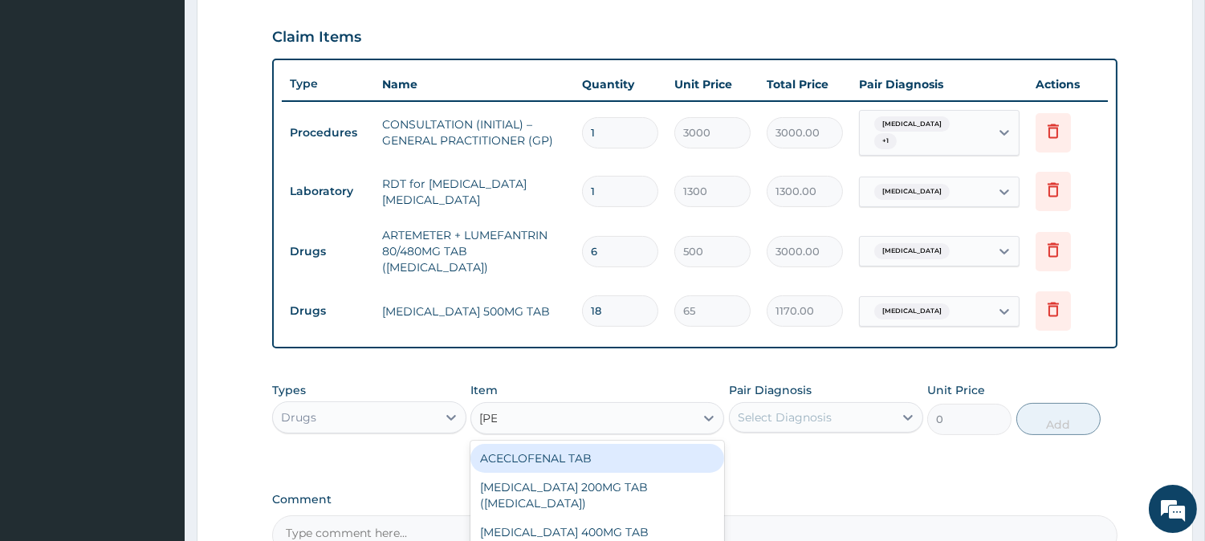
type input "LORAT"
click at [650, 445] on div "LORATIDINE 10MG TAB" at bounding box center [597, 458] width 254 height 29
type input "110"
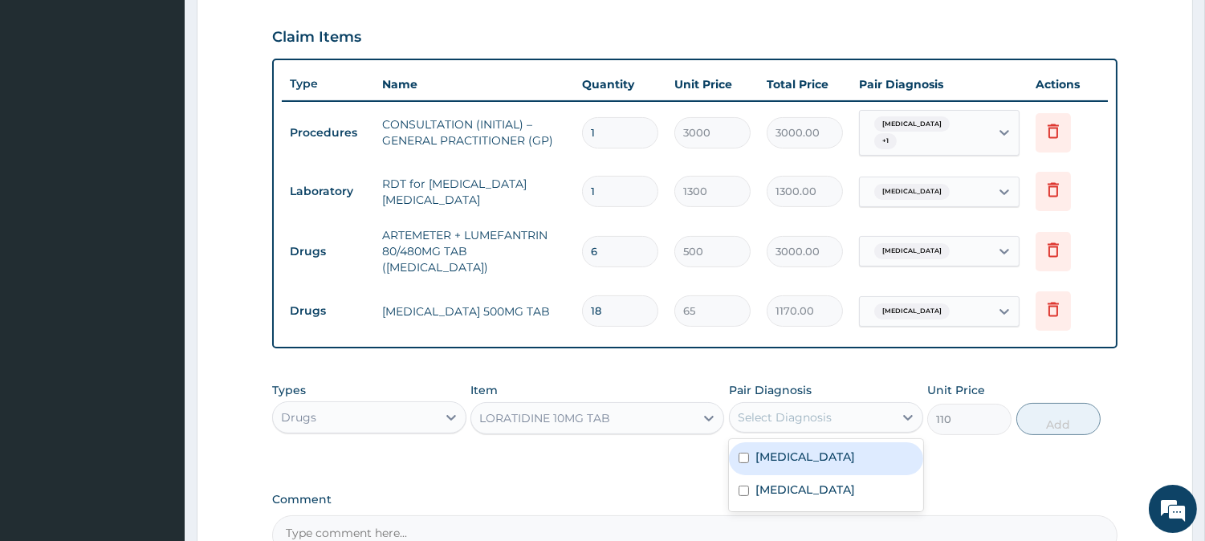
click at [800, 409] on div "Select Diagnosis" at bounding box center [785, 417] width 94 height 16
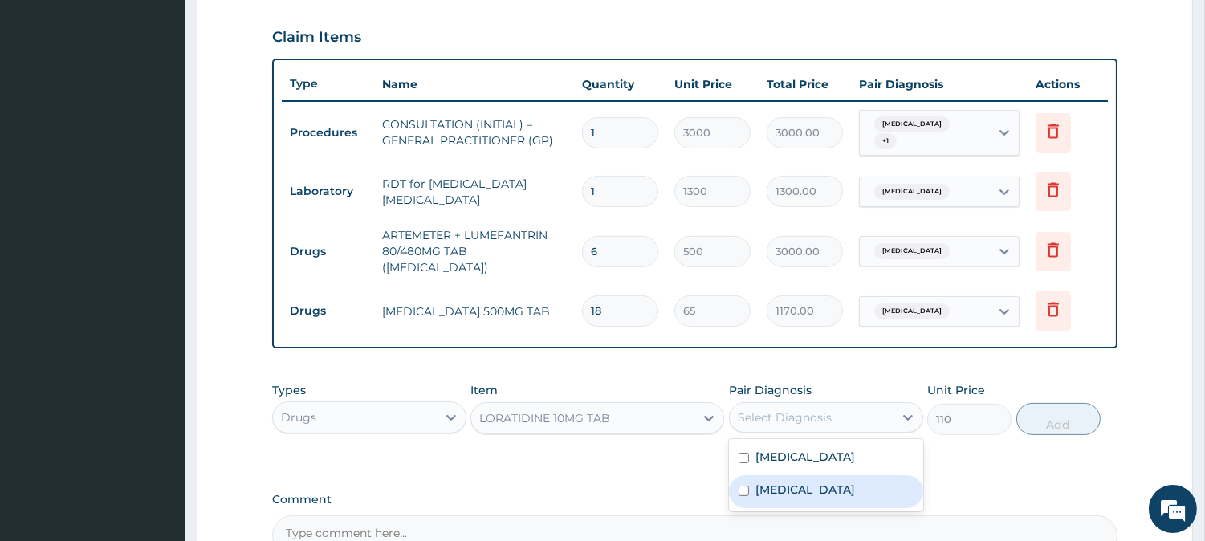
click at [837, 482] on label "Upper respiratory infection" at bounding box center [805, 490] width 100 height 16
checkbox input "true"
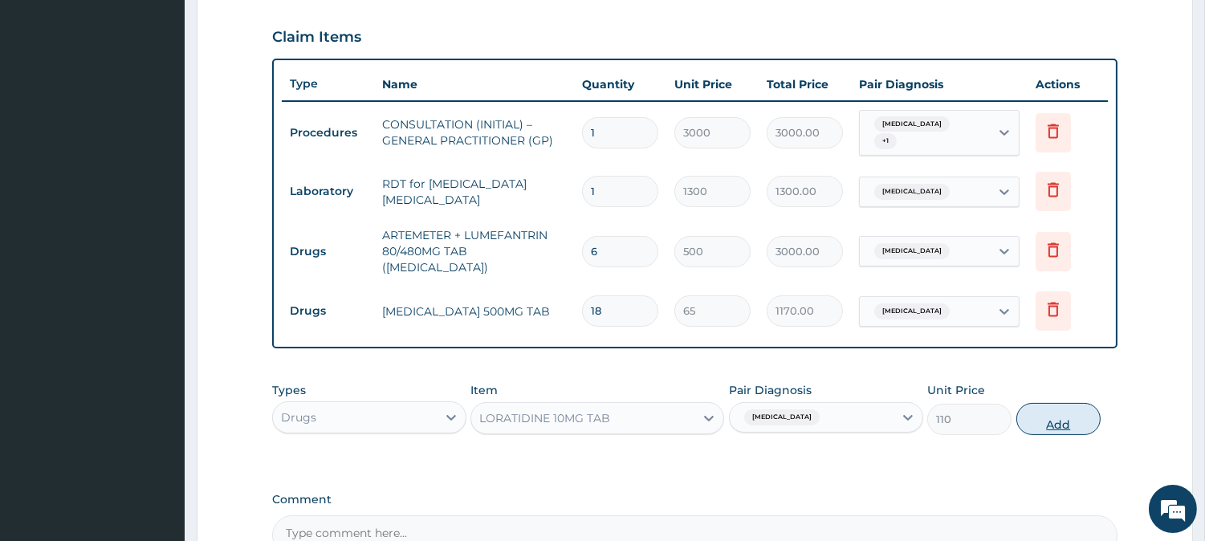
click at [1042, 404] on button "Add" at bounding box center [1058, 419] width 84 height 32
type input "0"
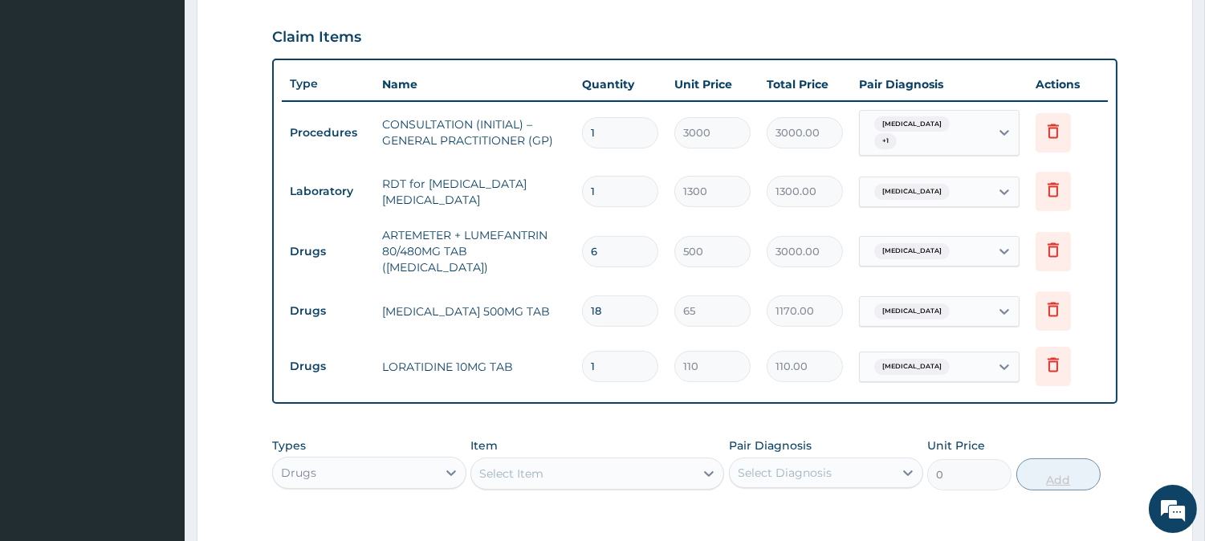
type input "10"
type input "1100.00"
type input "10"
click at [670, 461] on div "Select Item" at bounding box center [582, 474] width 223 height 26
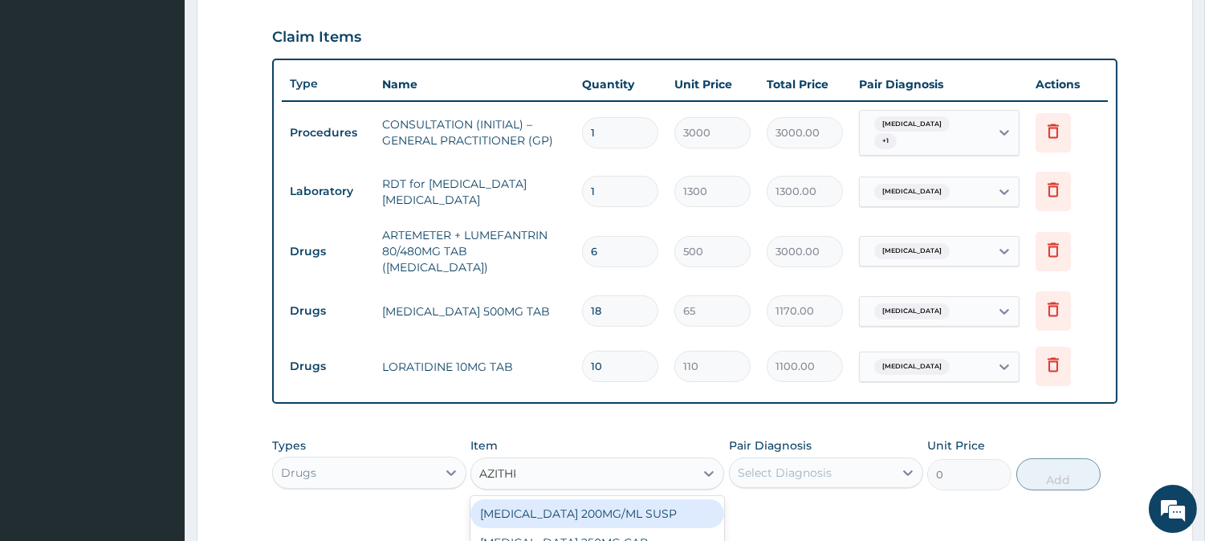
type input "AZITHRO"
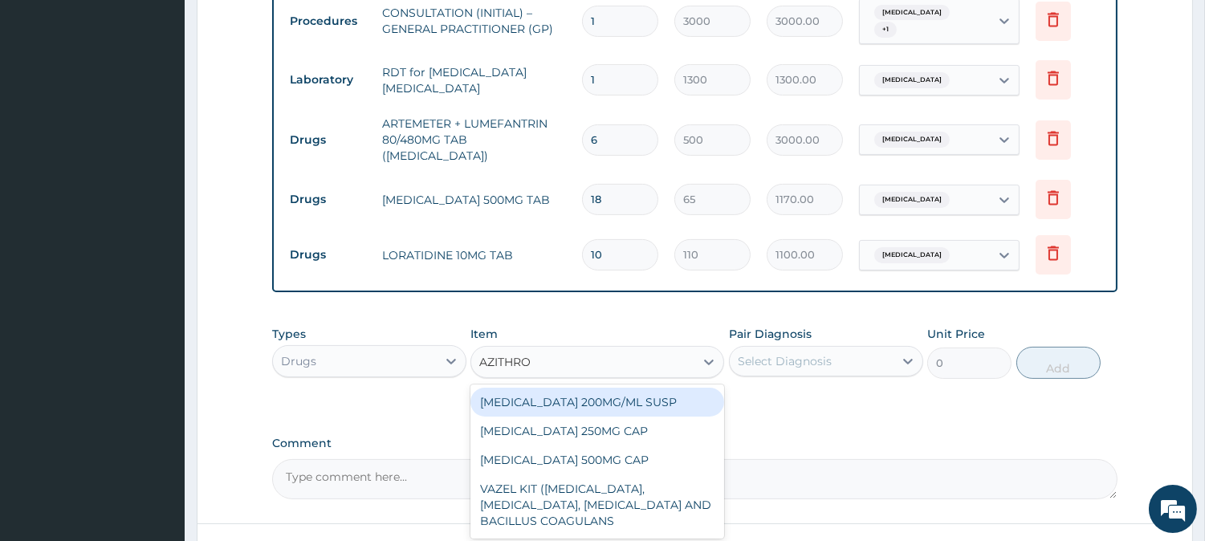
scroll to position [761, 0]
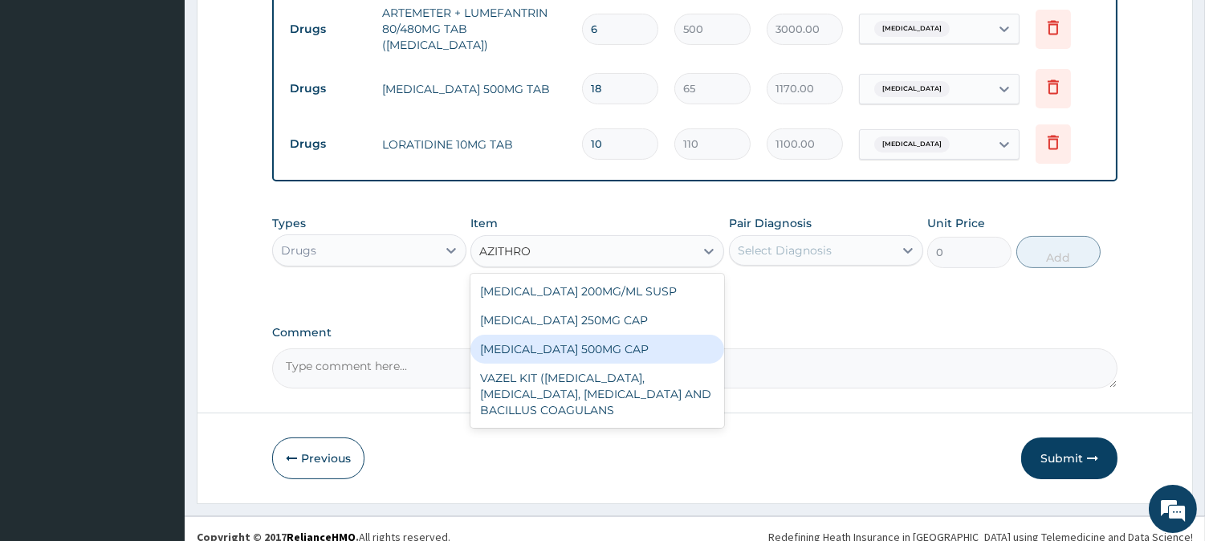
click at [684, 335] on div "AZITHROMYCIN 500MG CAP" at bounding box center [597, 349] width 254 height 29
type input "450"
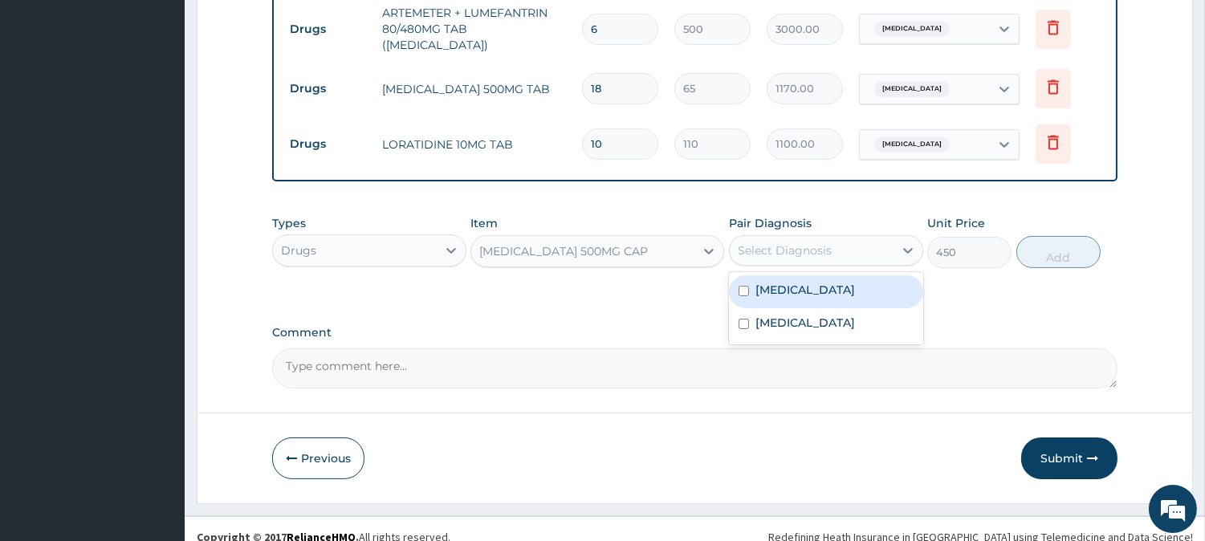
click at [843, 238] on div "Select Diagnosis" at bounding box center [812, 251] width 164 height 26
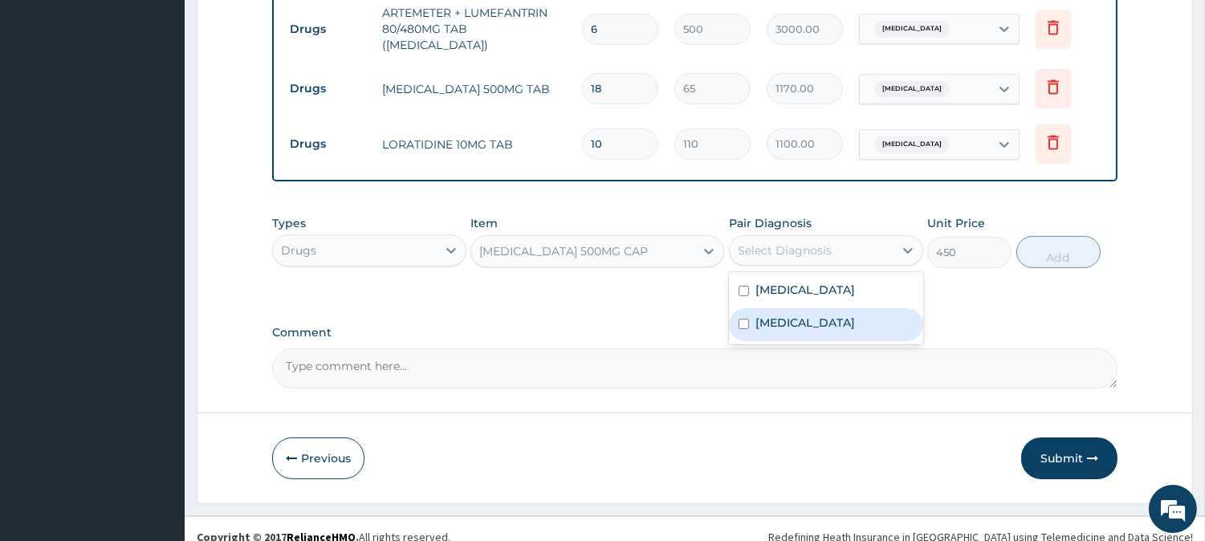
click at [853, 315] on label "Upper respiratory infection" at bounding box center [805, 323] width 100 height 16
checkbox input "true"
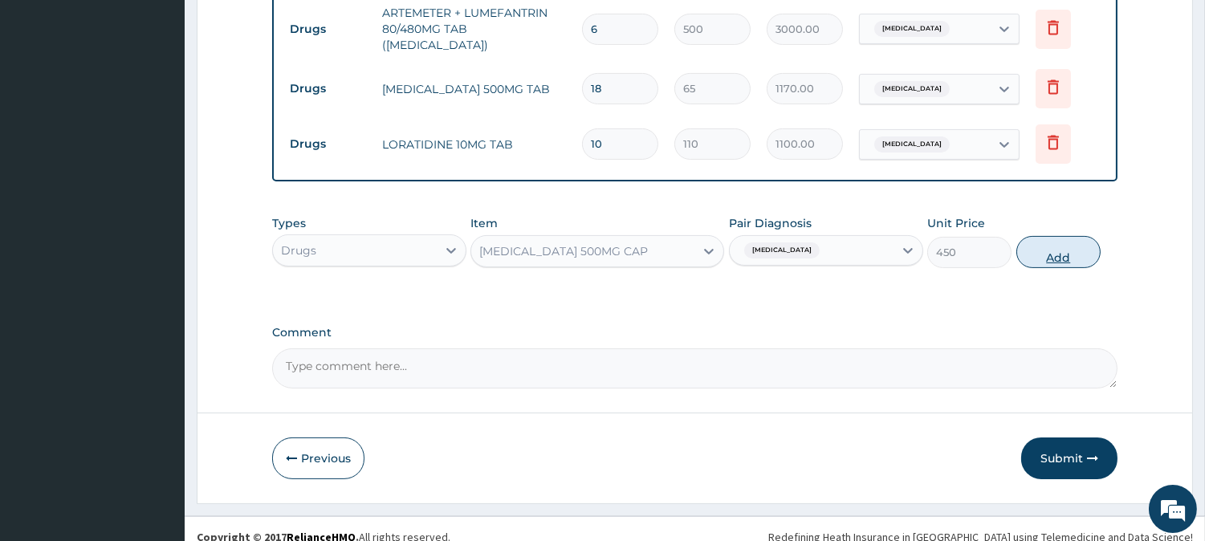
click at [1065, 242] on button "Add" at bounding box center [1058, 252] width 84 height 32
type input "0"
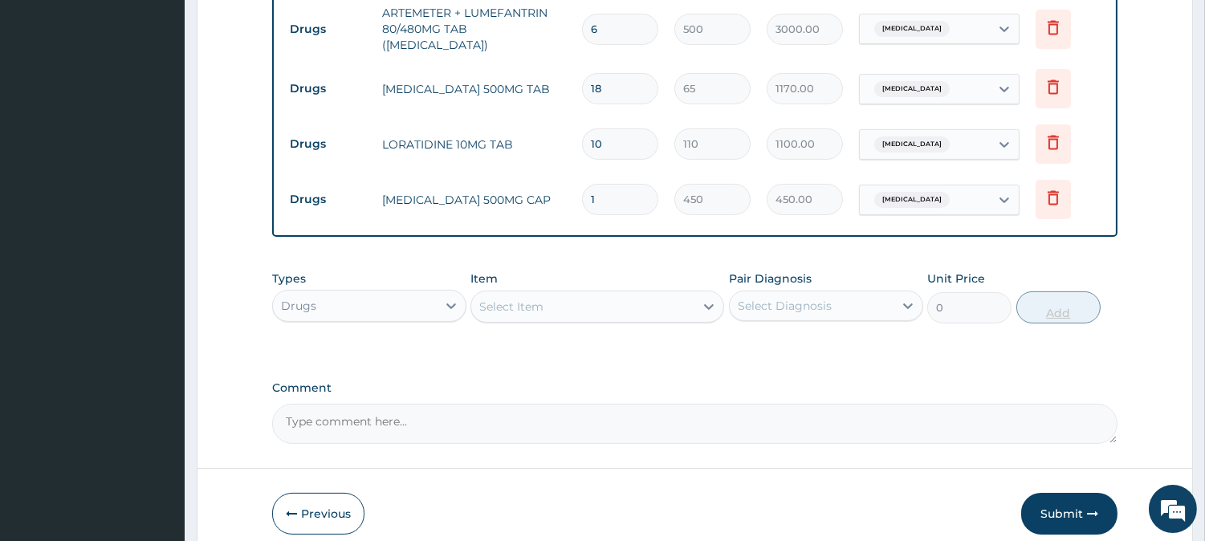
type input "0.00"
type input "6"
type input "2700.00"
type input "6"
click at [1080, 494] on button "Submit" at bounding box center [1069, 514] width 96 height 42
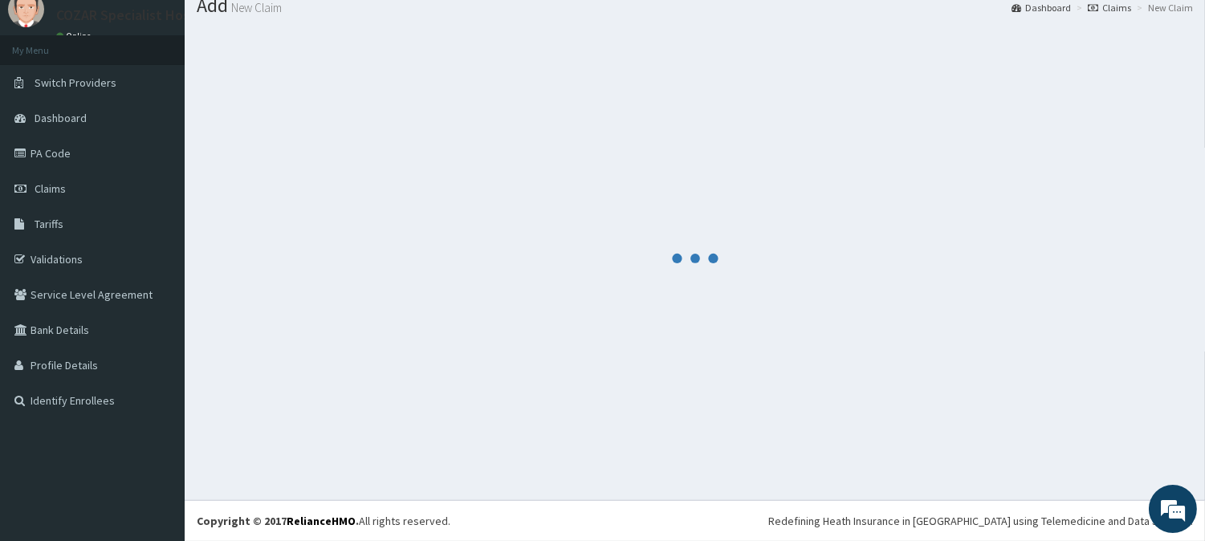
scroll to position [57, 0]
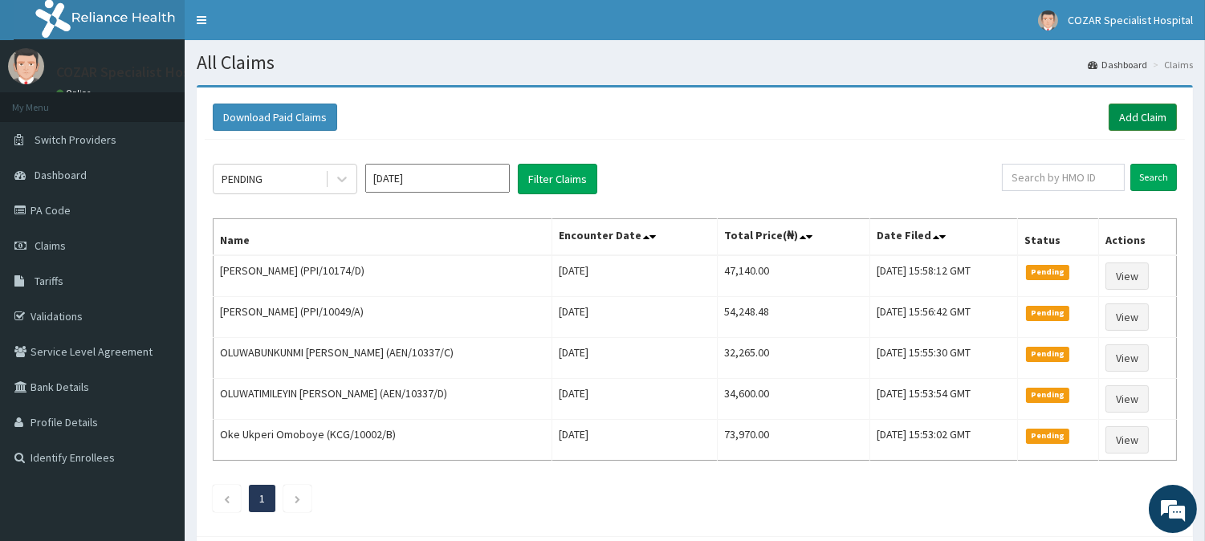
click at [1132, 116] on link "Add Claim" at bounding box center [1143, 117] width 68 height 27
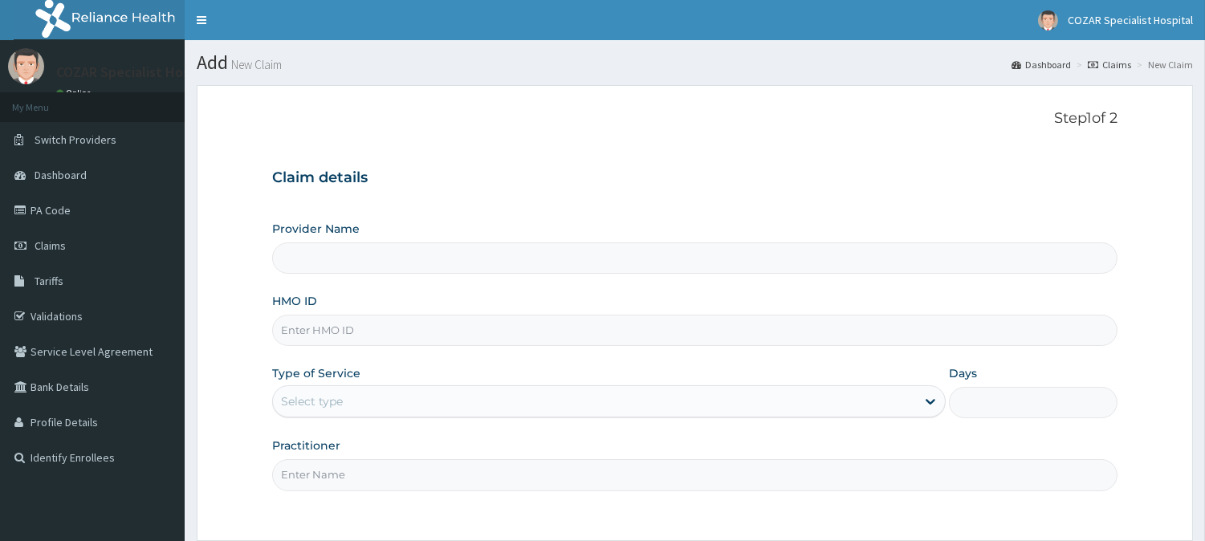
click at [373, 334] on input "HMO ID" at bounding box center [694, 330] width 845 height 31
paste input "TBE/10043/A"
type input "TBE/10043/A"
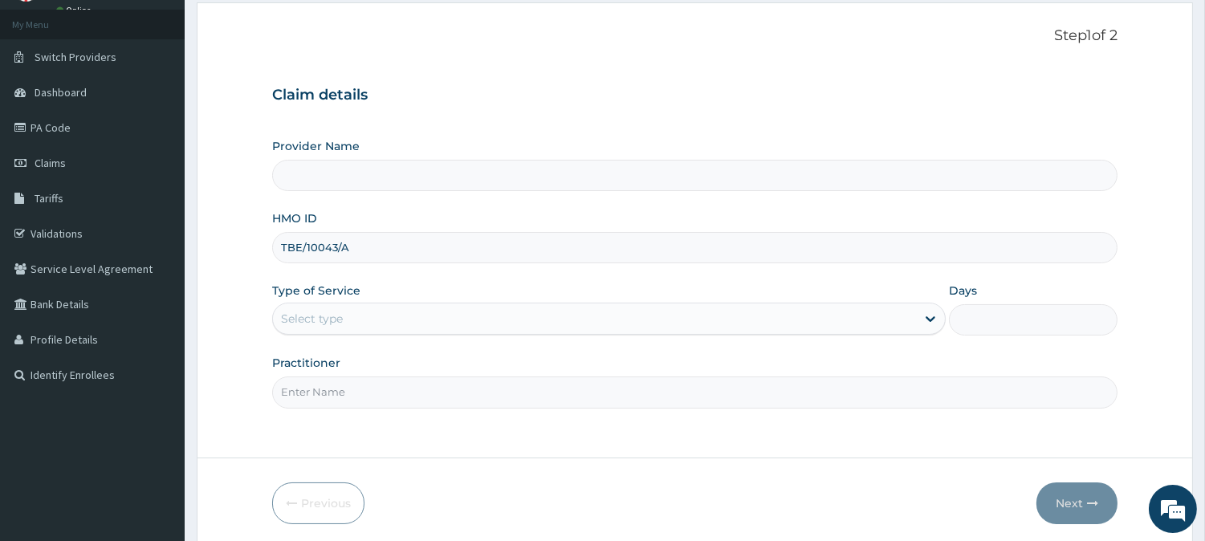
scroll to position [143, 0]
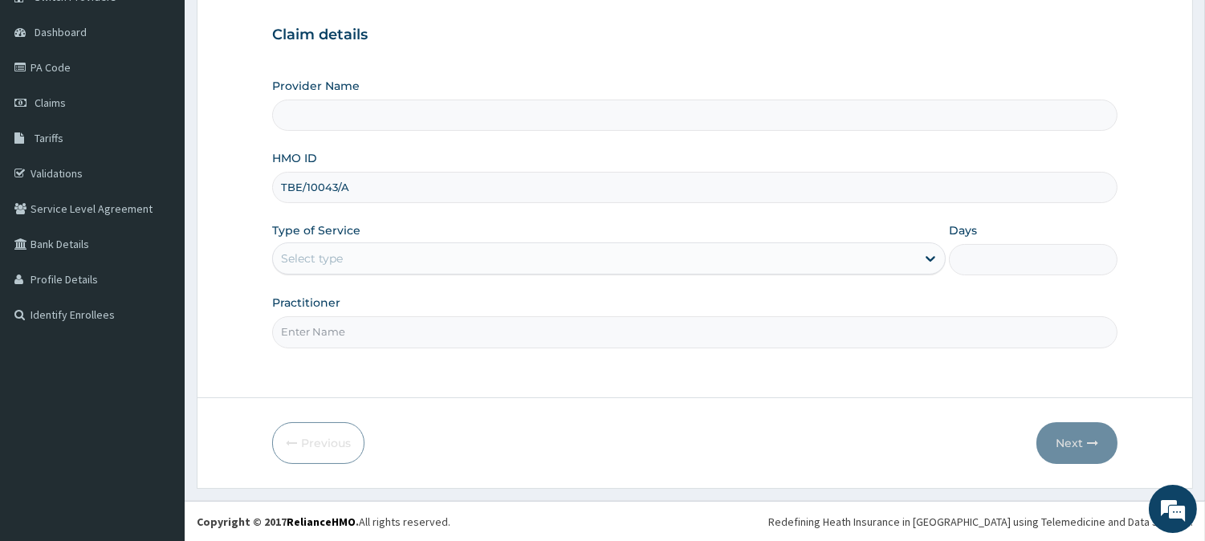
type input "Cozar Specialist Hospital"
type input "TBE/10043/A"
click at [378, 257] on div "Select type" at bounding box center [594, 259] width 643 height 26
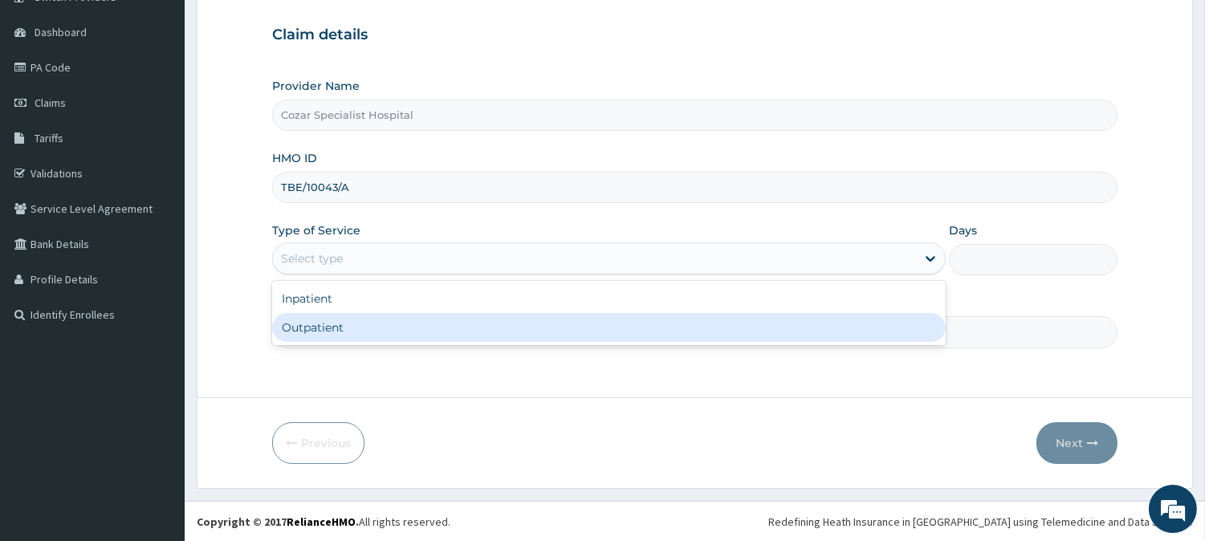
click at [379, 336] on div "Outpatient" at bounding box center [609, 327] width 674 height 29
type input "1"
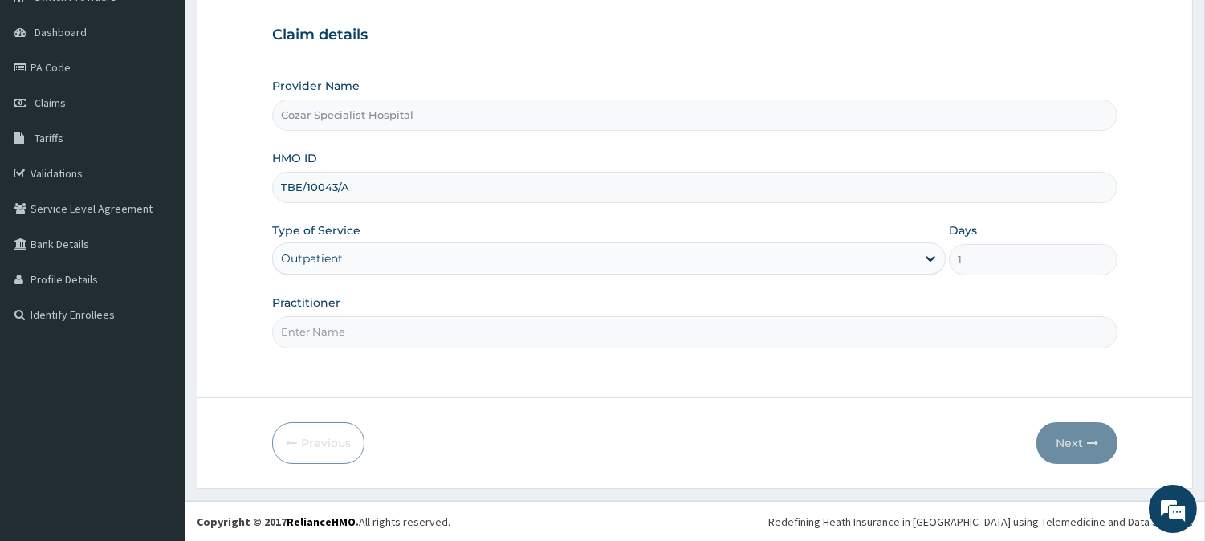
click at [389, 342] on input "Practitioner" at bounding box center [694, 331] width 845 height 31
type input "[PERSON_NAME][MEDICAL_DATA]"
click at [1096, 440] on icon "button" at bounding box center [1092, 443] width 11 height 11
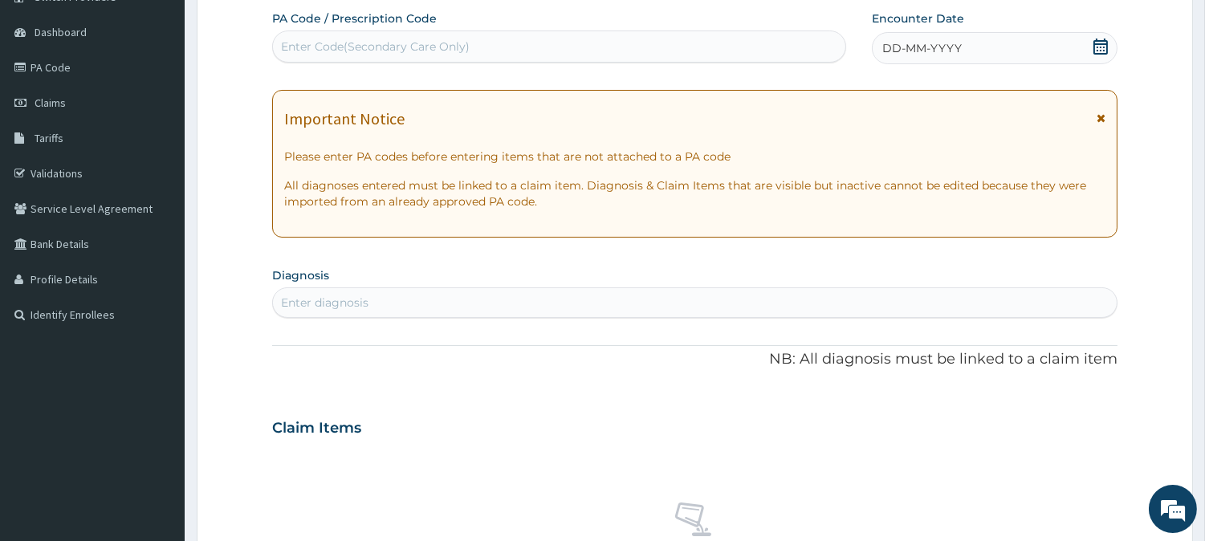
click at [1104, 48] on icon at bounding box center [1101, 47] width 16 height 16
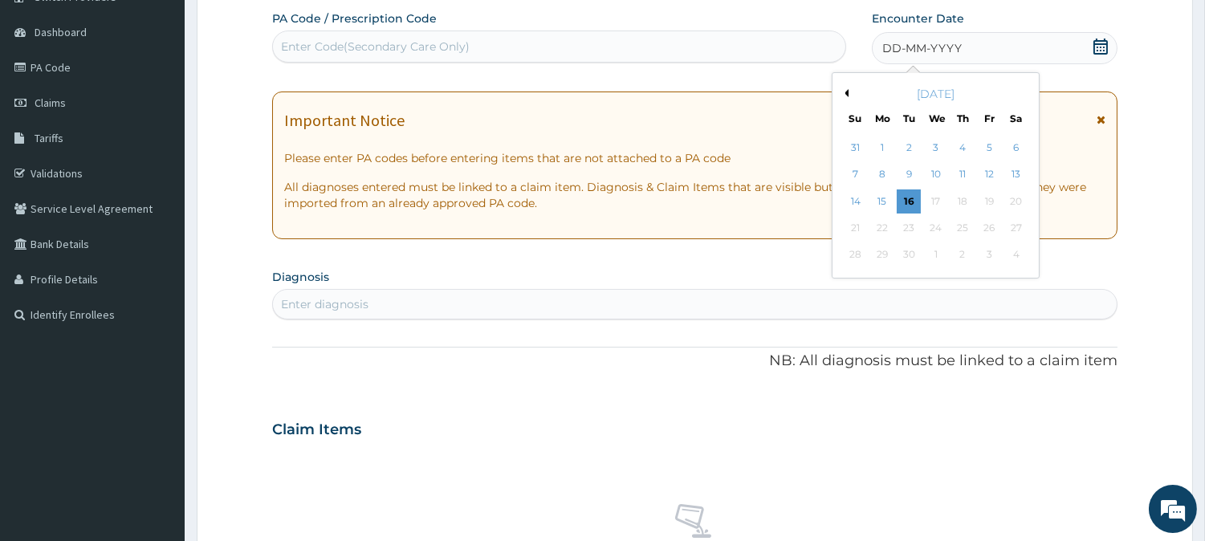
click at [845, 90] on button "Previous Month" at bounding box center [845, 93] width 8 height 8
click at [910, 231] on div "19" at bounding box center [909, 228] width 24 height 24
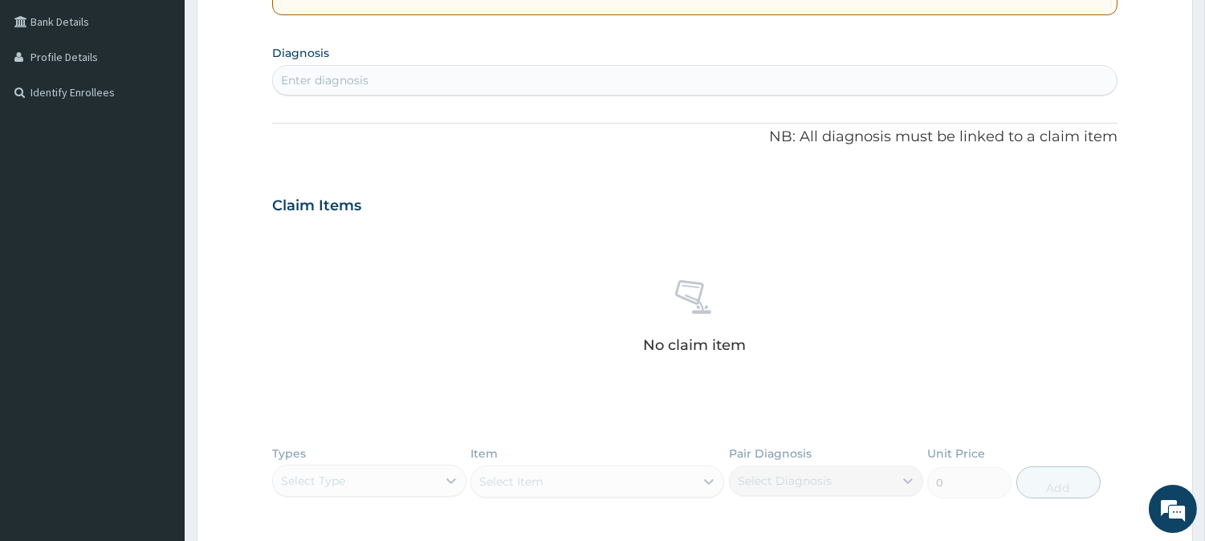
scroll to position [335, 0]
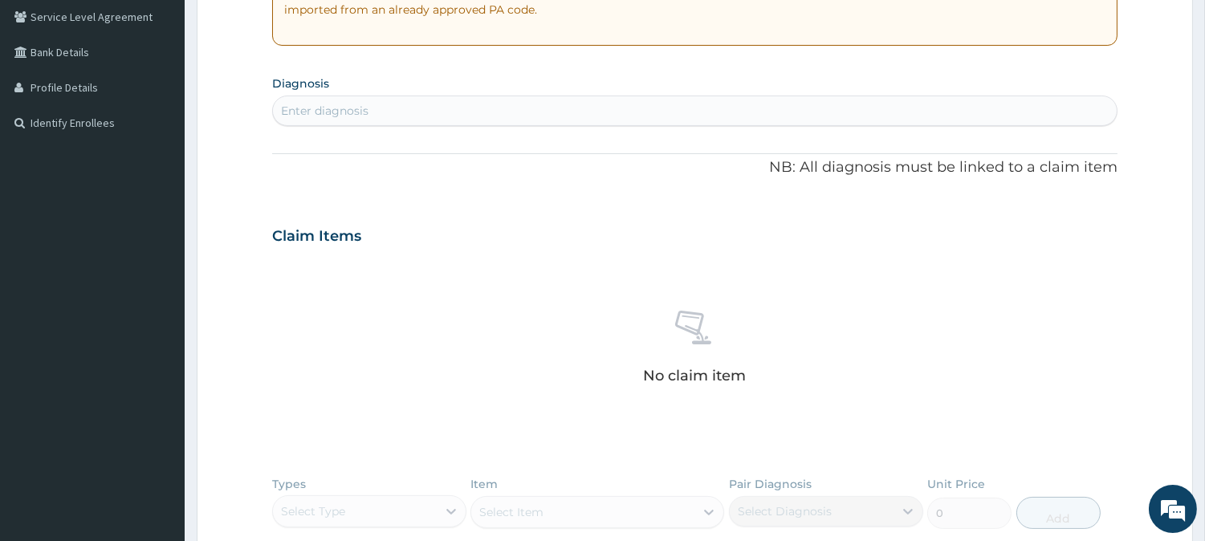
click at [508, 112] on div "Enter diagnosis" at bounding box center [695, 111] width 844 height 26
type input "MALARIA"
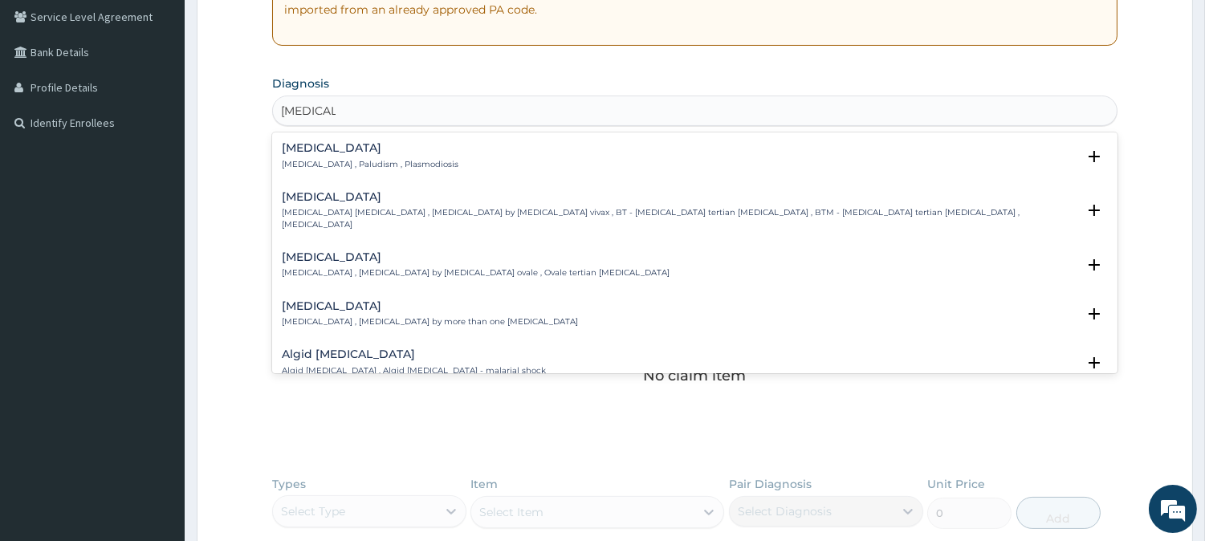
click at [446, 155] on div "Malaria Malaria , Paludism , Plasmodiosis" at bounding box center [695, 156] width 826 height 28
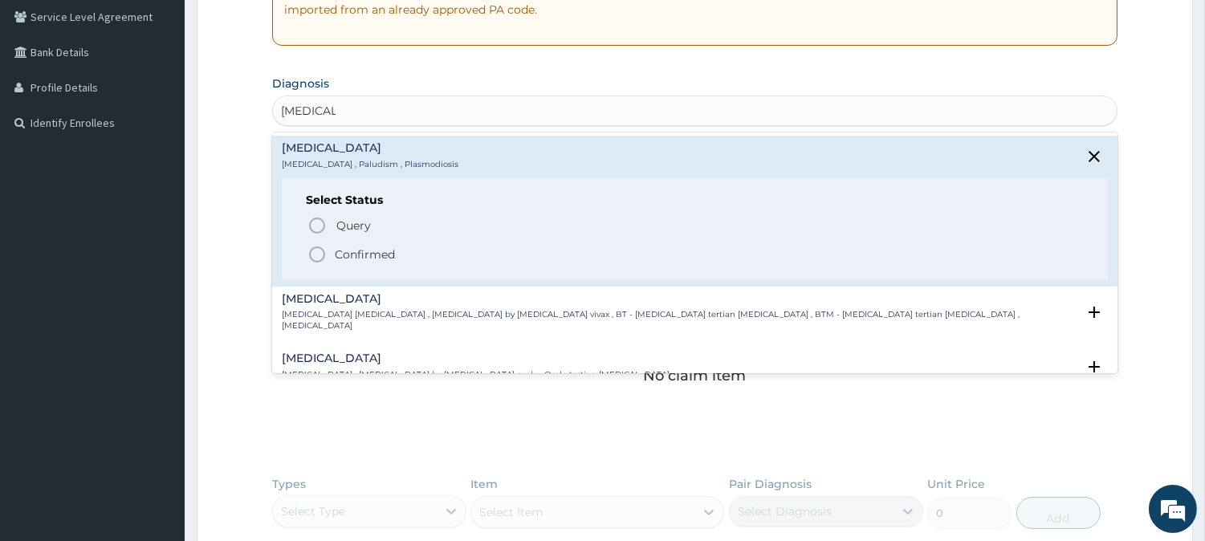
click at [323, 254] on icon "status option filled" at bounding box center [316, 254] width 19 height 19
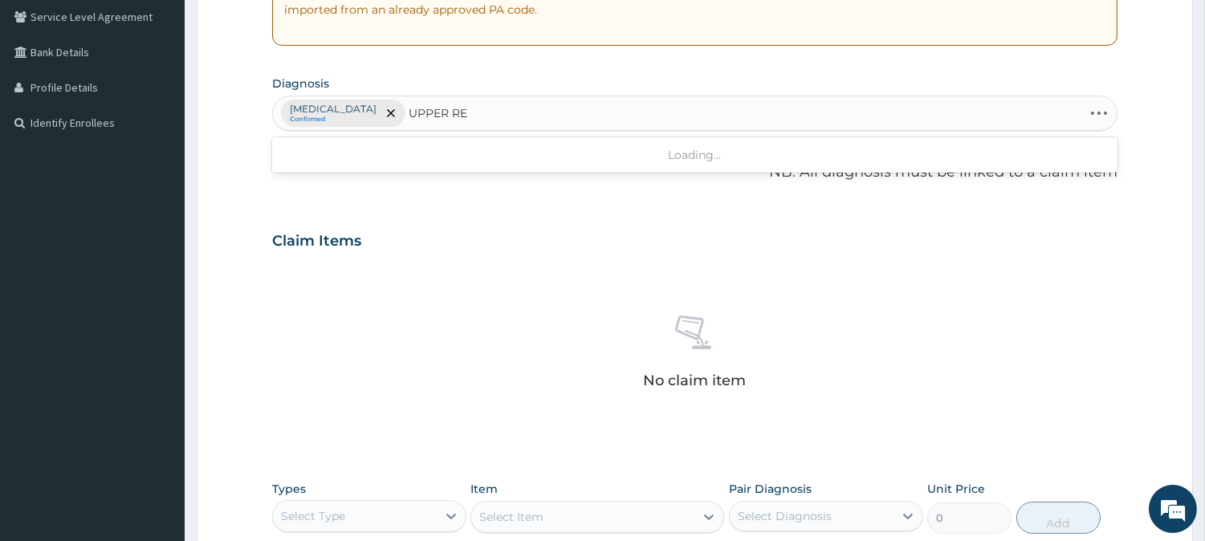
type input "UPPER RES"
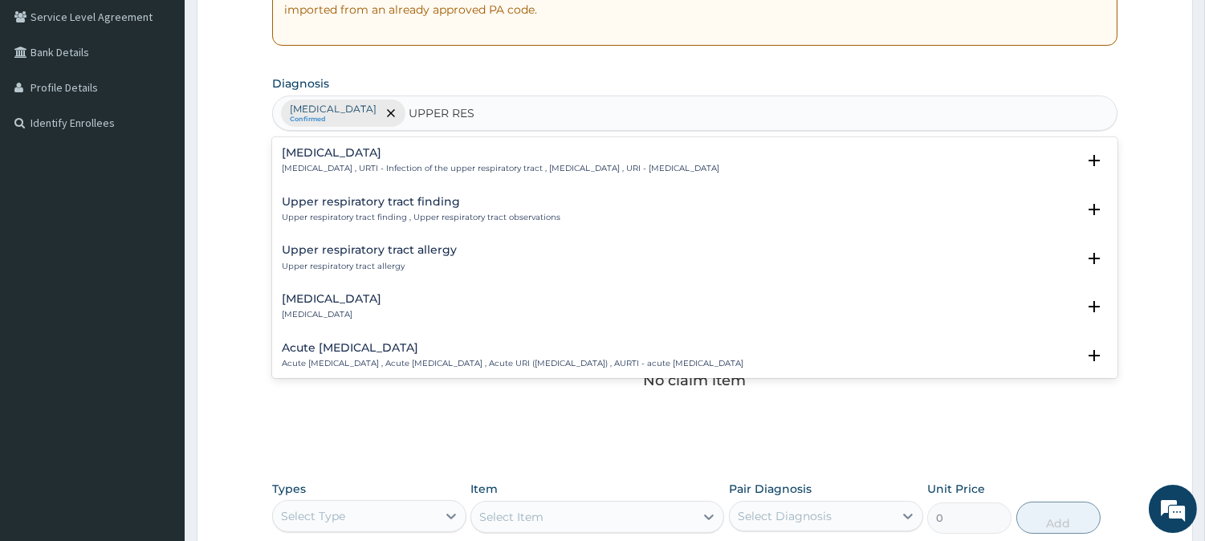
click at [679, 153] on h4 "Upper respiratory infection" at bounding box center [501, 153] width 438 height 12
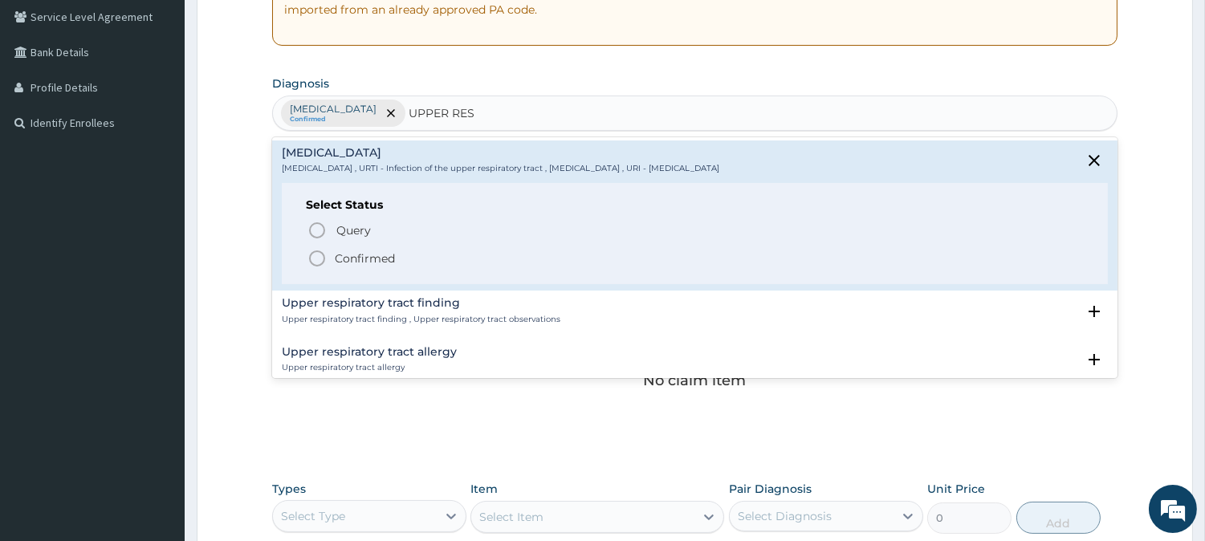
click at [418, 254] on span "Confirmed" at bounding box center [695, 258] width 776 height 19
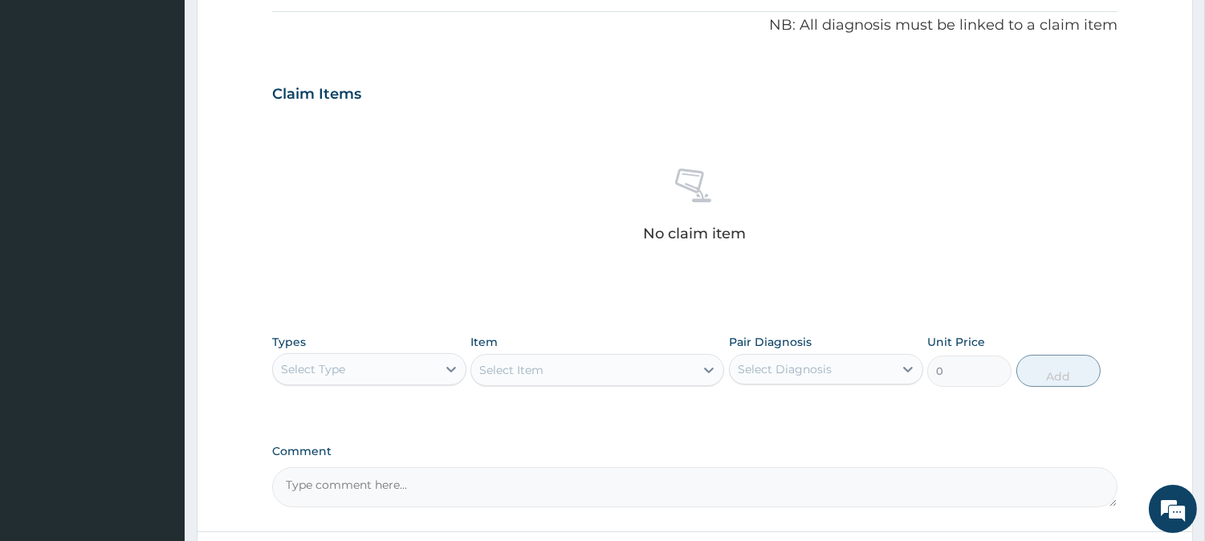
scroll to position [616, 0]
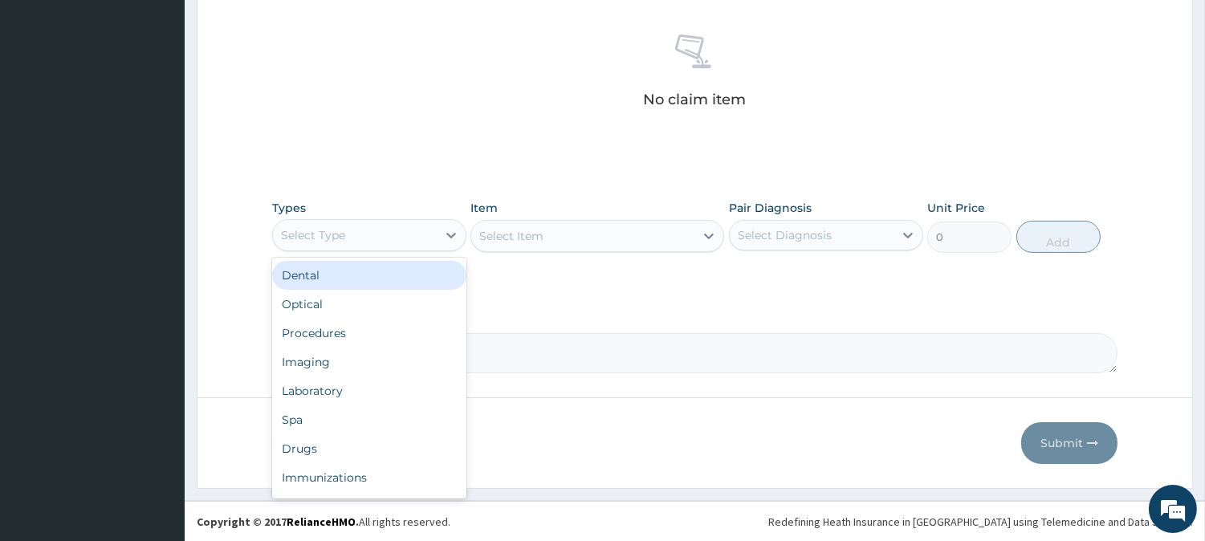
click at [412, 234] on div "Select Type" at bounding box center [355, 235] width 164 height 26
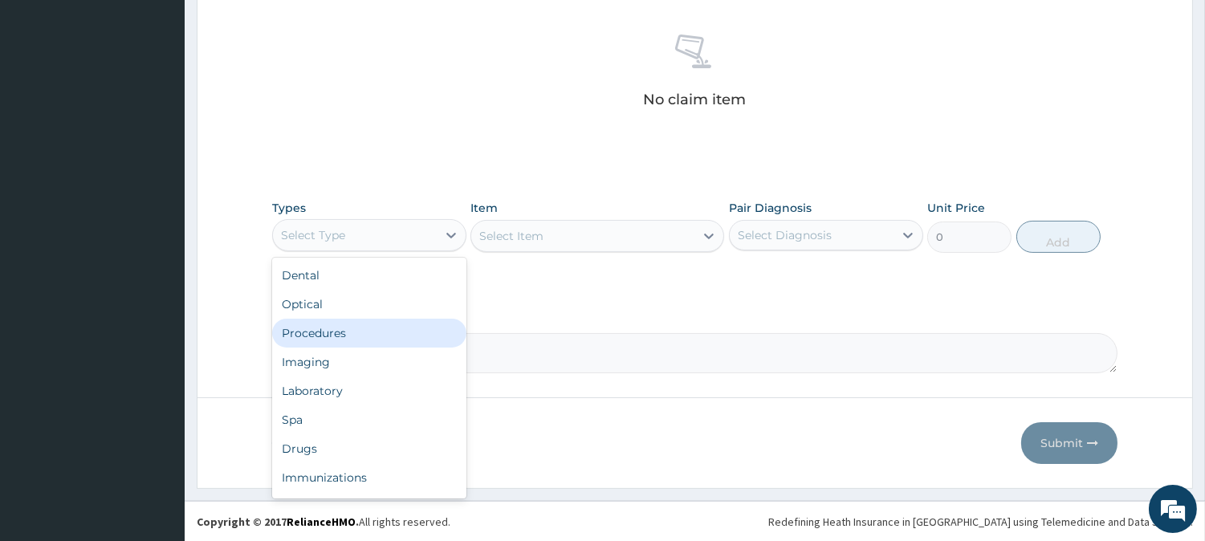
click at [415, 344] on div "Procedures" at bounding box center [369, 333] width 194 height 29
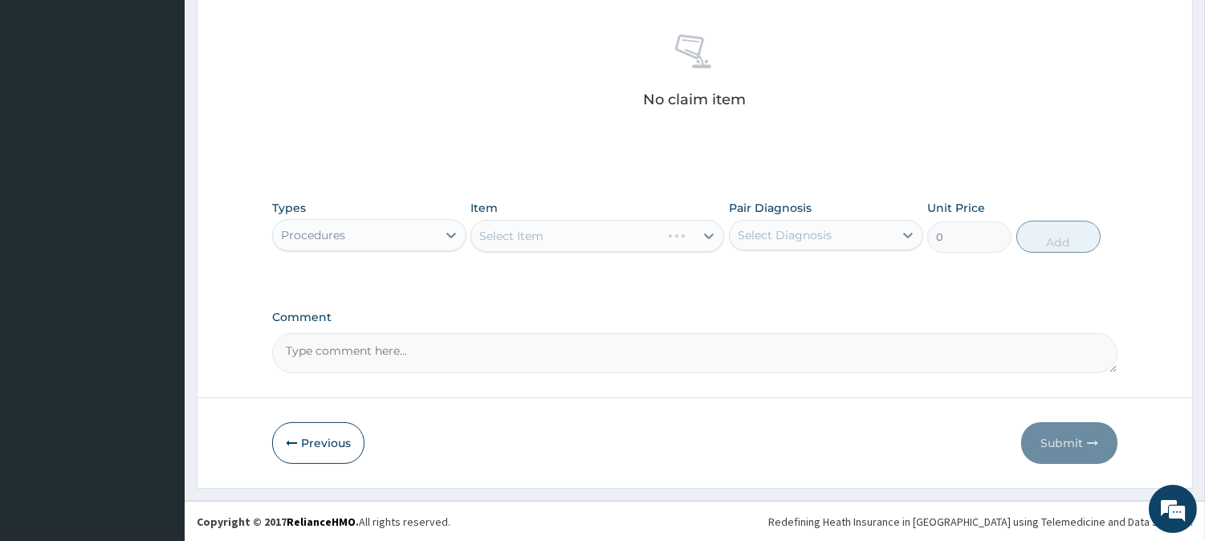
click at [637, 250] on div "Select Item" at bounding box center [597, 236] width 254 height 32
click at [655, 230] on div "Select Item" at bounding box center [597, 236] width 254 height 32
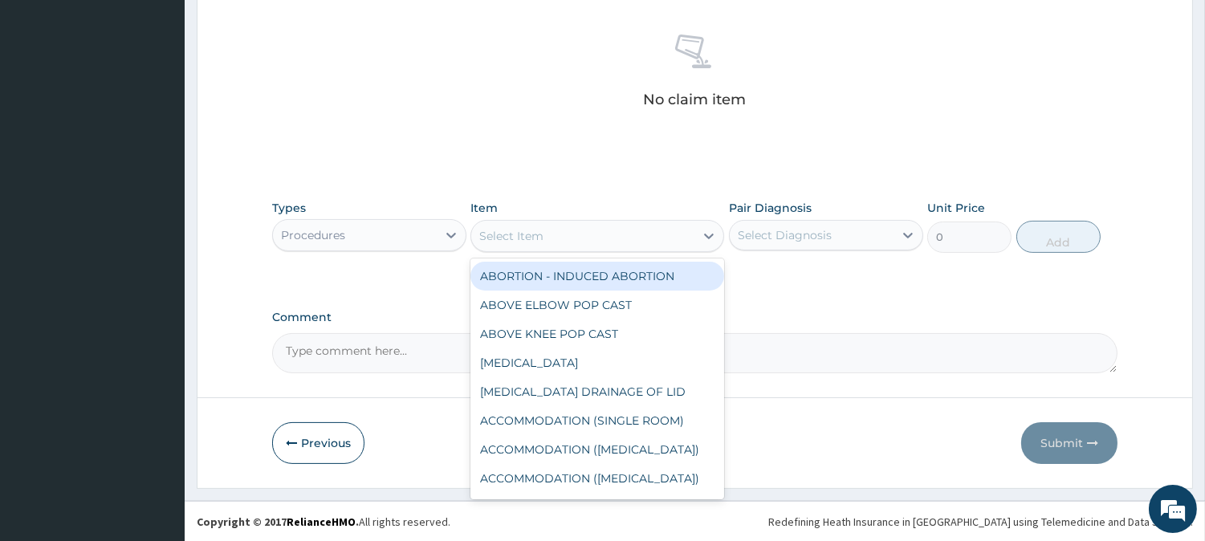
click at [655, 230] on div "Select Item" at bounding box center [582, 236] width 223 height 26
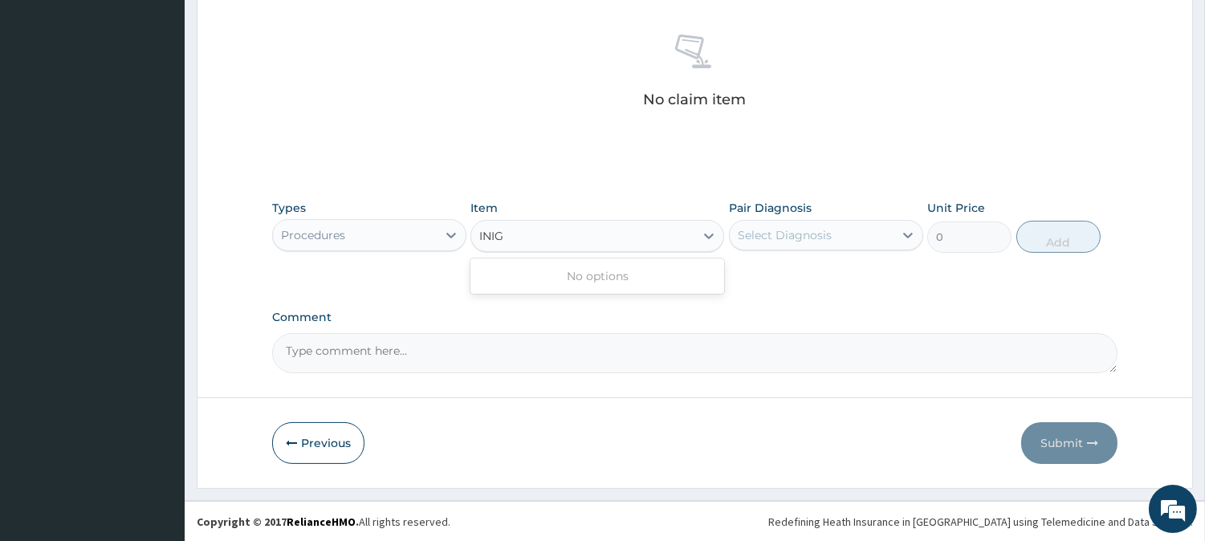
type input "INI"
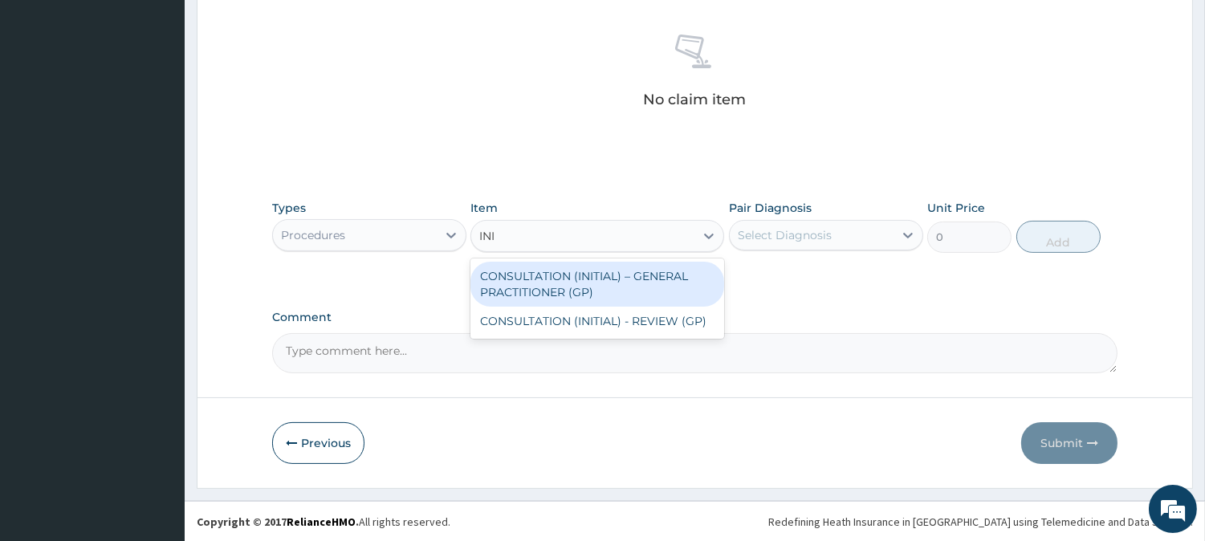
click at [671, 279] on div "CONSULTATION (INITIAL) – GENERAL PRACTITIONER (GP)" at bounding box center [597, 284] width 254 height 45
type input "3000"
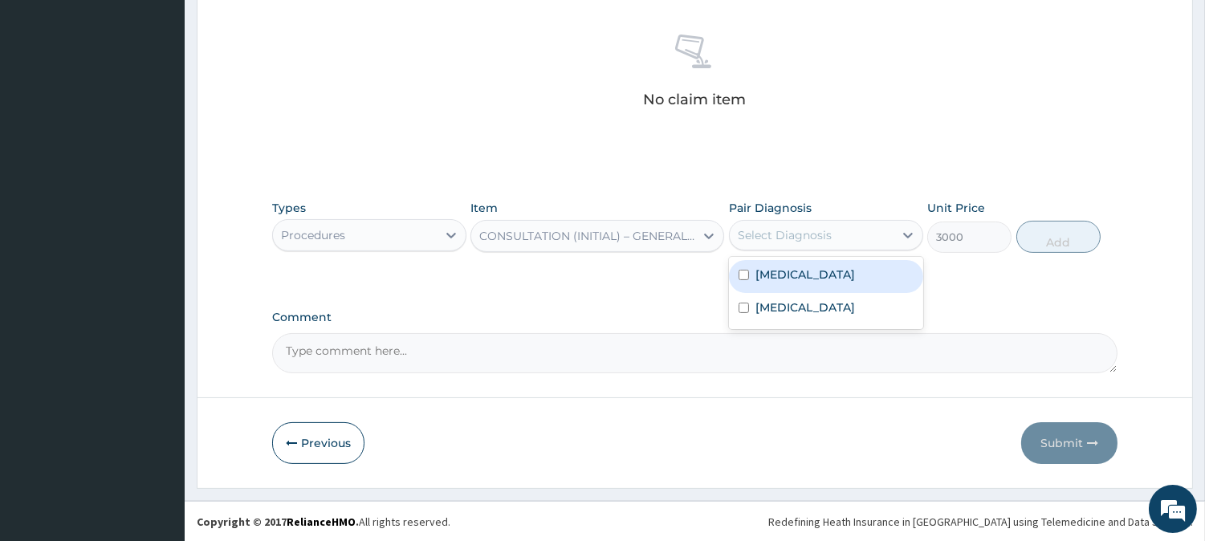
click at [813, 228] on div "Select Diagnosis" at bounding box center [785, 235] width 94 height 16
click at [836, 274] on div "Malaria" at bounding box center [826, 276] width 194 height 33
checkbox input "true"
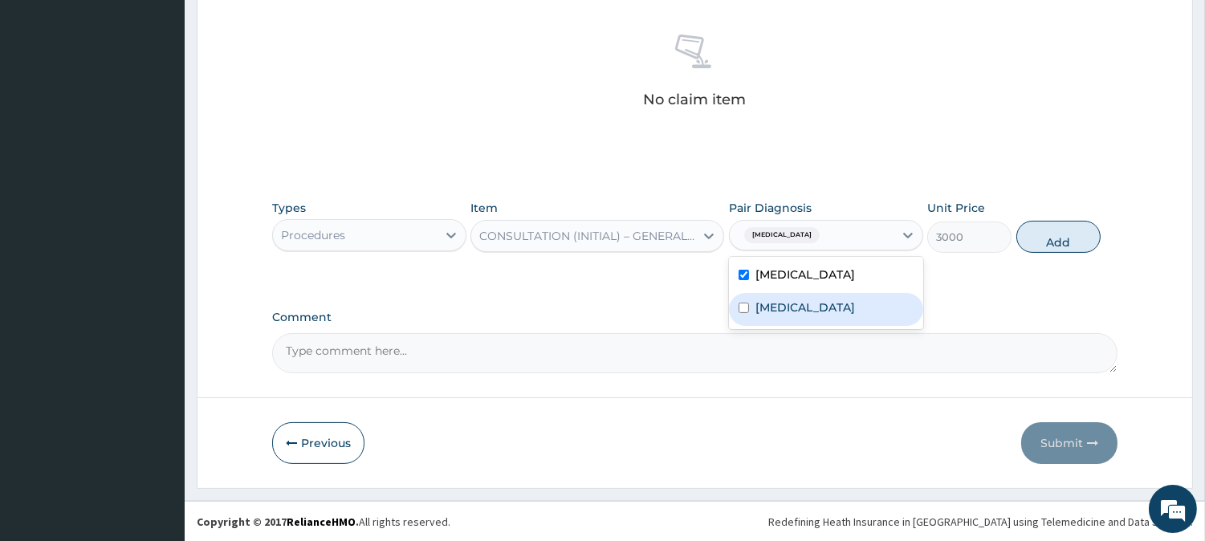
click at [848, 307] on label "Upper respiratory infection" at bounding box center [805, 307] width 100 height 16
checkbox input "true"
click at [1081, 229] on button "Add" at bounding box center [1058, 237] width 84 height 32
type input "0"
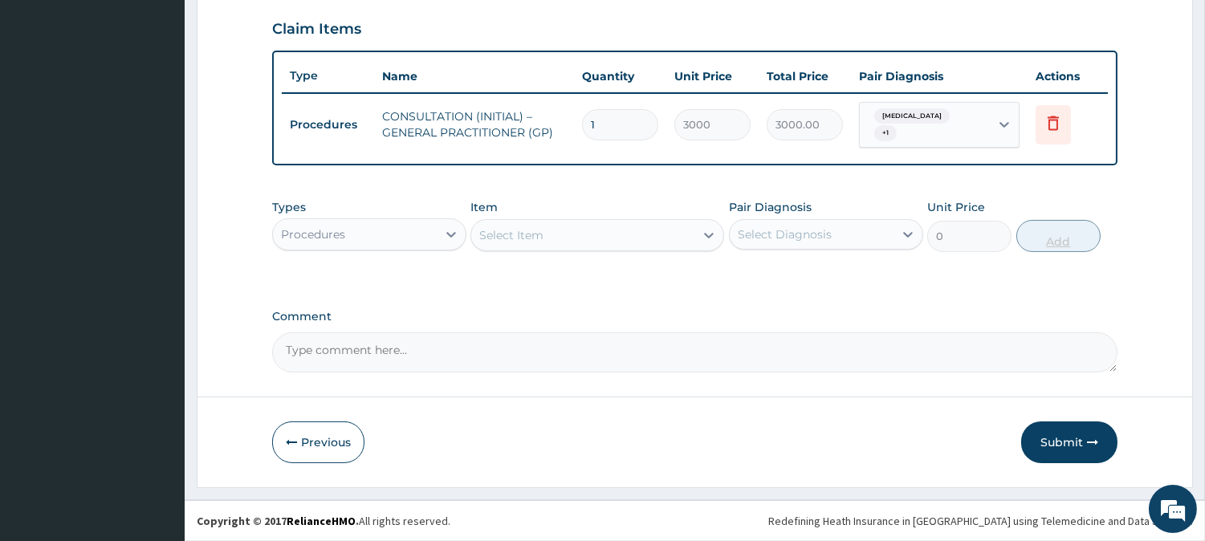
scroll to position [539, 0]
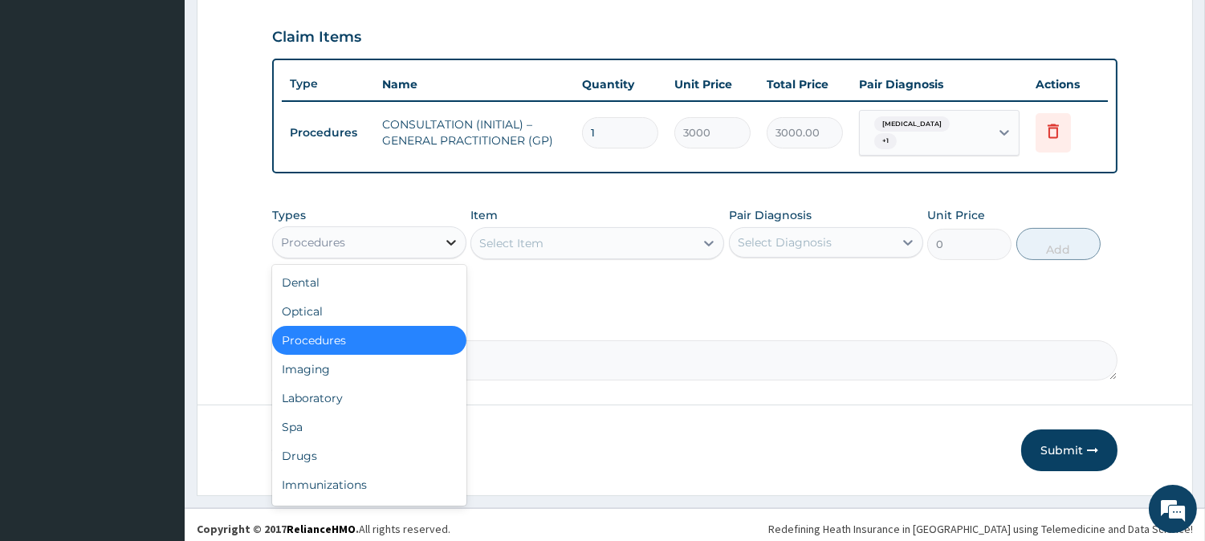
click at [440, 236] on div at bounding box center [451, 242] width 29 height 29
click at [409, 389] on div "Laboratory" at bounding box center [369, 398] width 194 height 29
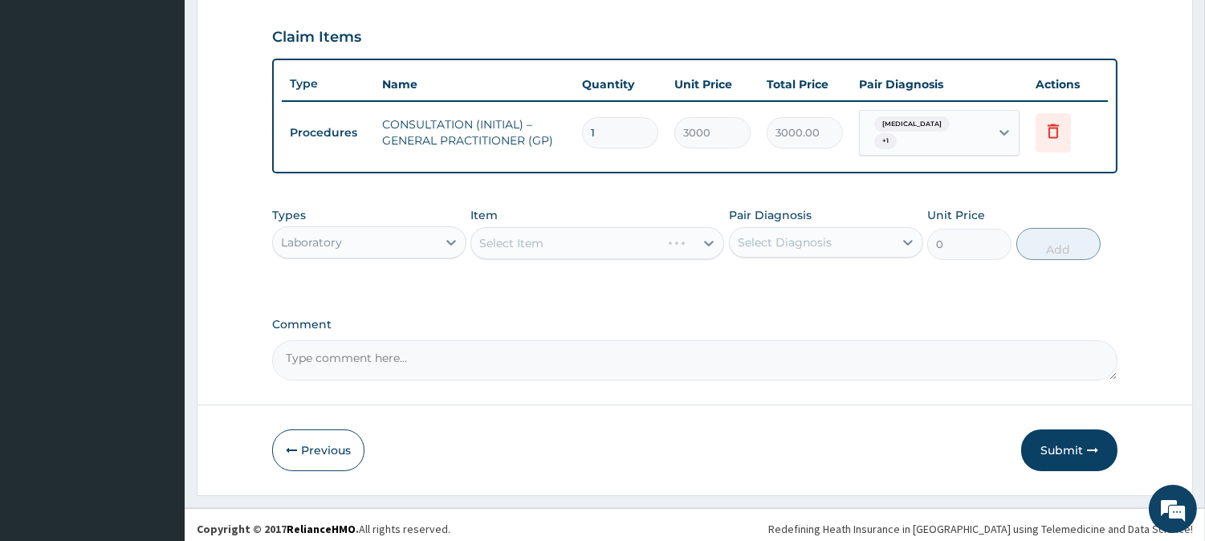
click at [629, 243] on div "Select Item" at bounding box center [597, 243] width 254 height 32
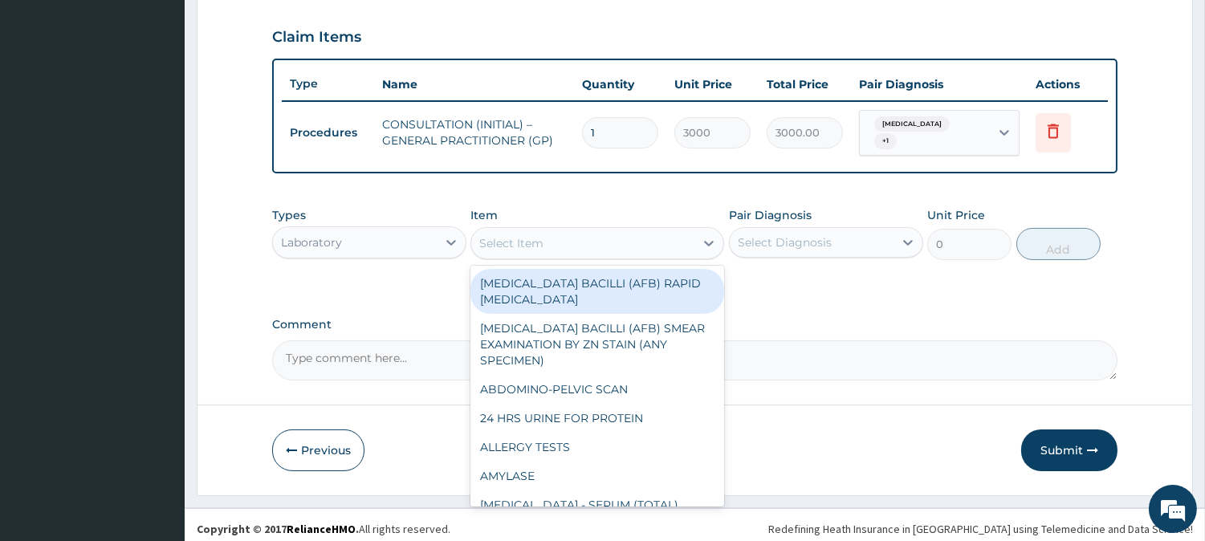
click at [639, 237] on div "Select Item" at bounding box center [582, 243] width 223 height 26
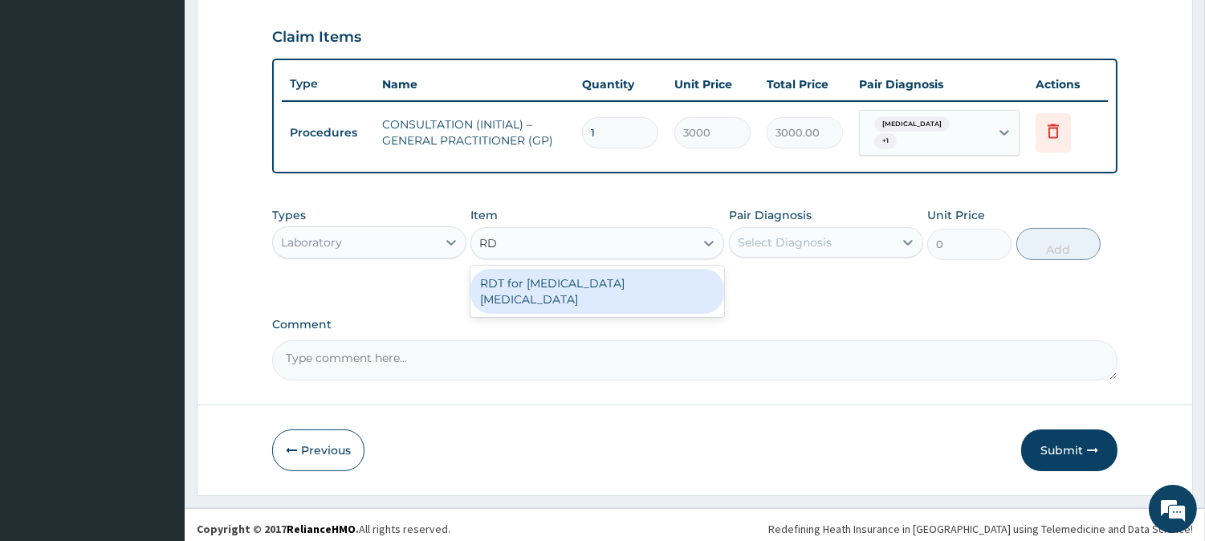
type input "RDT"
click at [647, 279] on div "RDT for Malaria Parasite" at bounding box center [597, 291] width 254 height 45
type input "1300"
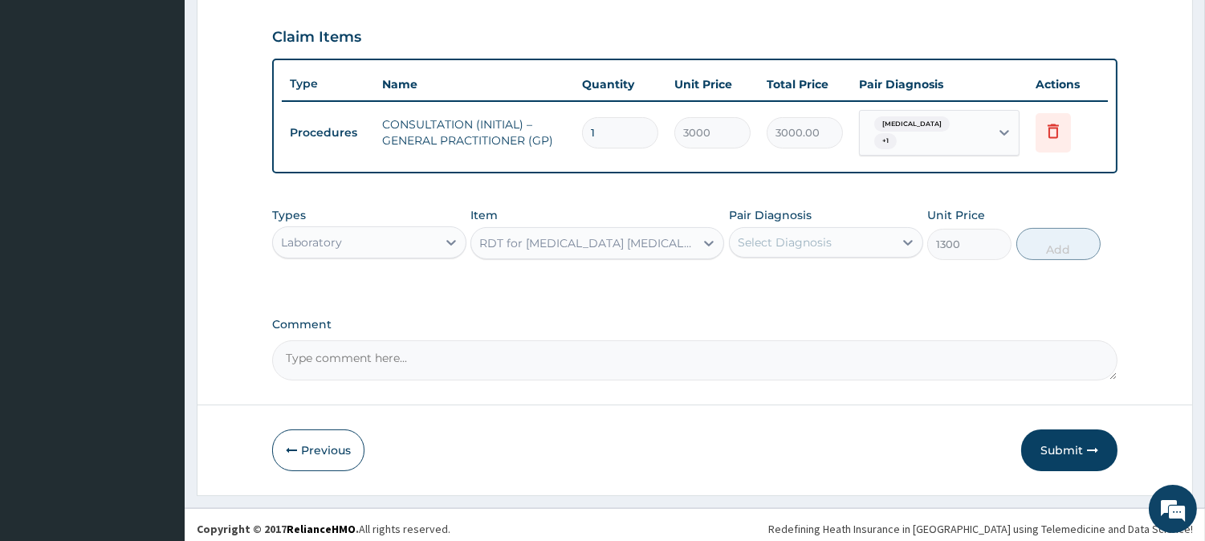
click at [821, 227] on div "Select Diagnosis" at bounding box center [826, 242] width 194 height 31
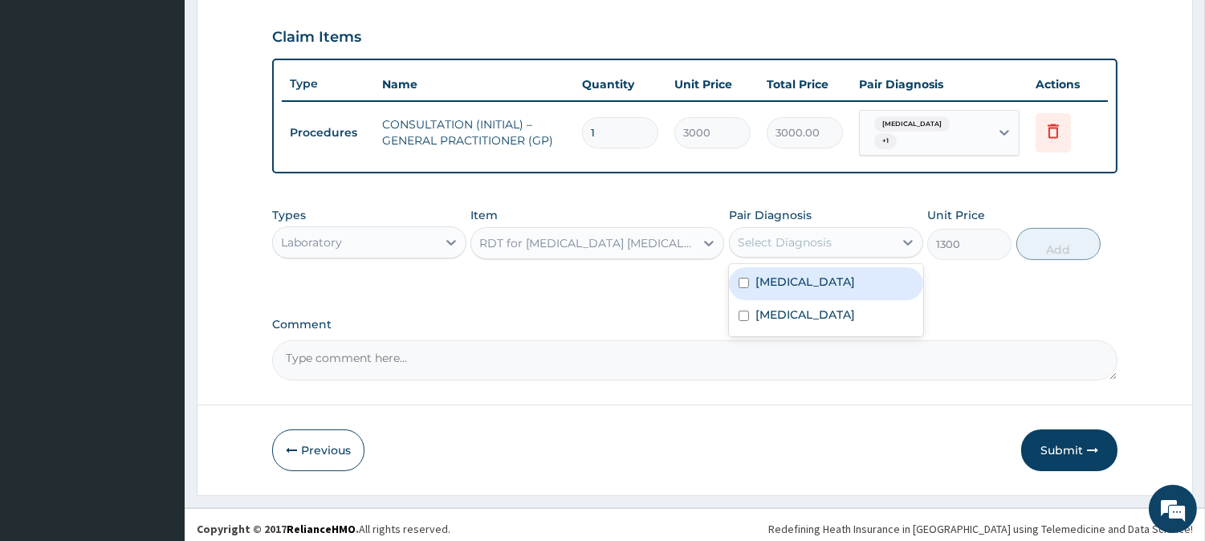
click at [829, 269] on div "Malaria" at bounding box center [826, 283] width 194 height 33
checkbox input "true"
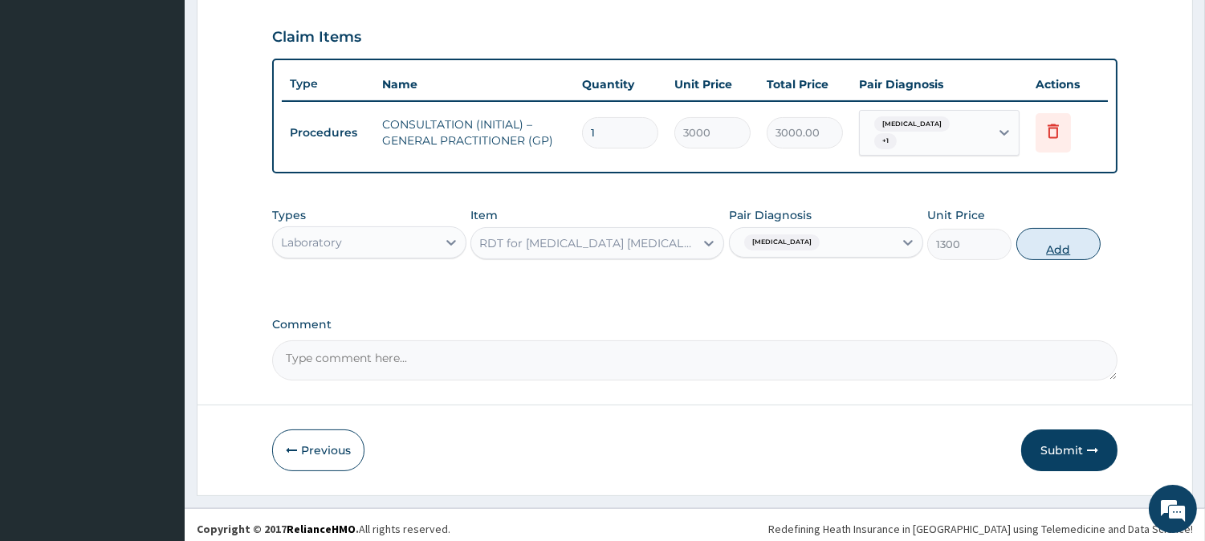
click at [1074, 239] on button "Add" at bounding box center [1058, 244] width 84 height 32
type input "0"
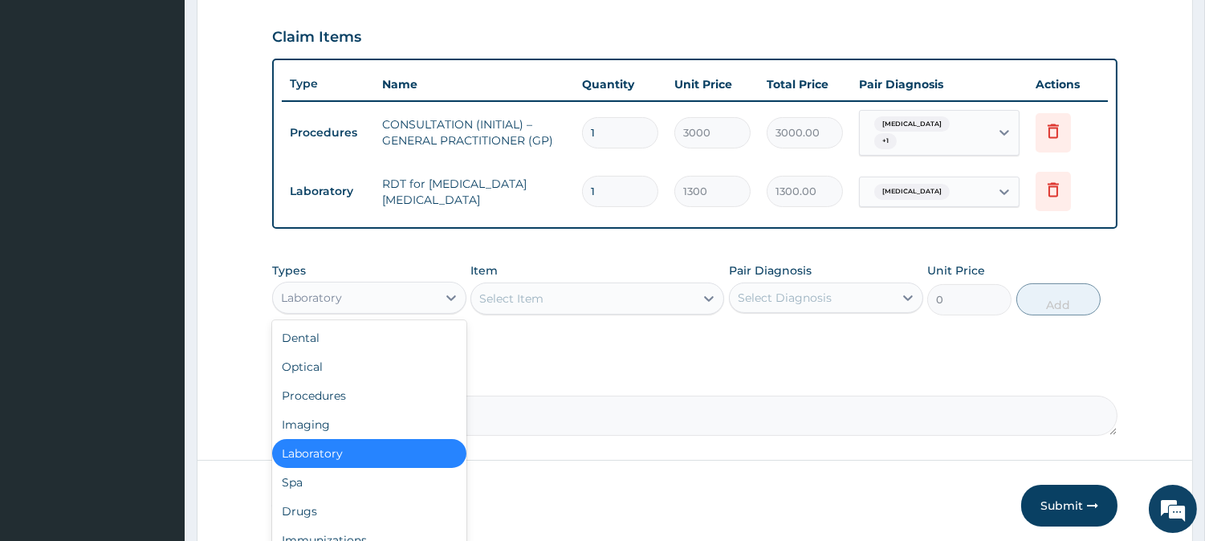
click at [387, 294] on div "Laboratory" at bounding box center [355, 298] width 164 height 26
click at [563, 286] on div "Select Item" at bounding box center [582, 299] width 223 height 26
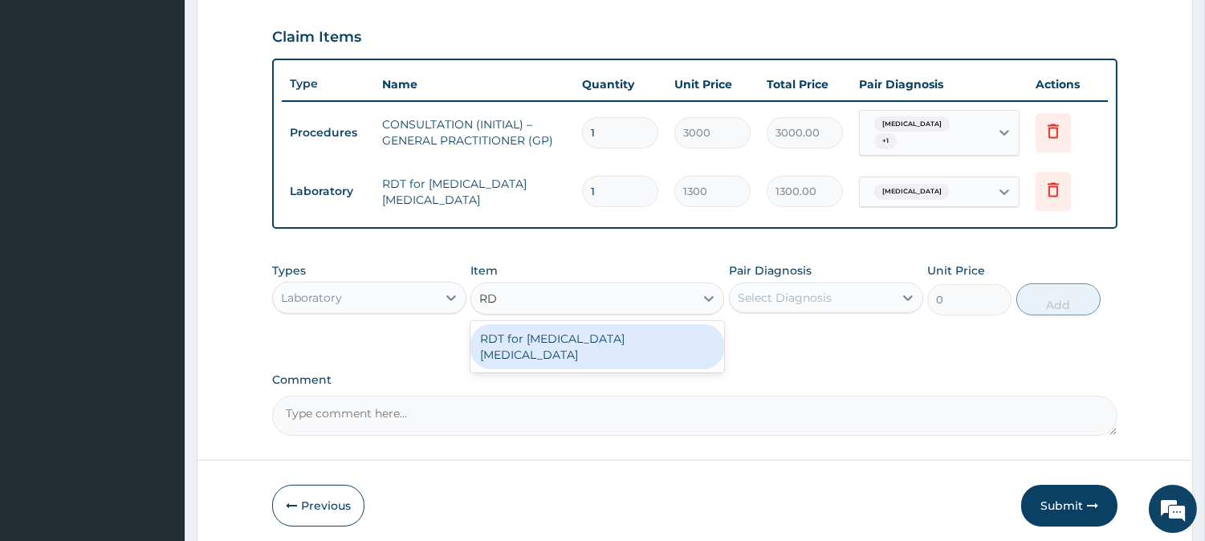
type input "RDT"
click at [656, 332] on div "RDT for Malaria Parasite" at bounding box center [597, 346] width 254 height 45
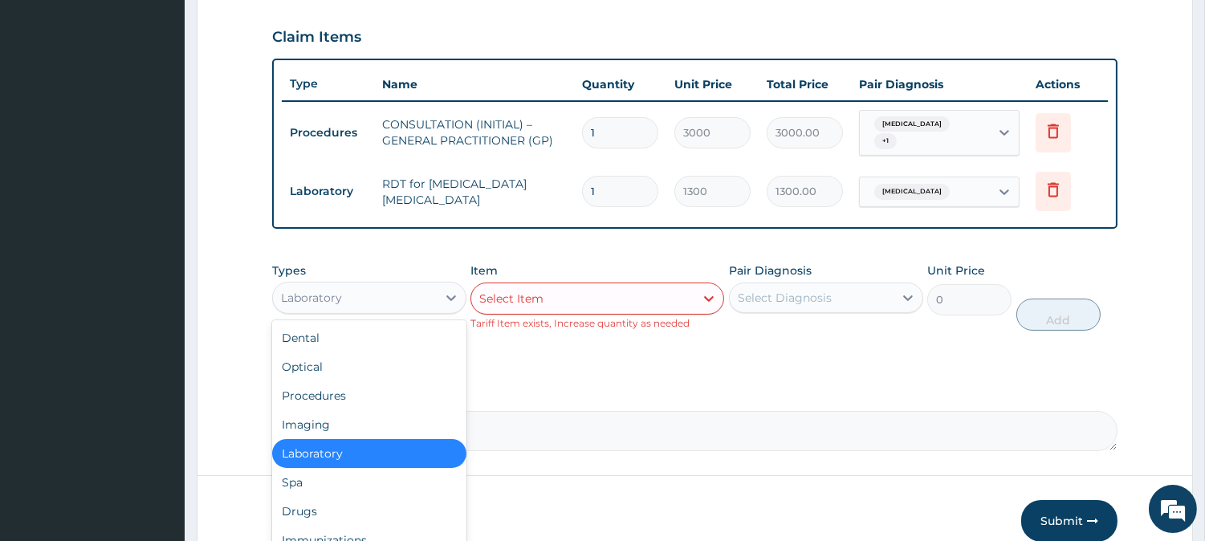
click at [380, 303] on div "Laboratory" at bounding box center [369, 298] width 194 height 32
click at [350, 497] on div "Drugs" at bounding box center [369, 511] width 194 height 29
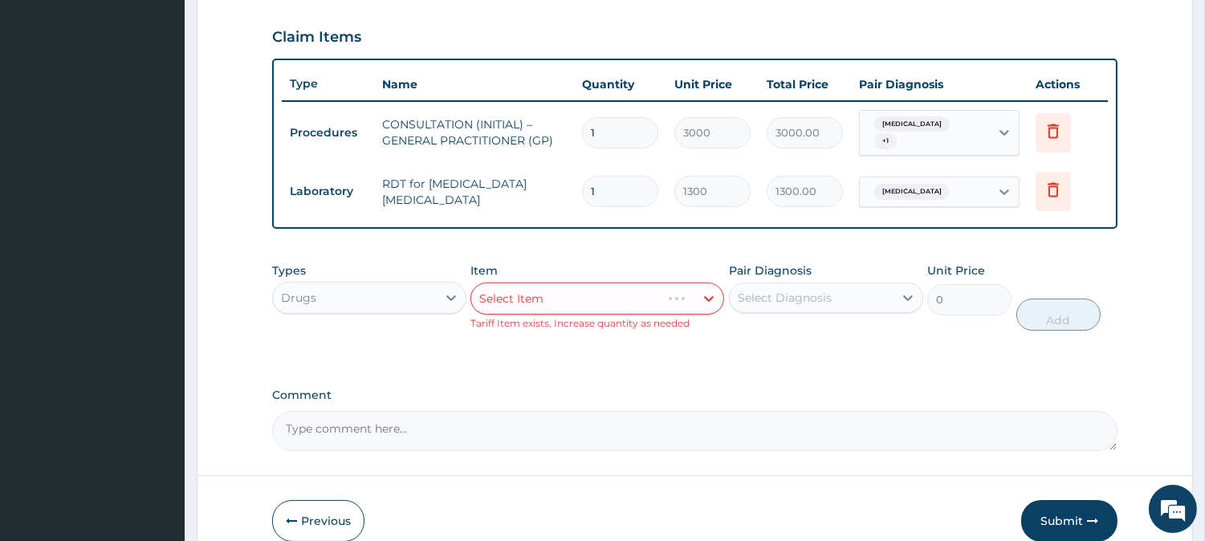
click at [572, 291] on div "Select Item" at bounding box center [597, 299] width 254 height 32
click at [573, 291] on div "Select Item" at bounding box center [582, 299] width 223 height 26
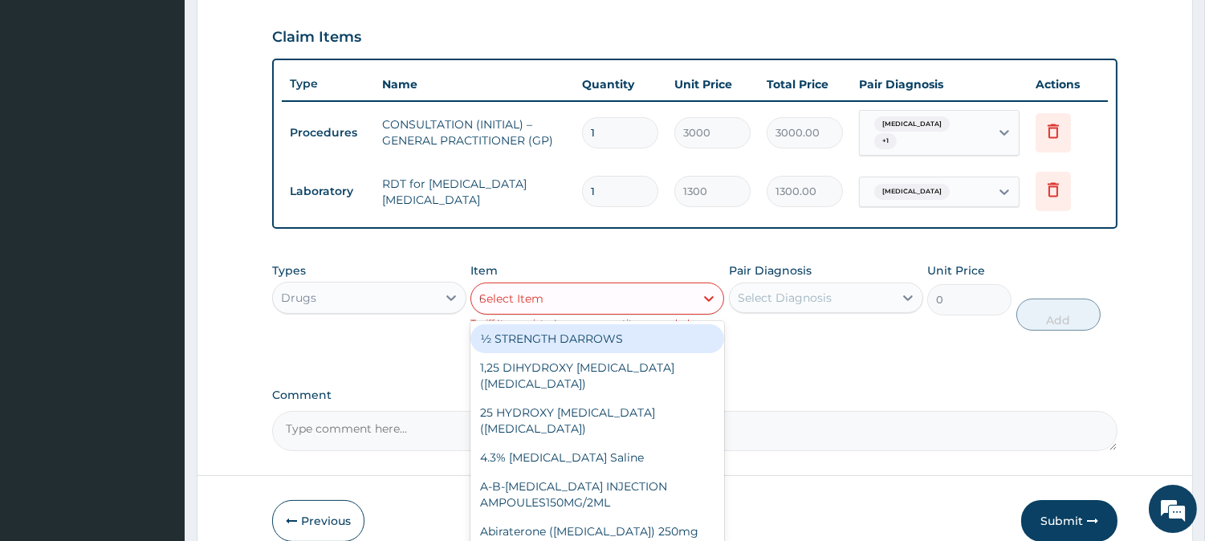
type input "COAR"
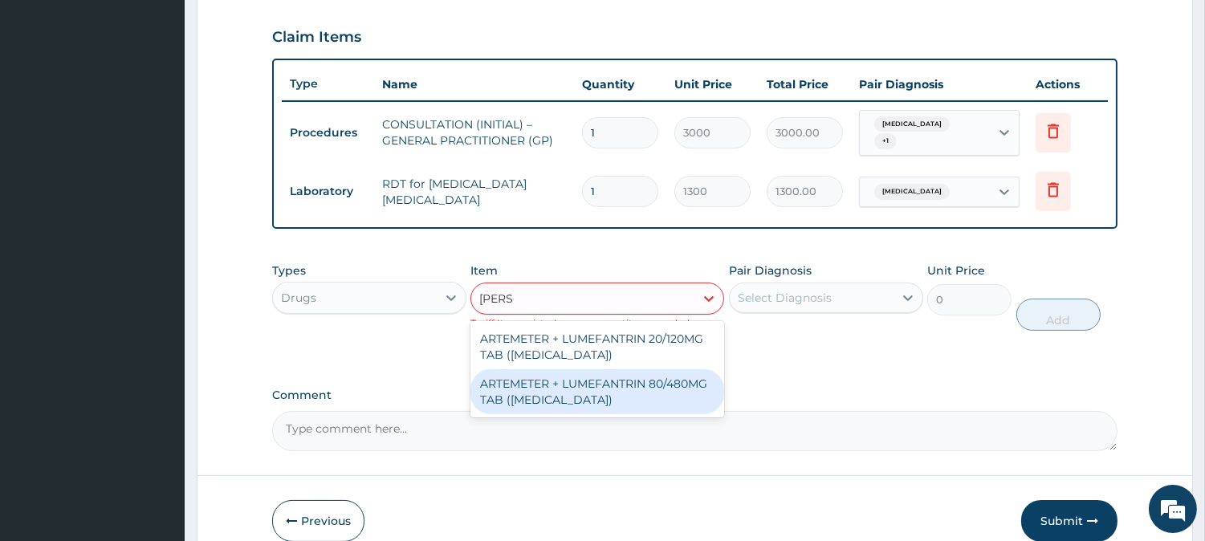
click at [696, 376] on div "ARTEMETER + LUMEFANTRIN 80/480MG TAB (COARTEM)" at bounding box center [597, 391] width 254 height 45
type input "500"
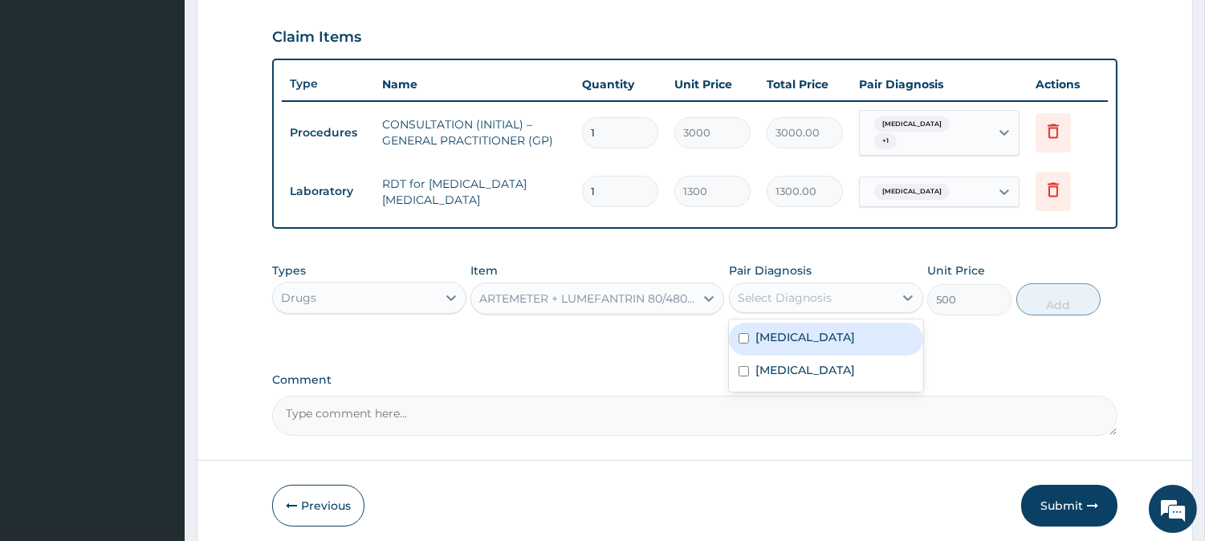
click at [773, 290] on div "Select Diagnosis" at bounding box center [785, 298] width 94 height 16
click at [864, 326] on div "Malaria" at bounding box center [826, 339] width 194 height 33
checkbox input "true"
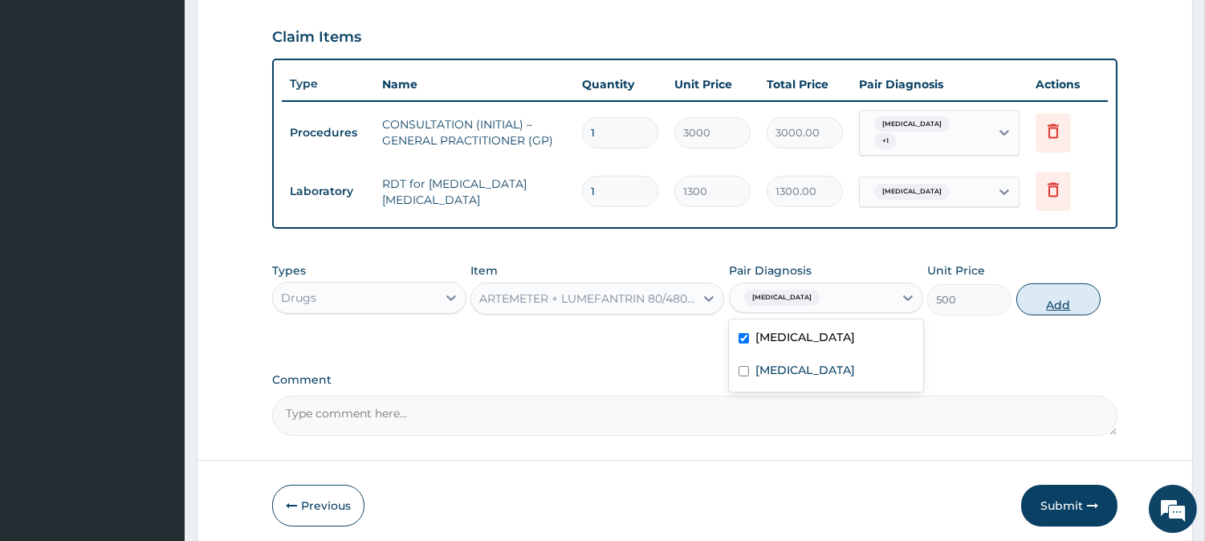
click at [1065, 283] on button "Add" at bounding box center [1058, 299] width 84 height 32
type input "0"
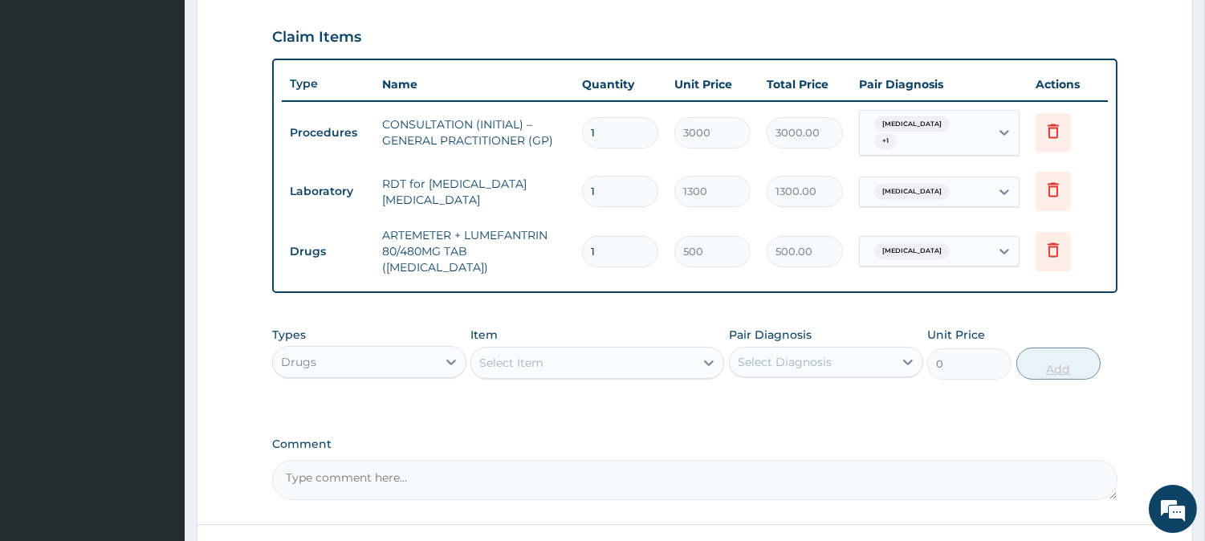
type input "0.00"
type input "6"
type input "3000.00"
type input "6"
click at [643, 347] on div "Select Item" at bounding box center [597, 363] width 254 height 32
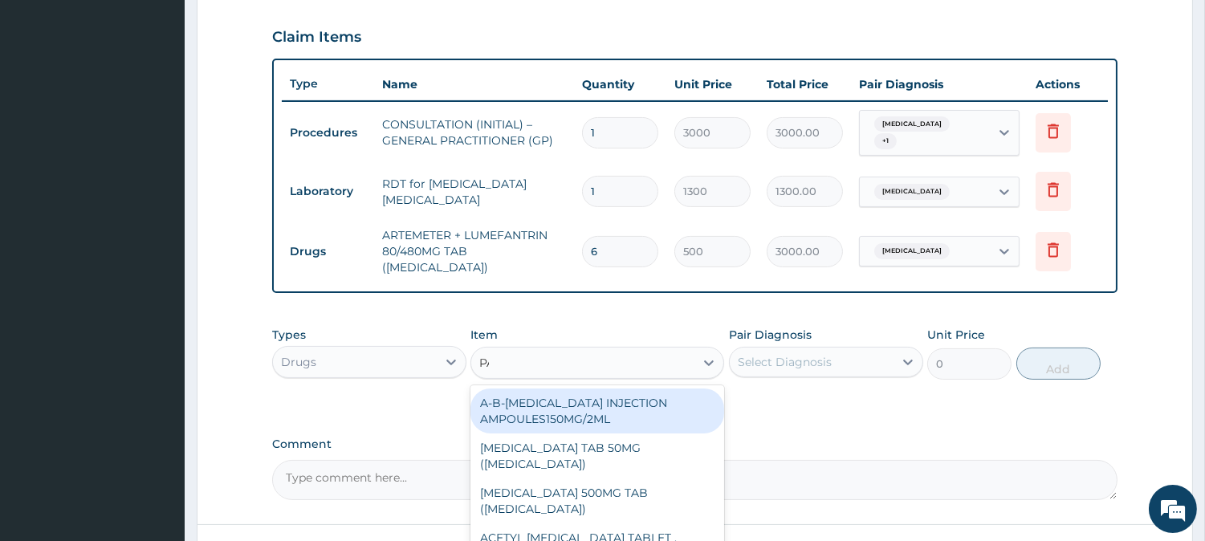
type input "PARACE"
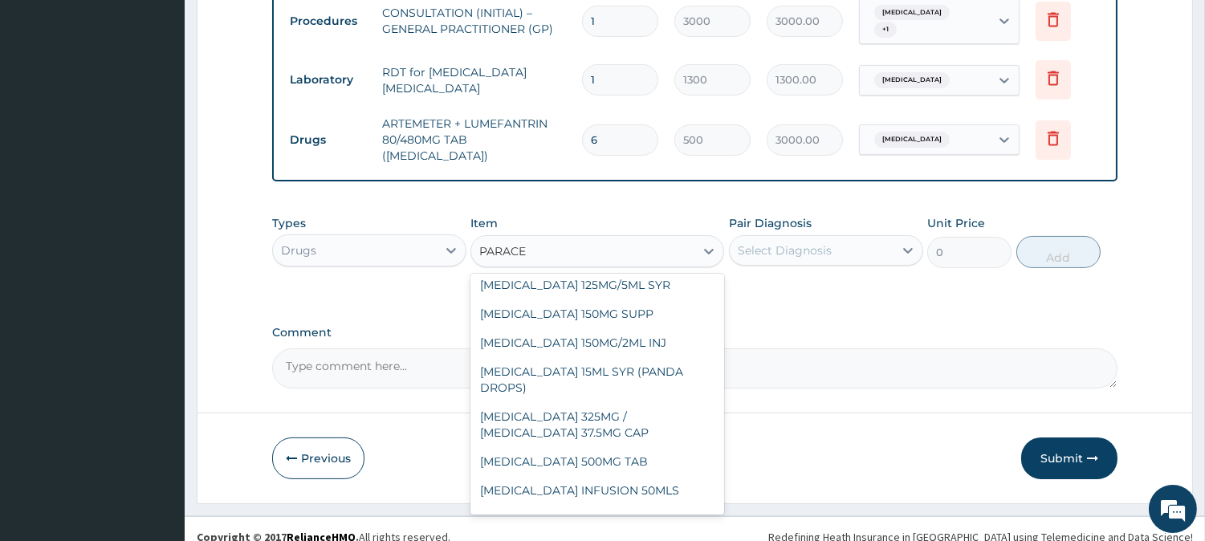
scroll to position [130, 0]
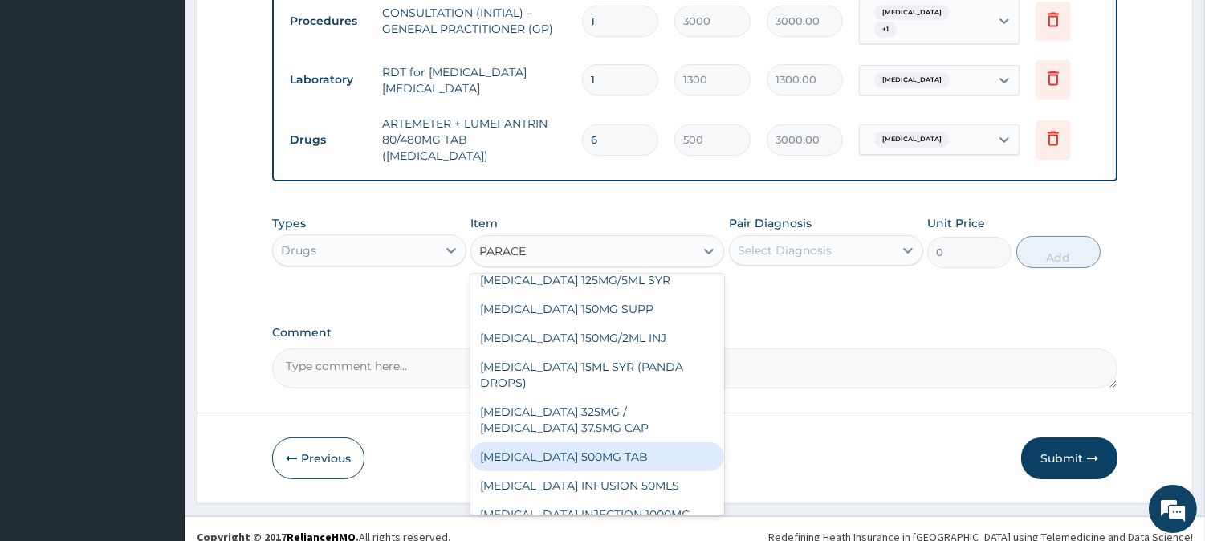
click at [634, 454] on div "PARACETAMOL 500MG TAB" at bounding box center [597, 456] width 254 height 29
type input "65"
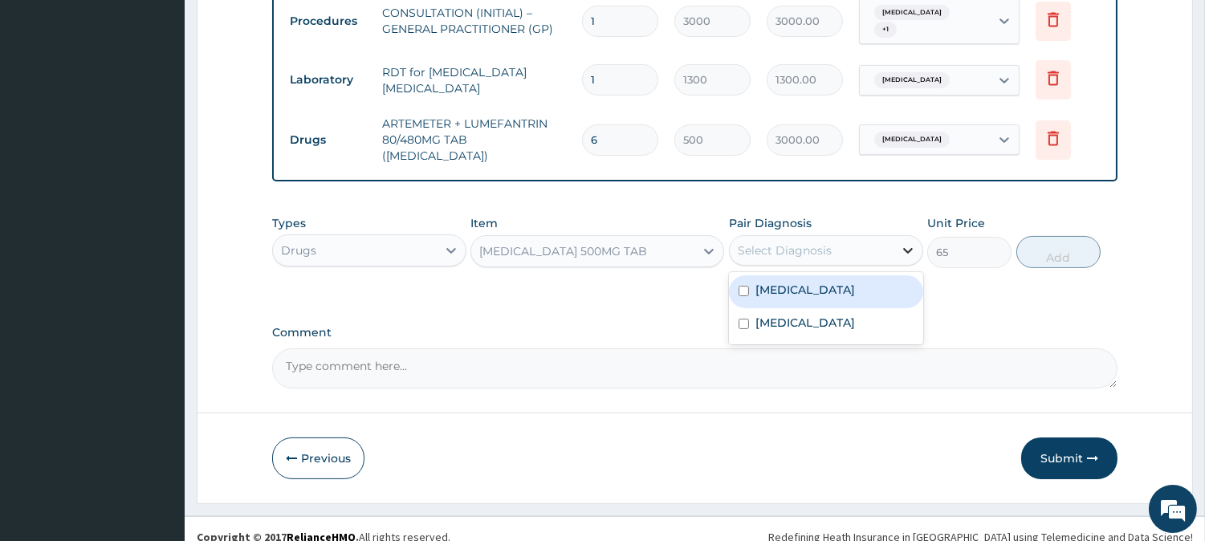
click at [897, 236] on div at bounding box center [908, 250] width 29 height 29
click at [884, 275] on div "Malaria" at bounding box center [826, 291] width 194 height 33
checkbox input "true"
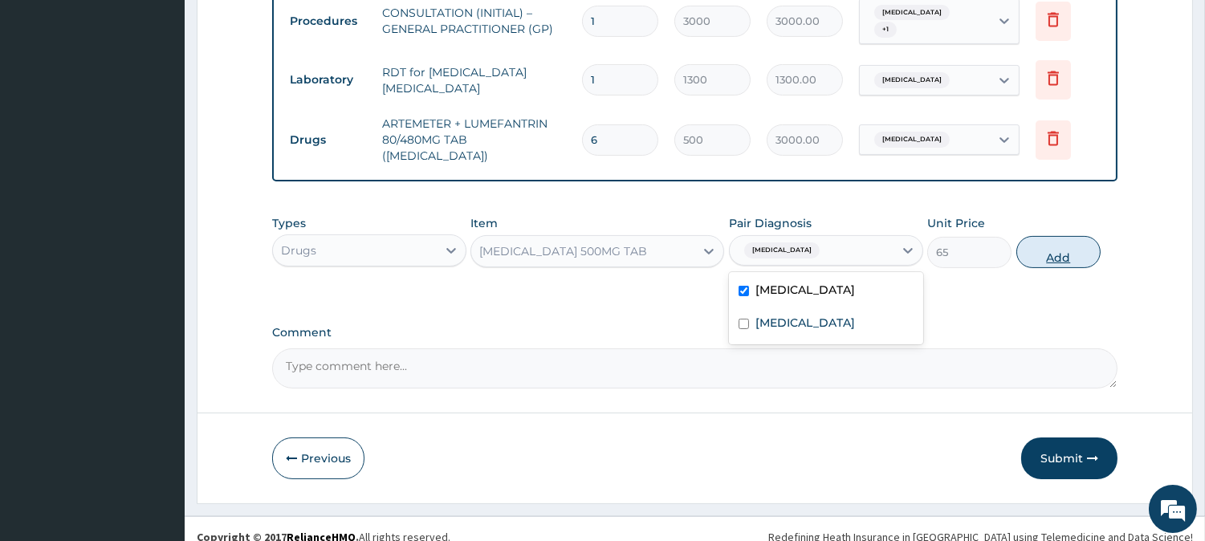
click at [1053, 238] on button "Add" at bounding box center [1058, 252] width 84 height 32
type input "0"
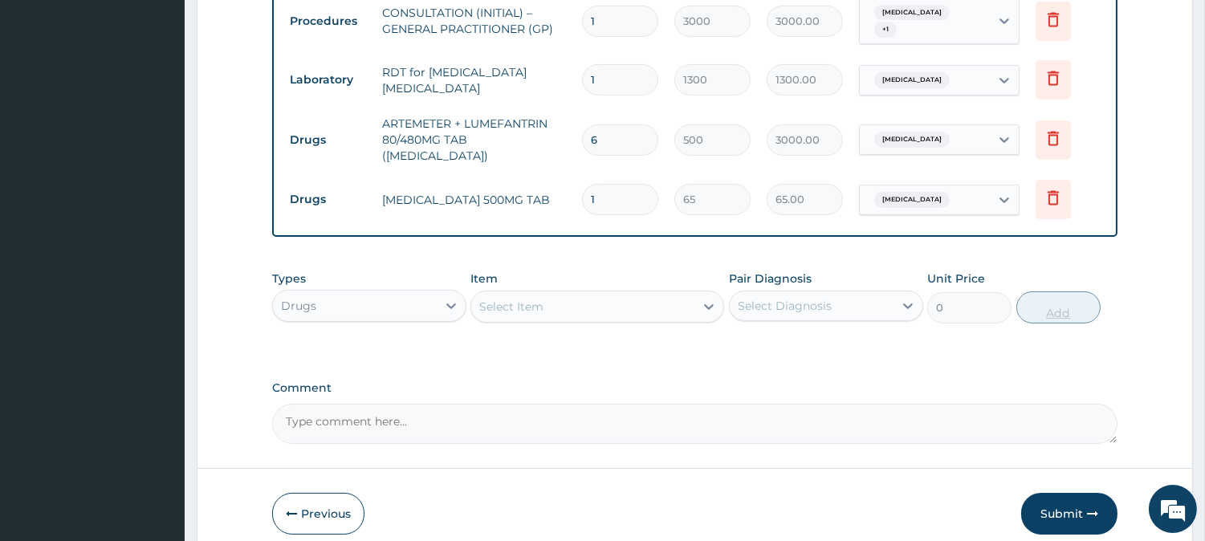
type input "18"
type input "1170.00"
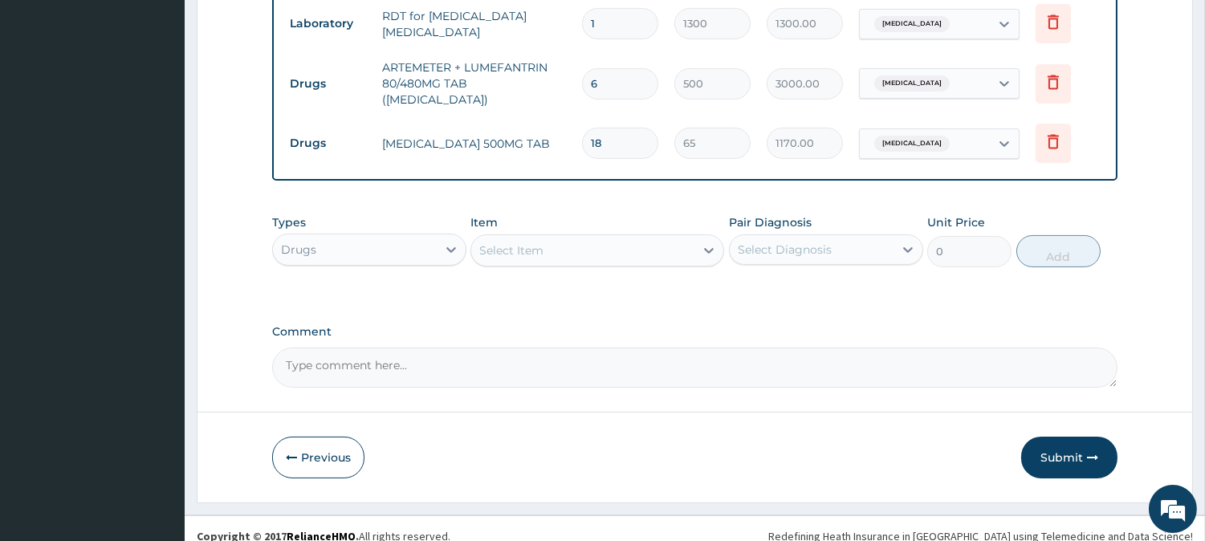
type input "18"
click at [617, 239] on div "Select Item" at bounding box center [582, 251] width 223 height 26
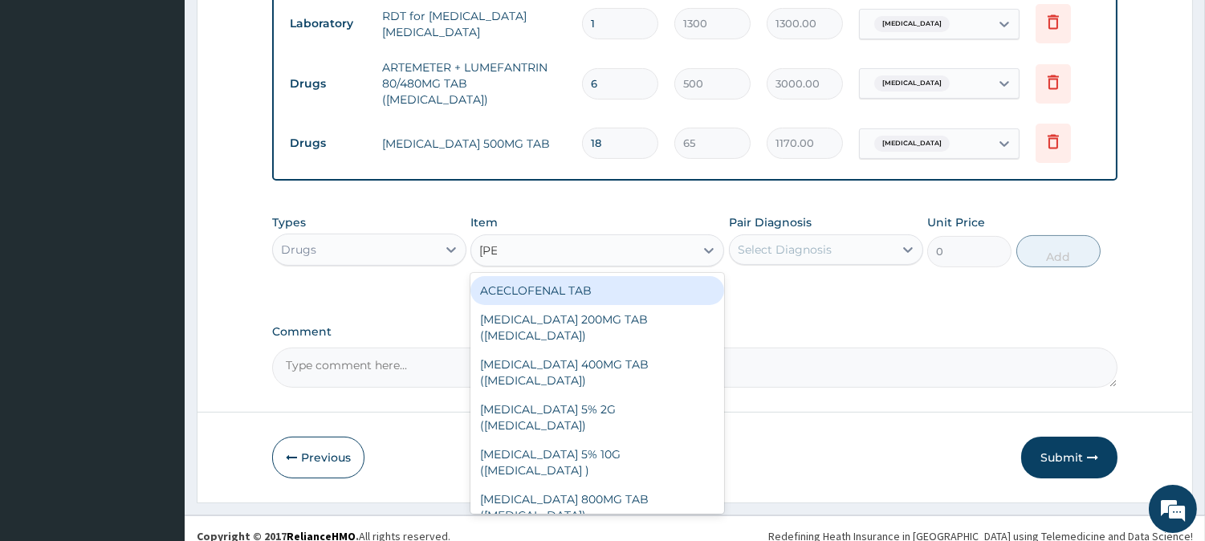
type input "LORAT"
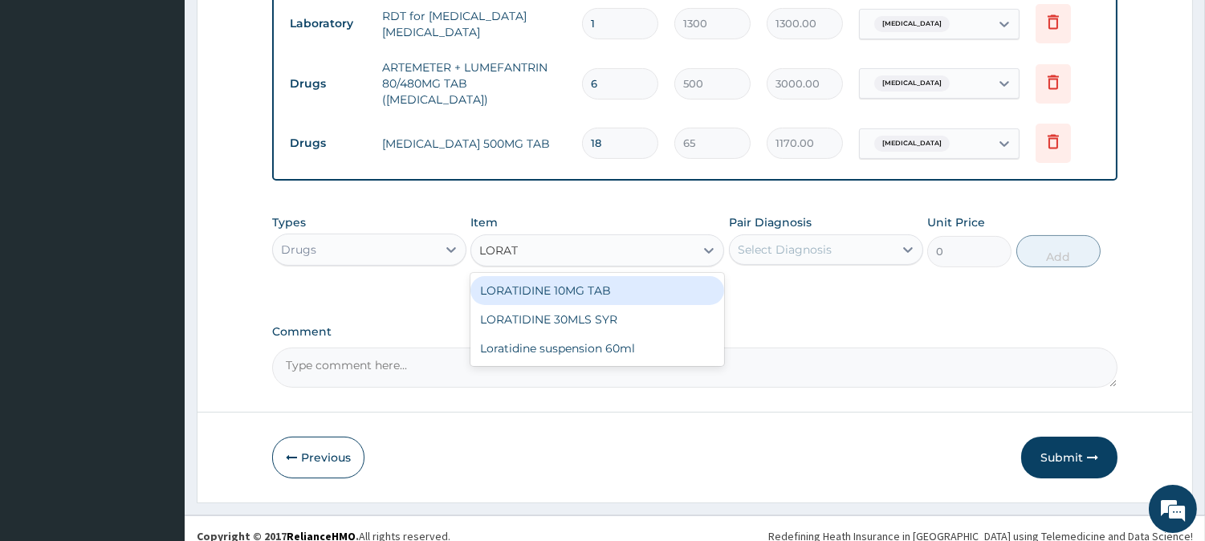
click at [704, 276] on div "LORATIDINE 10MG TAB" at bounding box center [597, 290] width 254 height 29
type input "110"
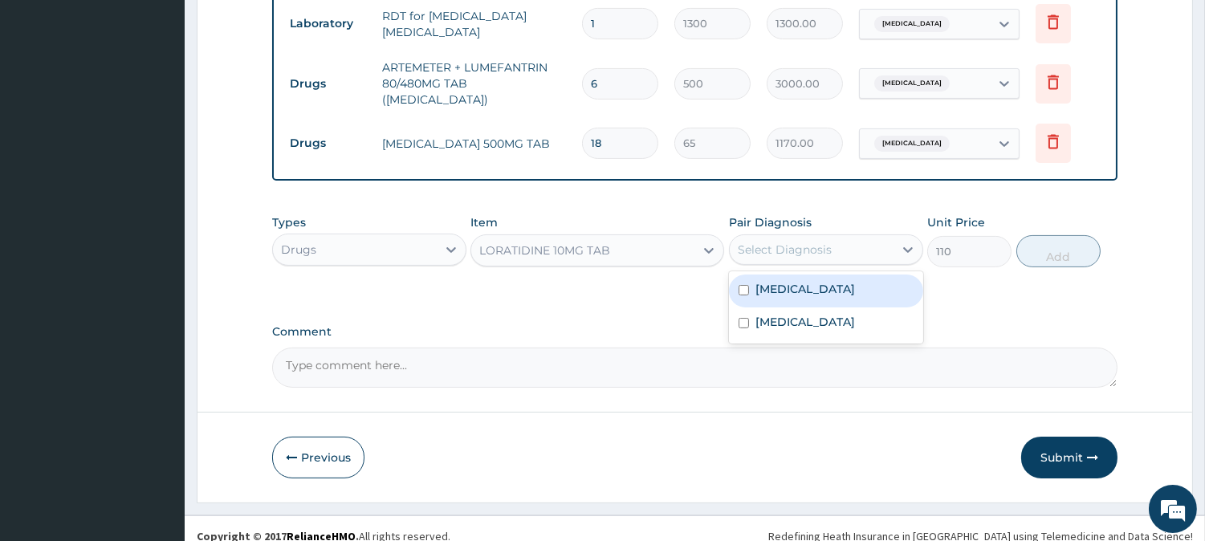
click at [869, 237] on div "Select Diagnosis" at bounding box center [812, 250] width 164 height 26
click at [902, 278] on div "Malaria" at bounding box center [826, 291] width 194 height 33
checkbox input "true"
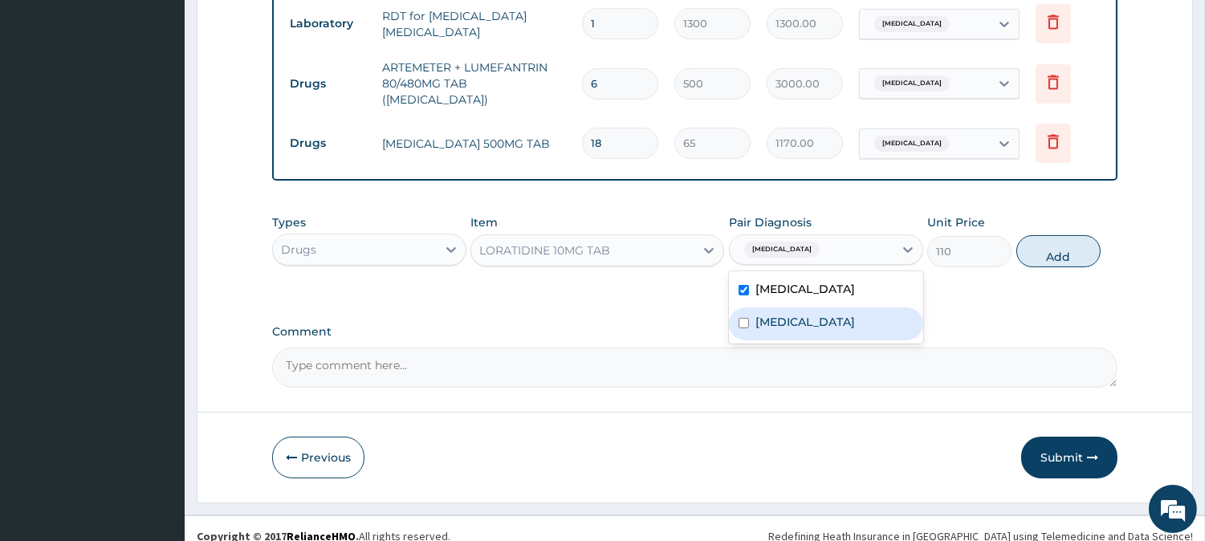
click at [909, 316] on div "Upper respiratory infection" at bounding box center [826, 323] width 194 height 33
checkbox input "true"
click at [896, 281] on div "Malaria" at bounding box center [826, 291] width 194 height 33
checkbox input "false"
click at [1058, 235] on button "Add" at bounding box center [1058, 251] width 84 height 32
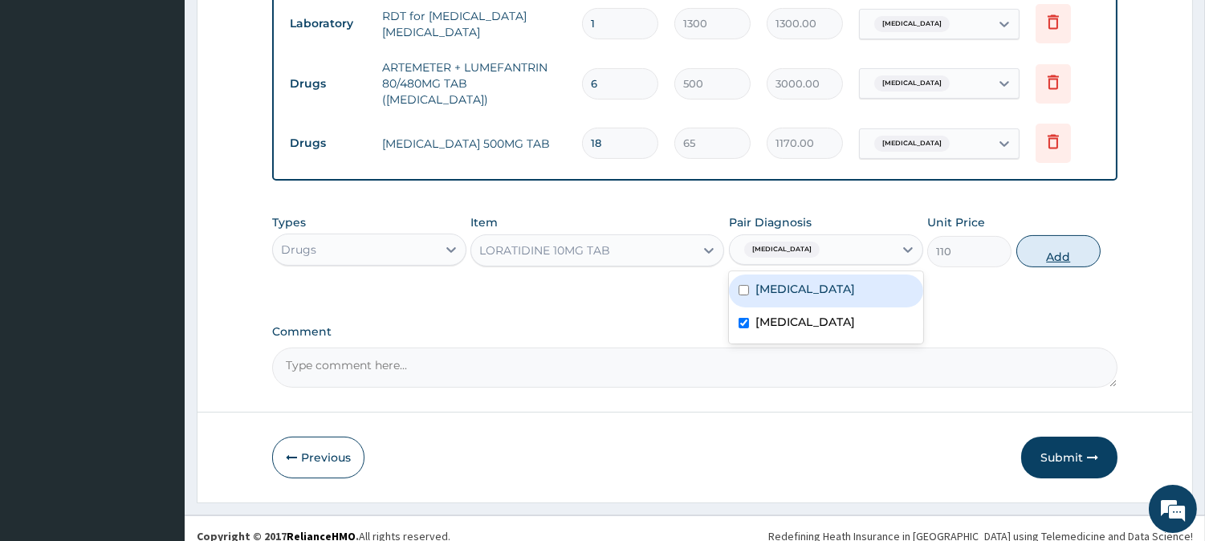
type input "0"
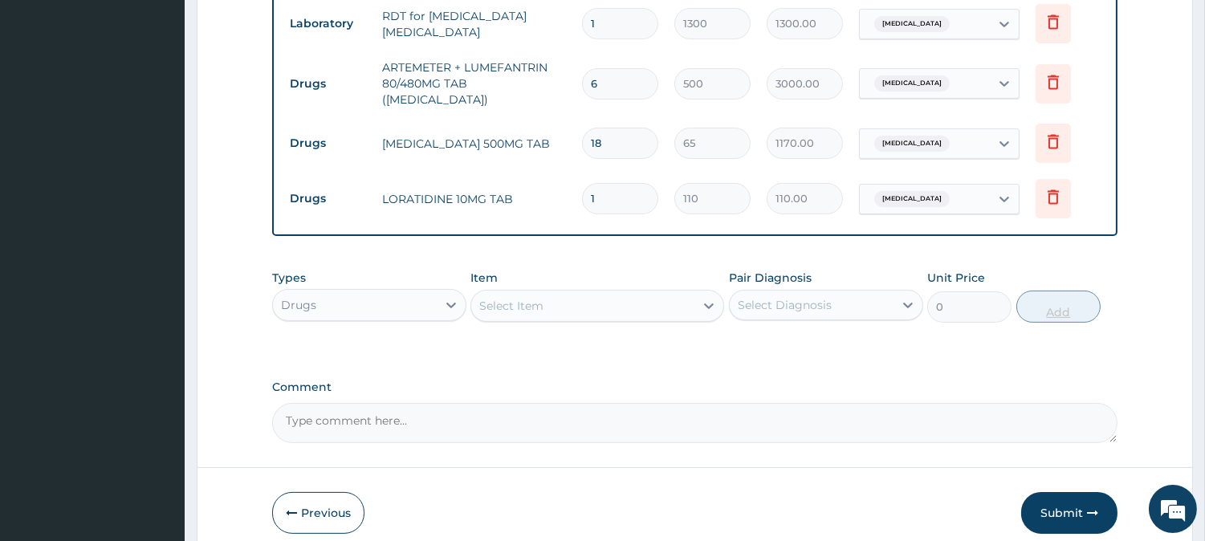
type input "10"
type input "1100.00"
type input "10"
click at [686, 293] on div "Select Item" at bounding box center [582, 306] width 223 height 26
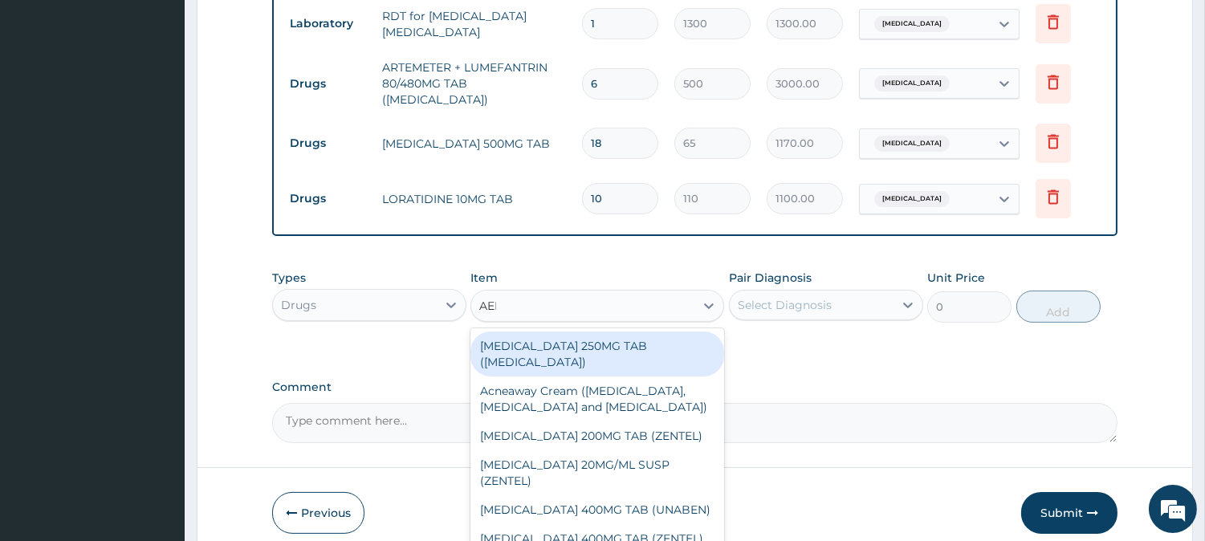
type input "AERYTHRO"
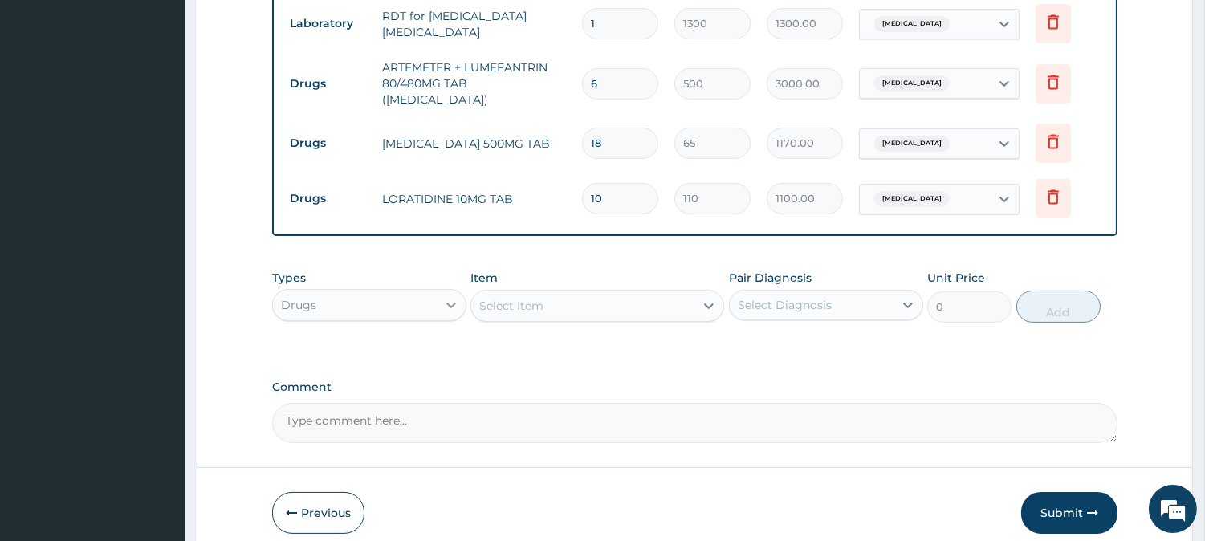
drag, startPoint x: 583, startPoint y: 292, endPoint x: 462, endPoint y: 293, distance: 120.4
click at [462, 293] on div "Types Drugs Item option LORATIDINE 10MG TAB, selected. Select is focused ,type …" at bounding box center [694, 296] width 845 height 69
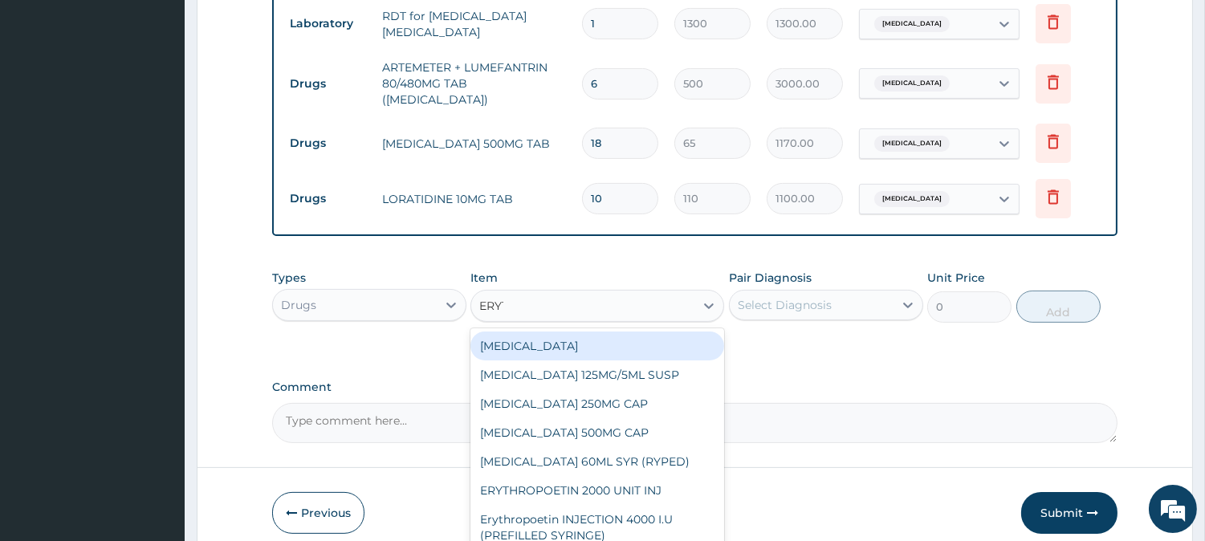
type input "ERYTH"
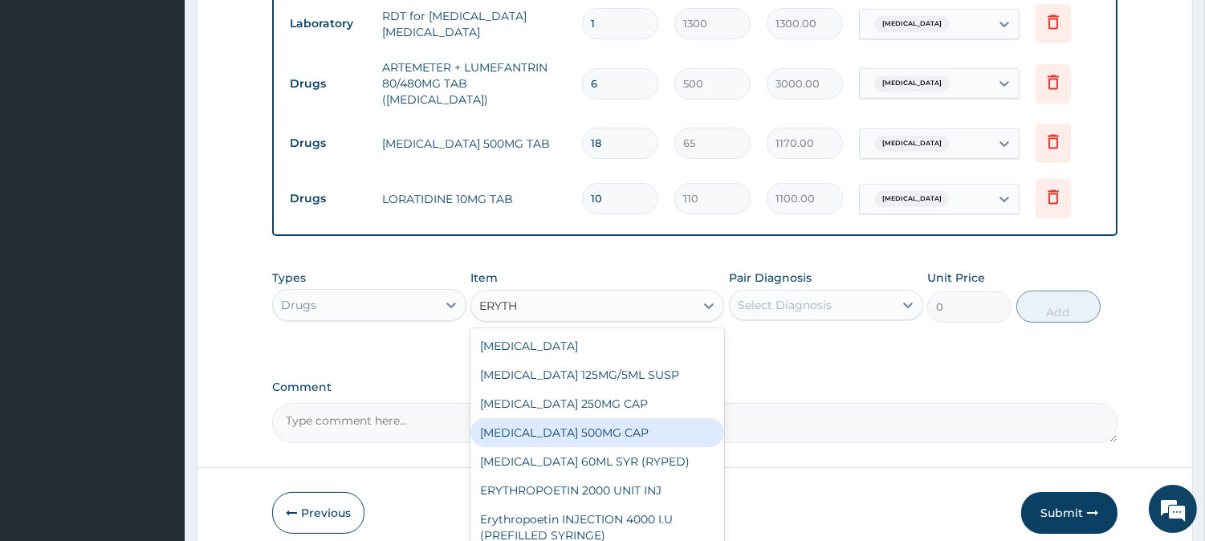
click at [690, 424] on div "ERYTHROMYCIN 500MG CAP" at bounding box center [597, 432] width 254 height 29
type input "130"
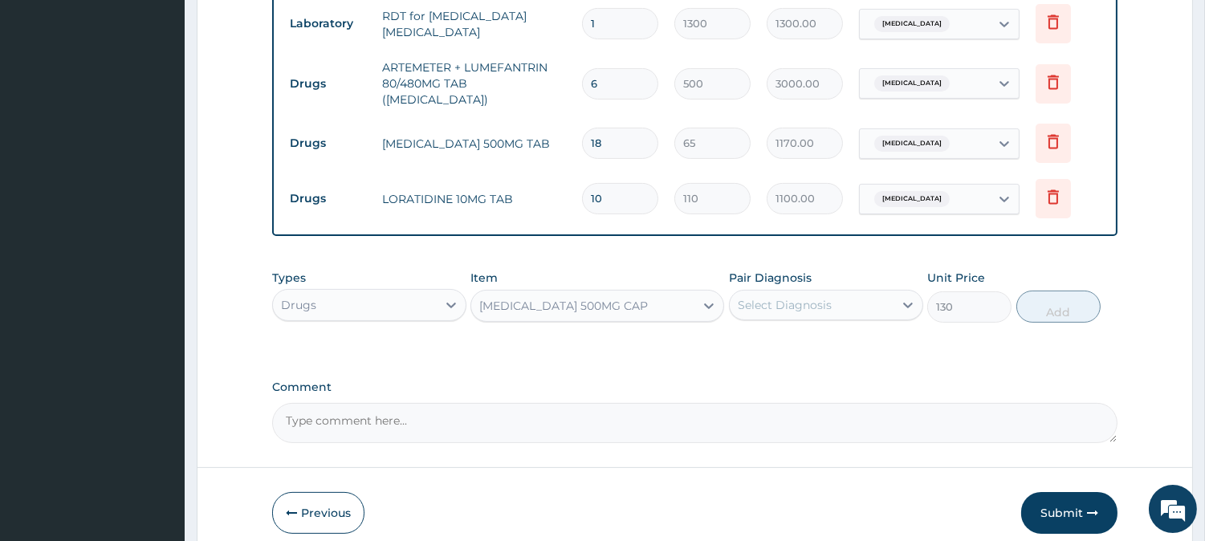
click at [887, 310] on div "Types Drugs Item option ERYTHROMYCIN 500MG CAP, selected. Select is focused ,ty…" at bounding box center [694, 296] width 845 height 69
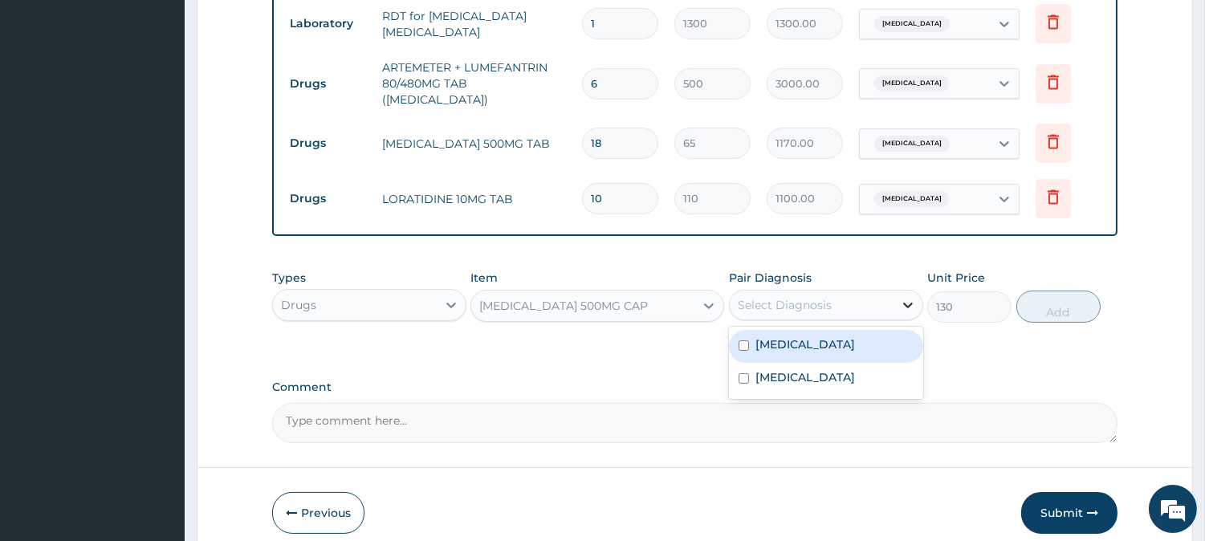
click at [916, 291] on div at bounding box center [908, 305] width 29 height 29
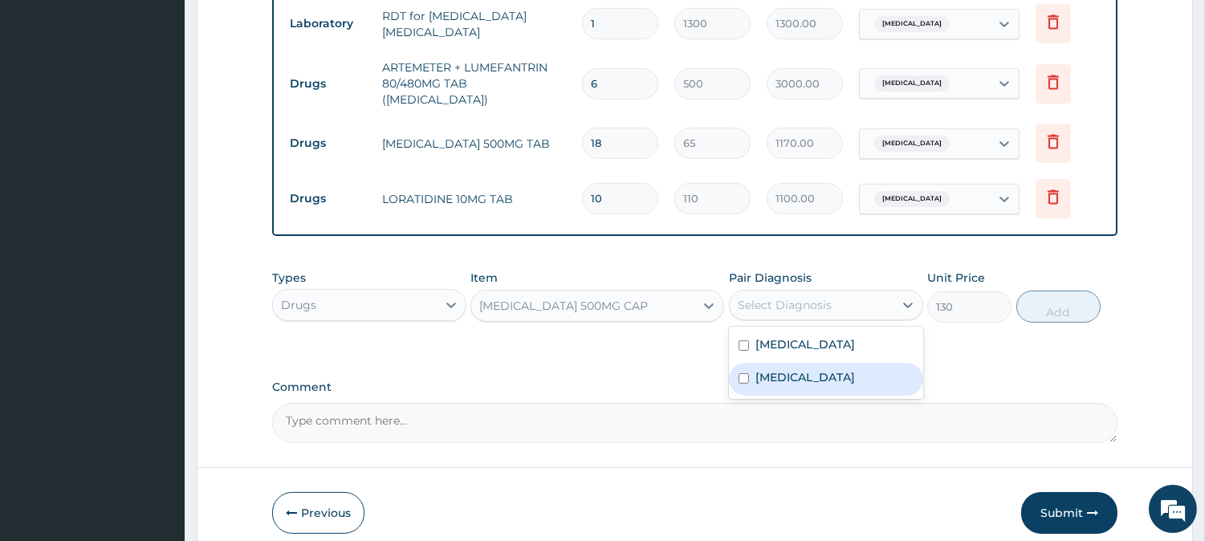
click at [855, 369] on label "Upper respiratory infection" at bounding box center [805, 377] width 100 height 16
checkbox input "true"
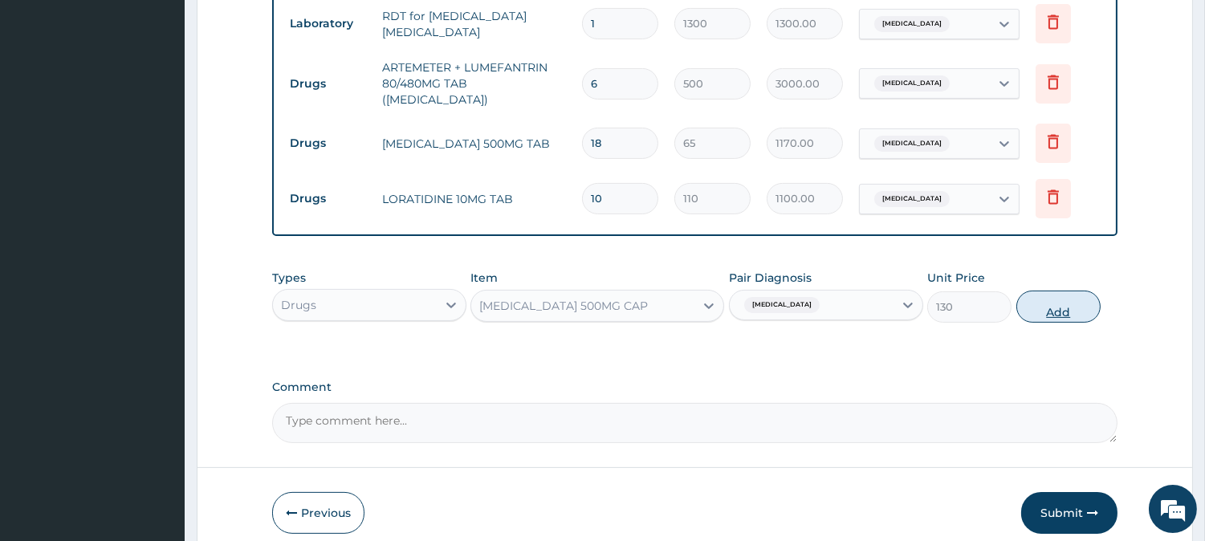
click at [1071, 295] on button "Add" at bounding box center [1058, 307] width 84 height 32
type input "0"
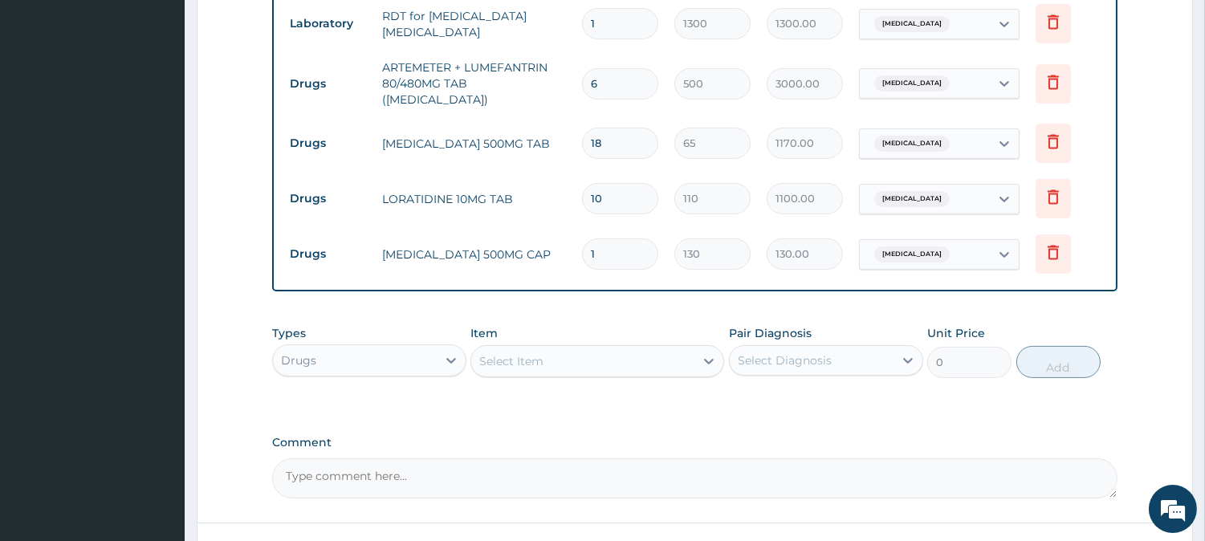
type input "21"
type input "2730.00"
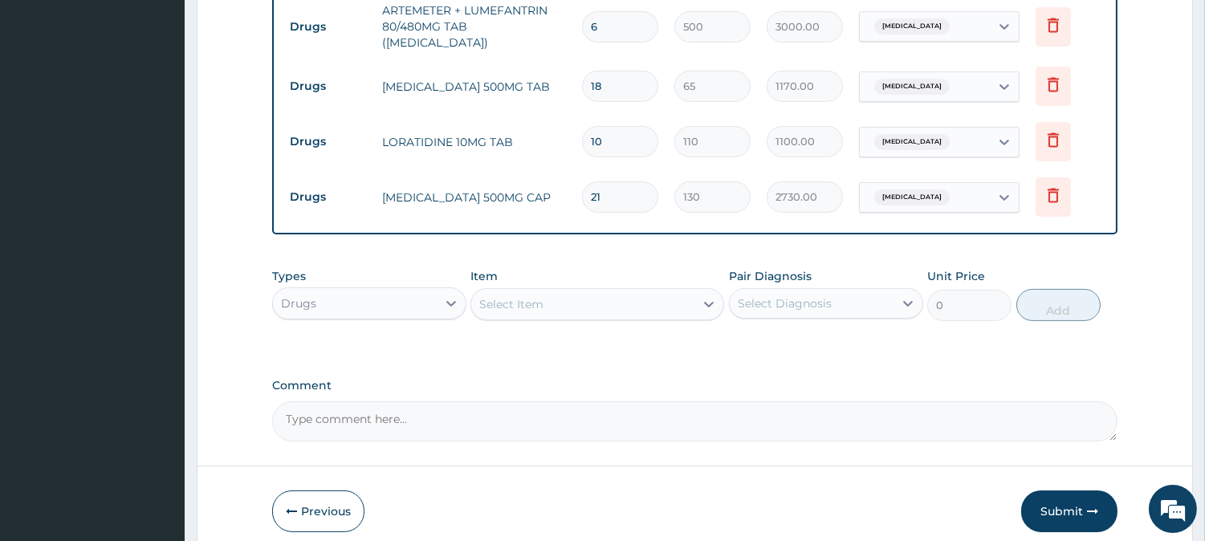
scroll to position [817, 0]
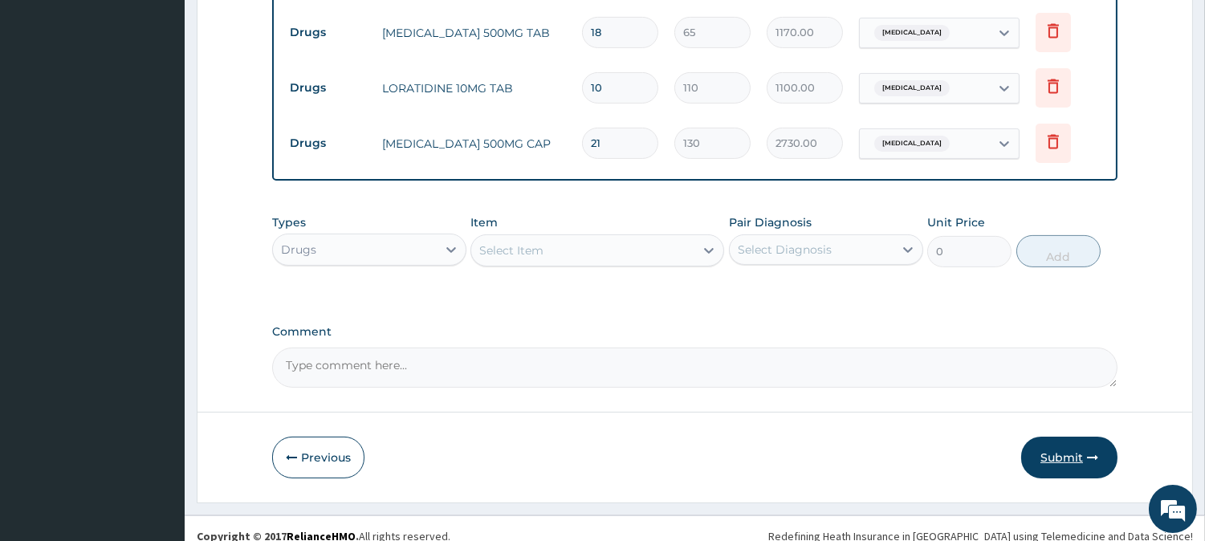
type input "21"
click at [1089, 447] on button "Submit" at bounding box center [1069, 458] width 96 height 42
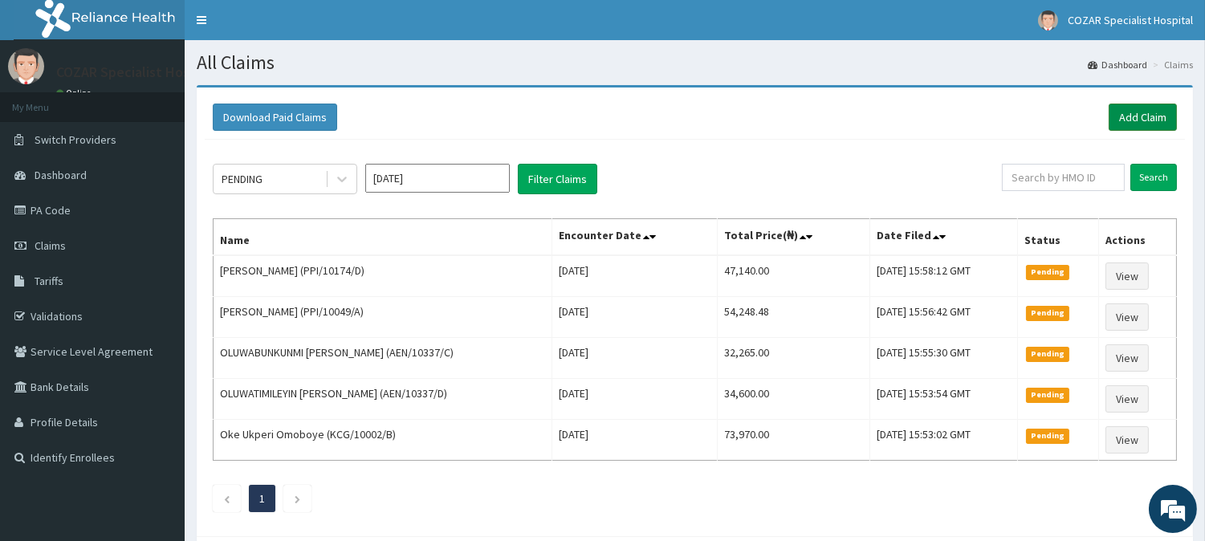
click at [1153, 114] on link "Add Claim" at bounding box center [1143, 117] width 68 height 27
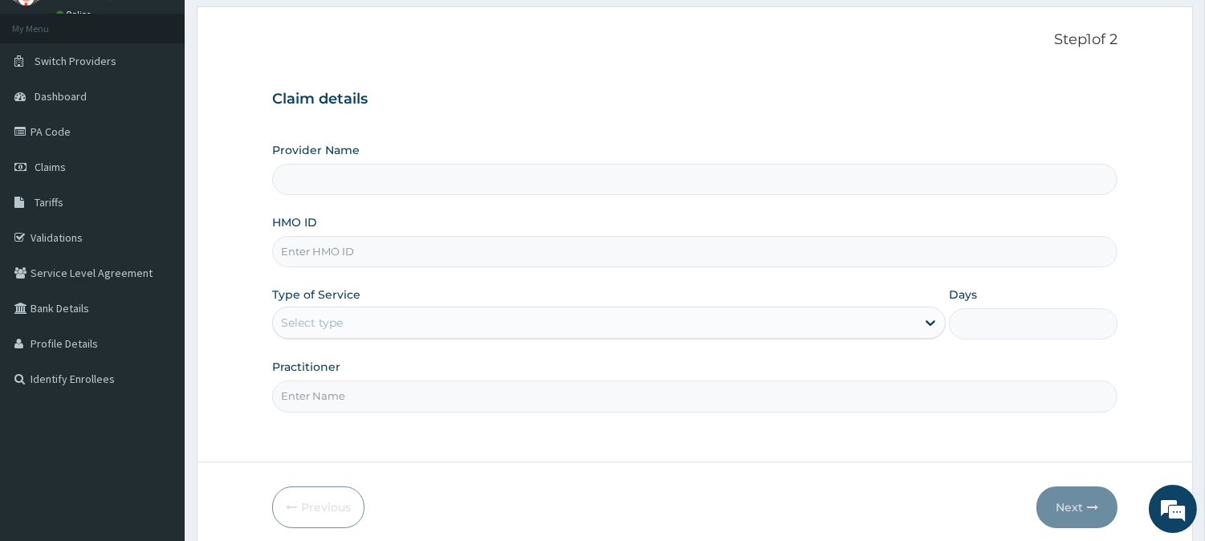
scroll to position [143, 0]
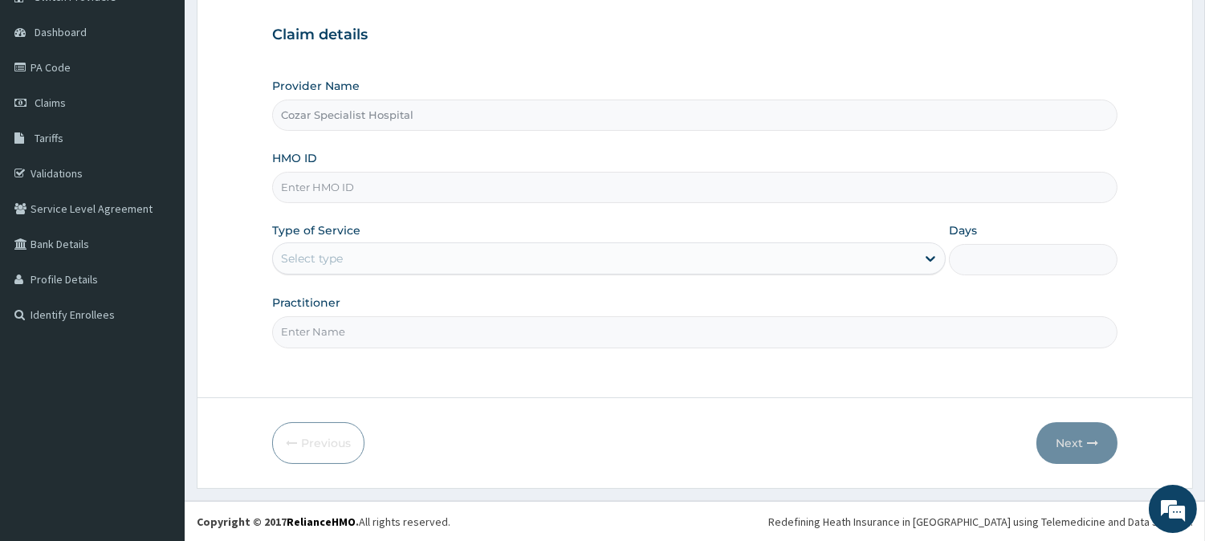
type input "Cozar Specialist Hospital"
click at [547, 174] on input "HMO ID" at bounding box center [694, 187] width 845 height 31
paste input "EAB/10007/A"
type input "EAB/10007/A"
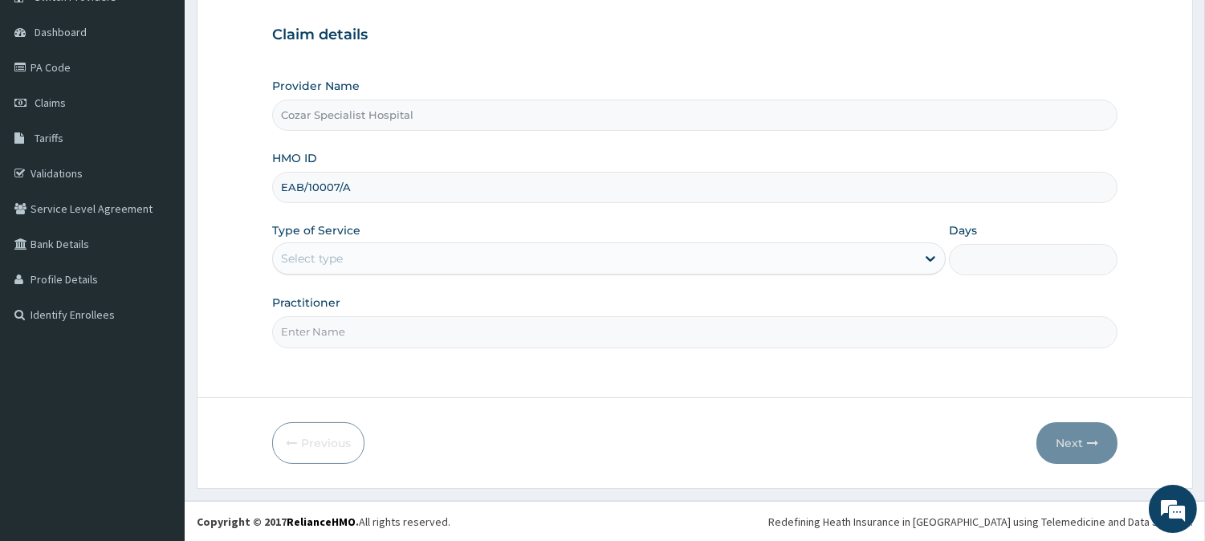
click at [894, 237] on div "Type of Service Select type" at bounding box center [609, 248] width 674 height 53
click at [894, 267] on div "Select type" at bounding box center [594, 259] width 643 height 26
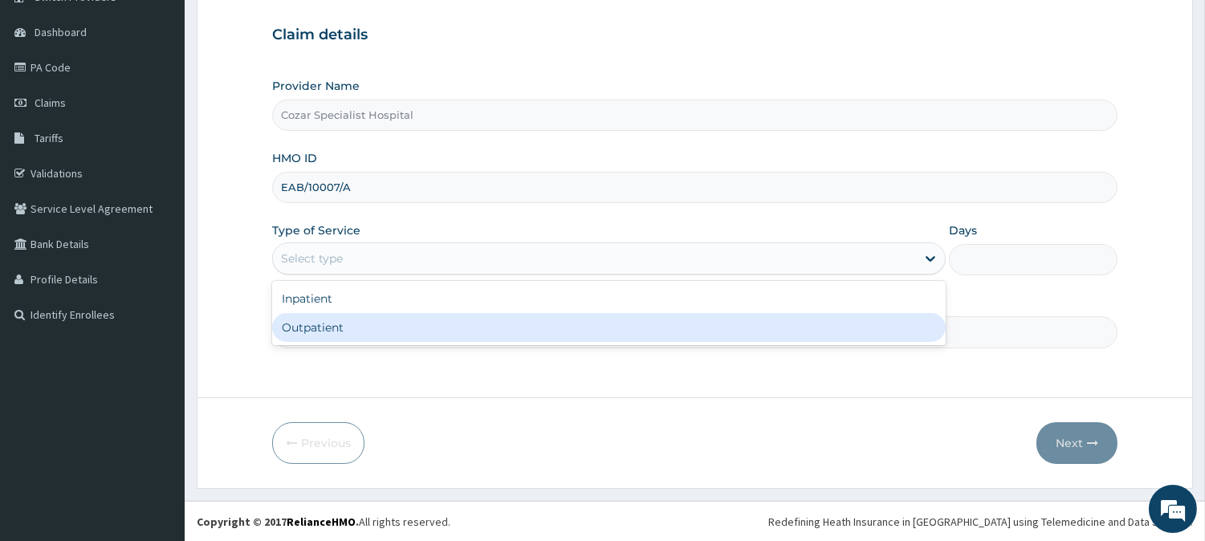
click at [743, 342] on div "Inpatient Outpatient" at bounding box center [609, 313] width 674 height 64
click at [741, 342] on div "Inpatient Outpatient" at bounding box center [609, 313] width 674 height 64
click at [755, 322] on div "Outpatient" at bounding box center [609, 327] width 674 height 29
type input "1"
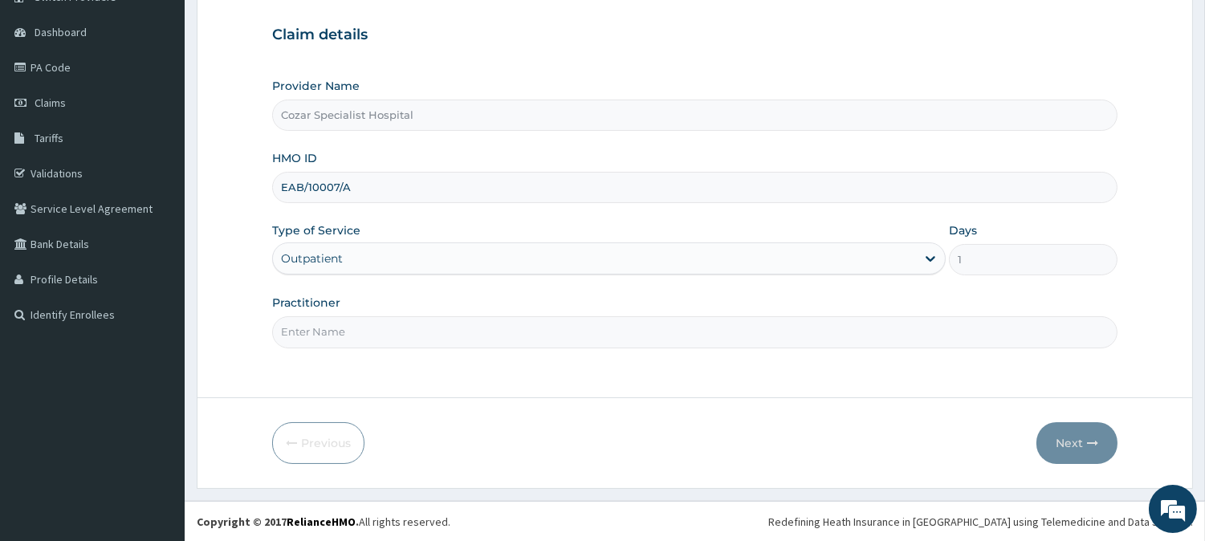
click at [759, 334] on input "Practitioner" at bounding box center [694, 331] width 845 height 31
type input "[PERSON_NAME][MEDICAL_DATA]"
click at [1077, 442] on button "Next" at bounding box center [1076, 443] width 81 height 42
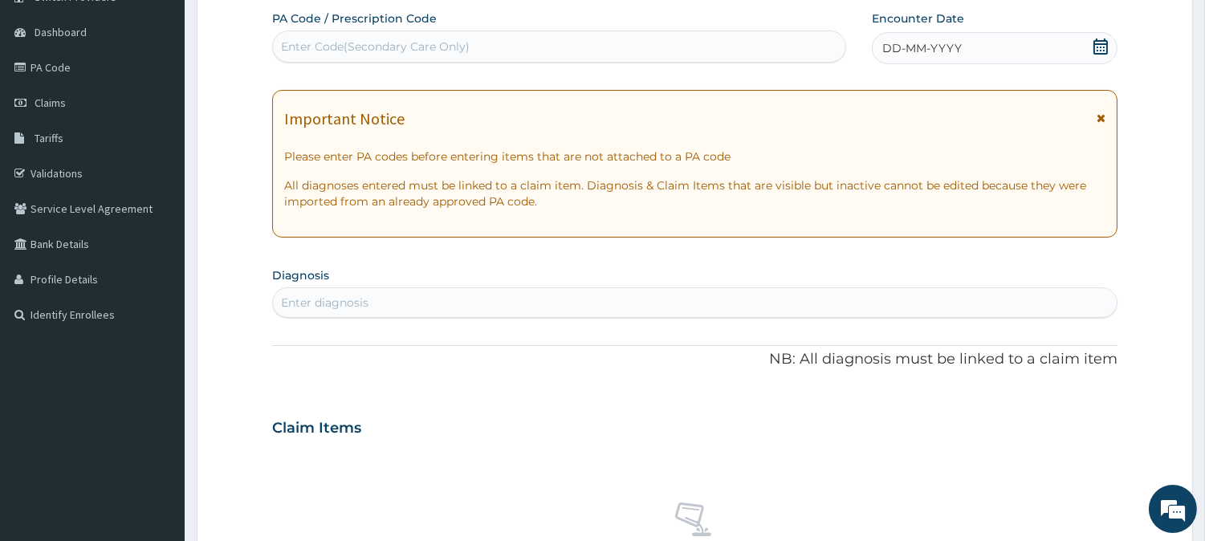
click at [1096, 51] on icon at bounding box center [1101, 47] width 16 height 16
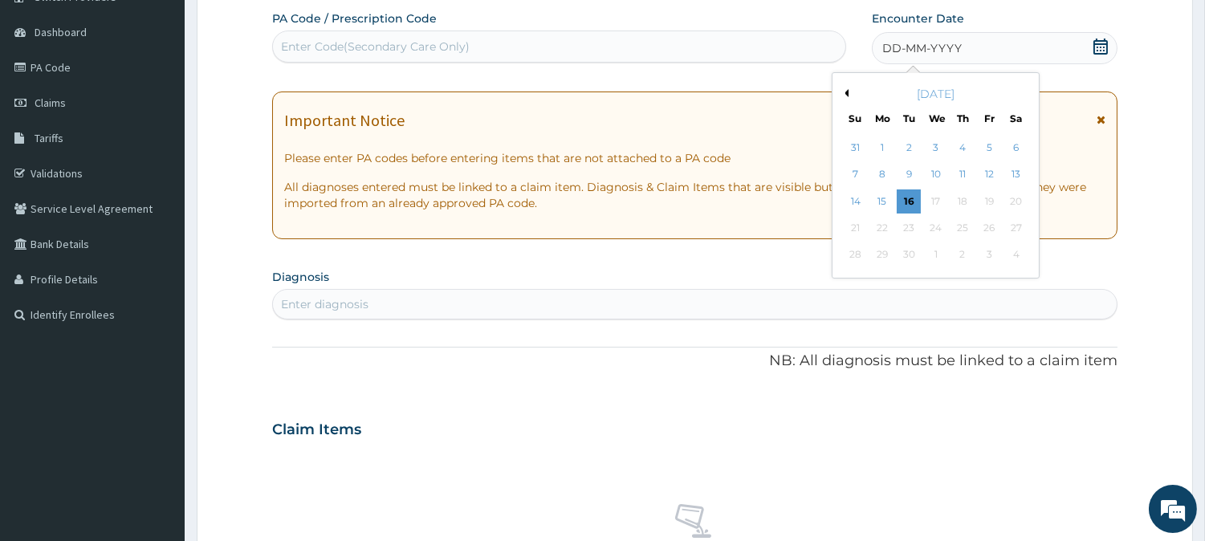
click at [848, 97] on div "[DATE]" at bounding box center [935, 94] width 193 height 16
click at [846, 97] on div "[DATE]" at bounding box center [935, 94] width 193 height 16
click at [846, 91] on button "Previous Month" at bounding box center [845, 93] width 8 height 8
click at [932, 228] on div "20" at bounding box center [935, 228] width 24 height 24
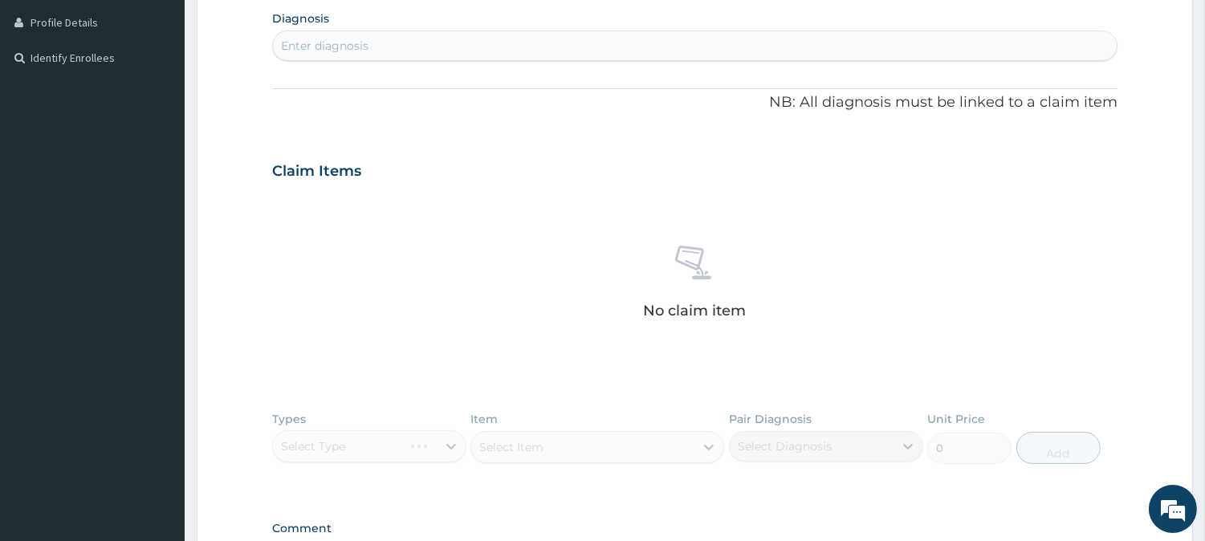
scroll to position [408, 0]
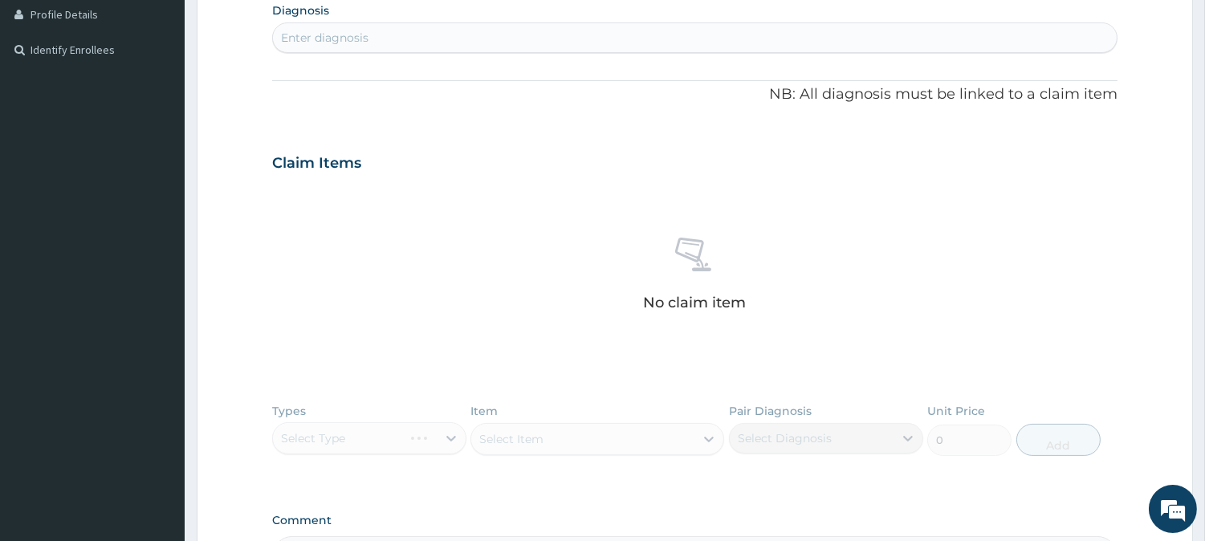
click at [466, 42] on div "Enter diagnosis" at bounding box center [695, 38] width 844 height 26
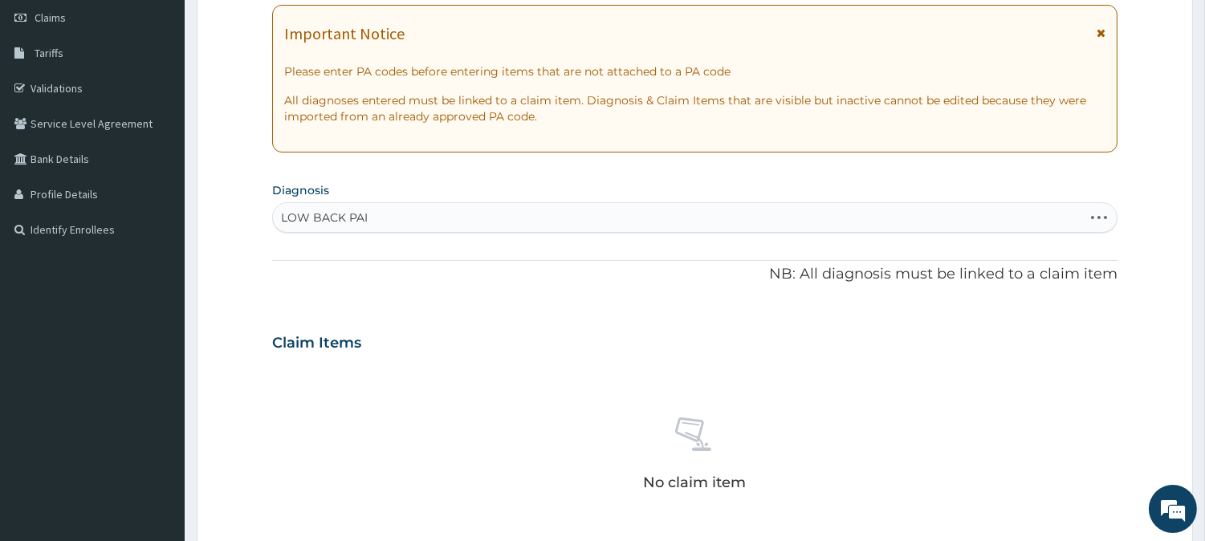
scroll to position [0, 0]
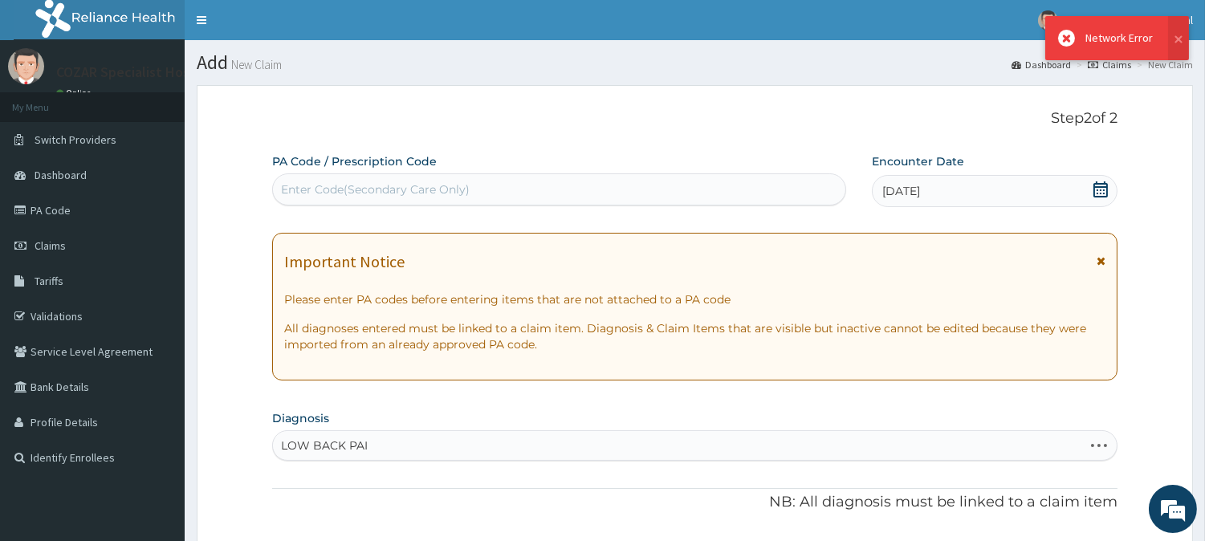
type input "LOW BACK PAI"
